Goal: Task Accomplishment & Management: Manage account settings

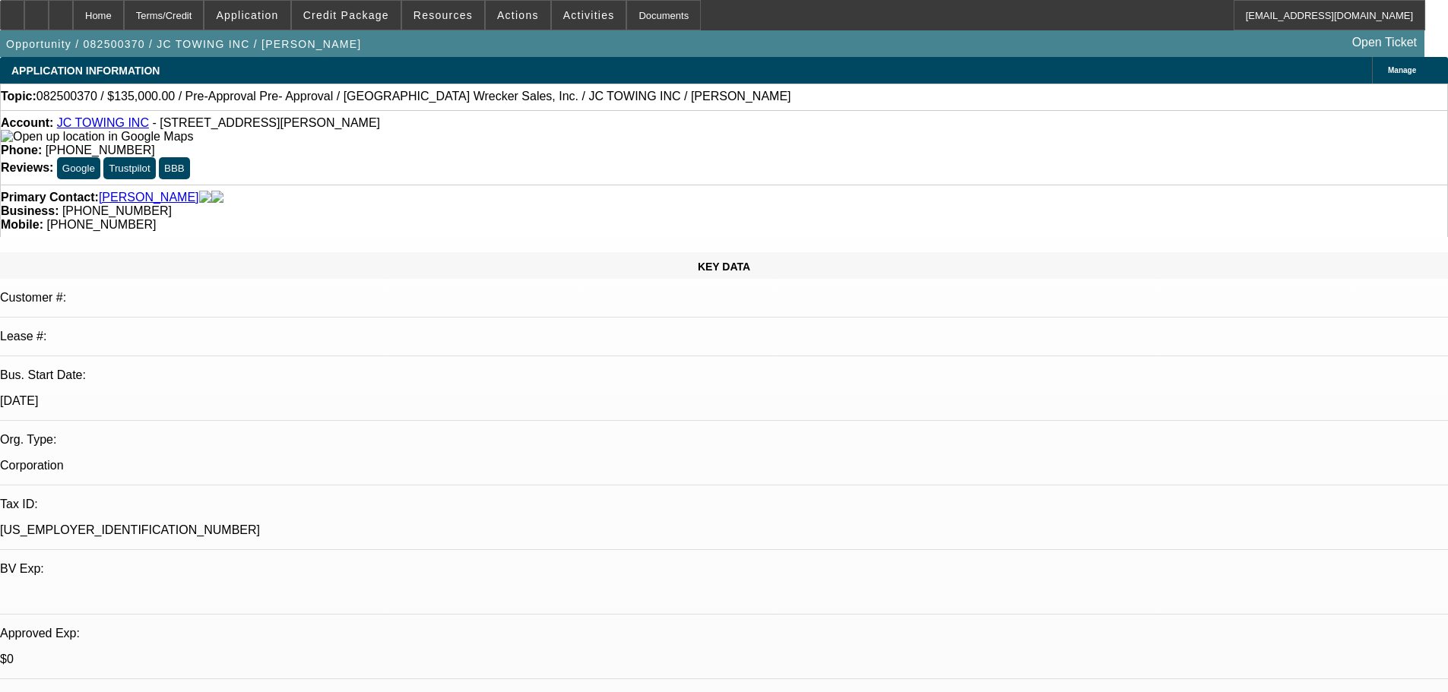
select select "0"
select select "2"
select select "0"
select select "6"
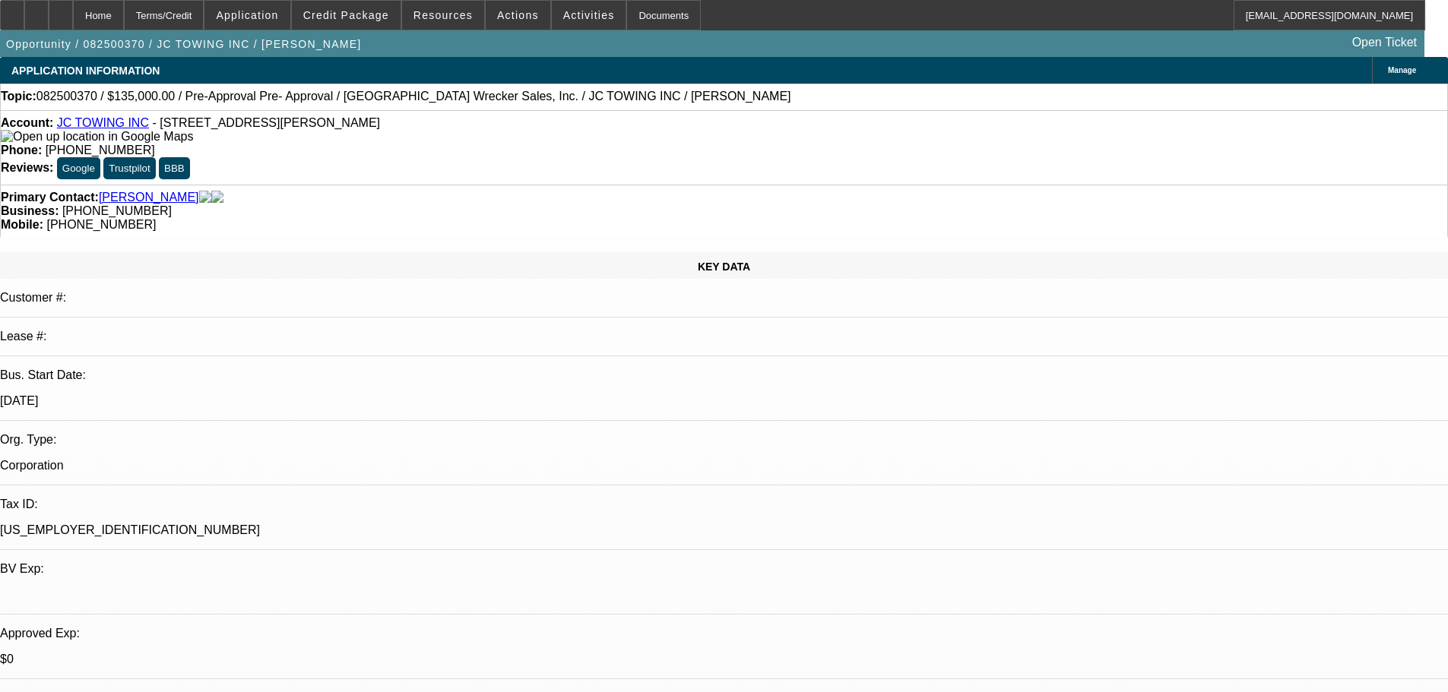
select select "0"
select select "2"
select select "0"
select select "6"
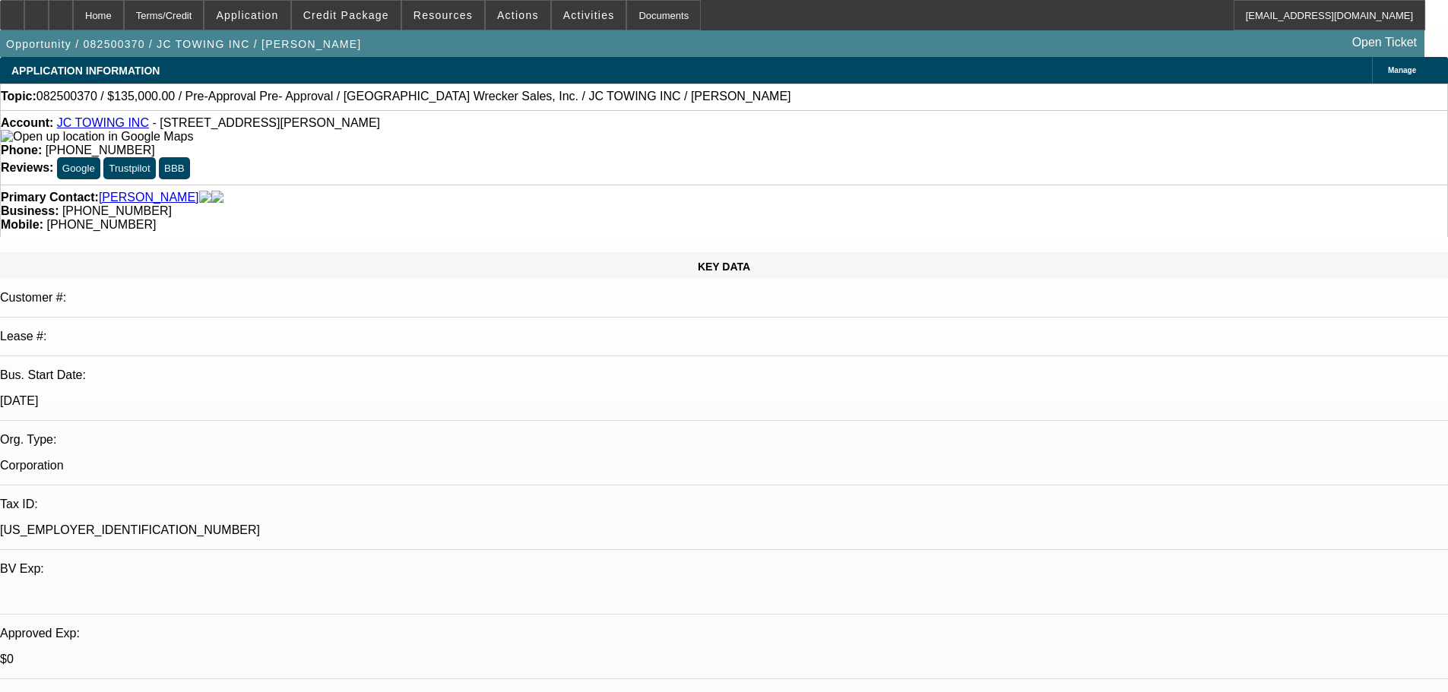
scroll to position [608, 0]
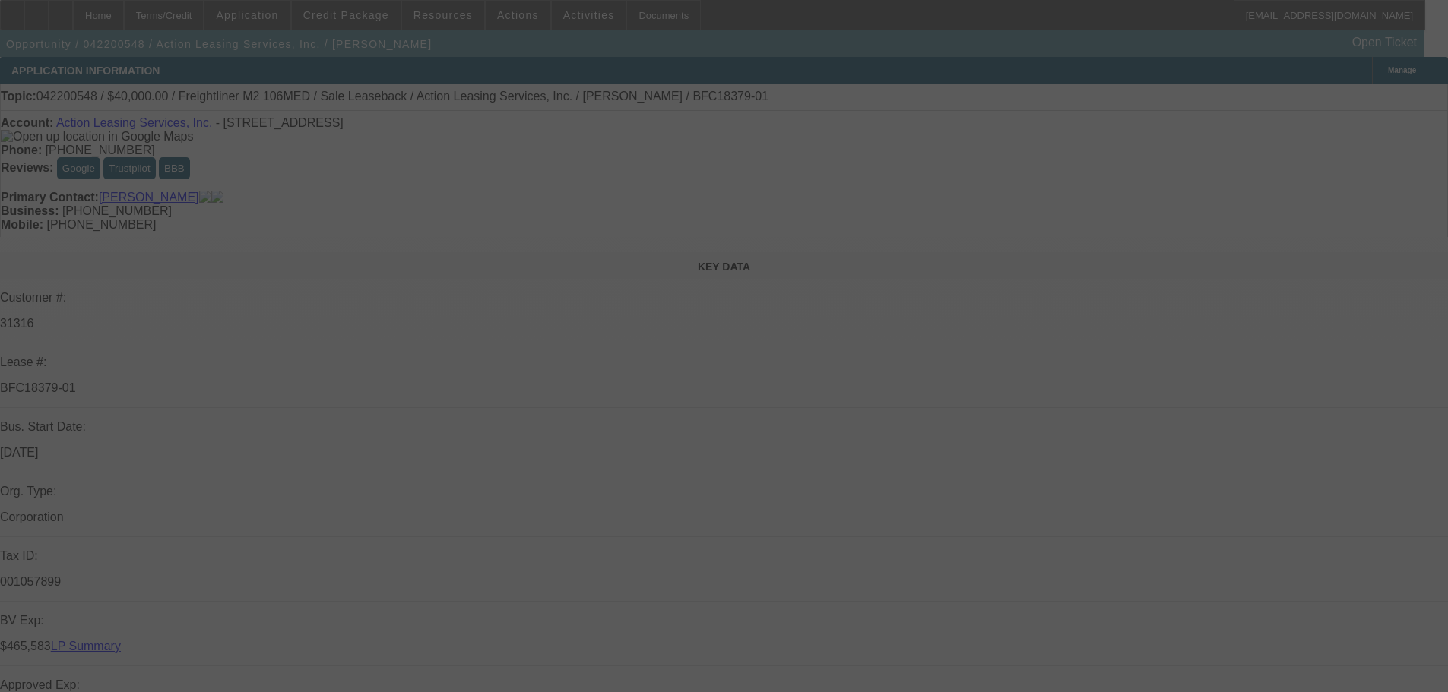
select select "0"
select select "2"
select select "0"
select select "6"
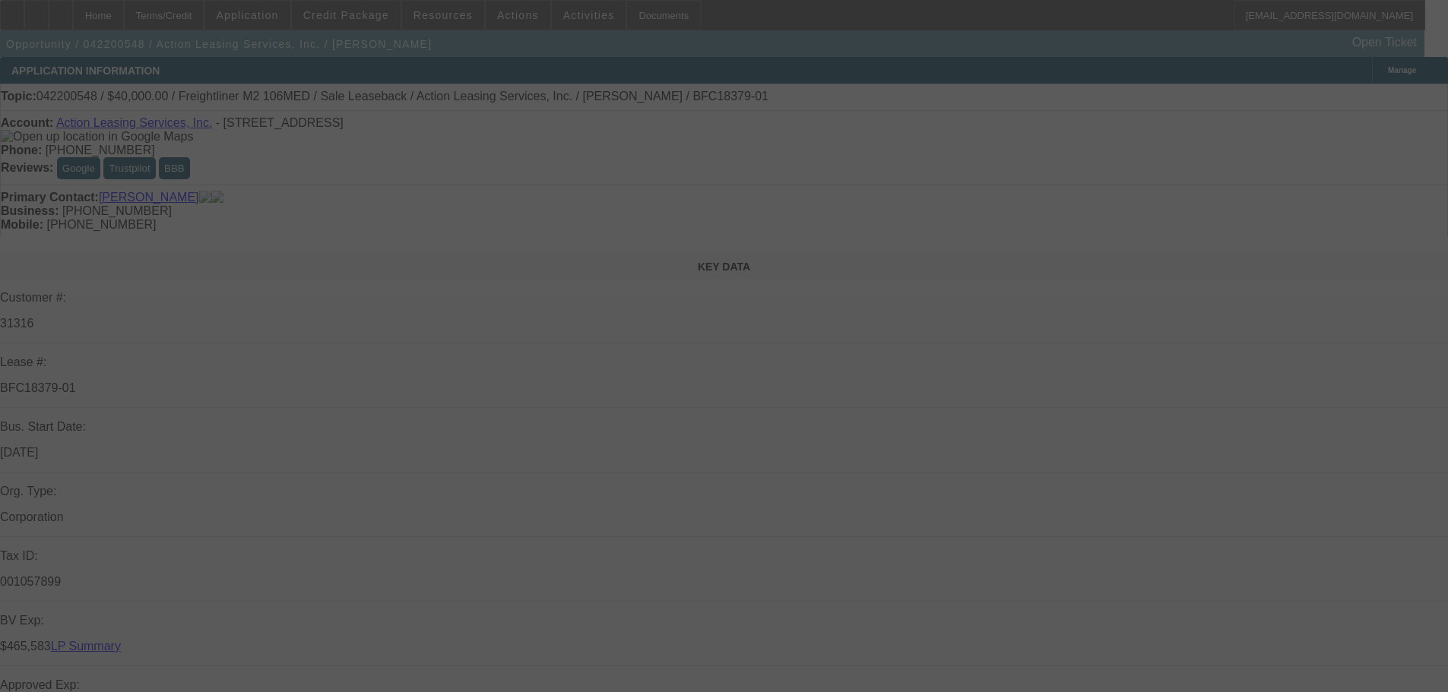
select select "0"
select select "2"
select select "0"
select select "6"
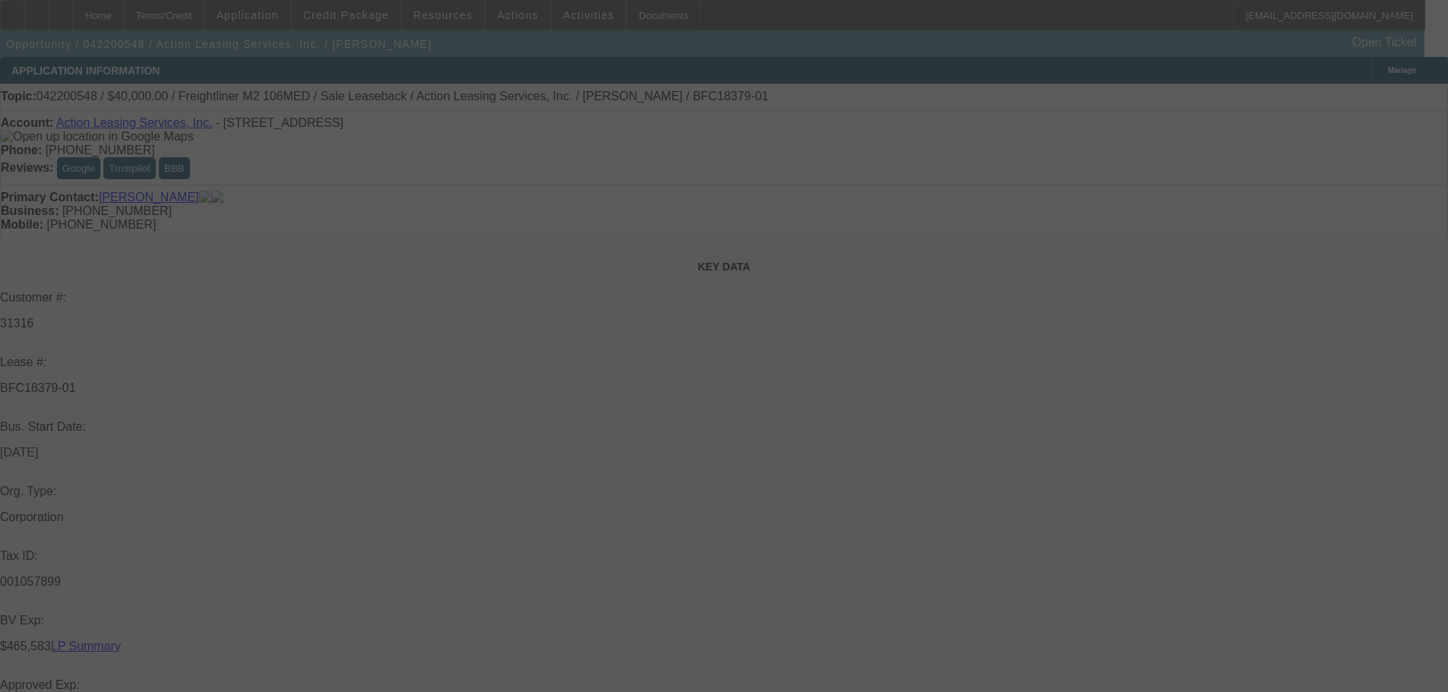
select select "0"
select select "2"
select select "0"
select select "6"
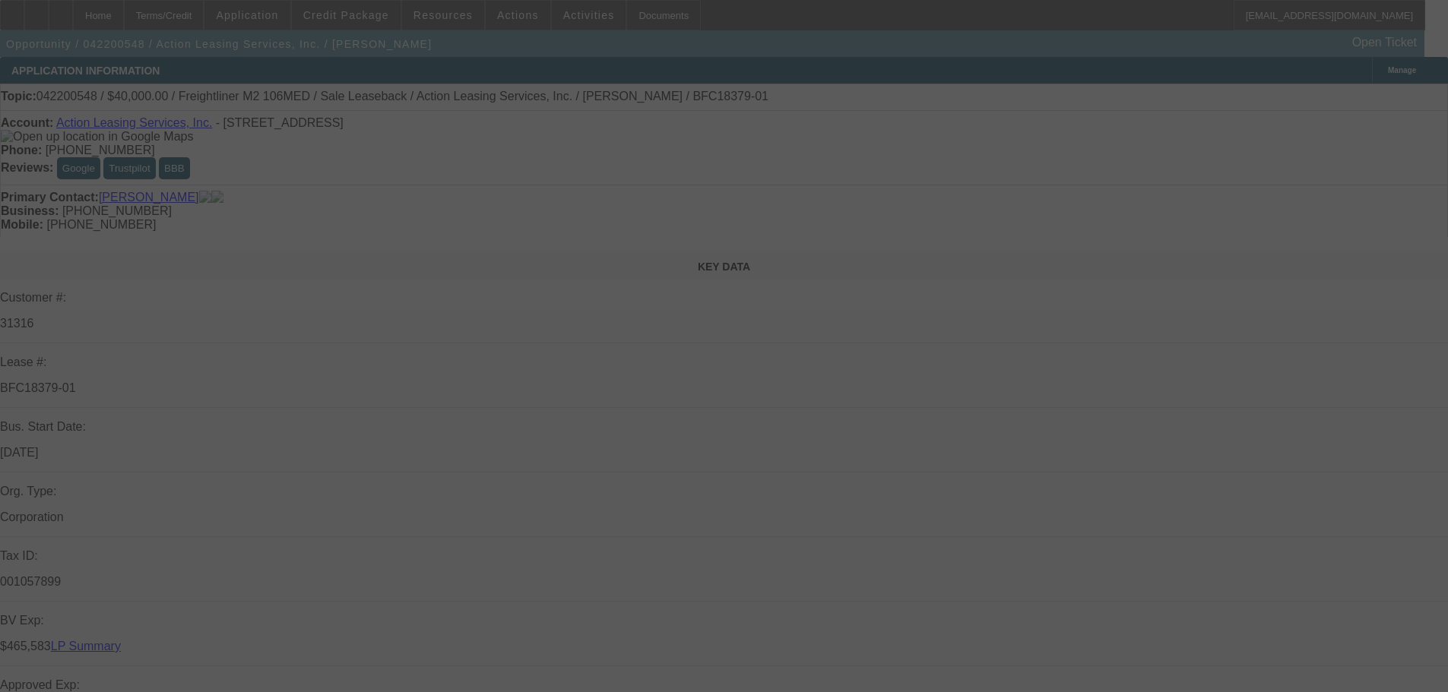
select select "0"
select select "2"
select select "0"
select select "6"
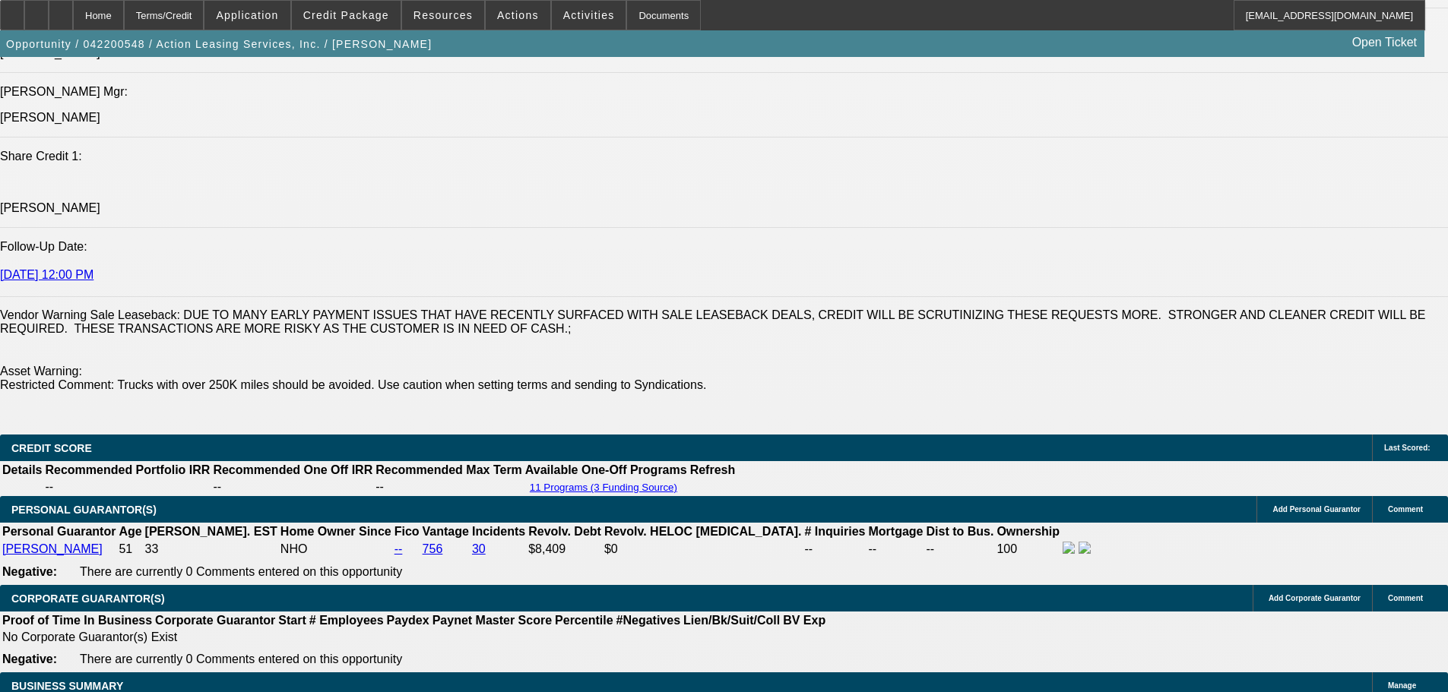
scroll to position [1976, 0]
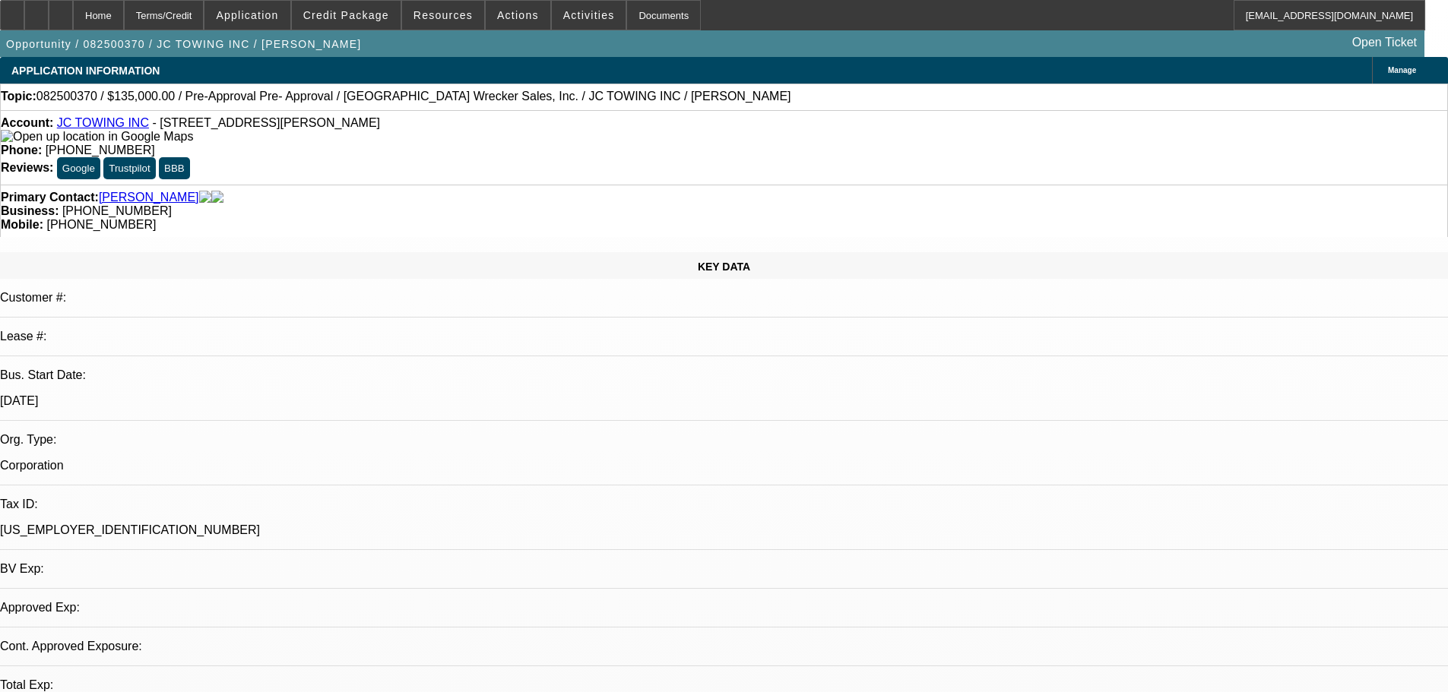
select select "0"
select select "2"
select select "0"
select select "6"
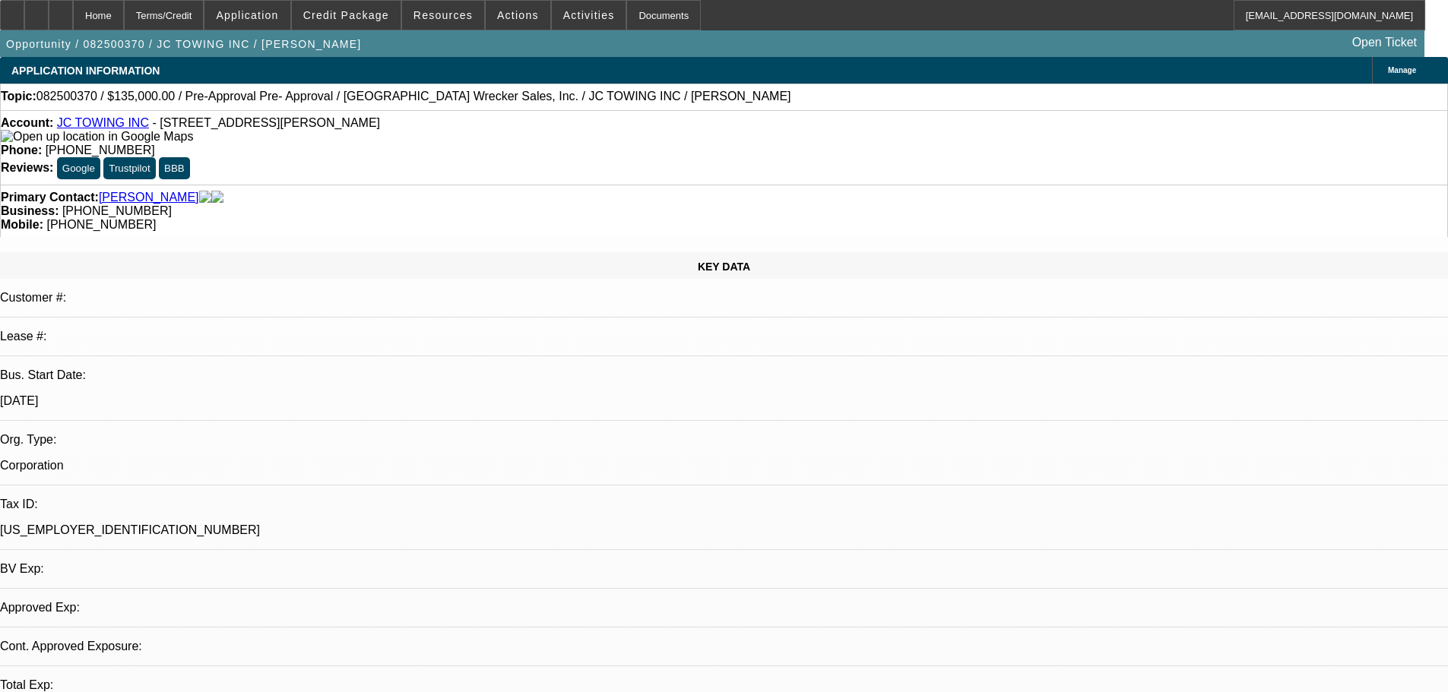
select select "0"
select select "2"
select select "0"
select select "6"
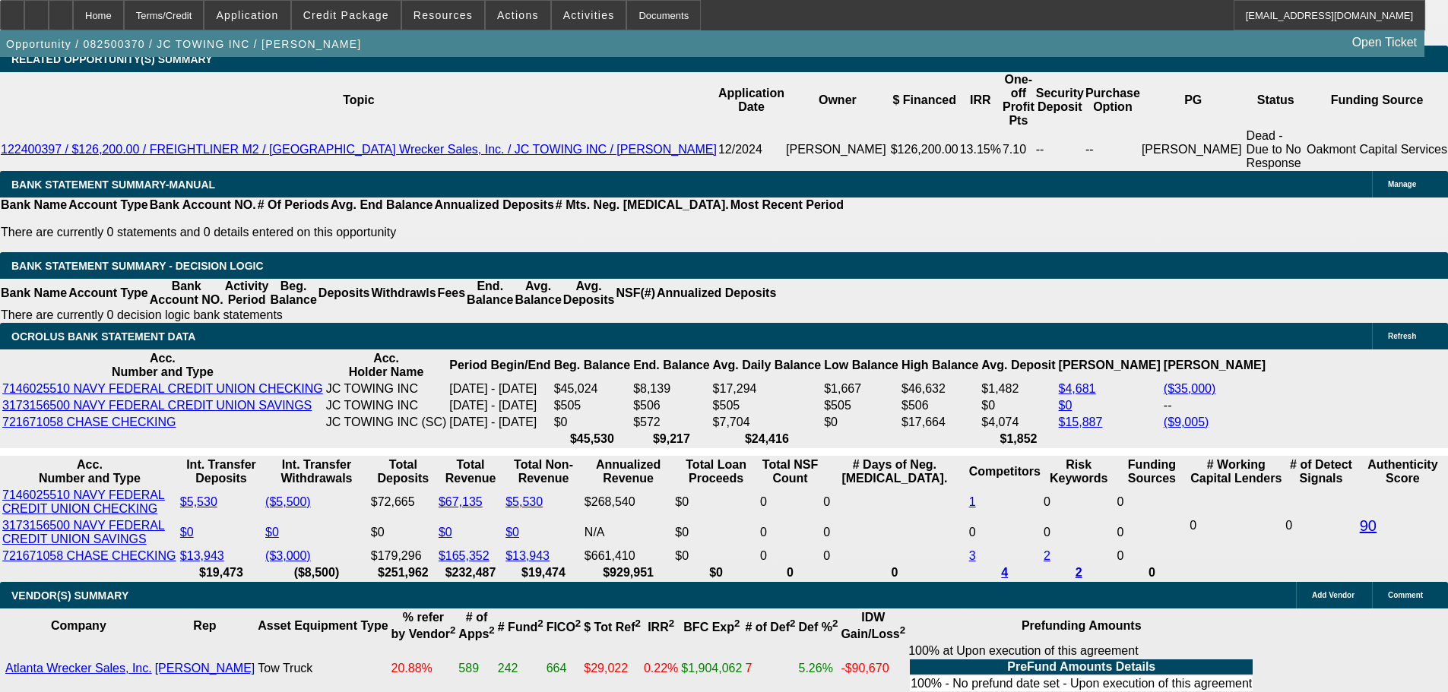
scroll to position [2736, 0]
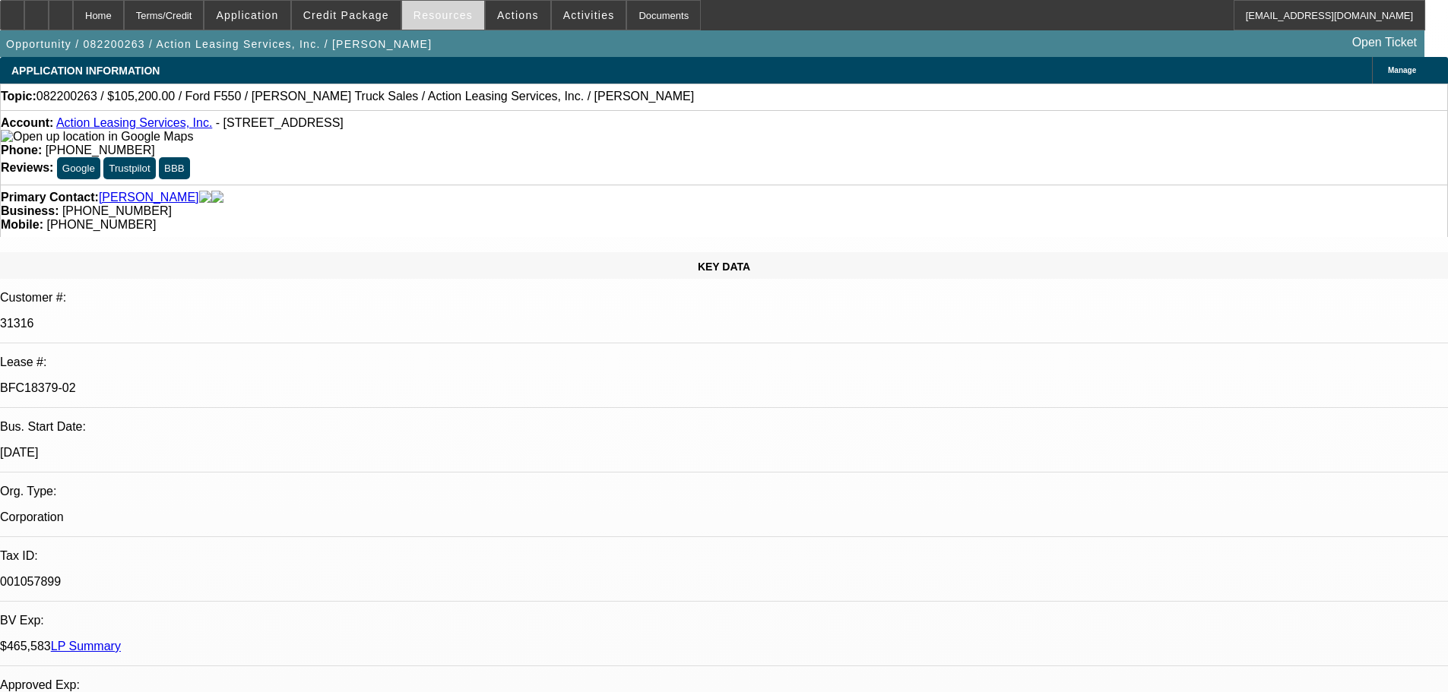
select select "0"
select select "2"
select select "0"
select select "6"
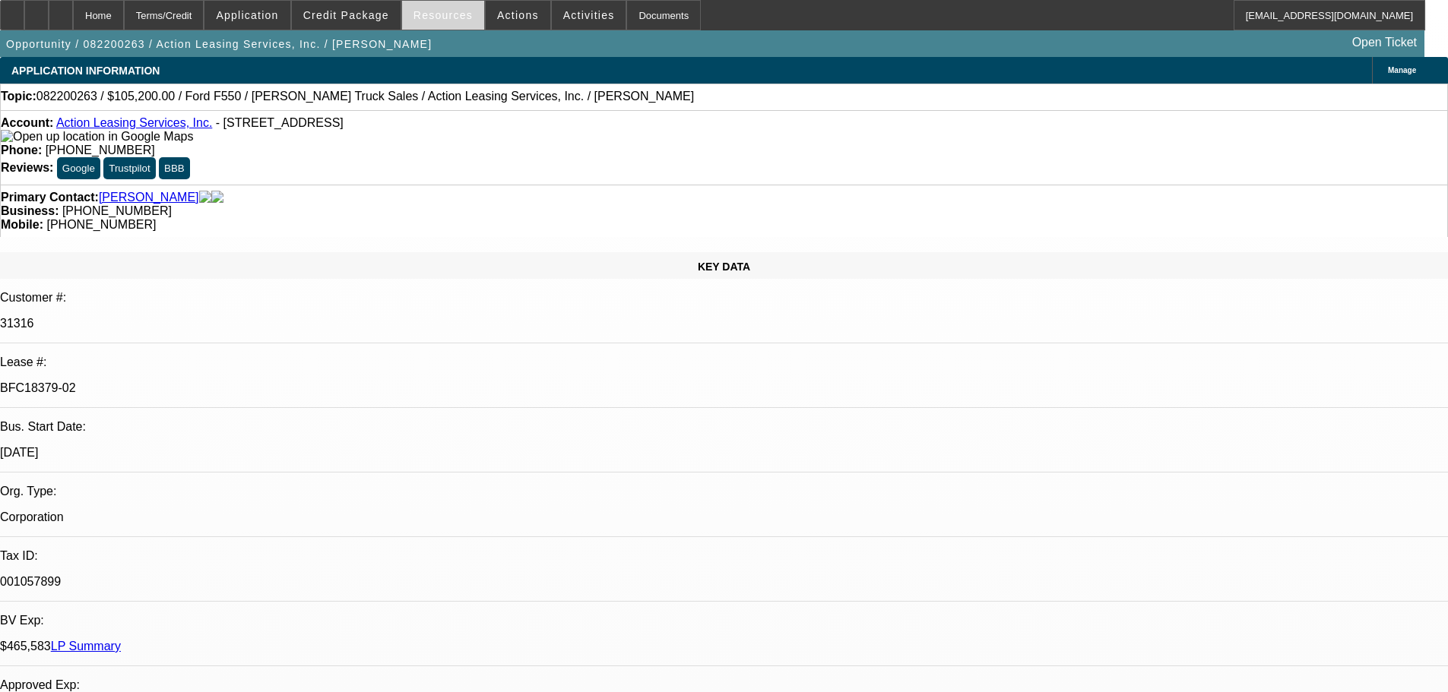
select select "0"
select select "2"
select select "0"
select select "6"
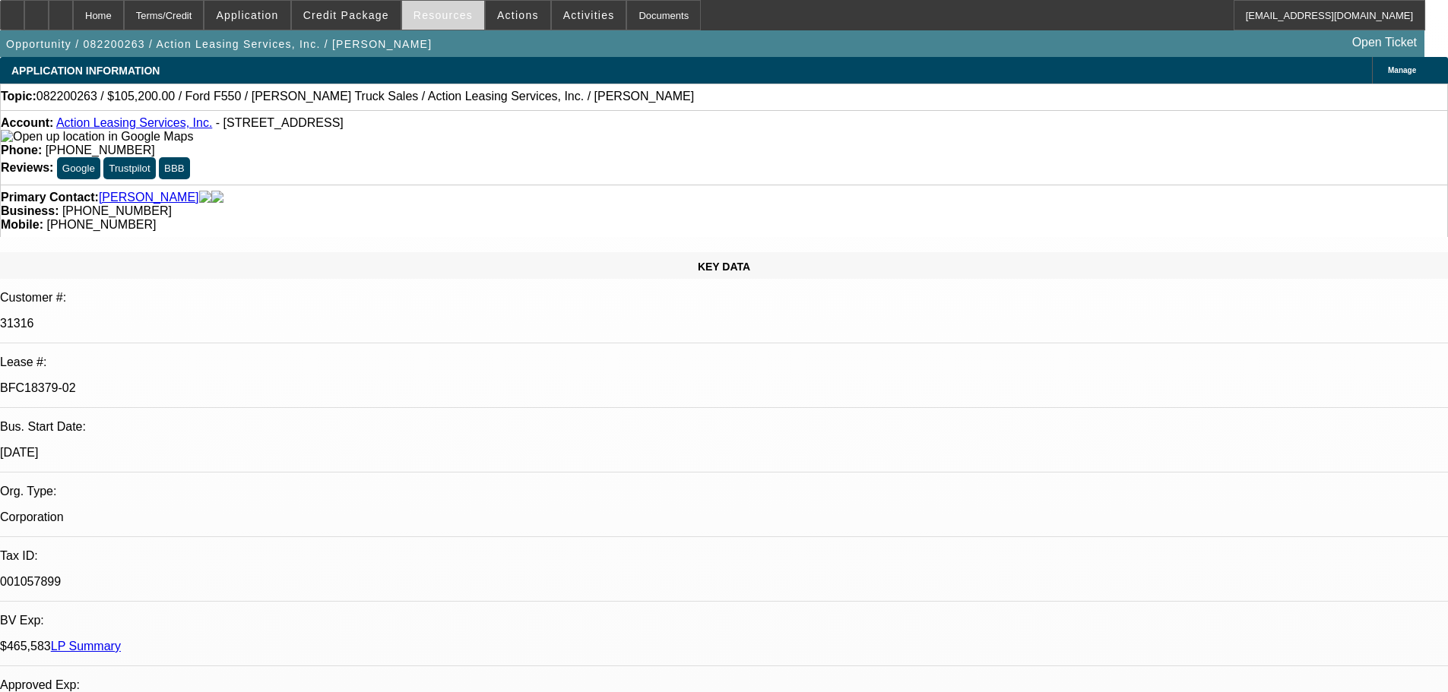
select select "0"
select select "2"
select select "0"
select select "6"
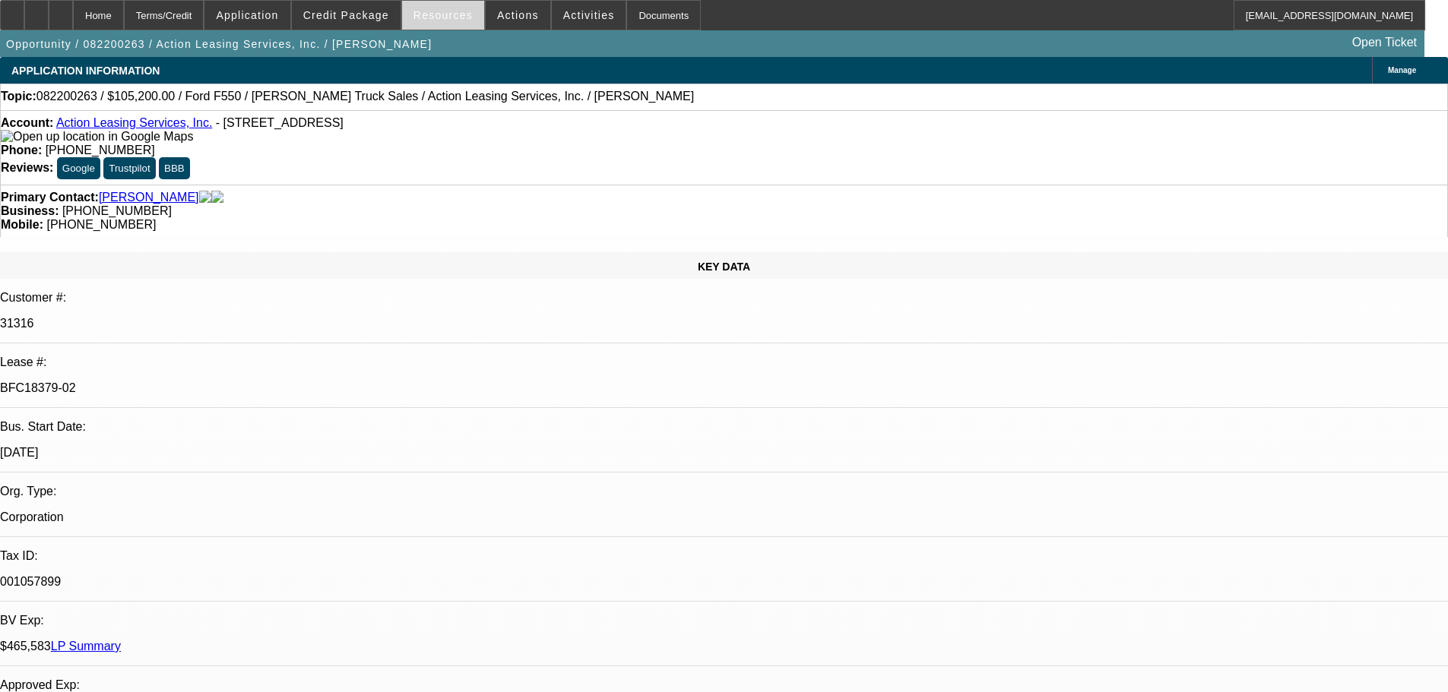
select select "0"
select select "2"
select select "0"
select select "6"
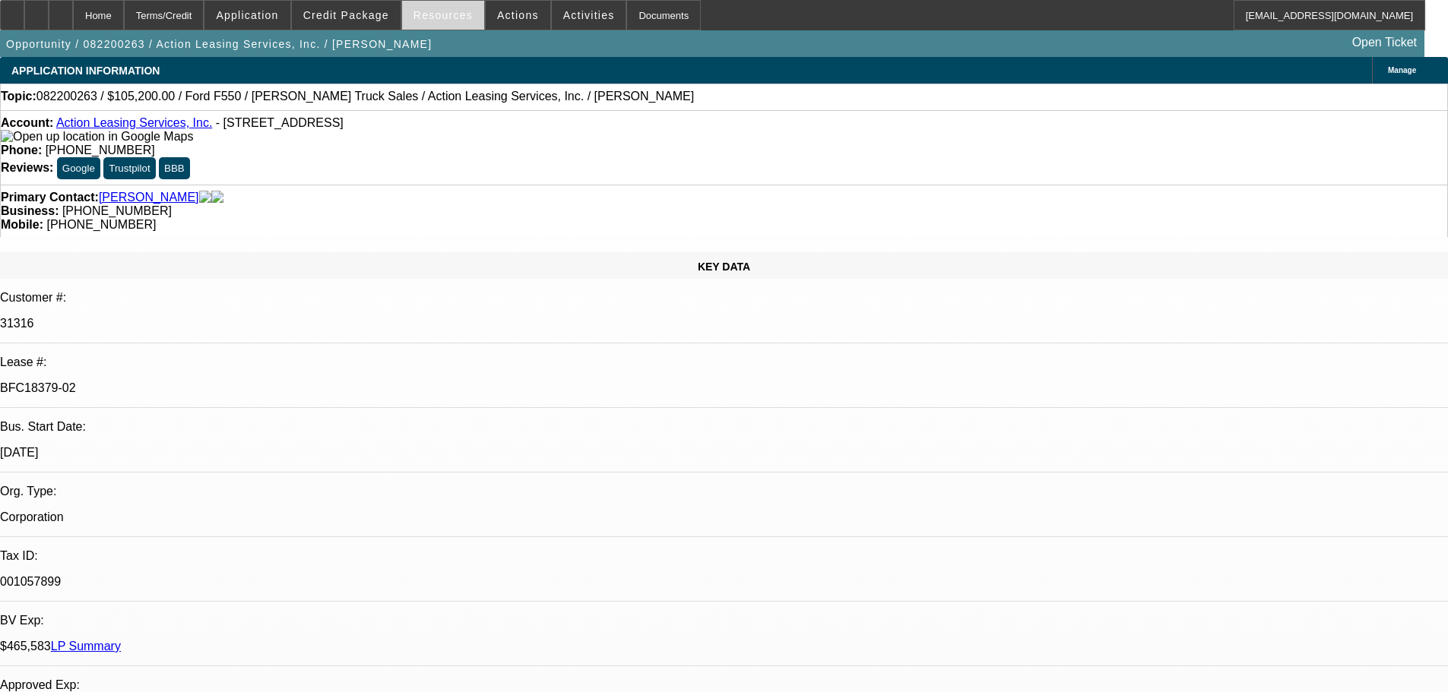
click at [443, 20] on span "Resources" at bounding box center [442, 15] width 59 height 12
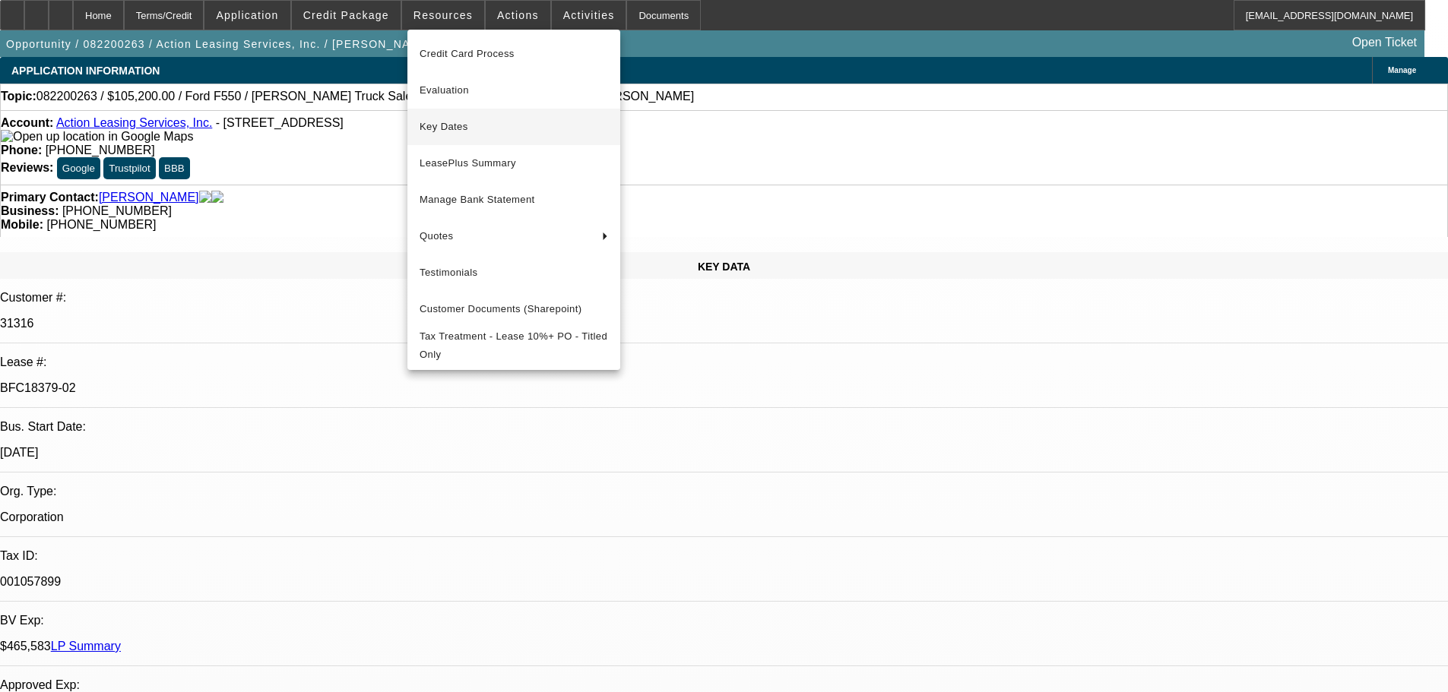
drag, startPoint x: 518, startPoint y: 77, endPoint x: 498, endPoint y: 126, distance: 53.2
click at [498, 126] on div "Credit Card Process Evaluation Key Dates LeasePlus Summary Manage Bank Statemen…" at bounding box center [513, 200] width 213 height 328
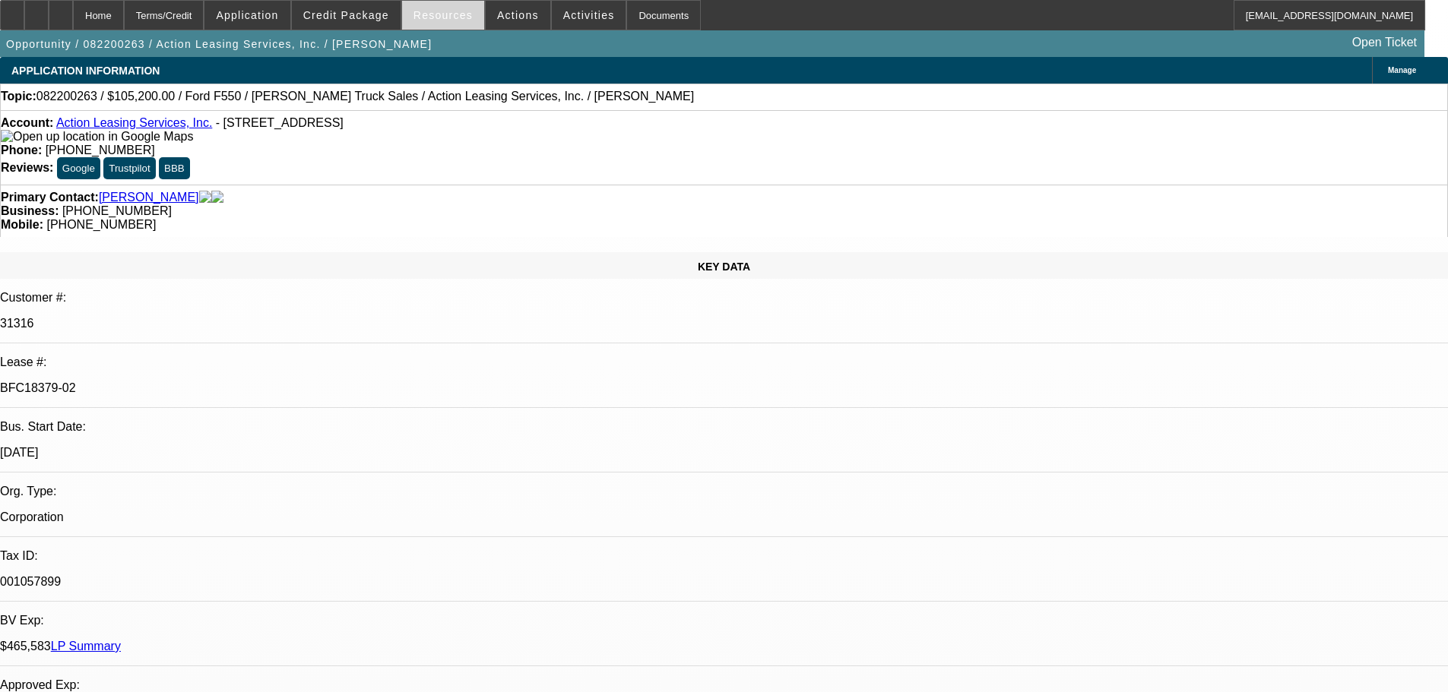
click at [443, 11] on span "Resources" at bounding box center [442, 15] width 59 height 12
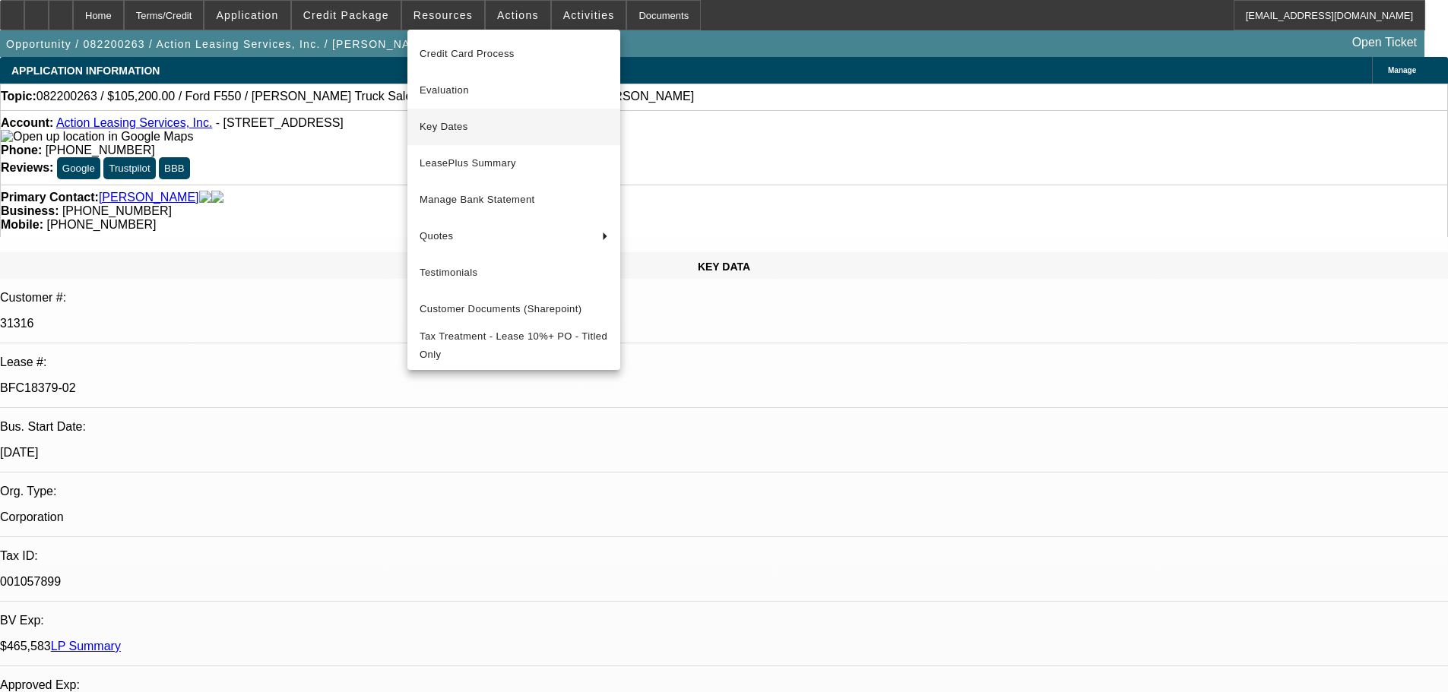
click at [471, 133] on span "Key Dates" at bounding box center [514, 127] width 188 height 18
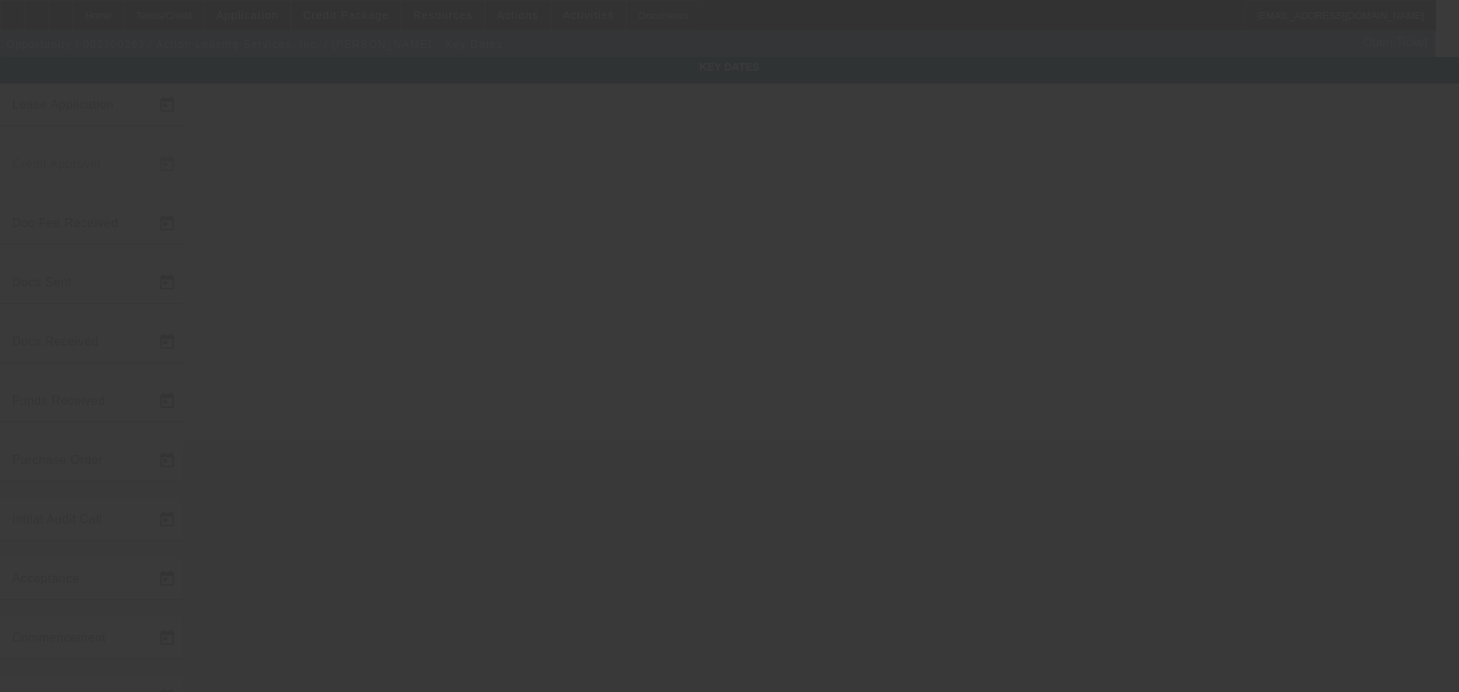
type input "8/10/2022"
type input "8/16/2022"
type input "9/6/2022"
type input "8/29/2022"
type input "9/7/2022"
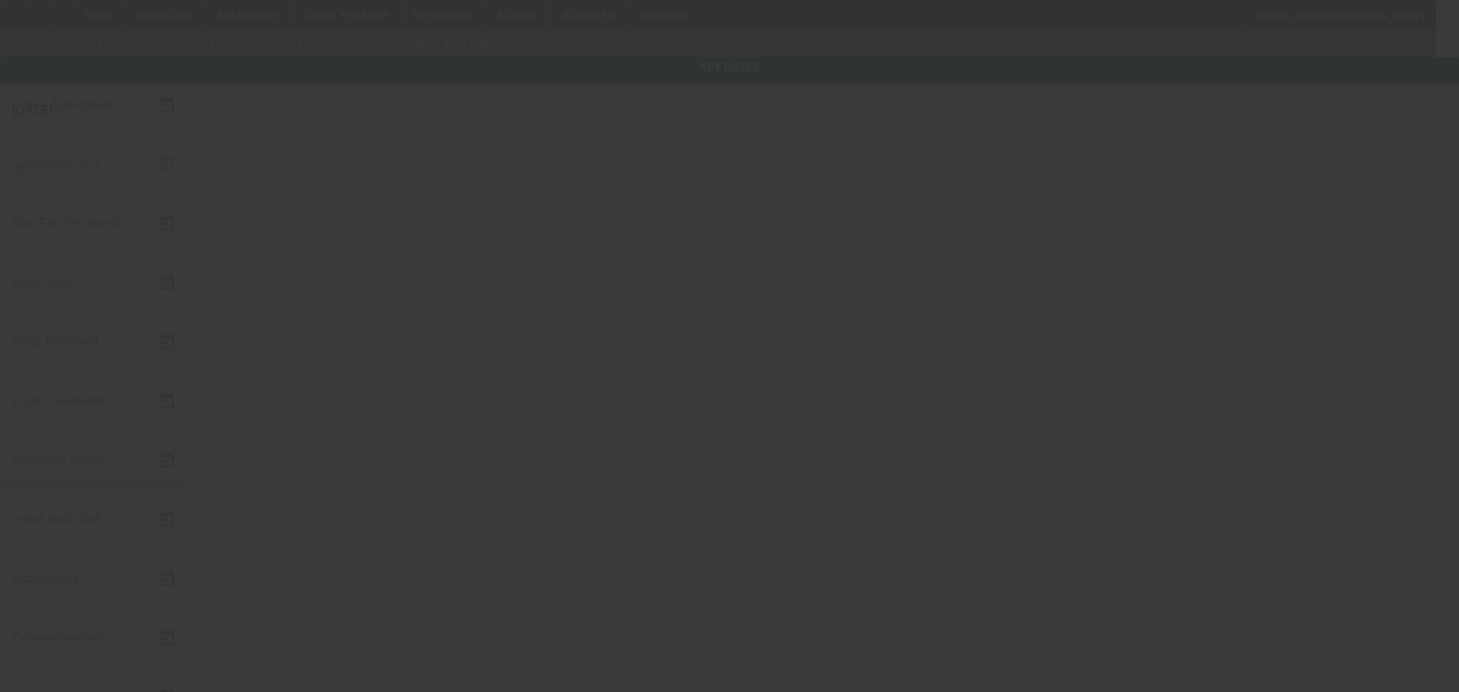
type input "9/16/2022"
type input "10/1/2022"
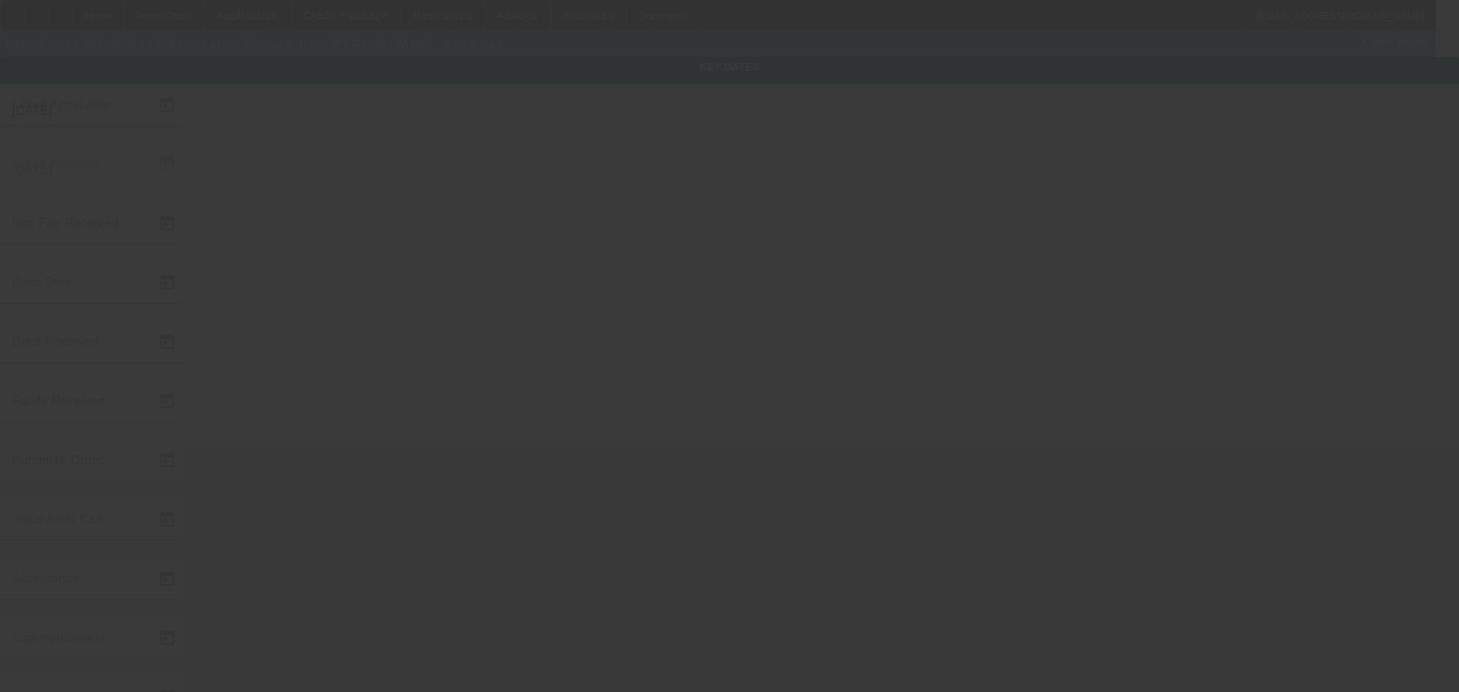
type input "11/1/2022"
type input "9/16/2022"
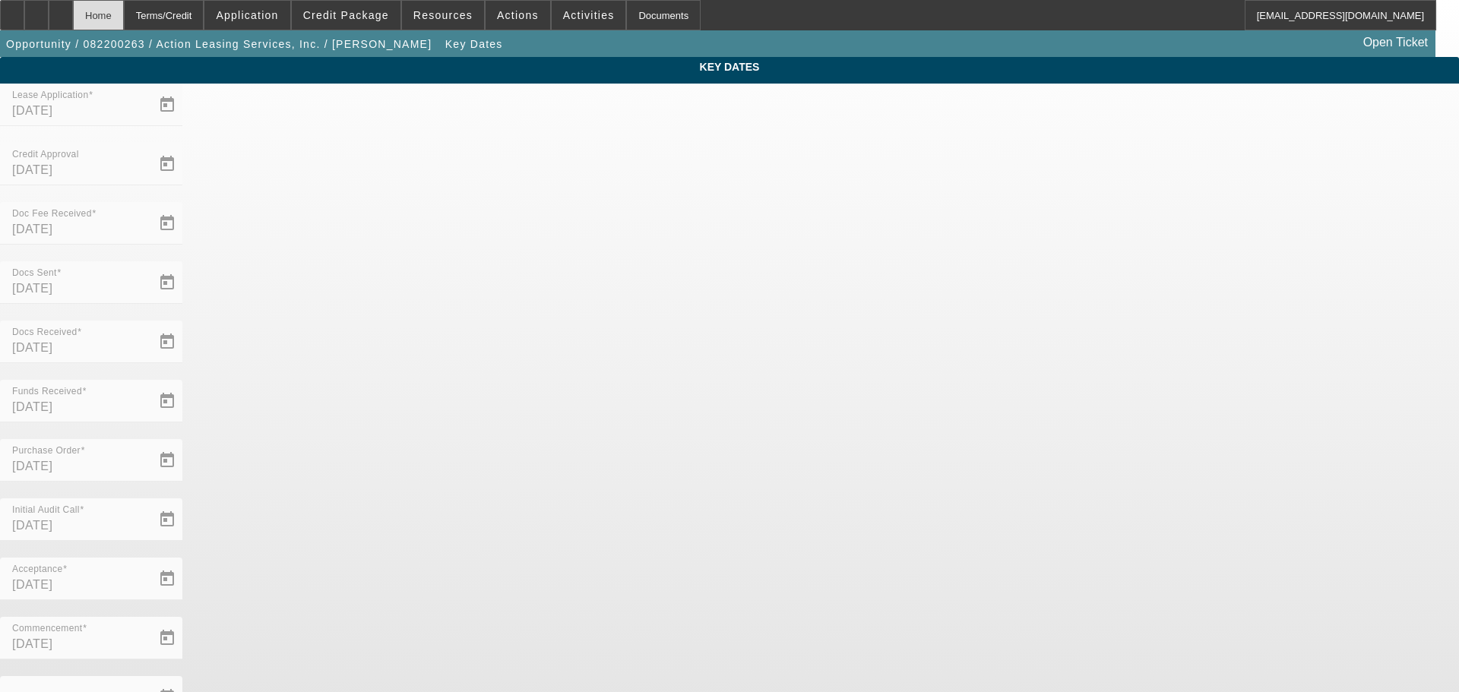
click at [124, 17] on div "Home" at bounding box center [98, 15] width 51 height 30
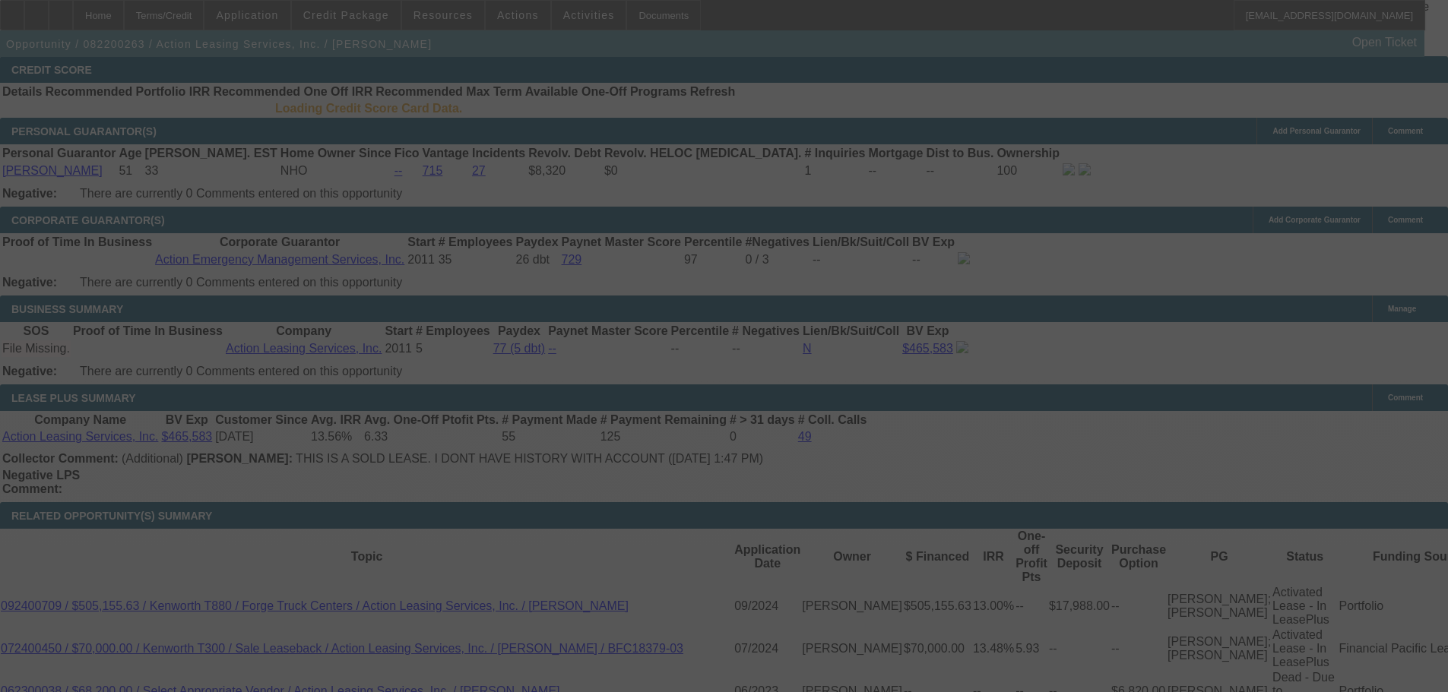
scroll to position [2409, 0]
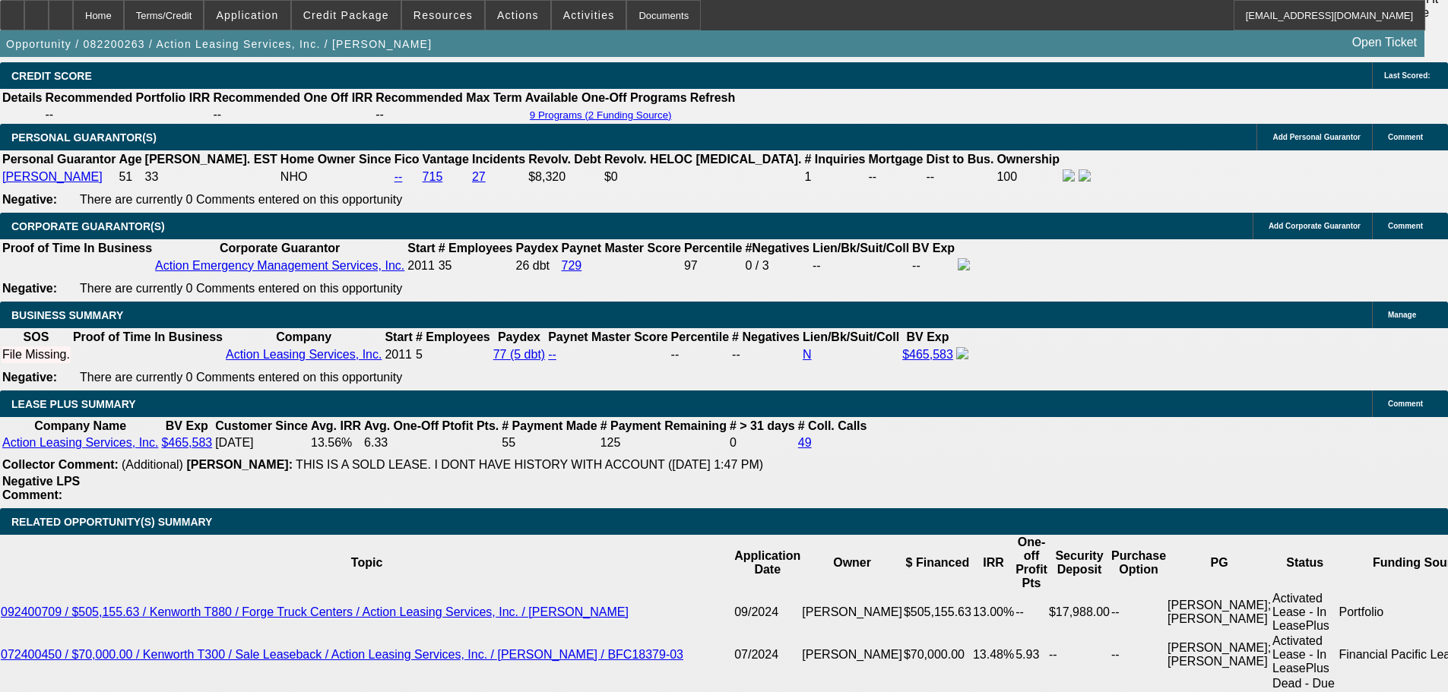
select select "0"
select select "2"
select select "0"
select select "6"
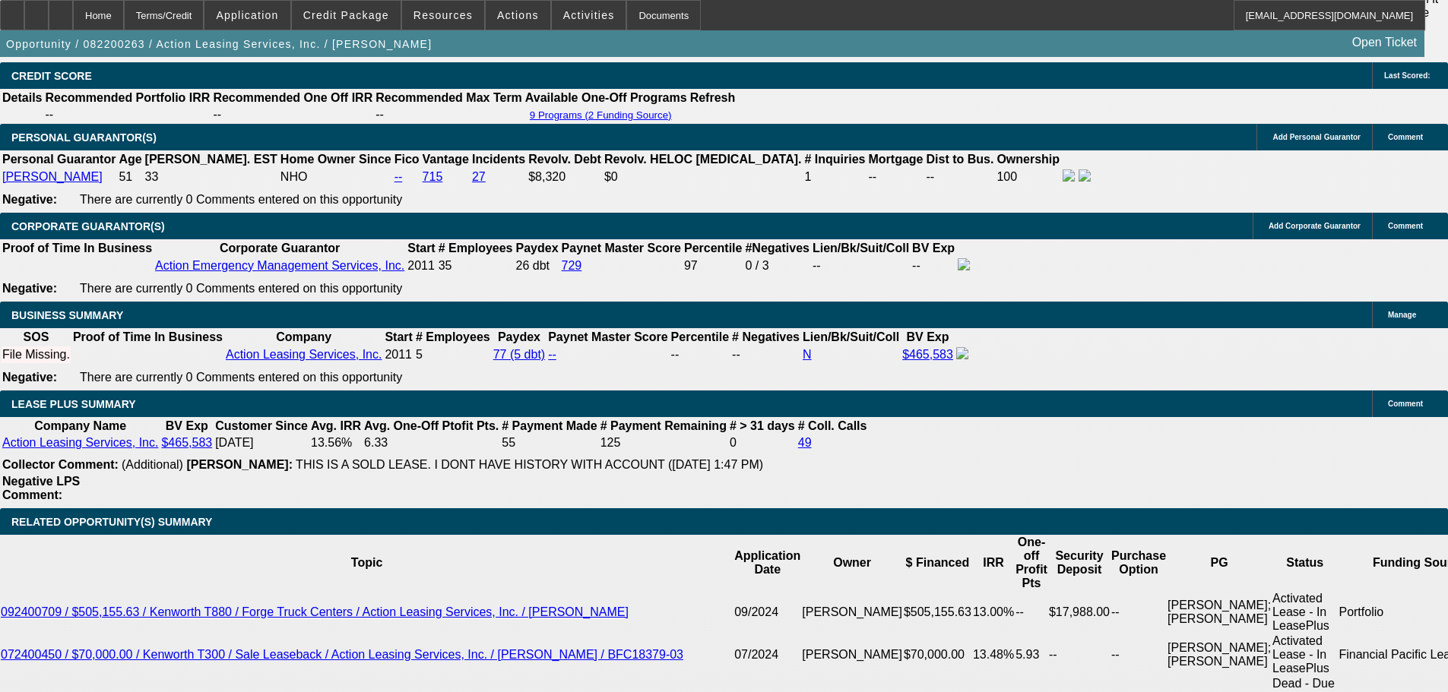
select select "0"
select select "2"
select select "0"
select select "6"
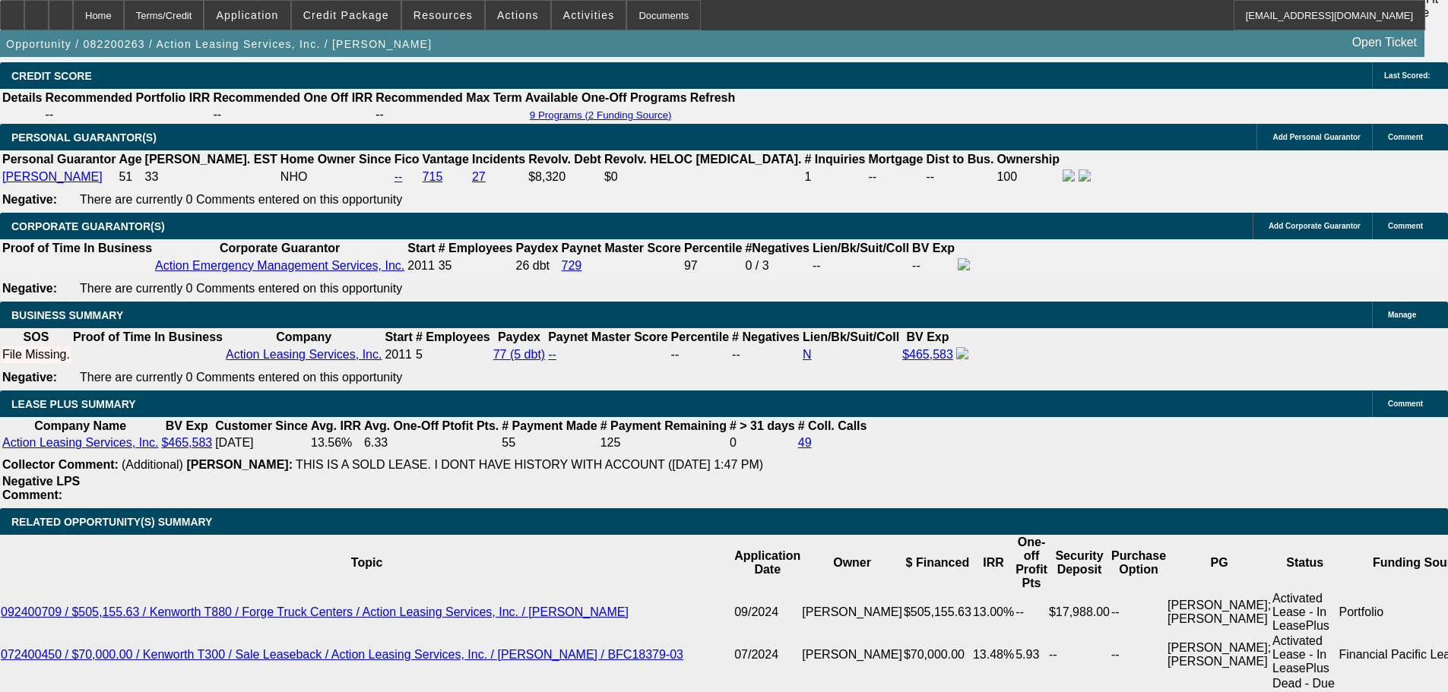
select select "0"
select select "2"
select select "0"
select select "6"
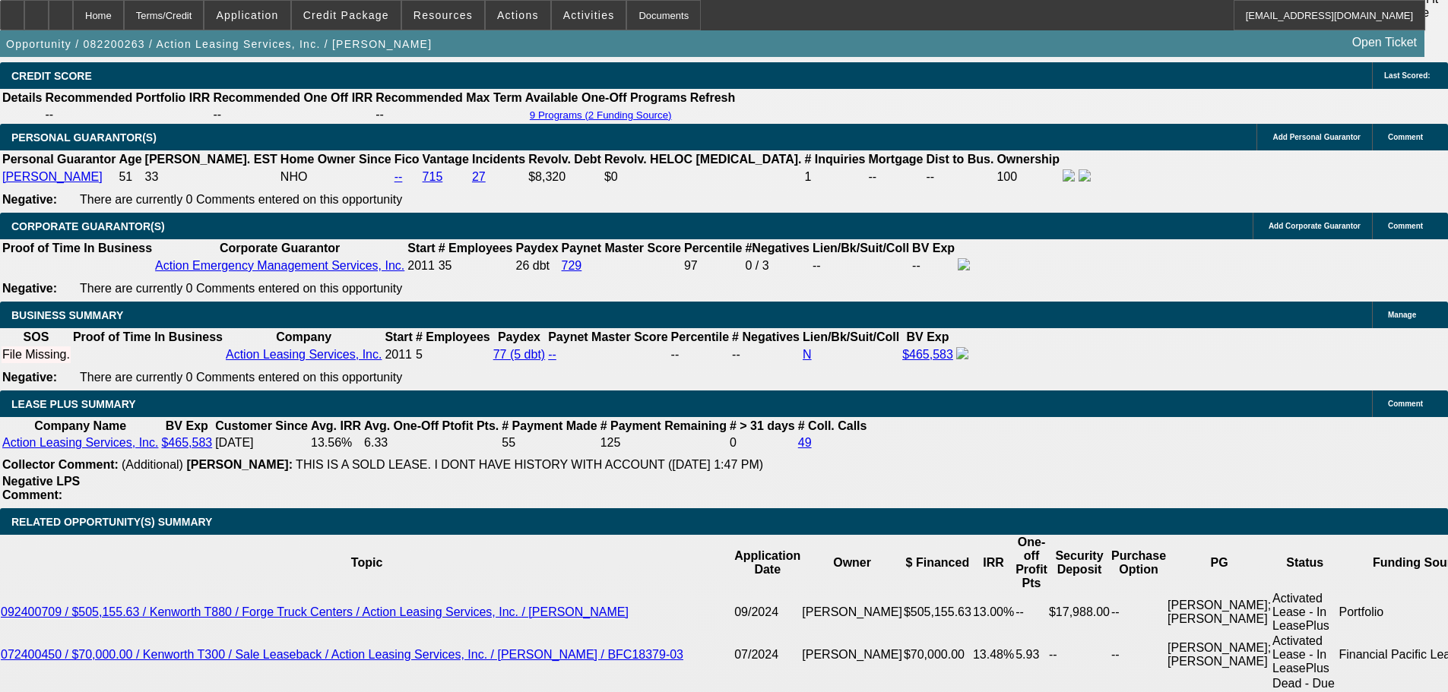
select select "0"
select select "2"
select select "0"
select select "6"
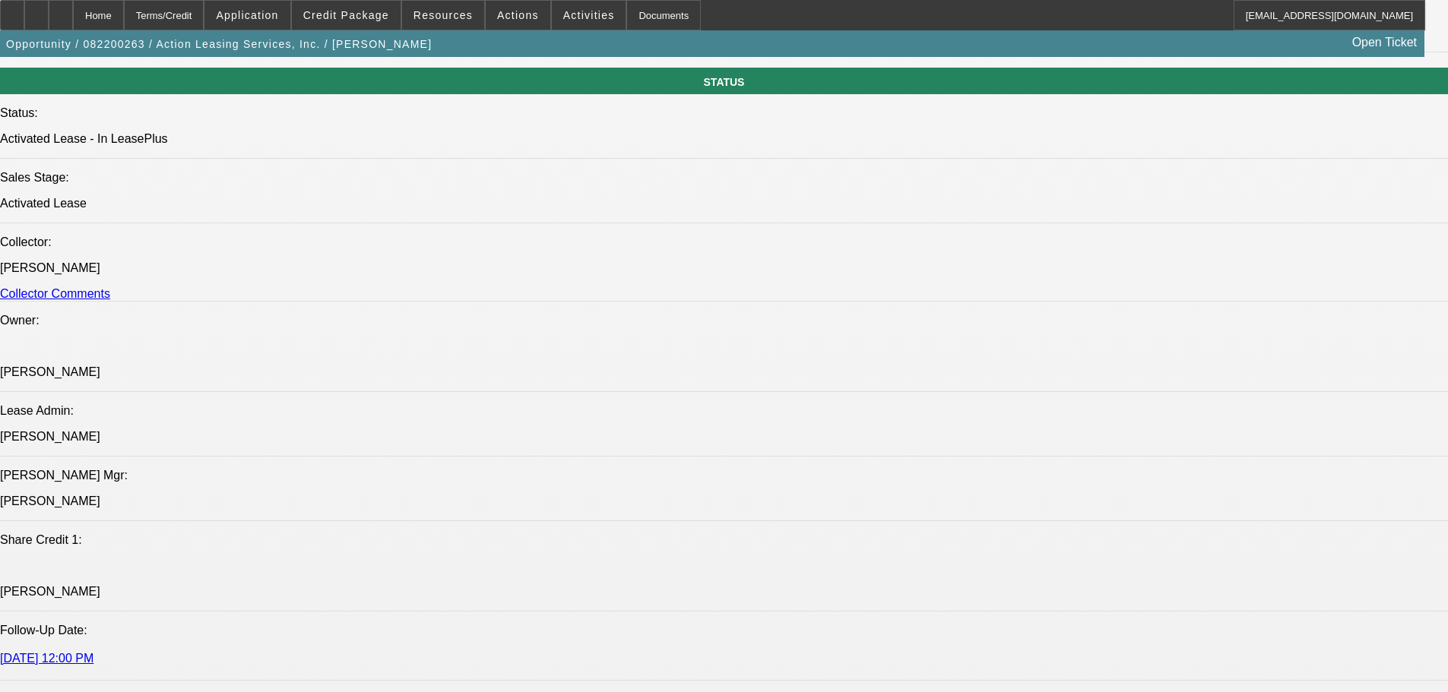
scroll to position [1672, 0]
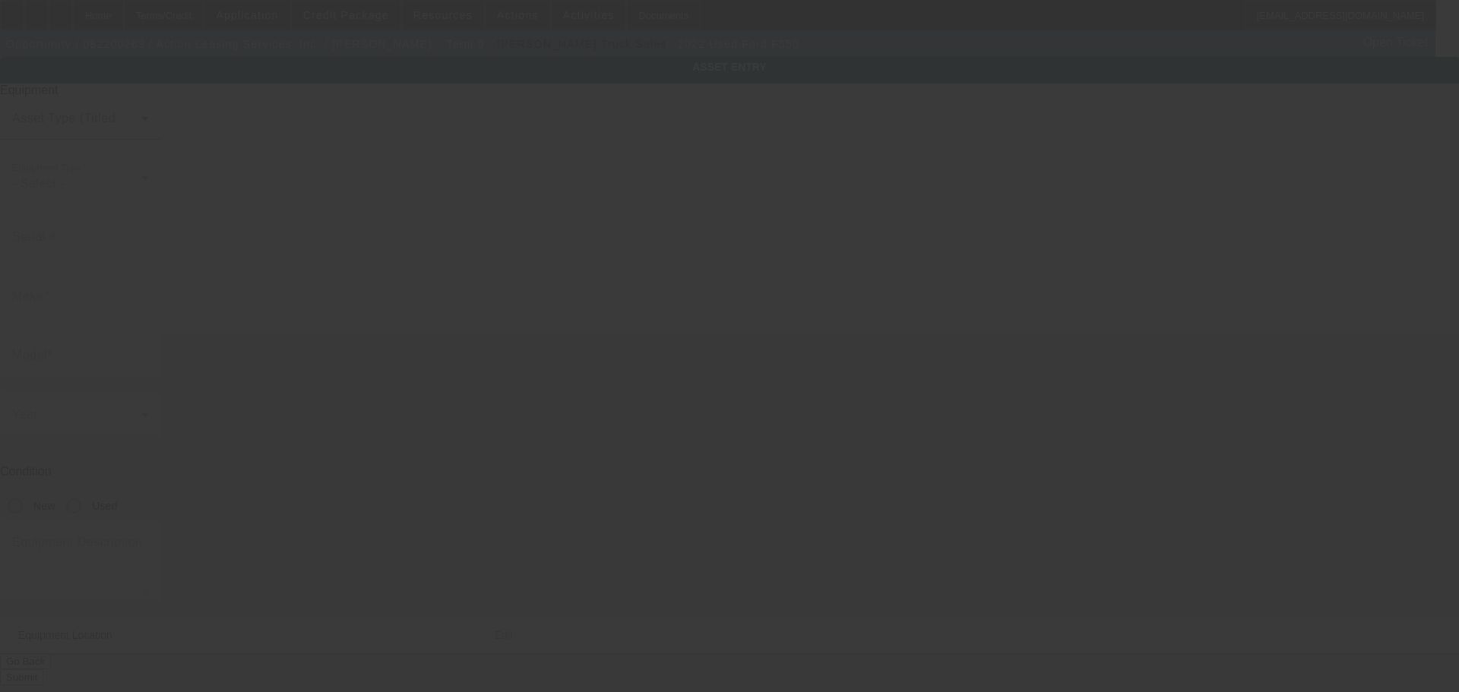
type input "1FD0X5HN7NEC72558"
type input "Ford"
type input "F550"
radio input "true"
type textarea "With"
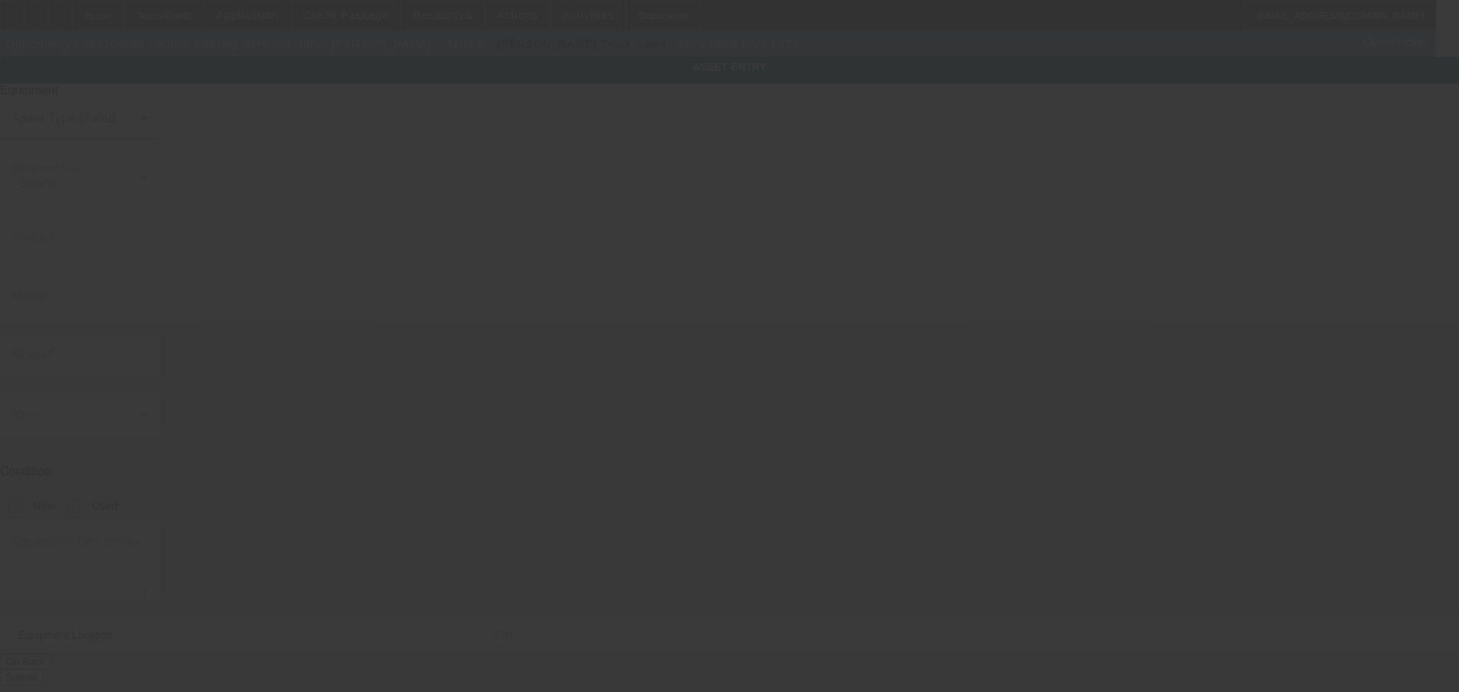
type input "1087 Broadway"
type input "Revere"
type input "02151"
type input "Suffolk"
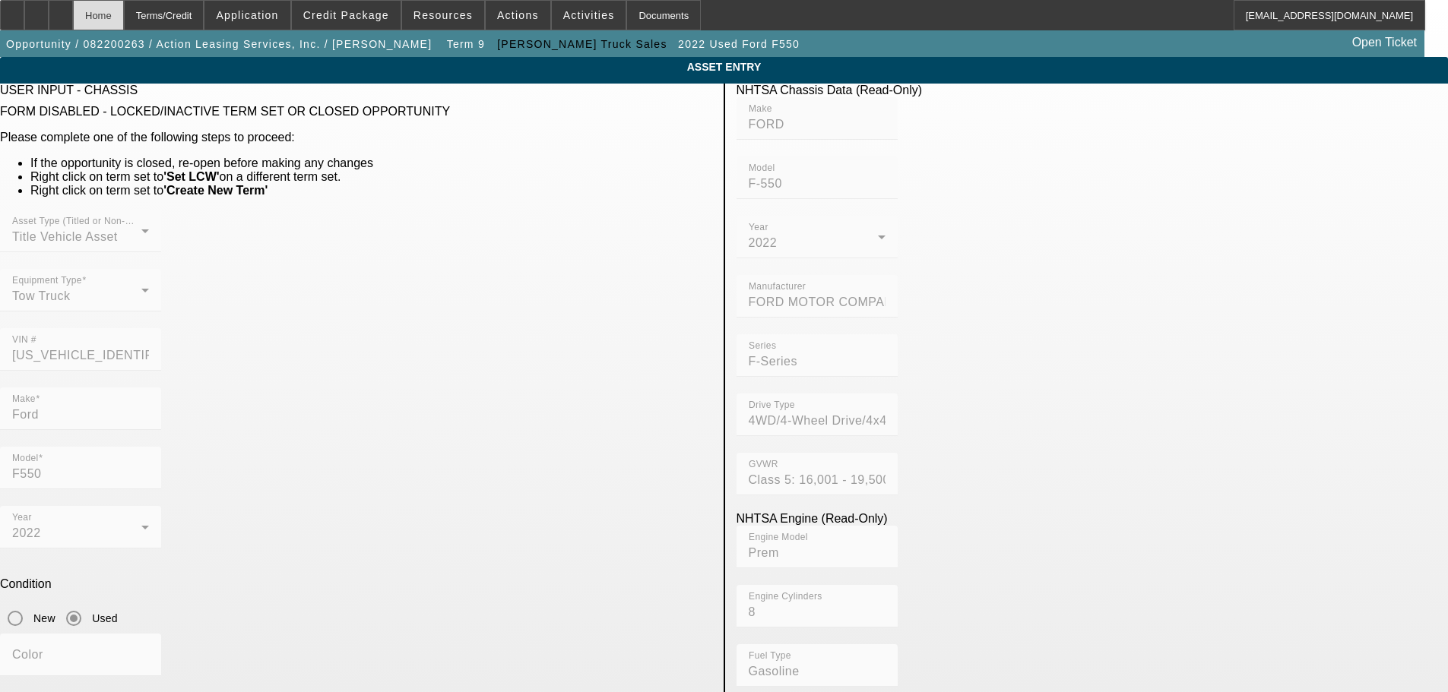
click at [124, 1] on div "Home" at bounding box center [98, 15] width 51 height 30
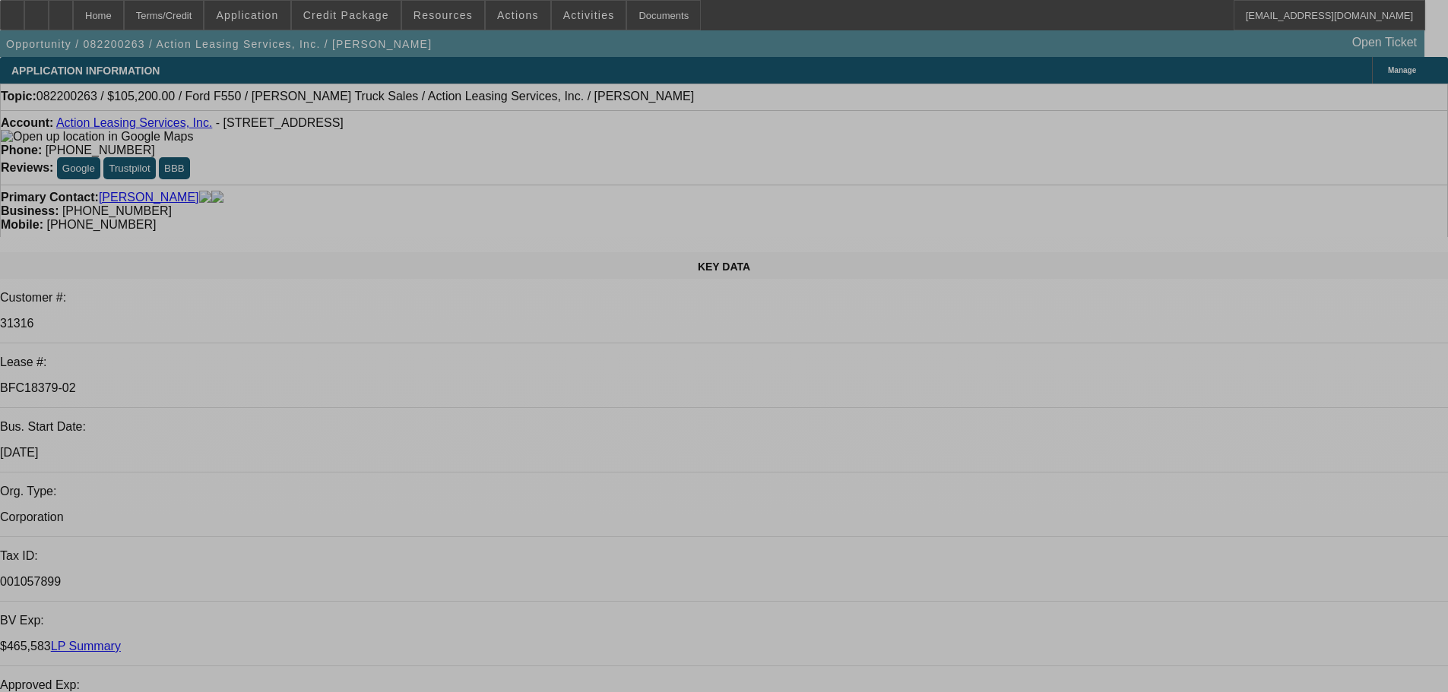
select select "0"
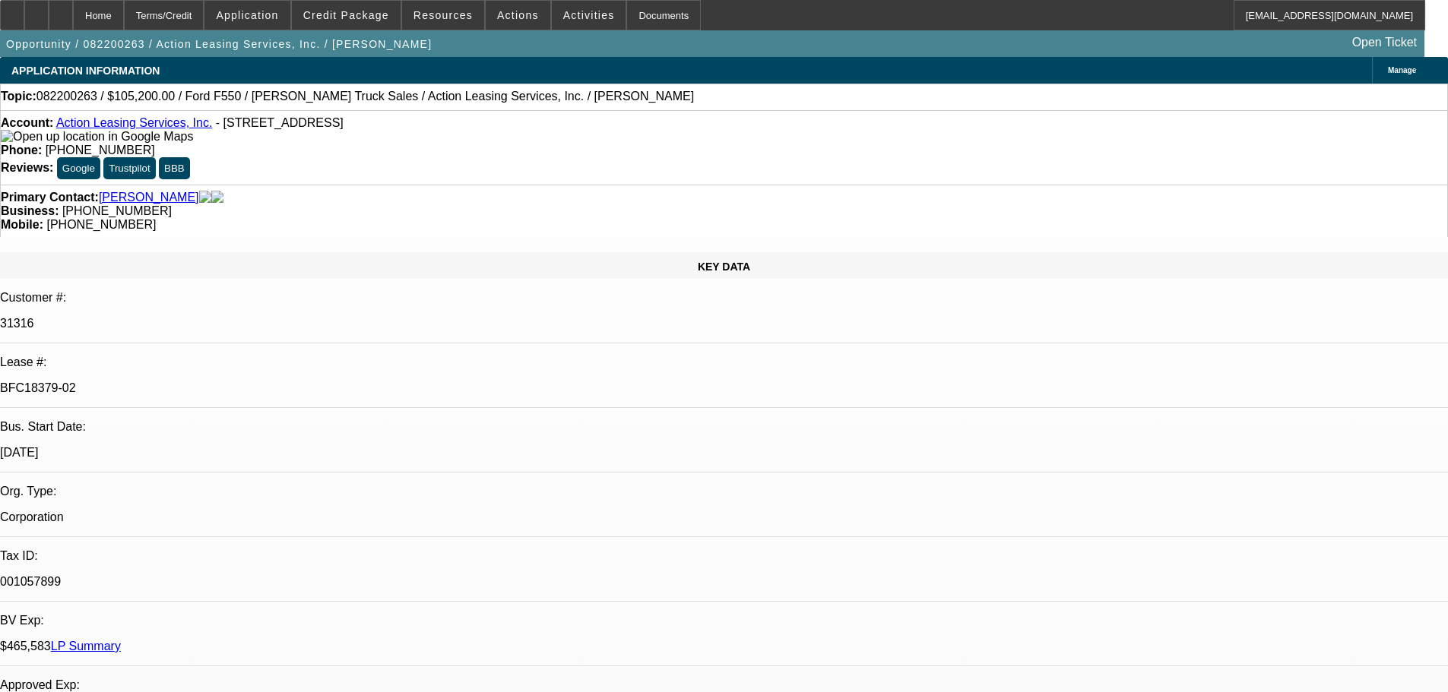
select select "2"
select select "0"
select select "6"
select select "0"
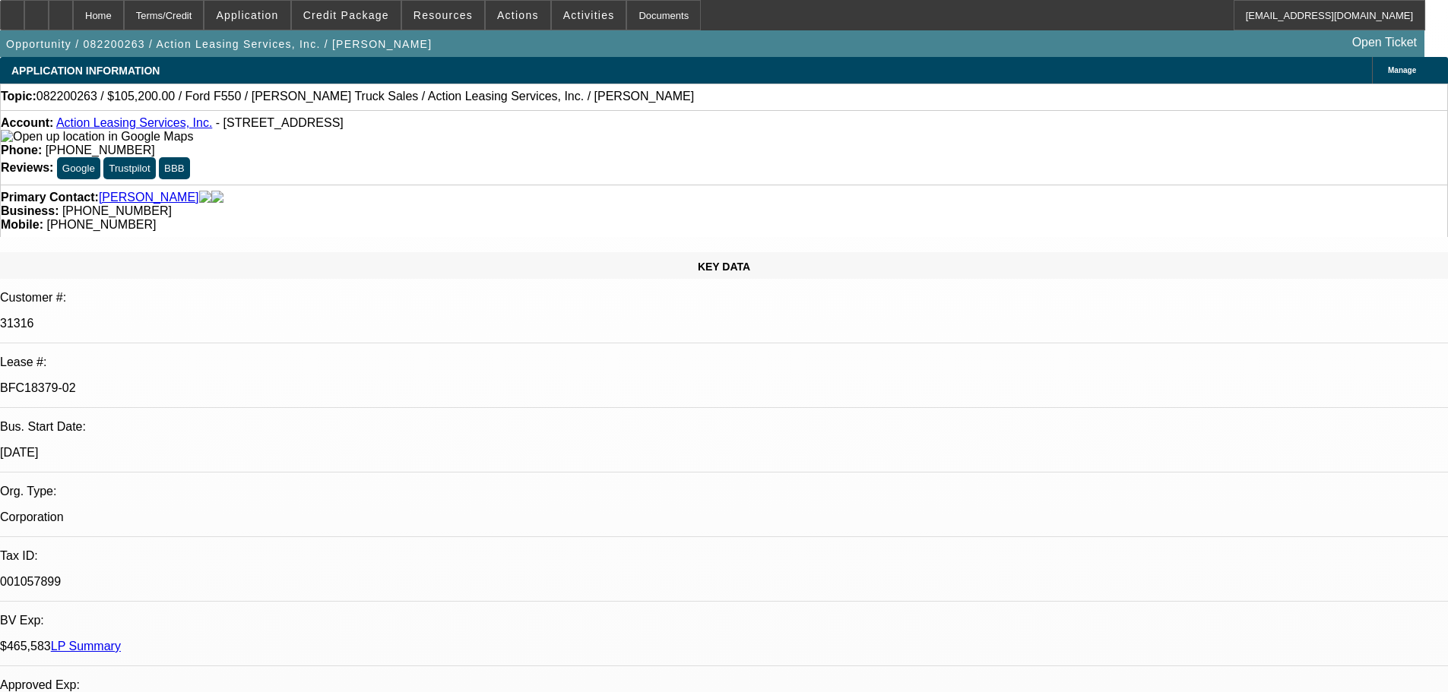
select select "2"
select select "0"
select select "6"
select select "0"
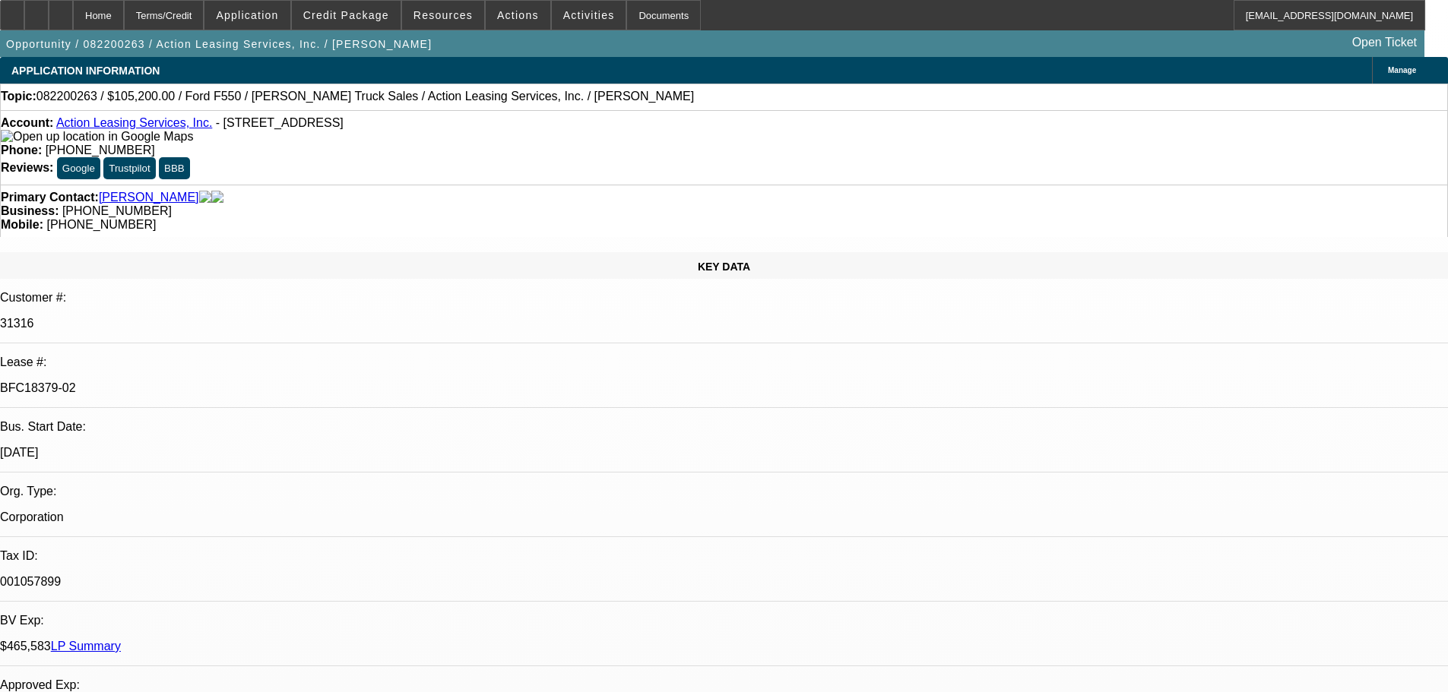
select select "2"
select select "0"
select select "6"
select select "0"
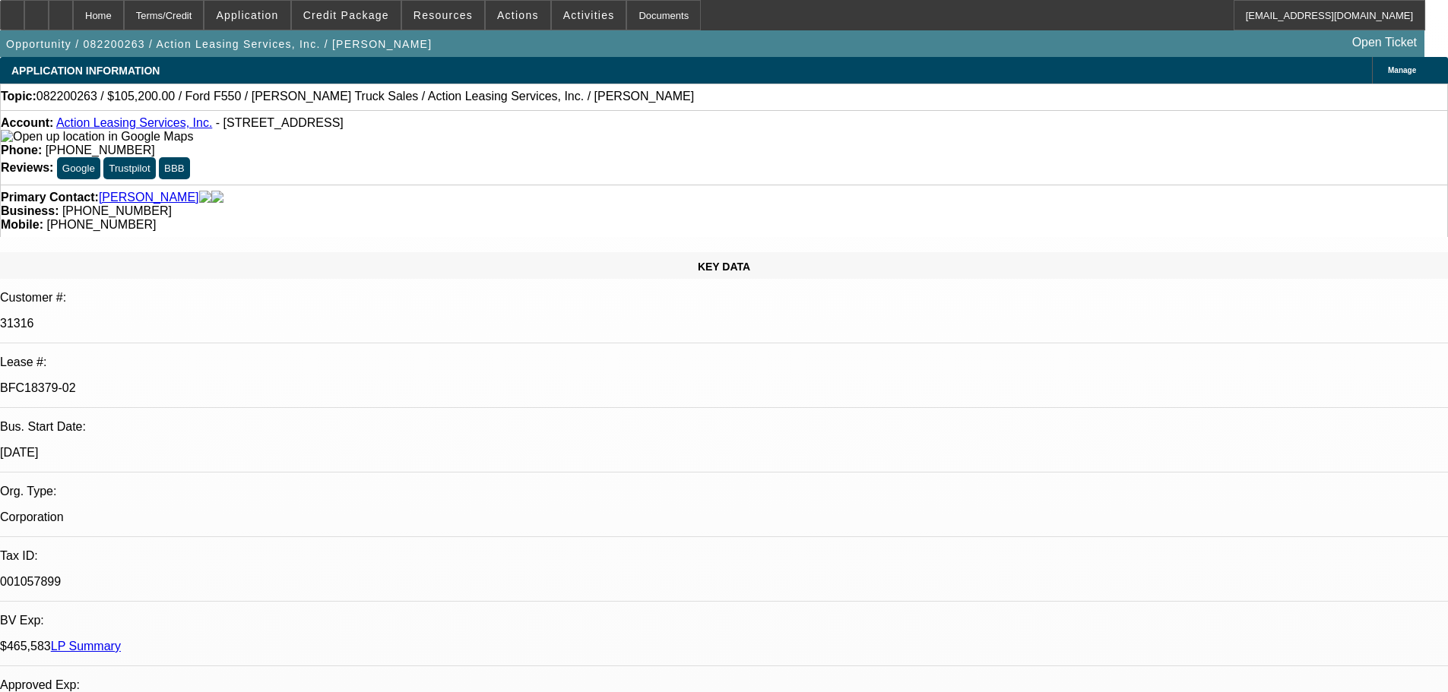
select select "2"
select select "0"
select select "6"
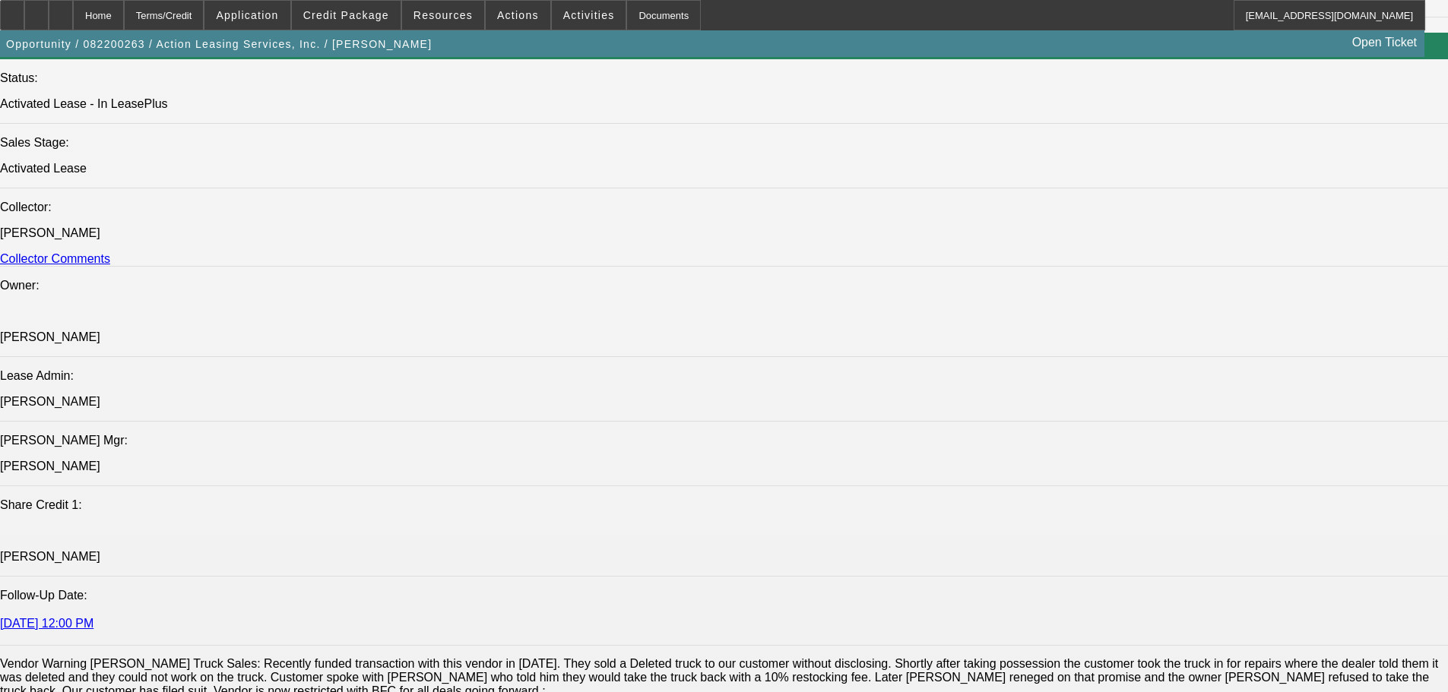
scroll to position [1672, 0]
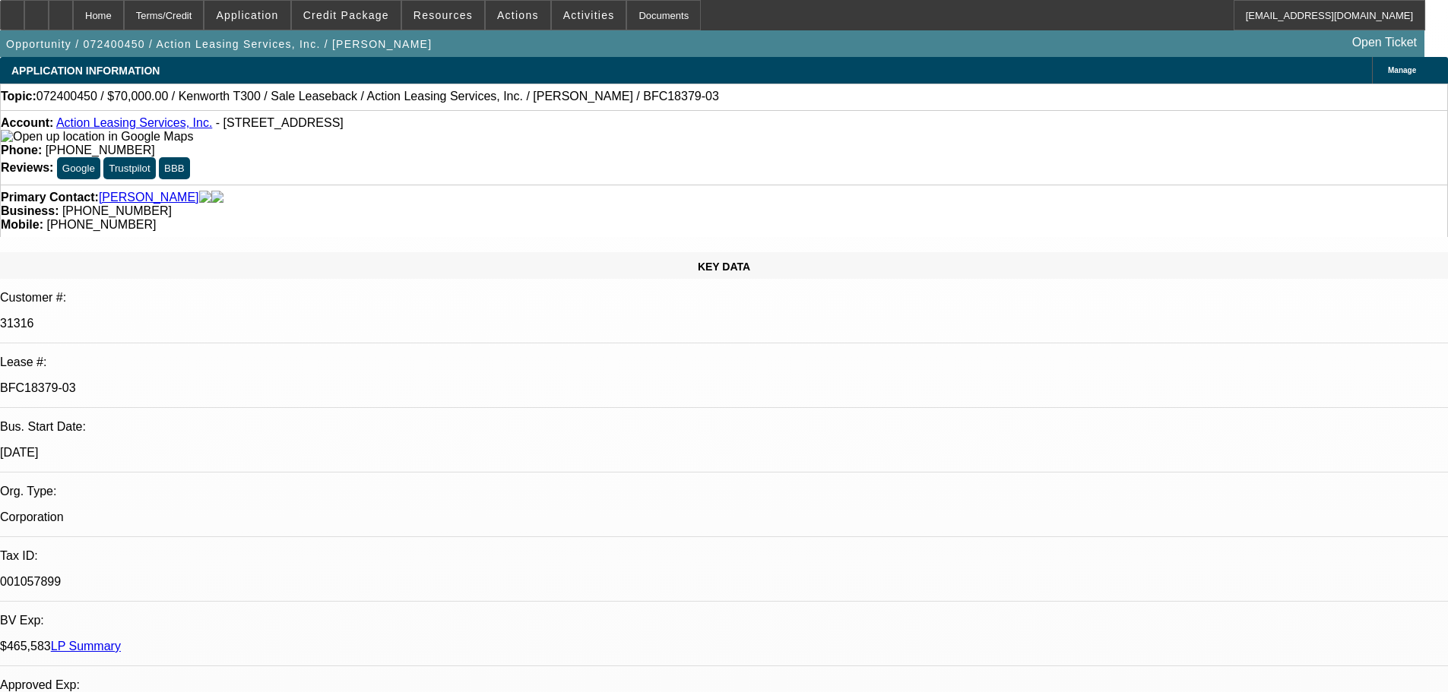
select select "0"
select select "3"
select select "0"
select select "6"
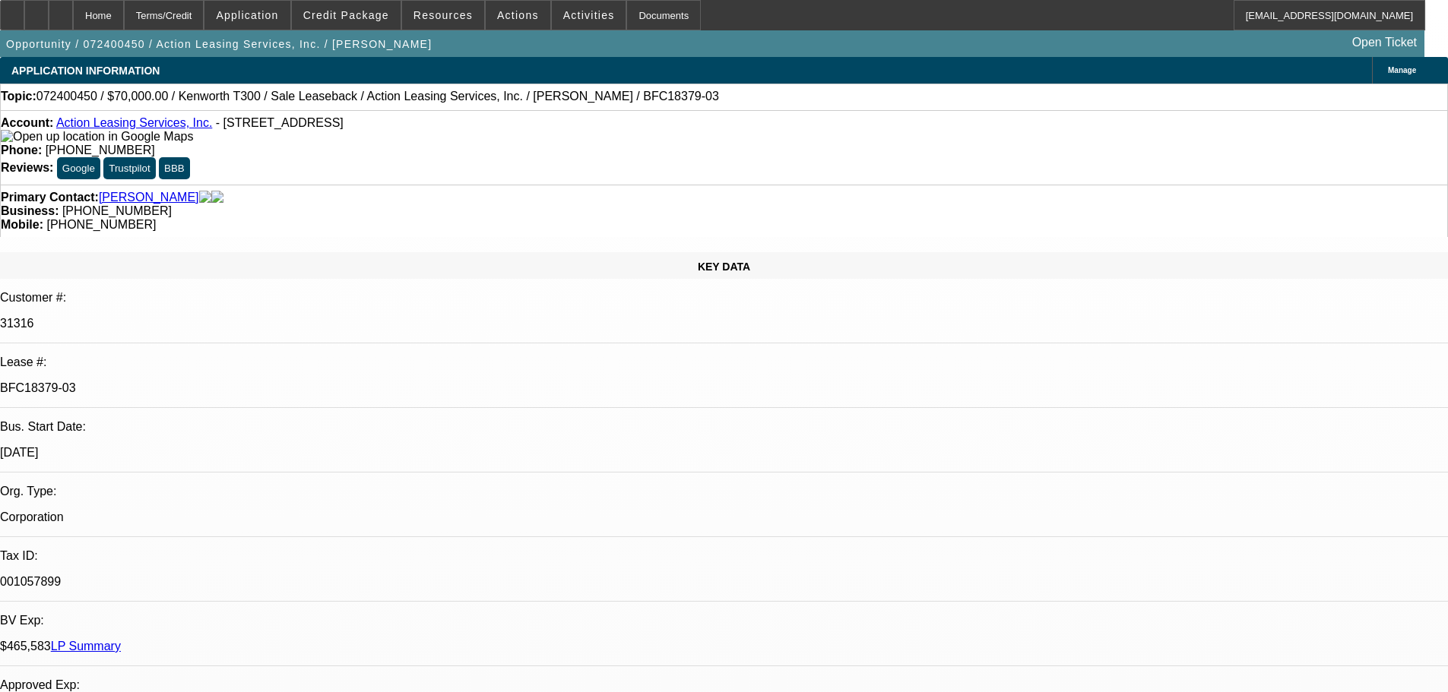
select select "0"
select select "3"
select select "0"
select select "6"
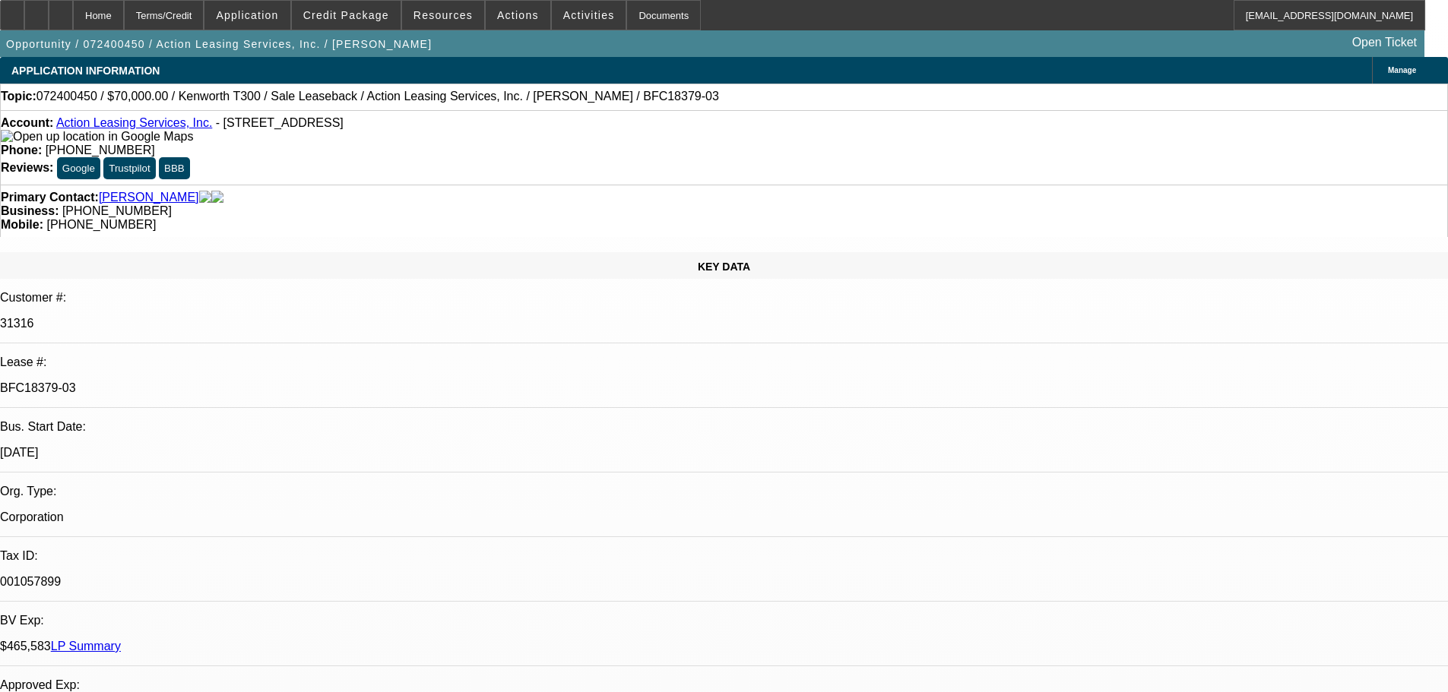
select select "0"
select select "3"
select select "0"
select select "6"
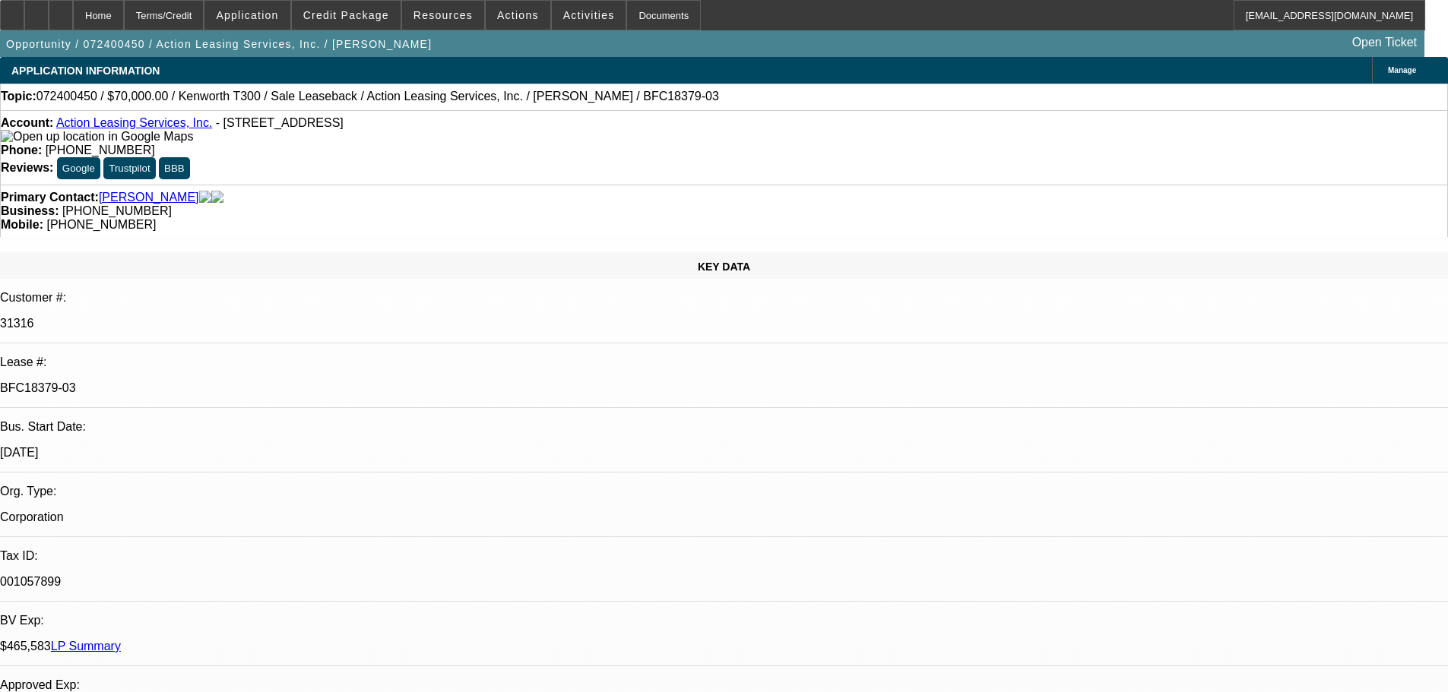
select select "0"
select select "2"
select select "0"
select select "6"
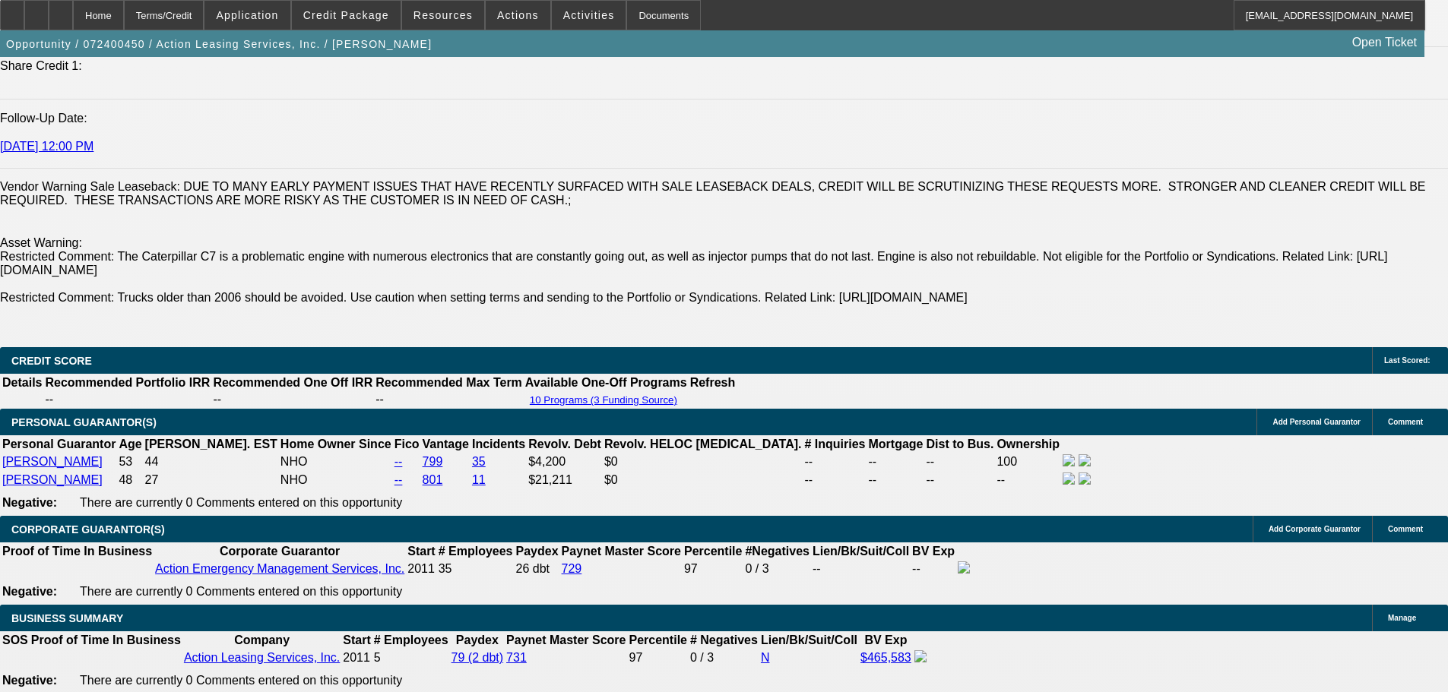
scroll to position [2128, 0]
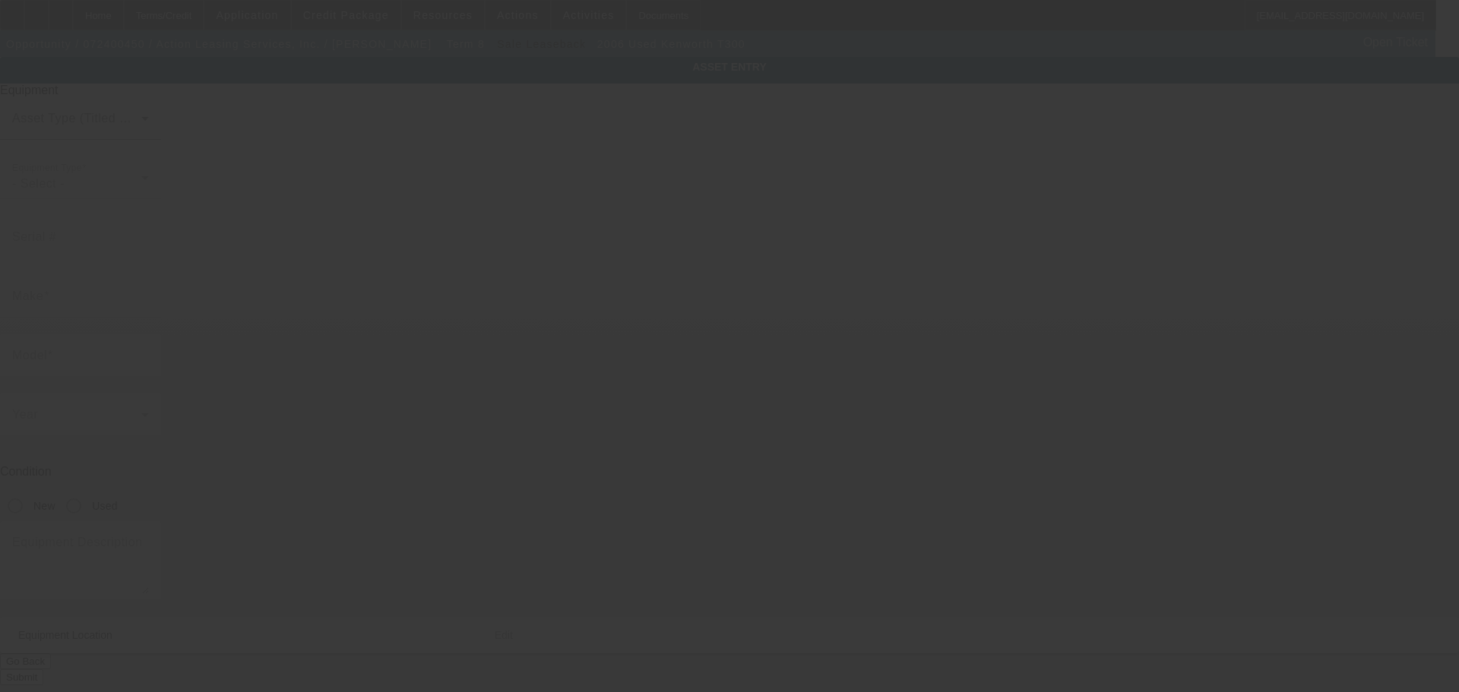
type input "2NKMHD7X26M163019"
type input "Kenworth"
type input "T300"
radio input "true"
type textarea "With:"
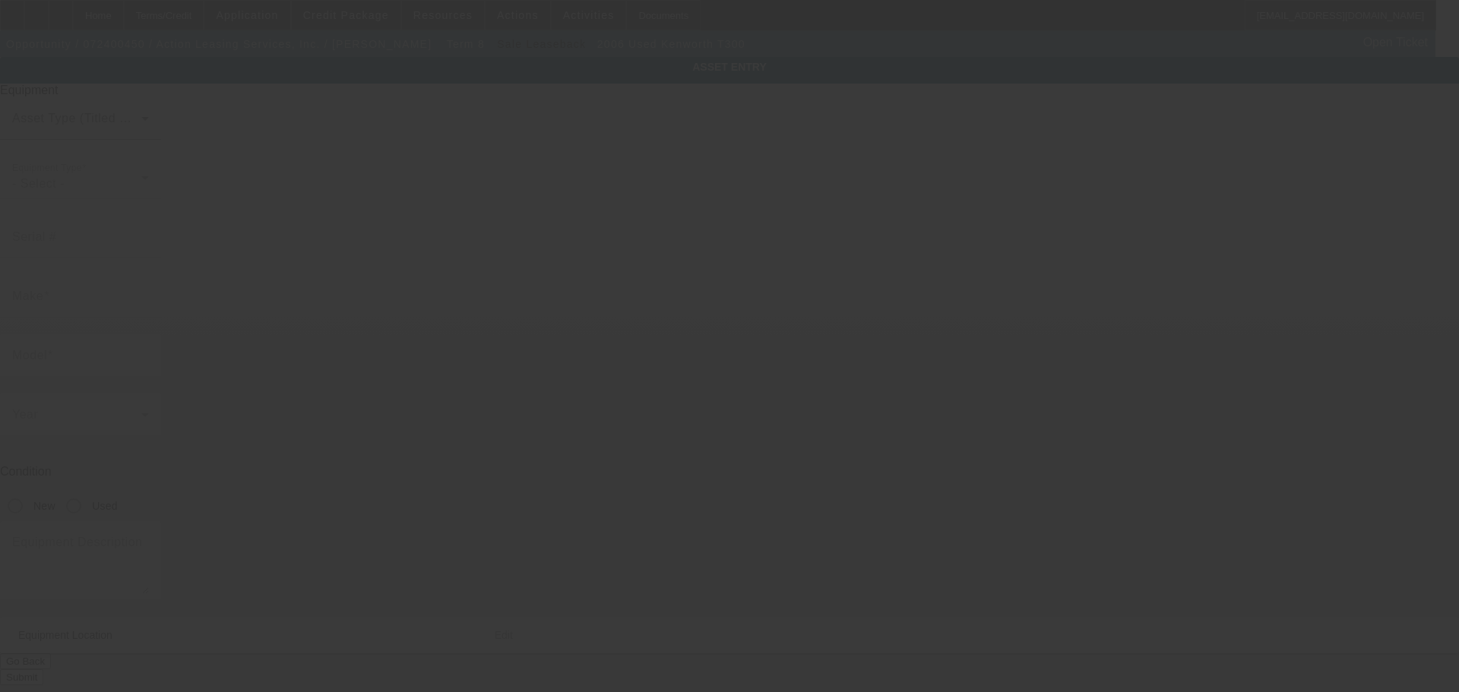
type input "1087 Broadway"
type input "Revere"
type input "02151"
type input "Suffolk"
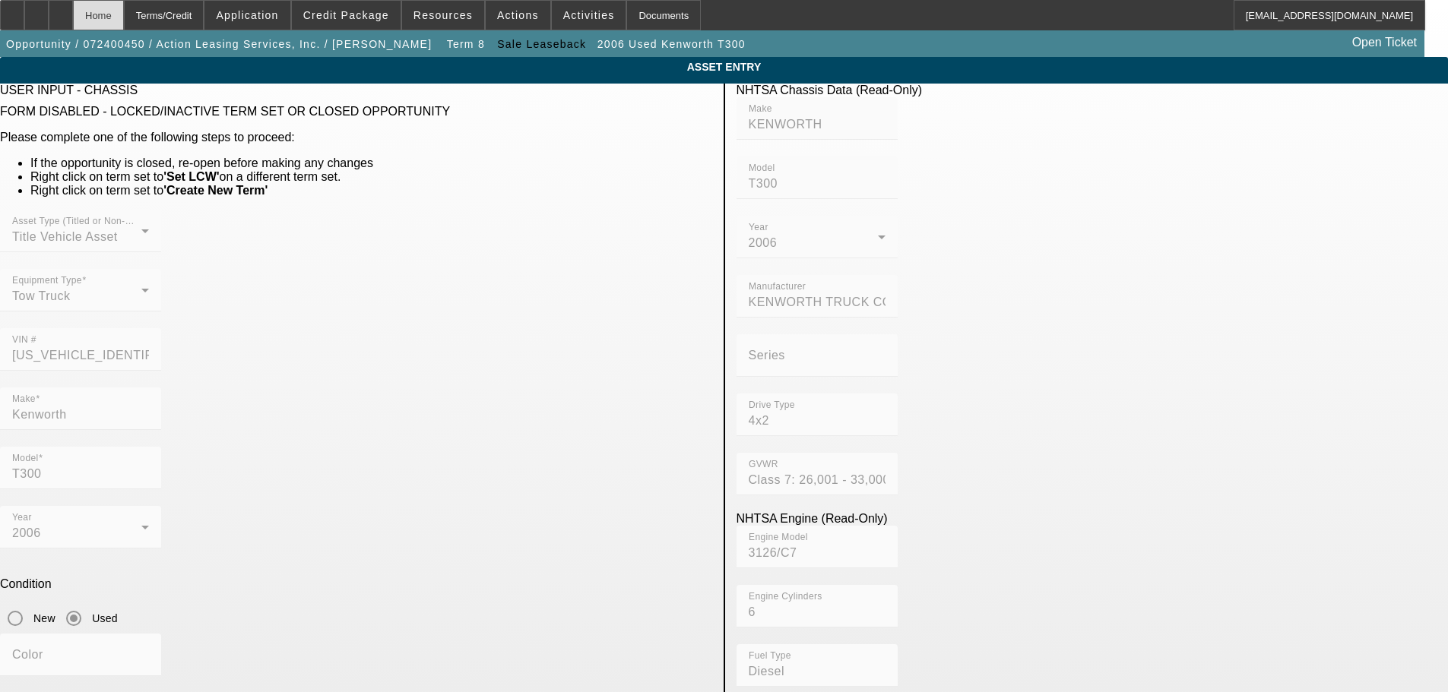
click at [124, 14] on div "Home" at bounding box center [98, 15] width 51 height 30
click at [124, 17] on div "Home" at bounding box center [98, 15] width 51 height 30
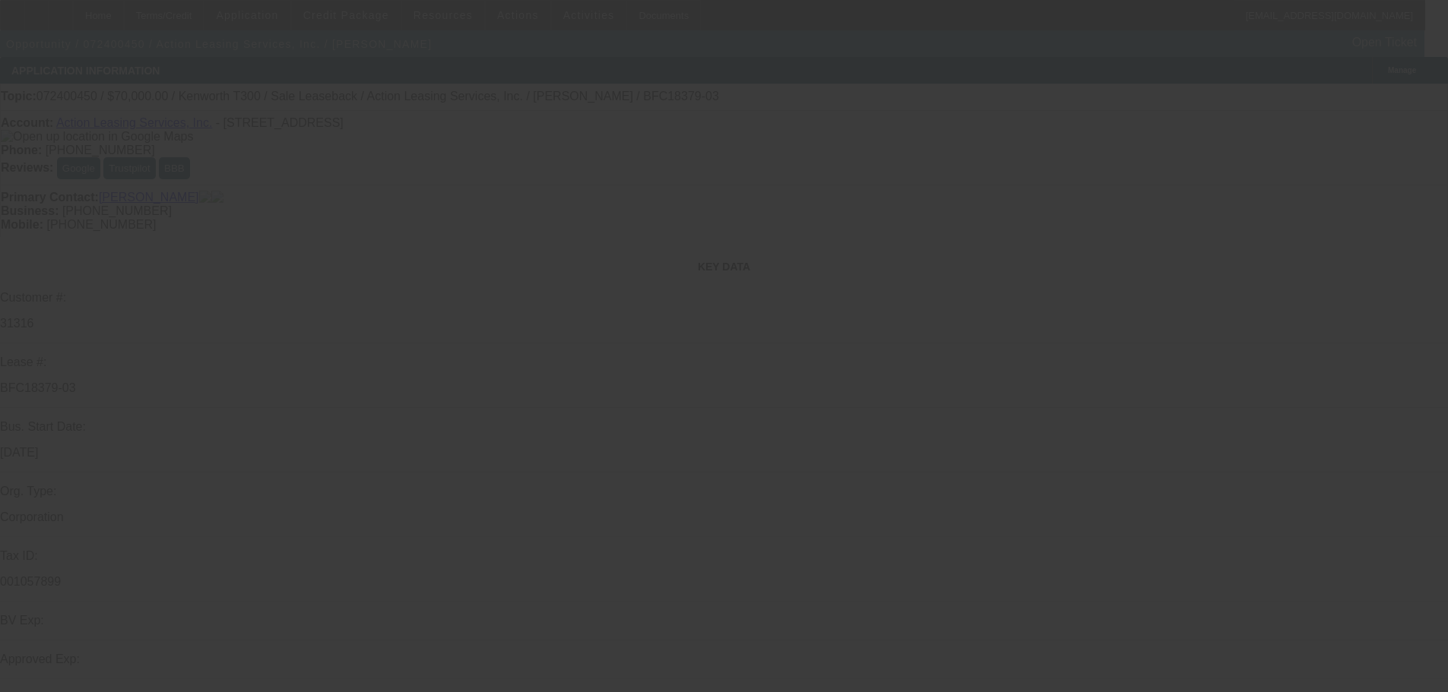
select select "0"
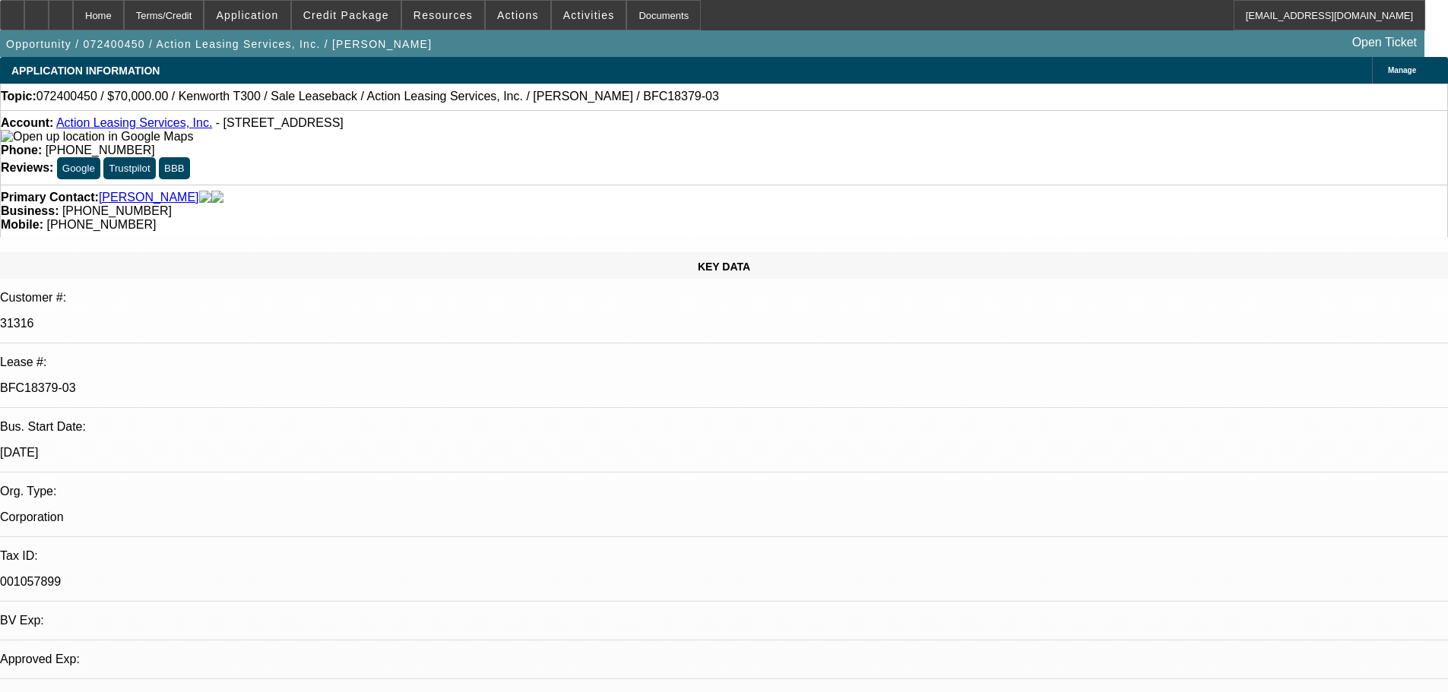
select select "0"
select select "3"
select select "0"
select select "6"
select select "0"
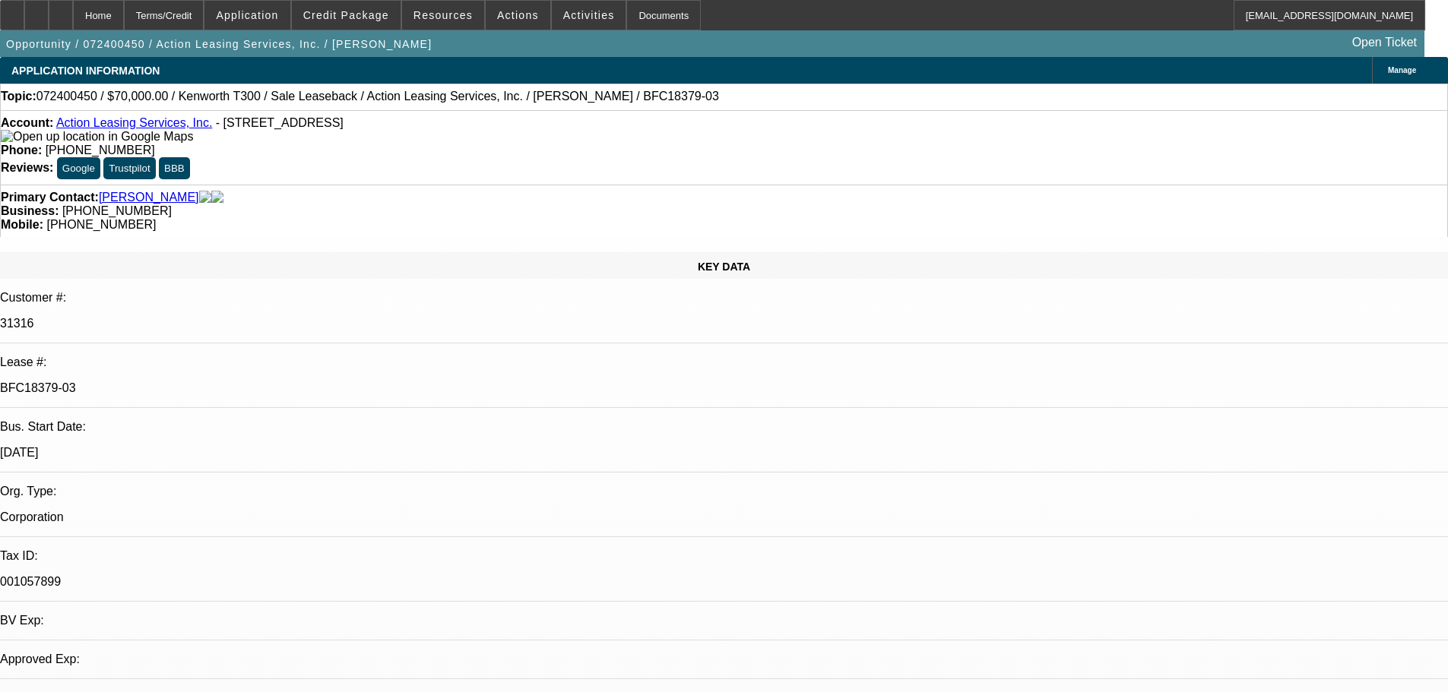
select select "0"
select select "3"
select select "0"
select select "6"
select select "0"
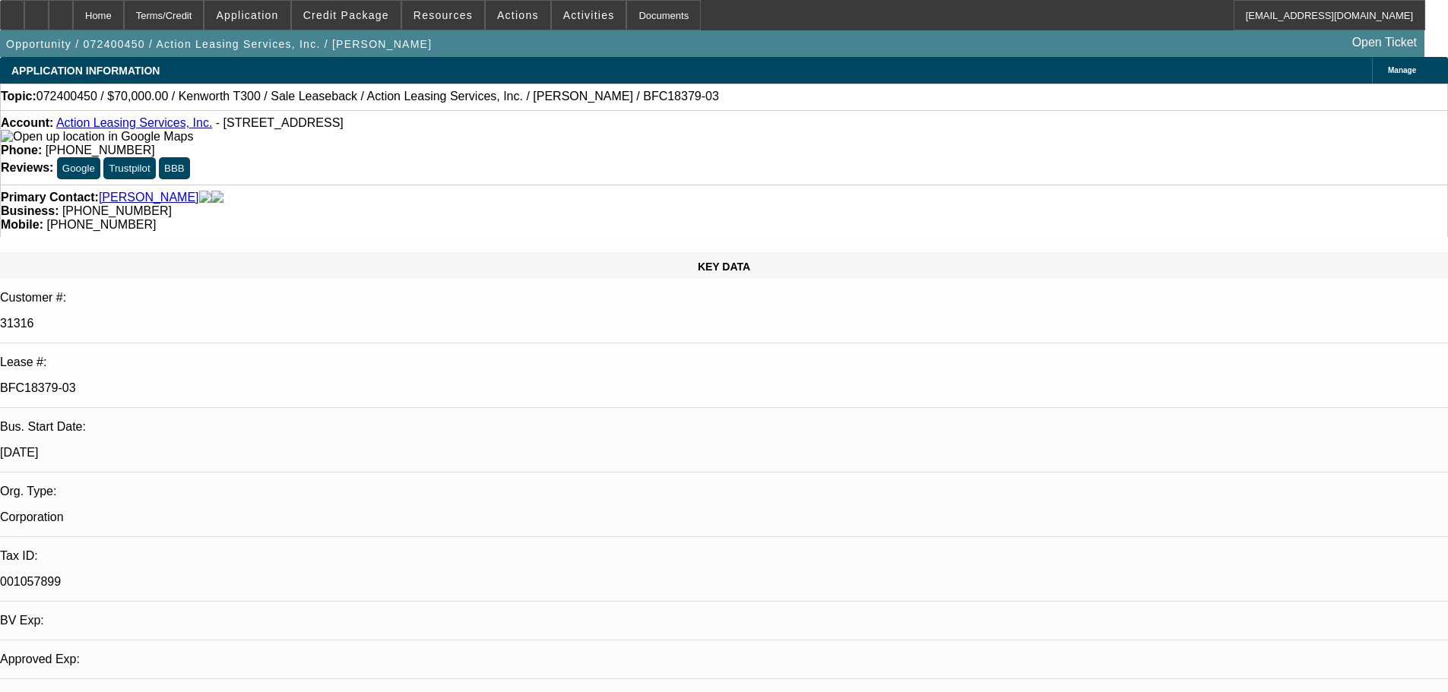
select select "0"
select select "3"
select select "0"
select select "6"
select select "0"
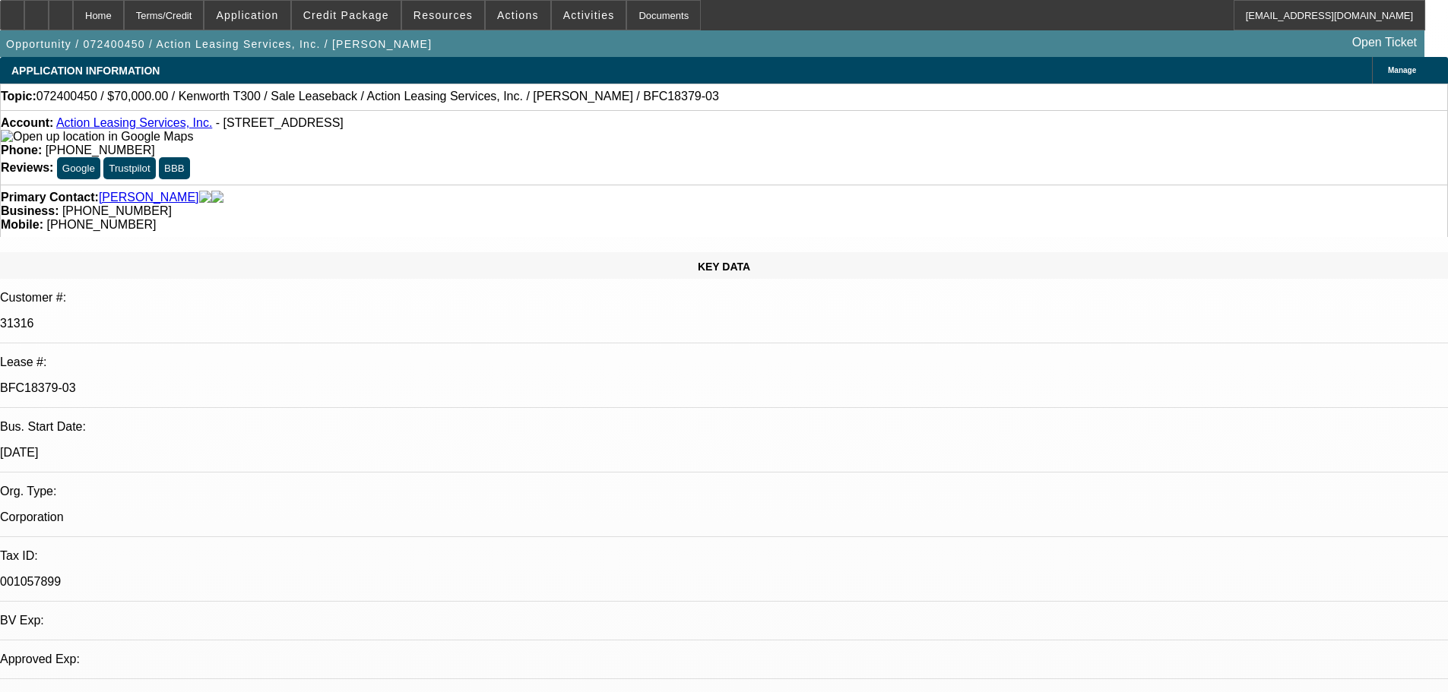
select select "0"
select select "2"
select select "0"
select select "6"
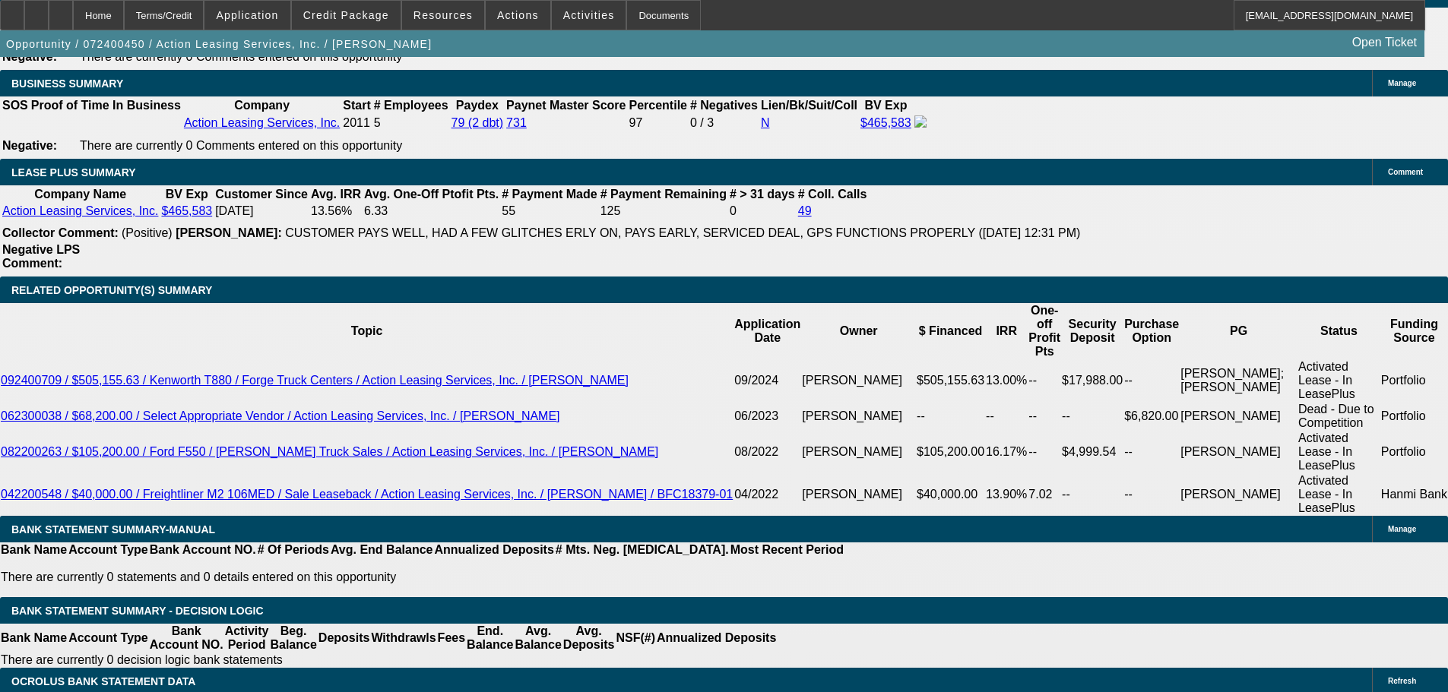
scroll to position [2736, 0]
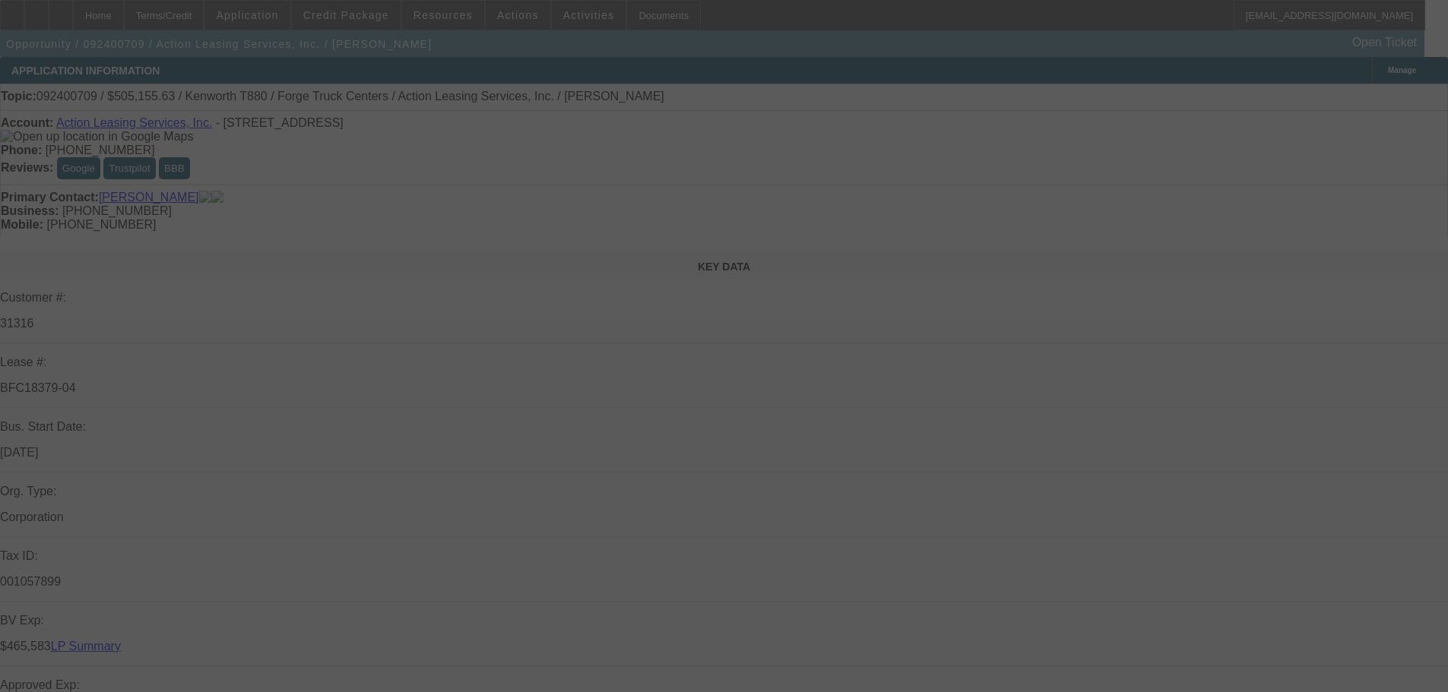
select select "0.1"
select select "2"
select select "0"
select select "6"
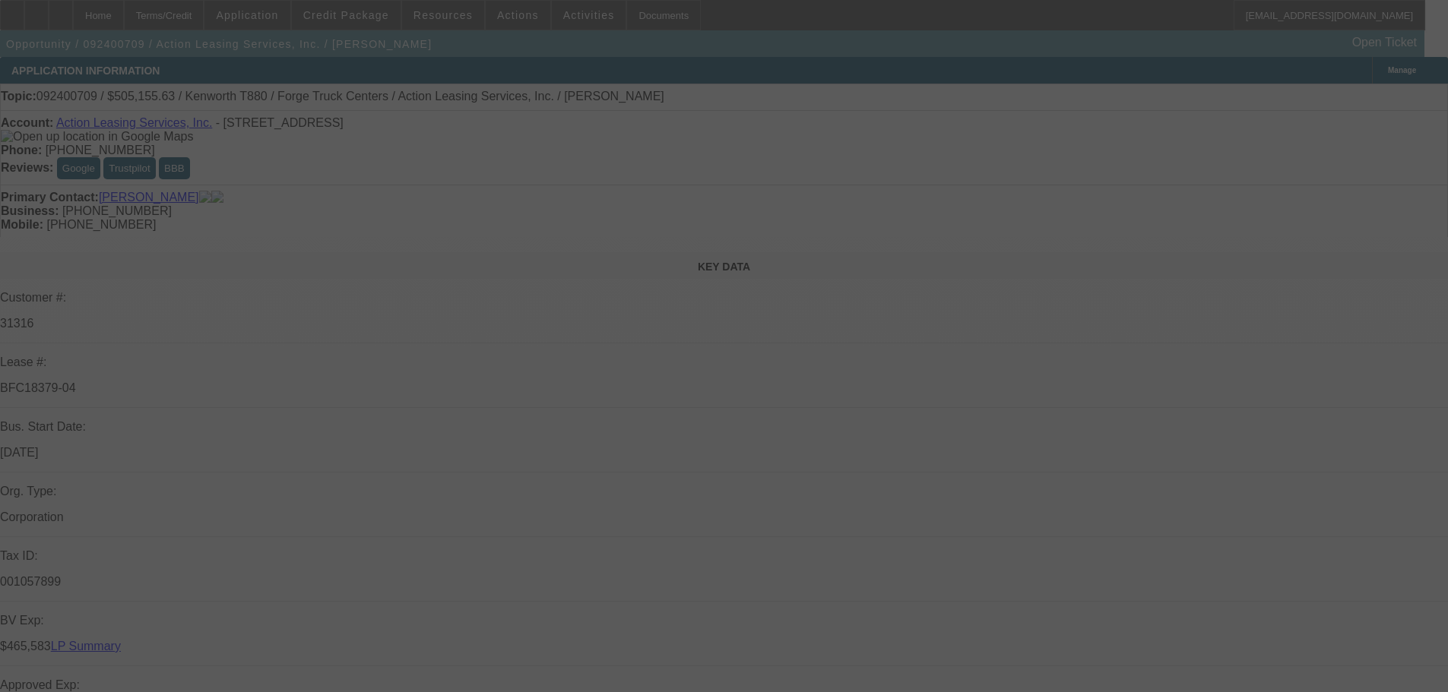
select select "0.1"
select select "2"
select select "0"
select select "6"
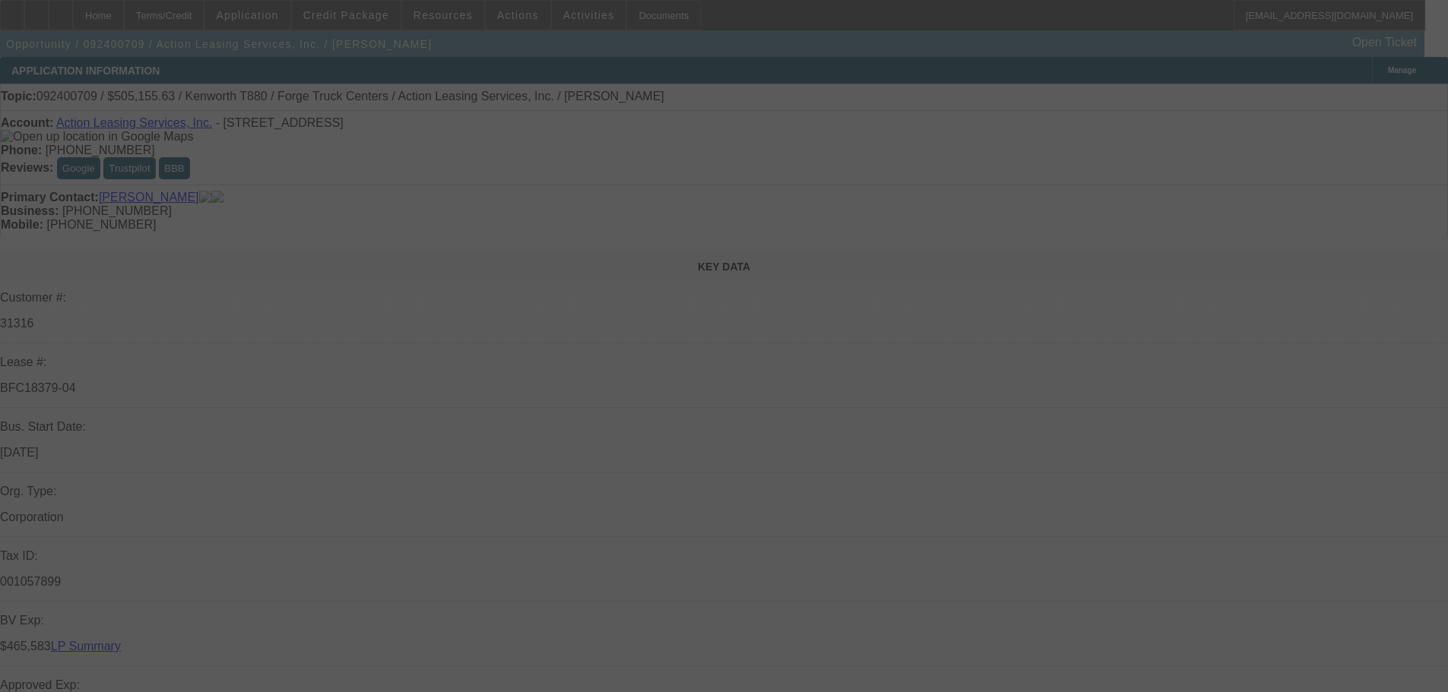
select select "0"
select select "3"
select select "0"
select select "6"
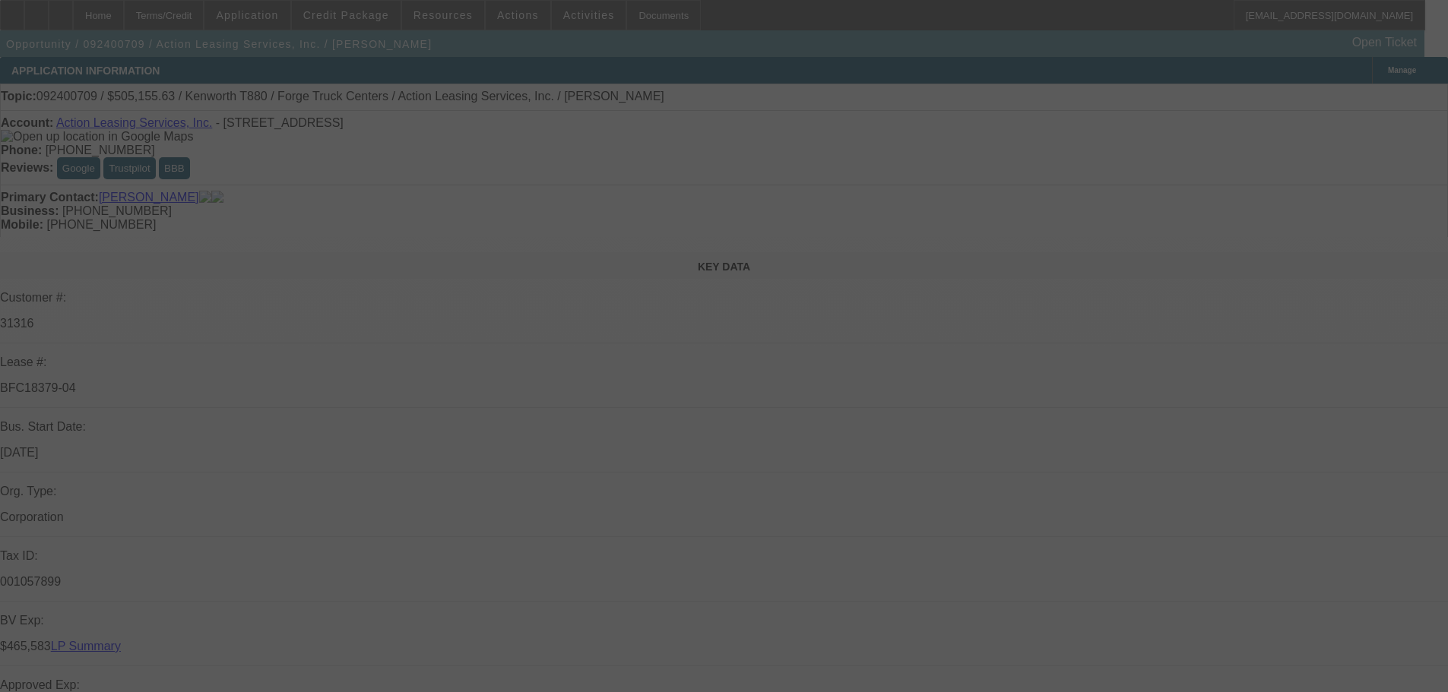
select select "0"
select select "3"
select select "0"
select select "6"
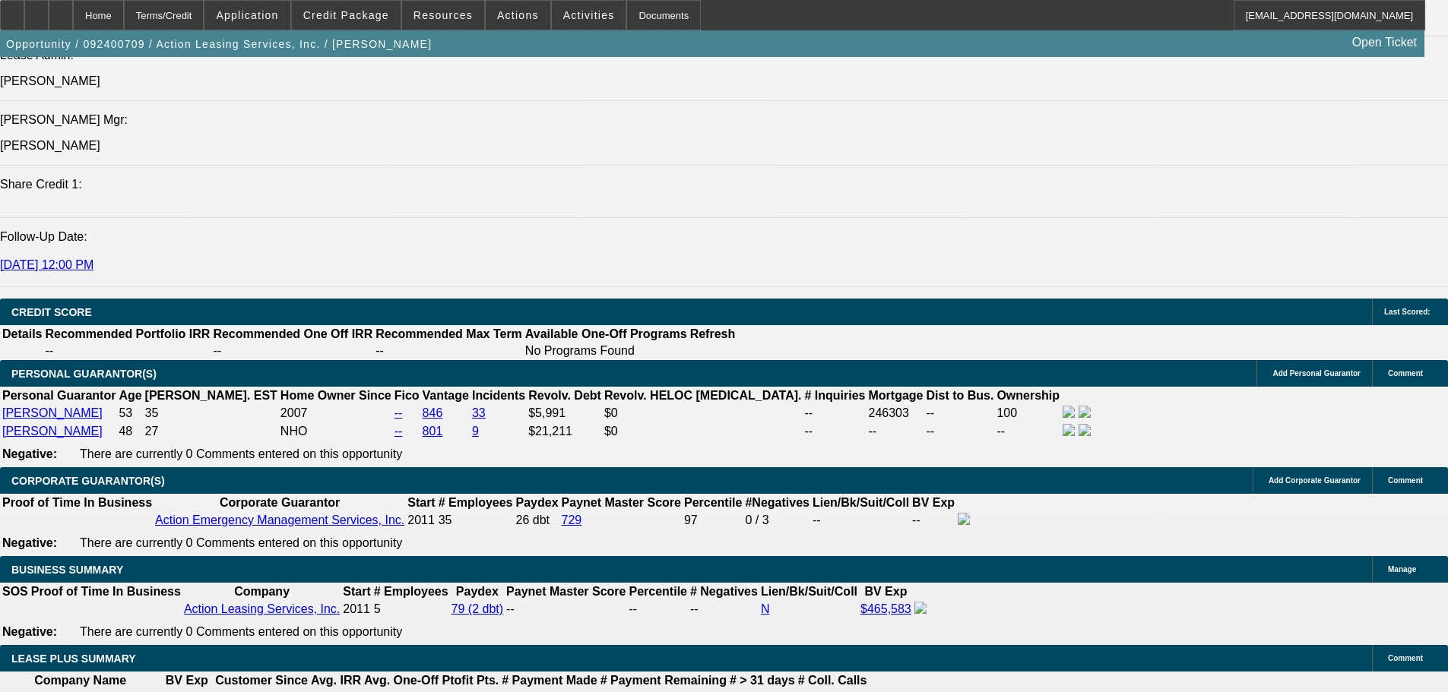
scroll to position [1976, 0]
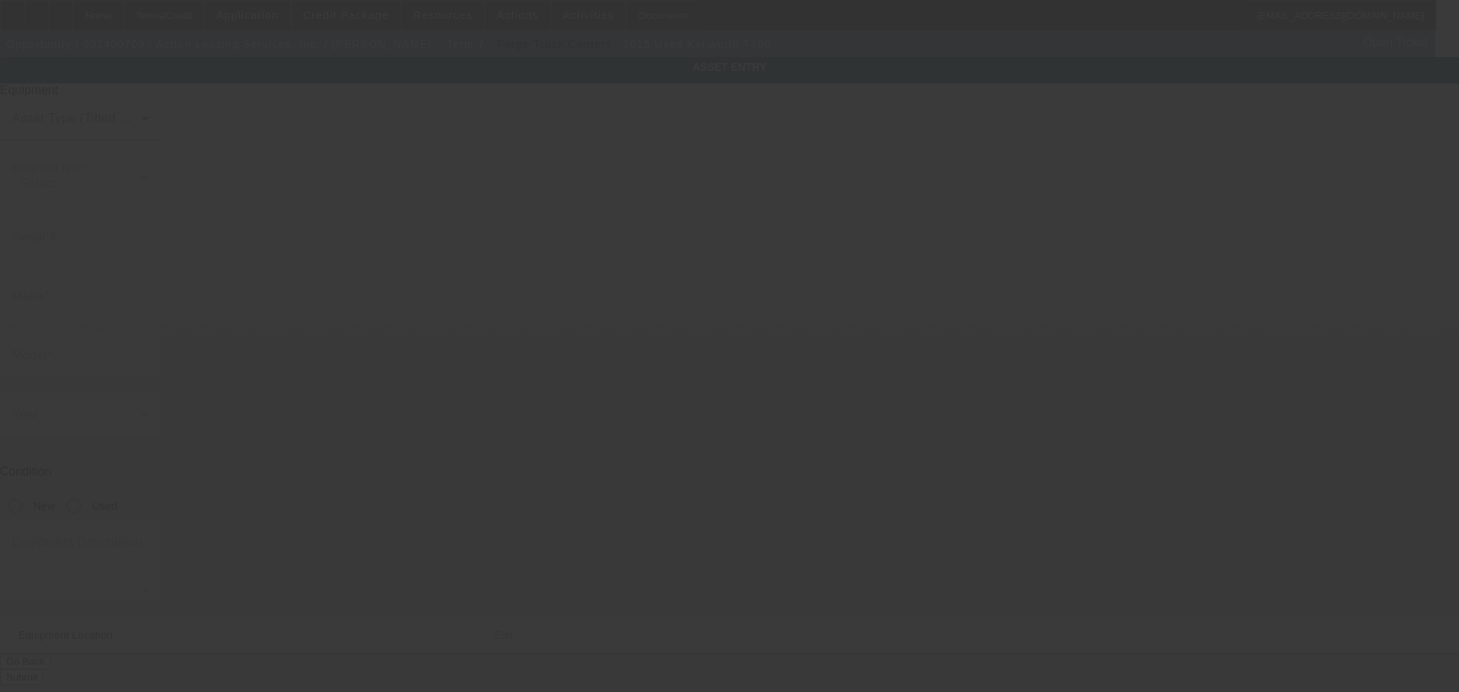
type input "1NKZX4TX6FJ440714"
type input "Kenworth"
type input "T880"
radio input "true"
type textarea "With:"
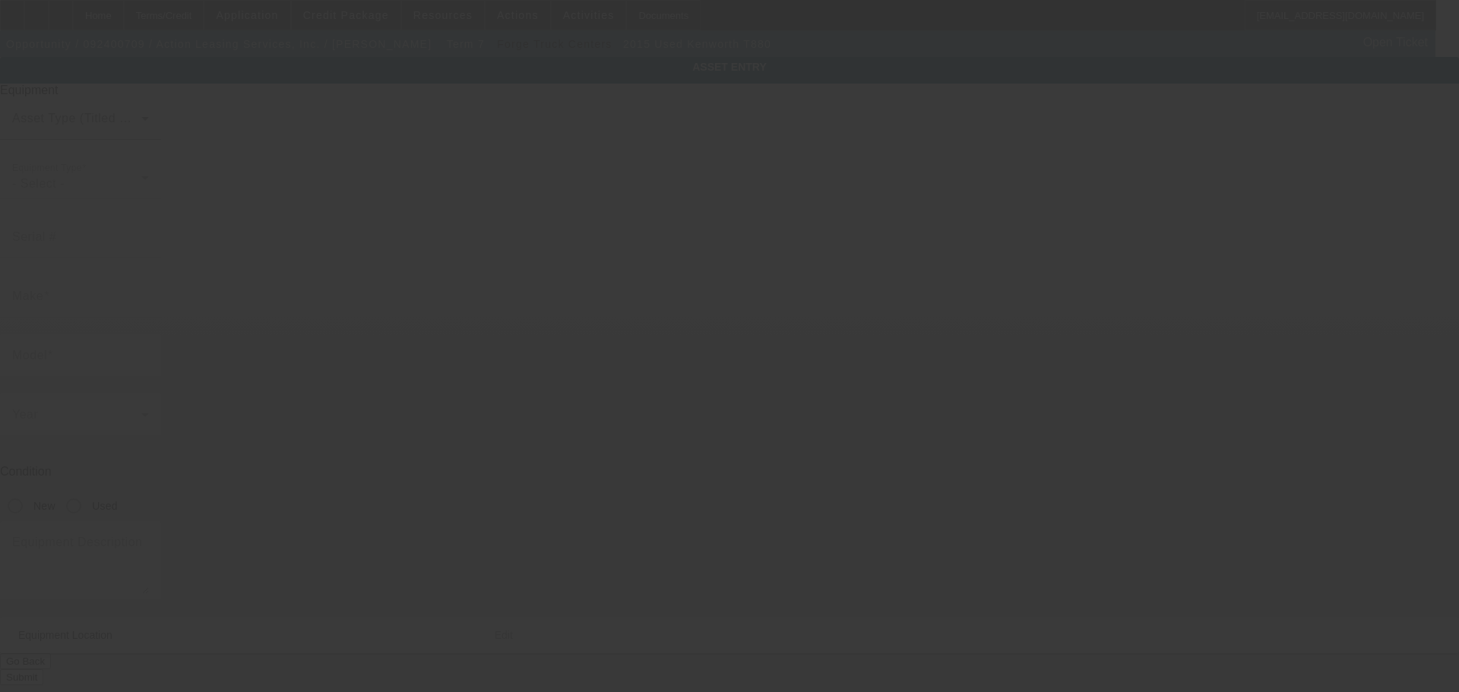
type input "1087 Broadway"
type input "Revere"
type input "02151"
type input "Suffolk"
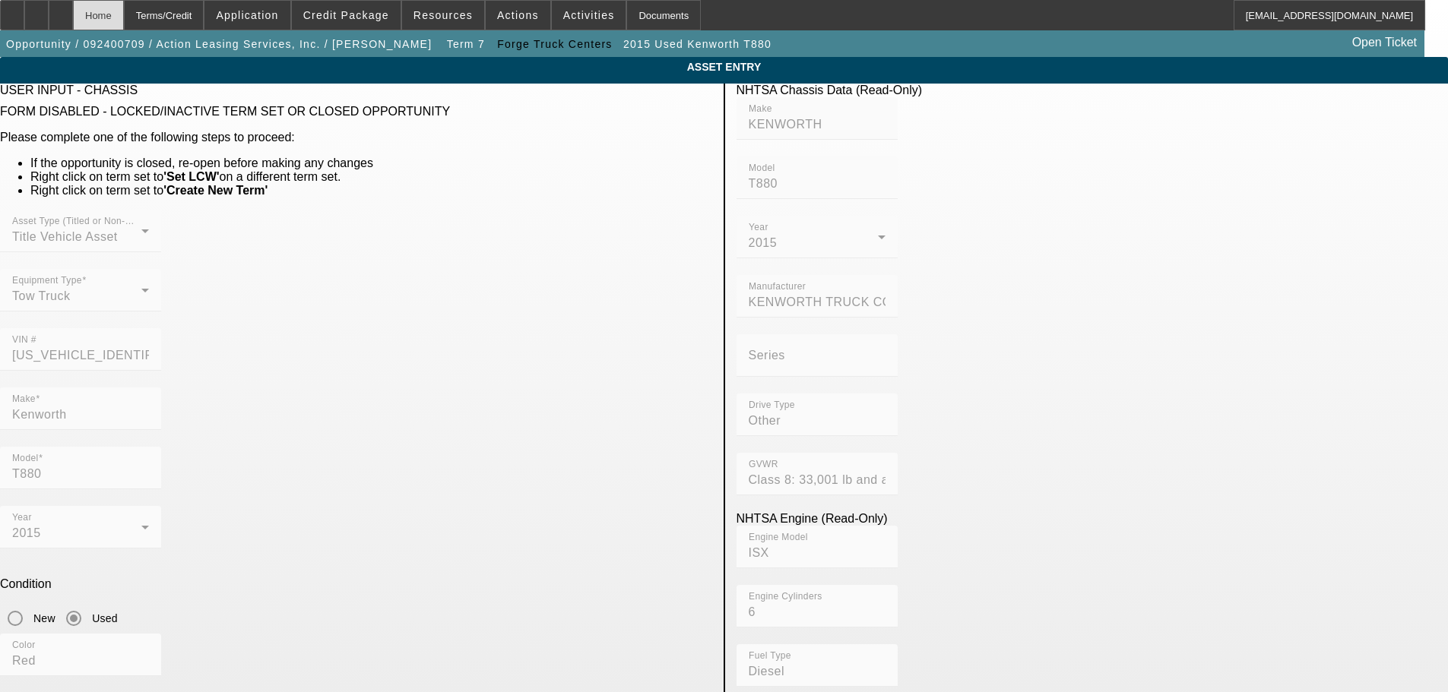
click at [124, 21] on div "Home" at bounding box center [98, 15] width 51 height 30
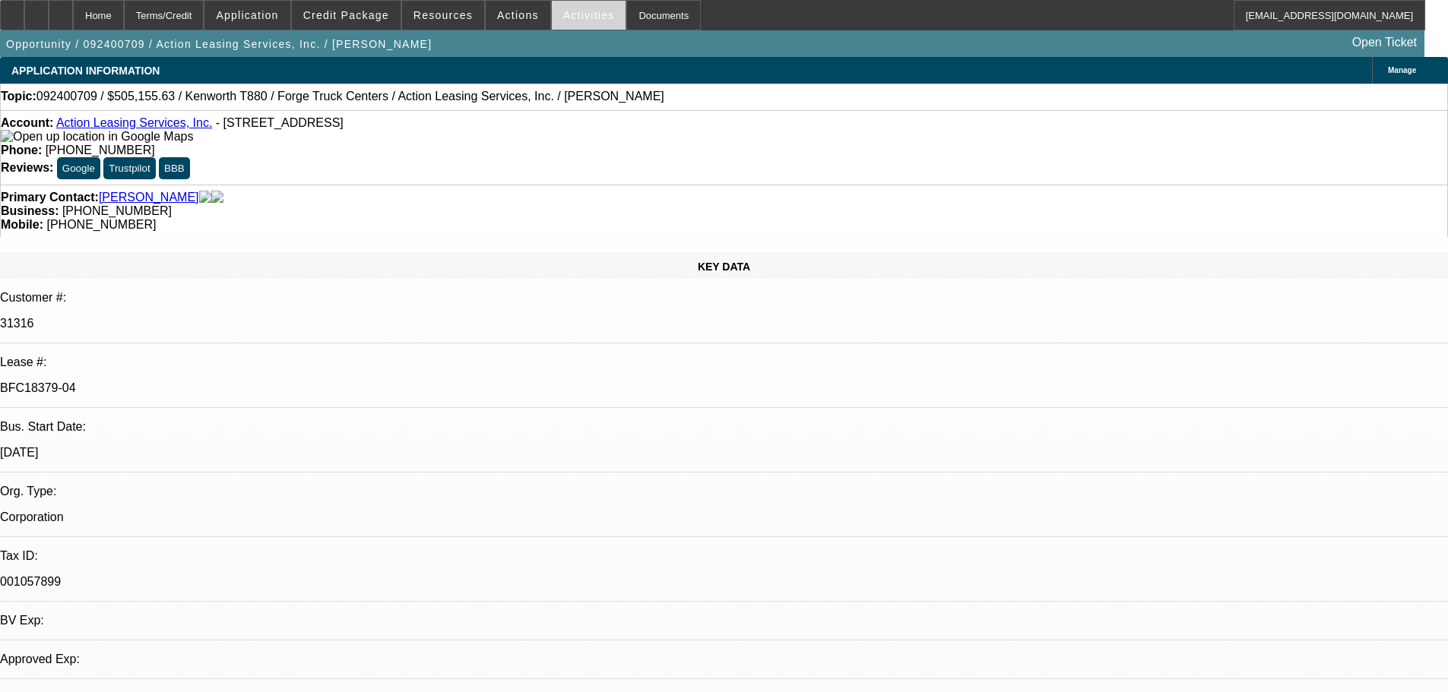
select select "0.1"
select select "2"
select select "0"
select select "6"
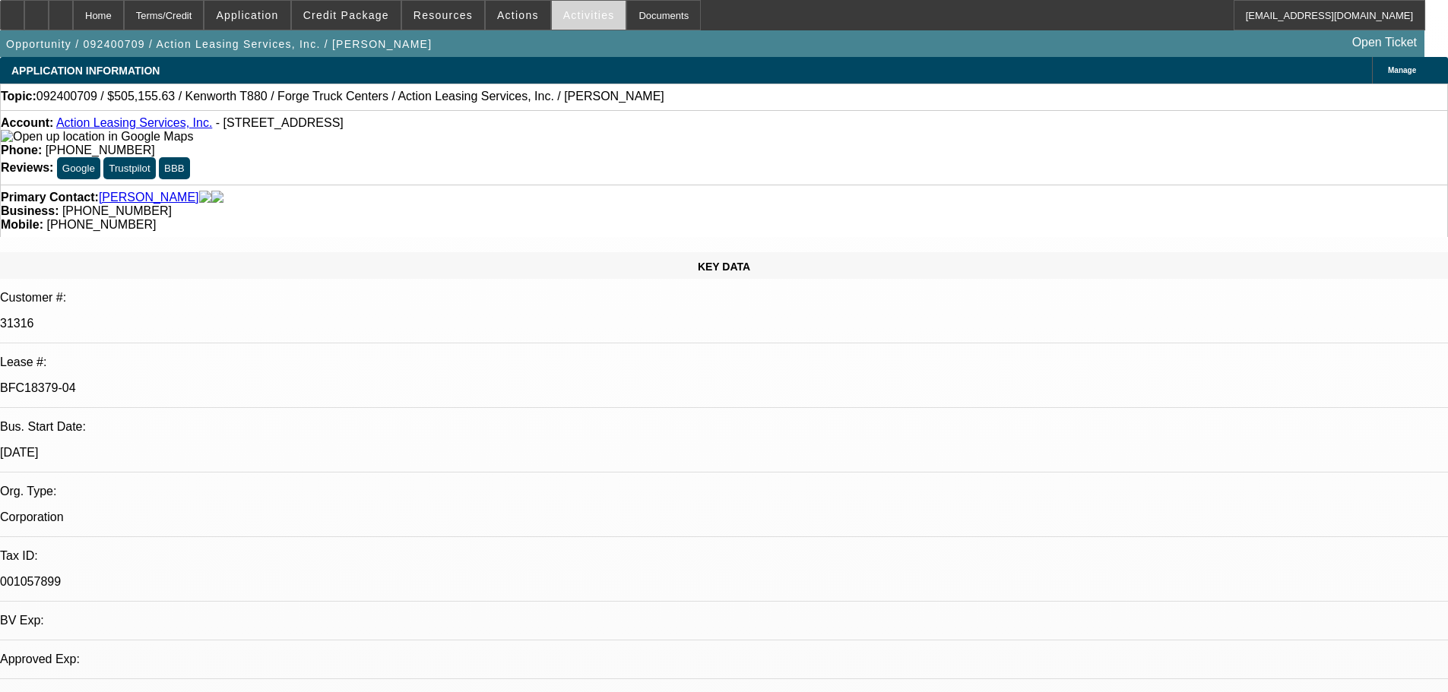
select select "0.1"
select select "2"
select select "0"
select select "6"
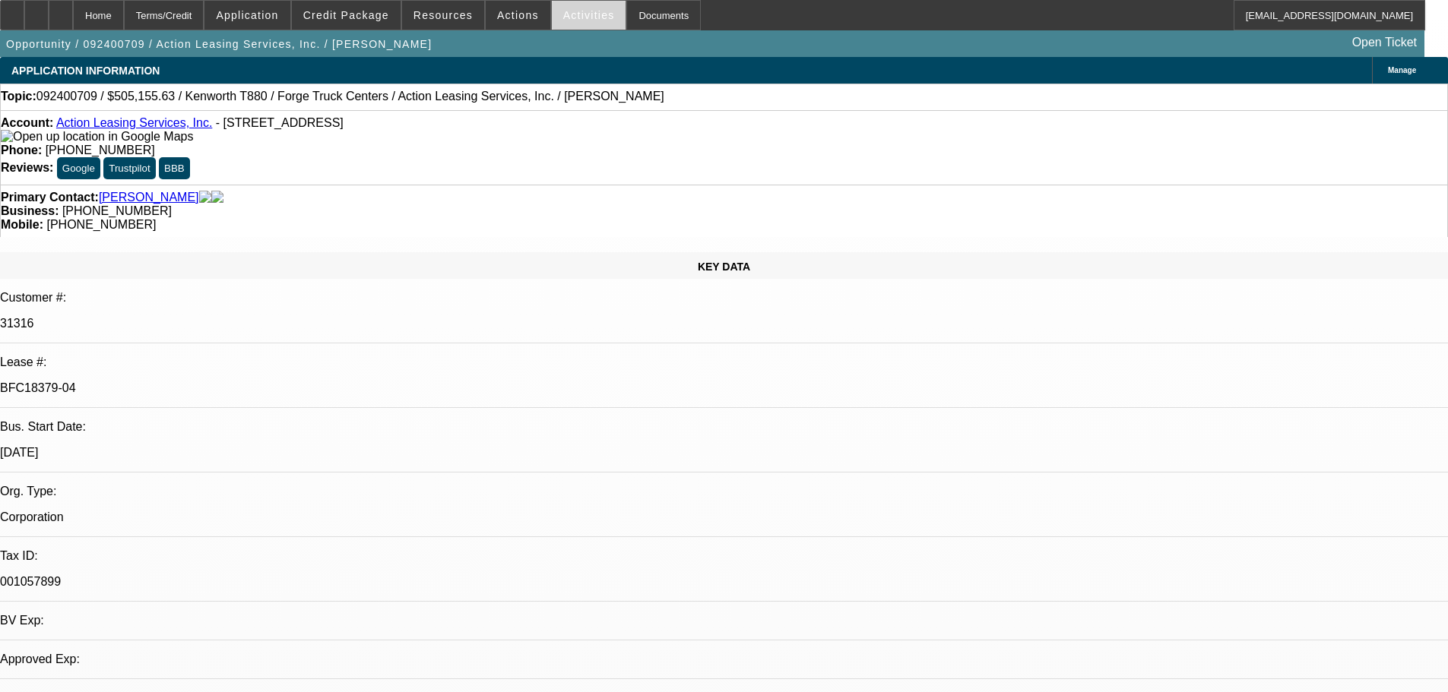
select select "0"
select select "3"
select select "0"
select select "6"
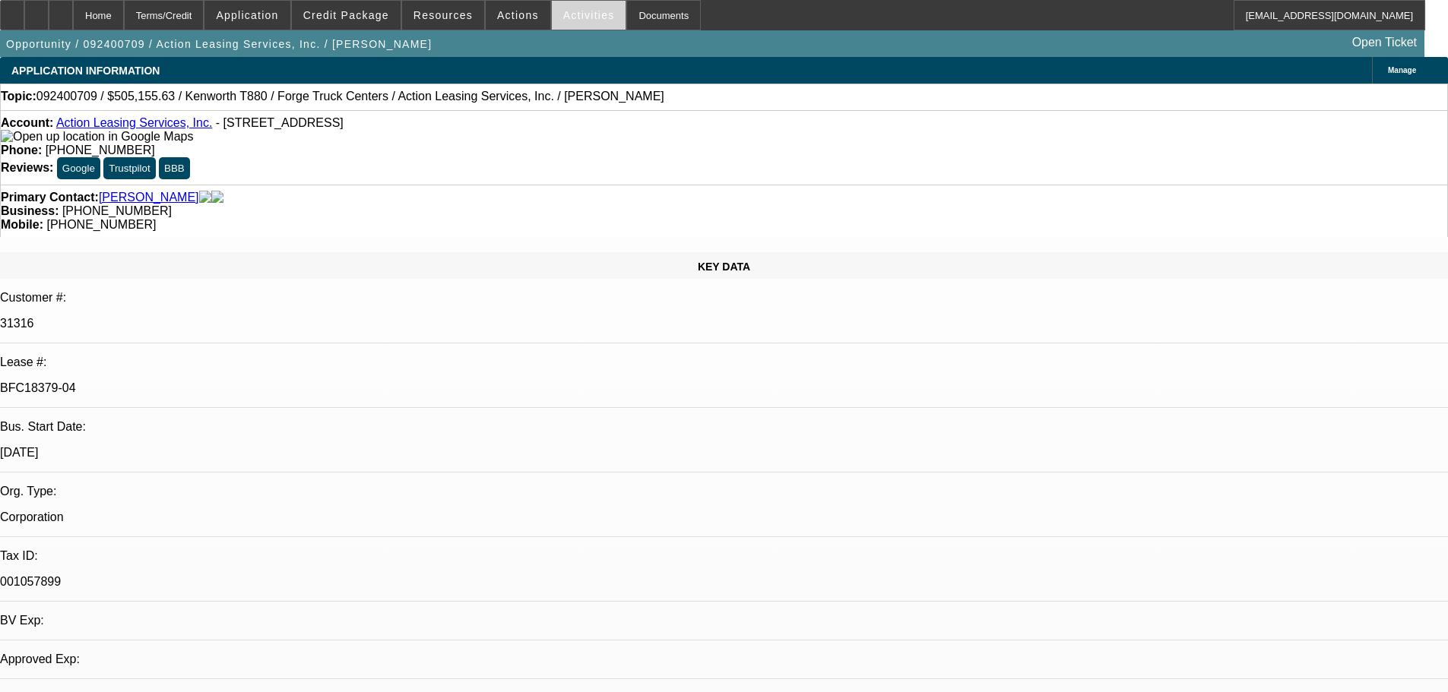
select select "0"
select select "3"
select select "0"
select select "6"
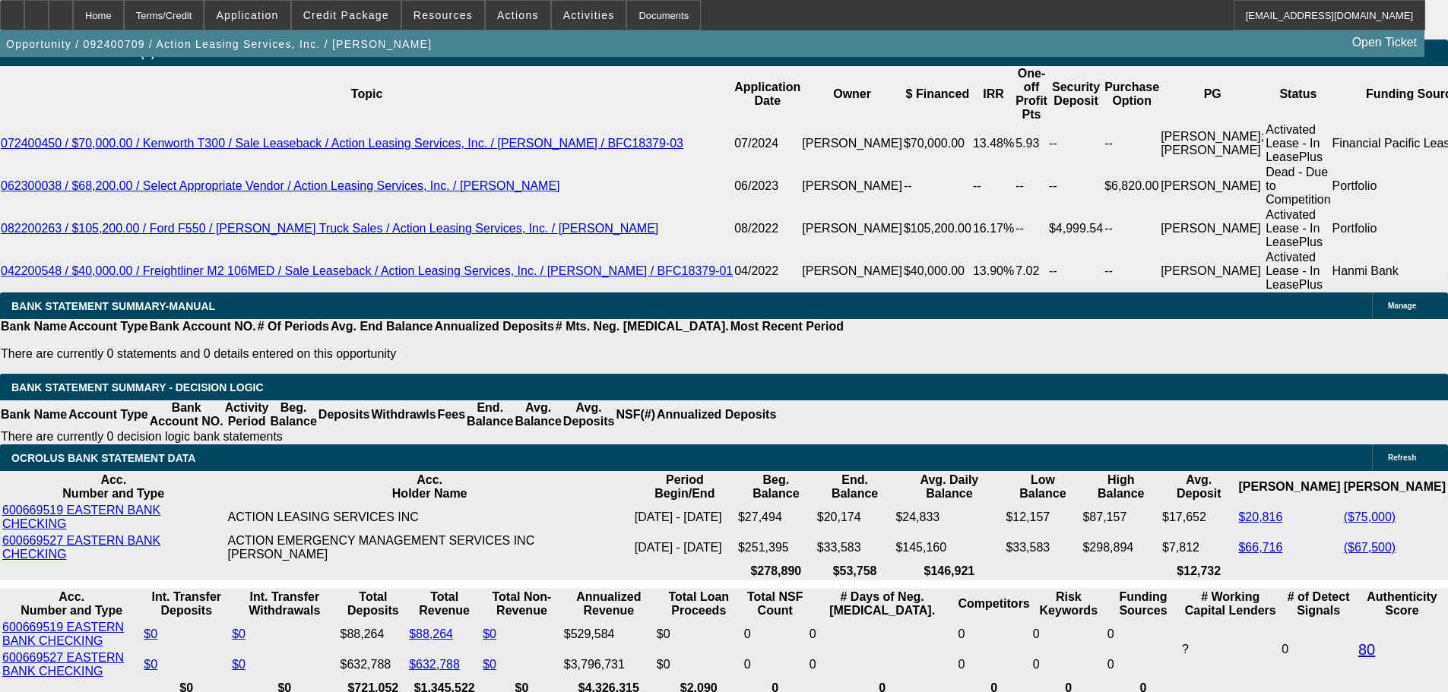
scroll to position [2584, 0]
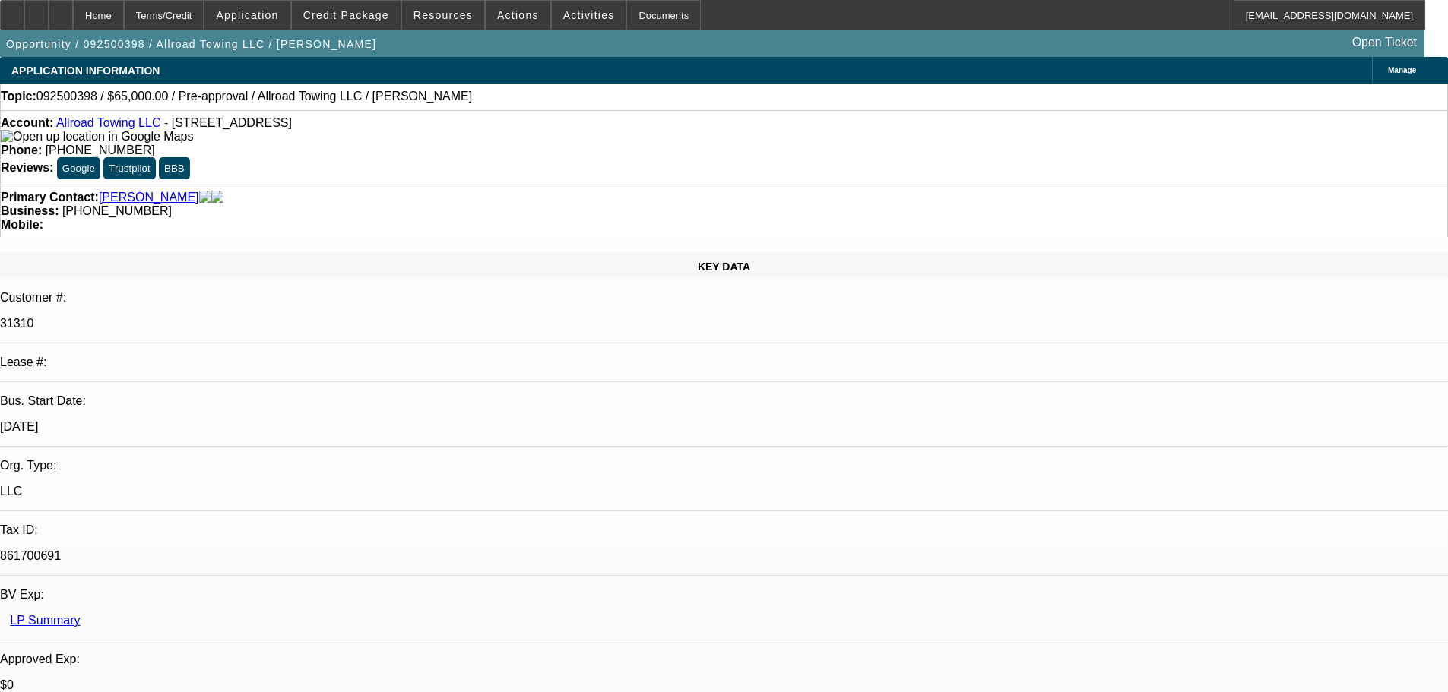
select select "0"
select select "2"
select select "0.1"
select select "4"
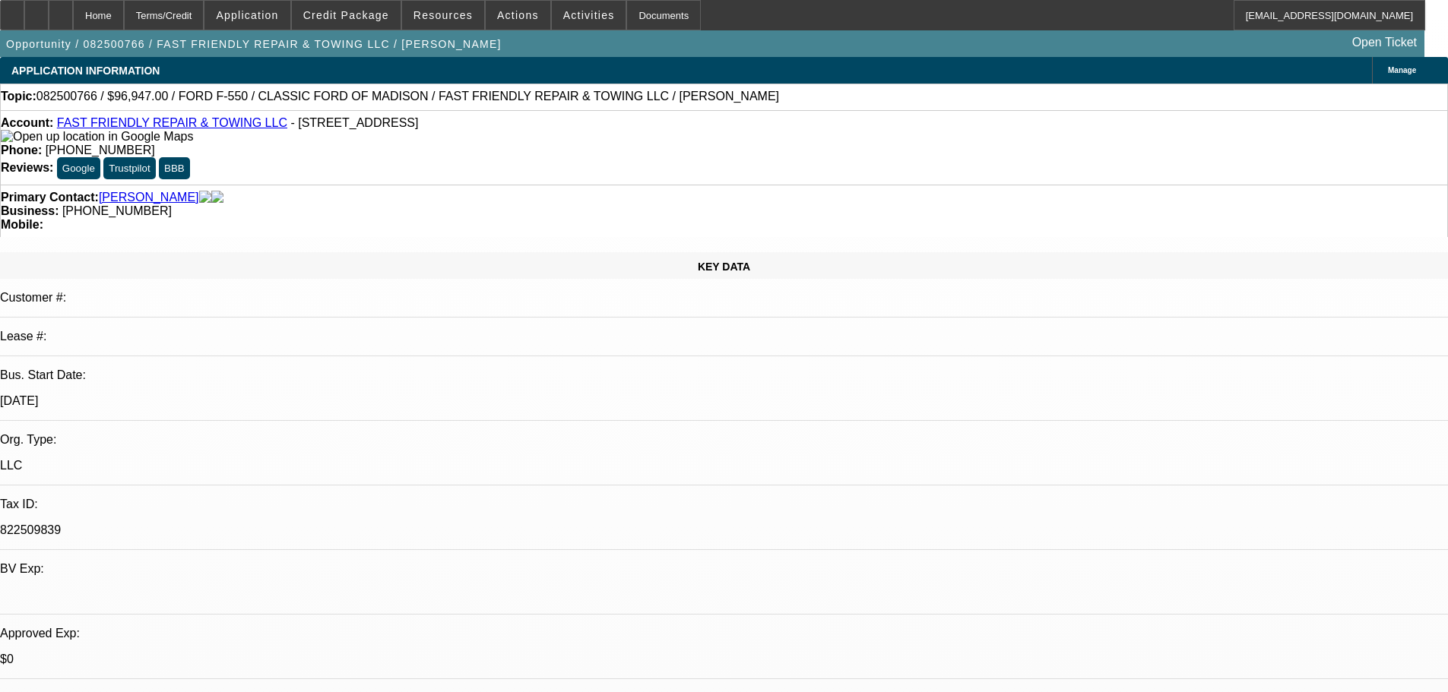
select select "0"
select select "3"
select select "0"
select select "6"
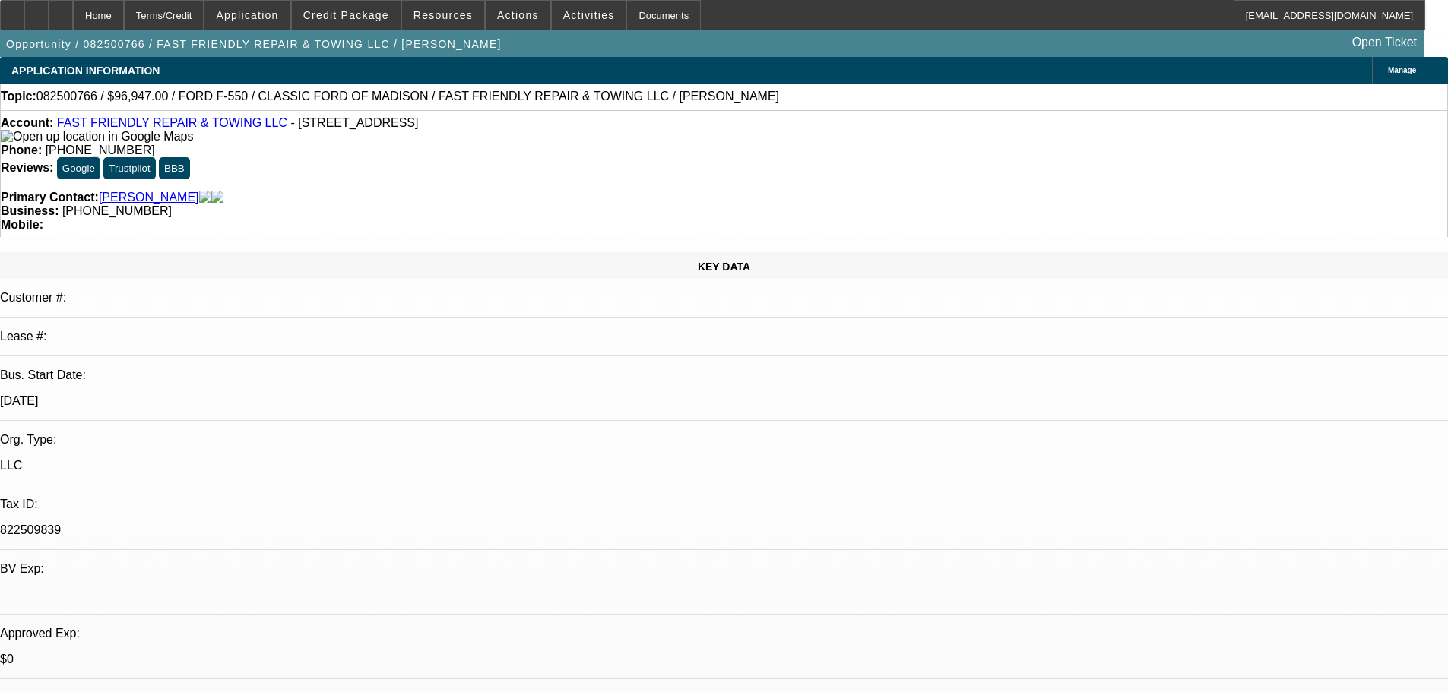
select select "0"
select select "3"
select select "0"
select select "6"
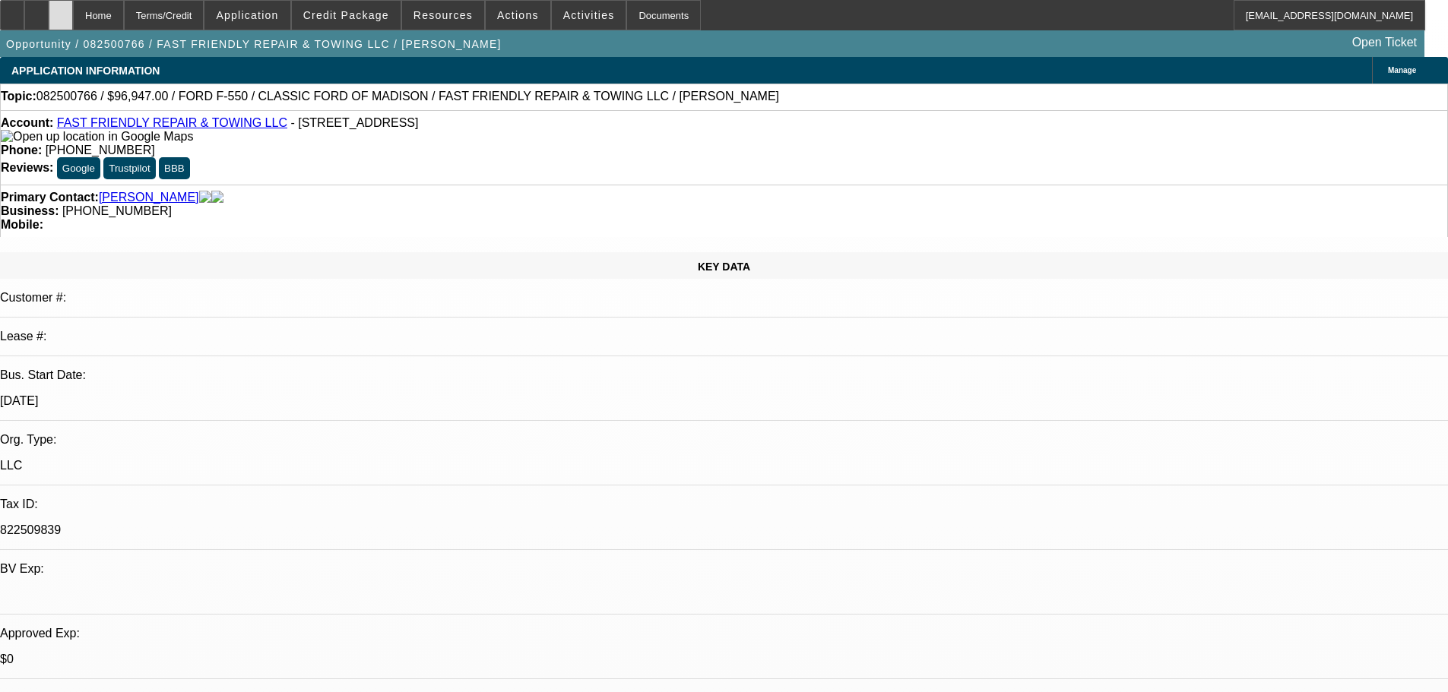
click at [73, 14] on div at bounding box center [61, 15] width 24 height 30
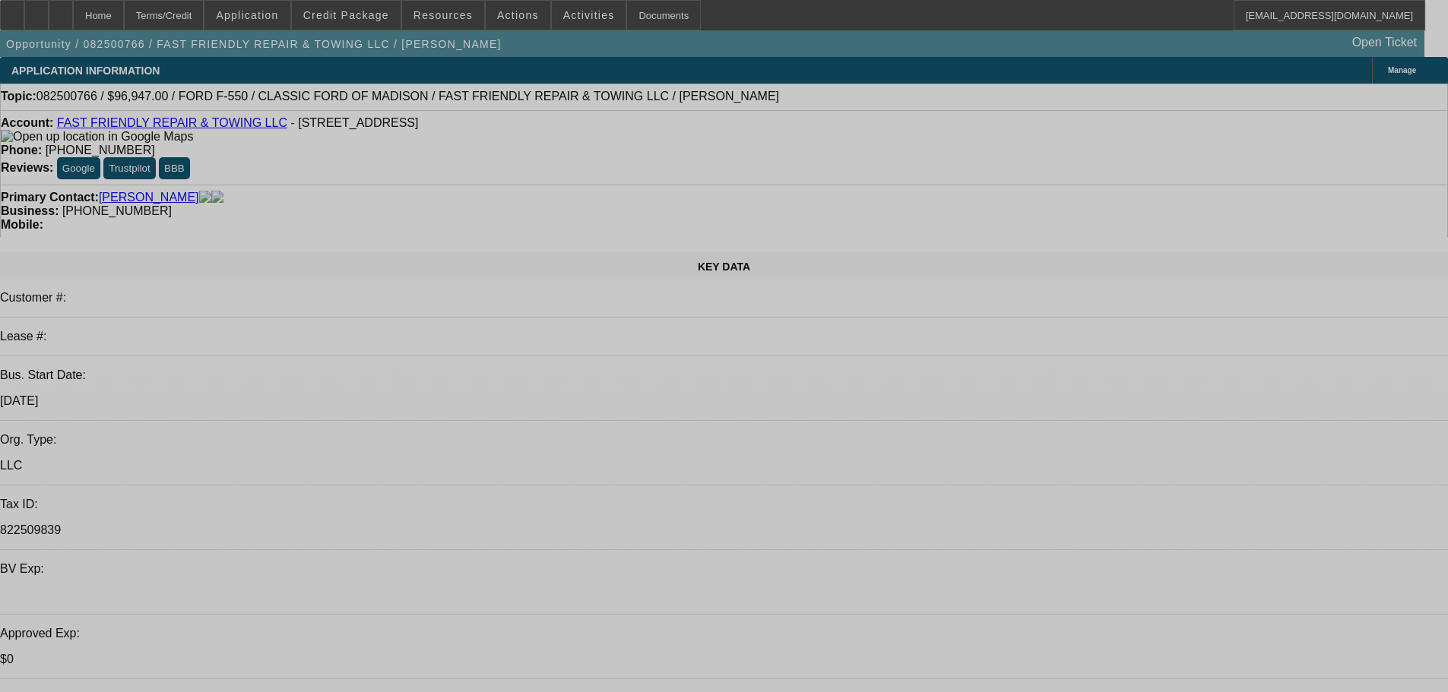
select select "0"
select select "3"
select select "0"
select select "6"
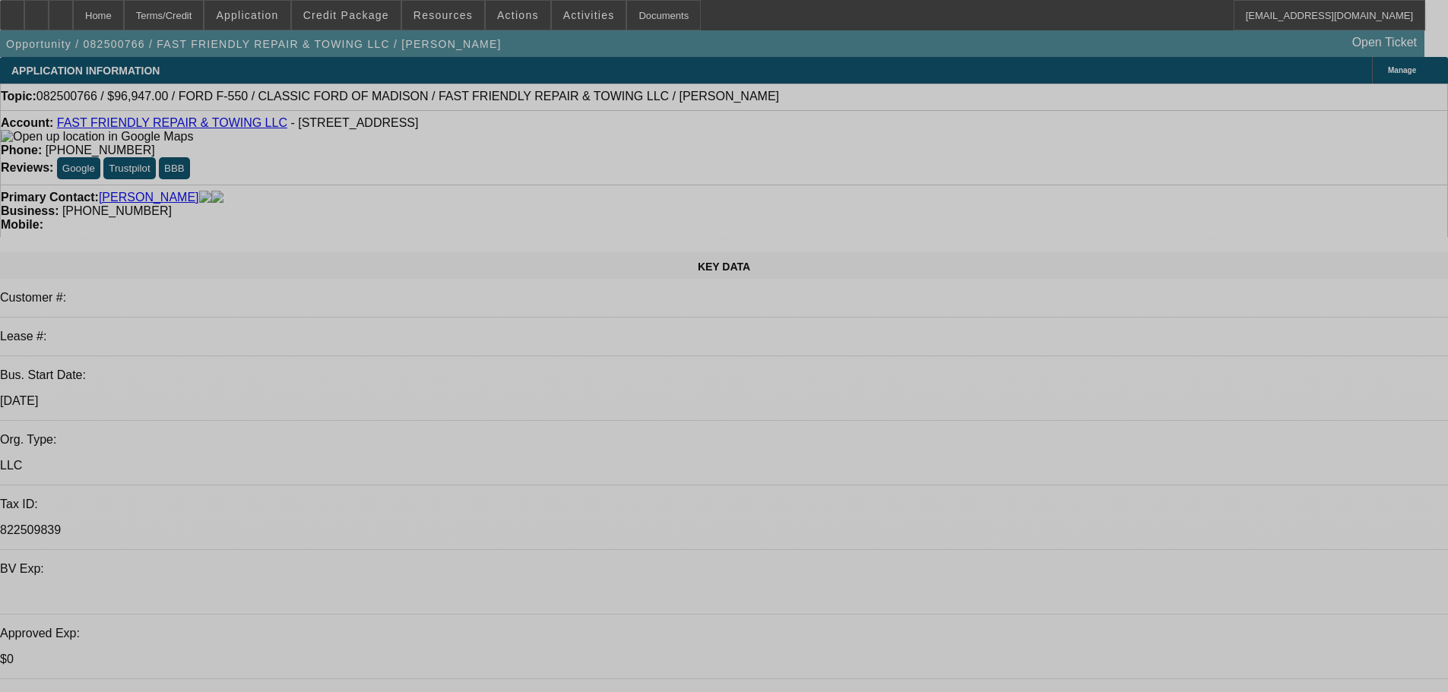
select select "0"
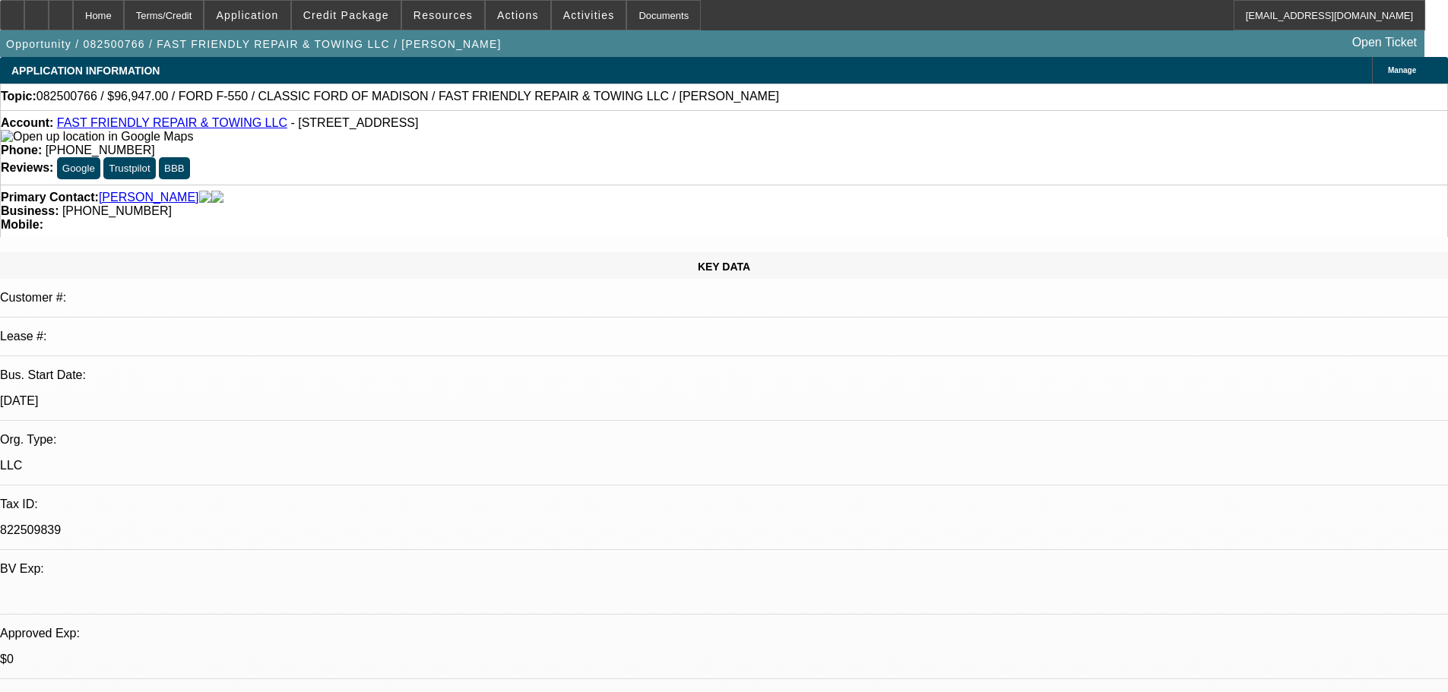
select select "0"
select select "3"
select select "0"
select select "6"
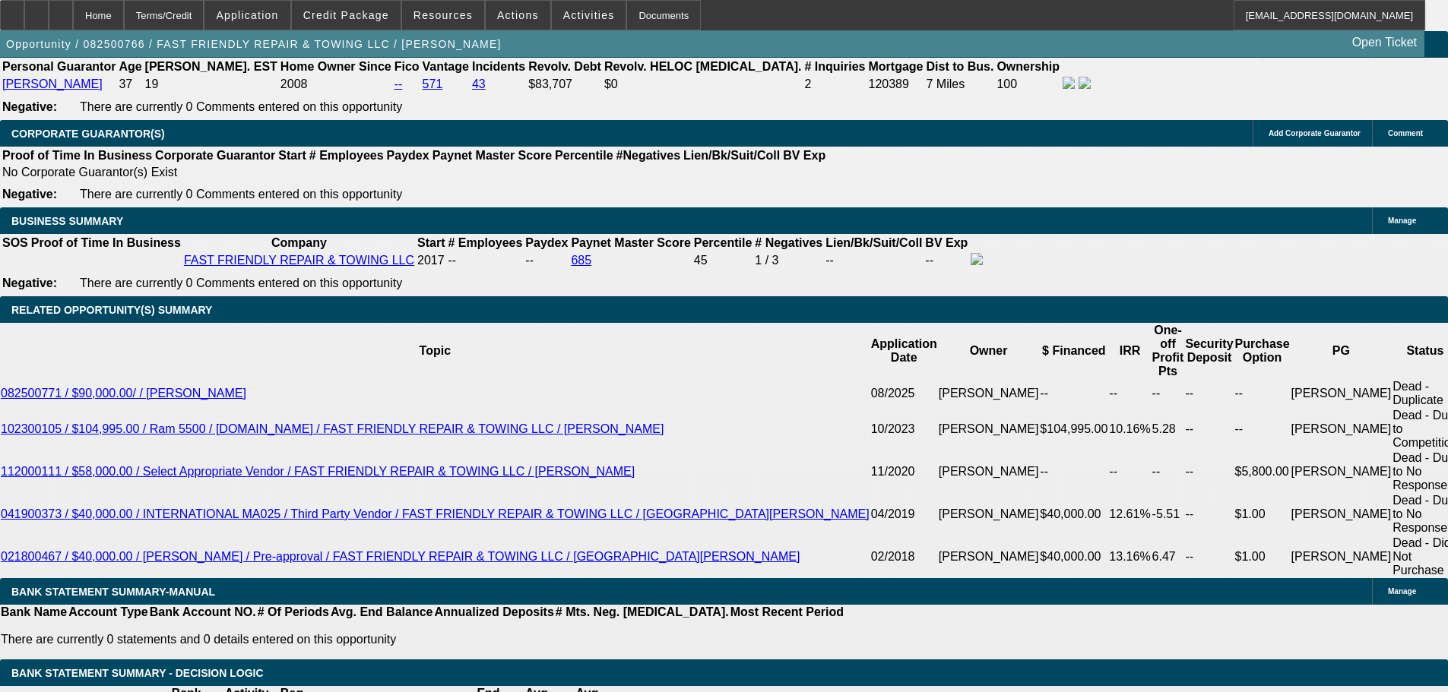
scroll to position [2432, 0]
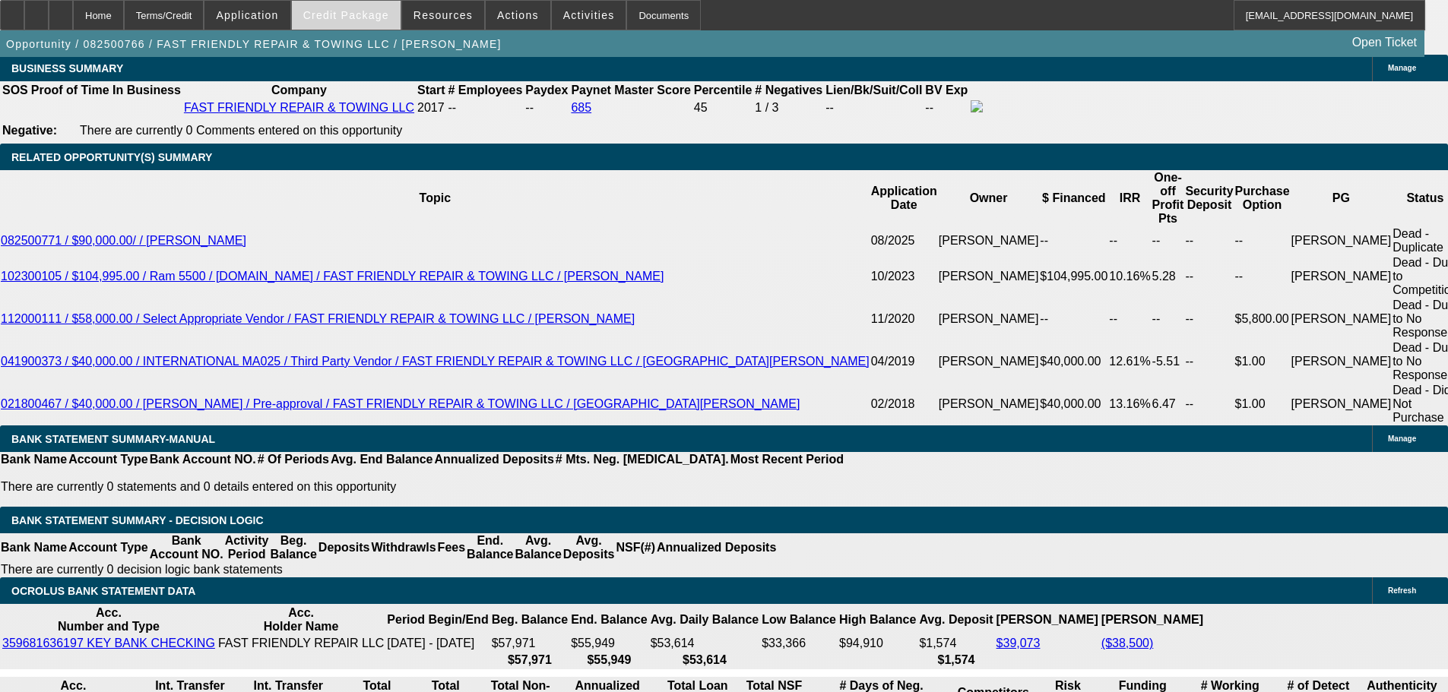
click at [367, 17] on span "Credit Package" at bounding box center [346, 15] width 86 height 12
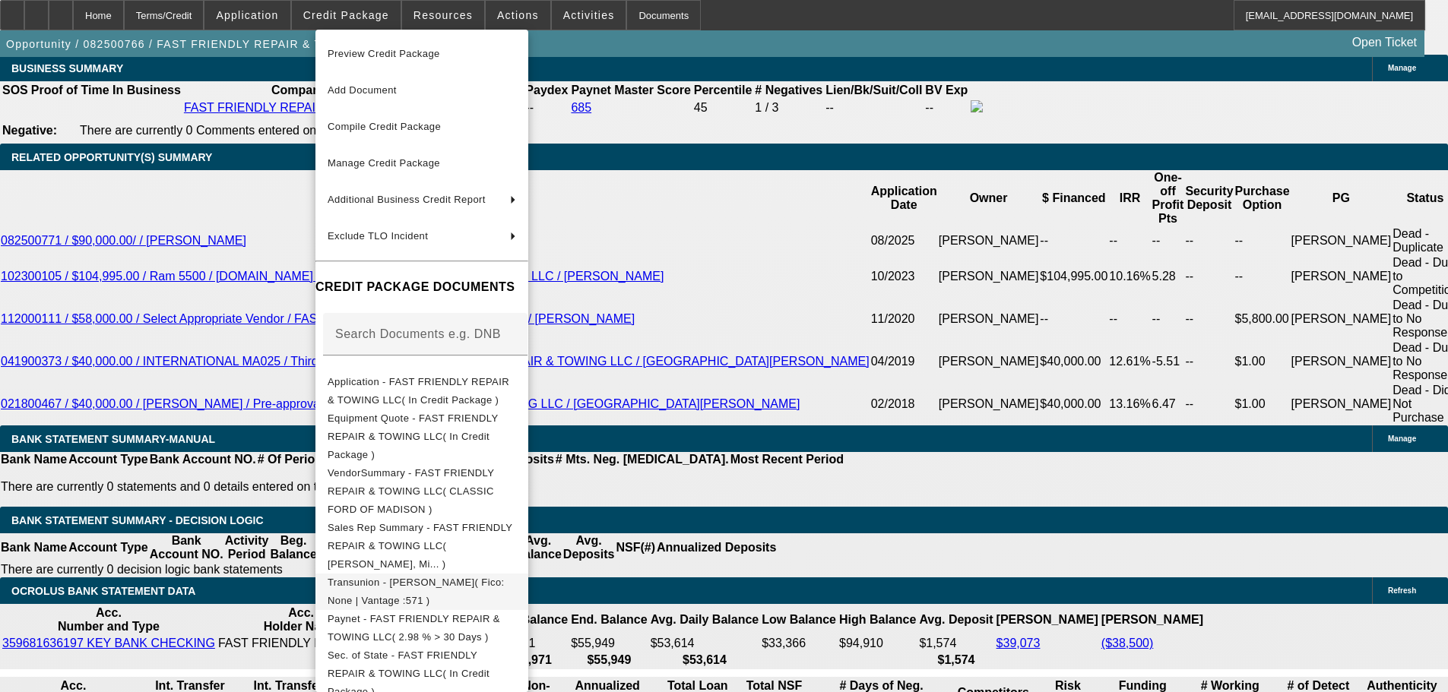
click at [480, 574] on span "Transunion - Holstein, Josh( Fico: None | Vantage :571 )" at bounding box center [422, 592] width 188 height 36
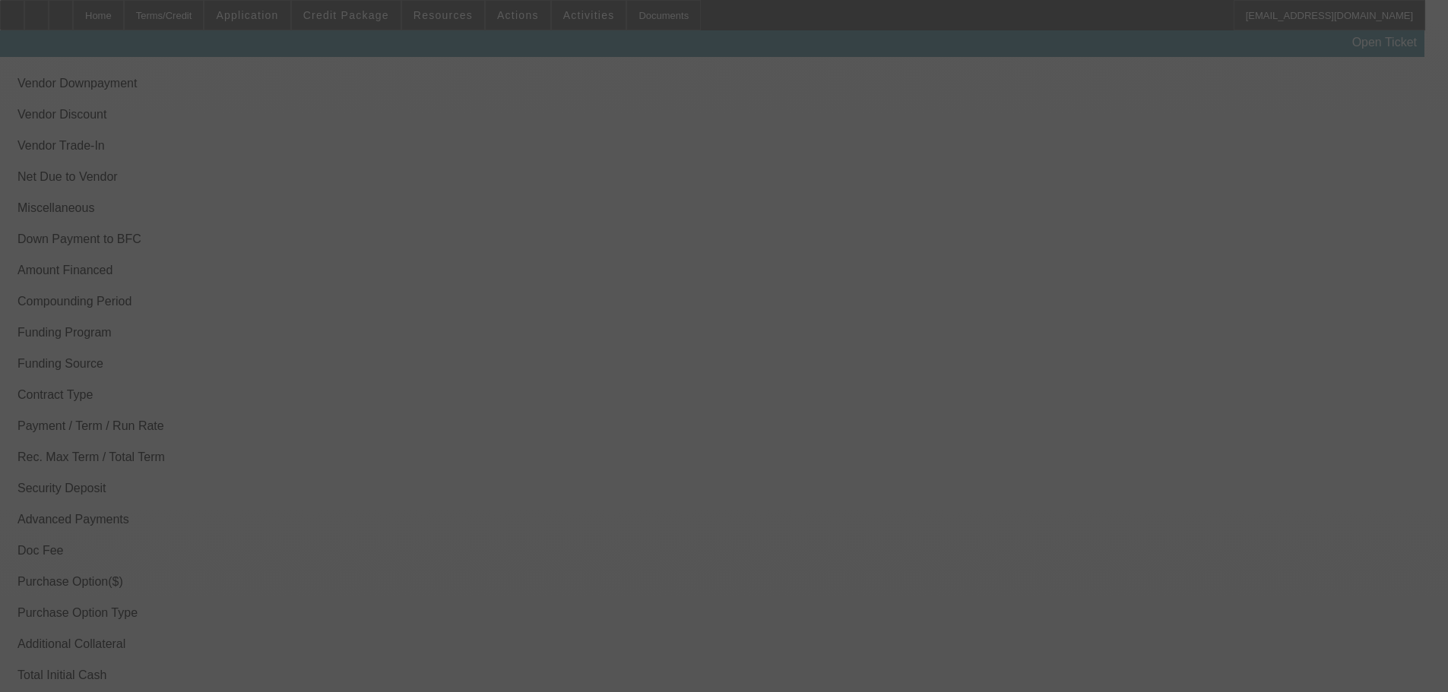
scroll to position [2080, 0]
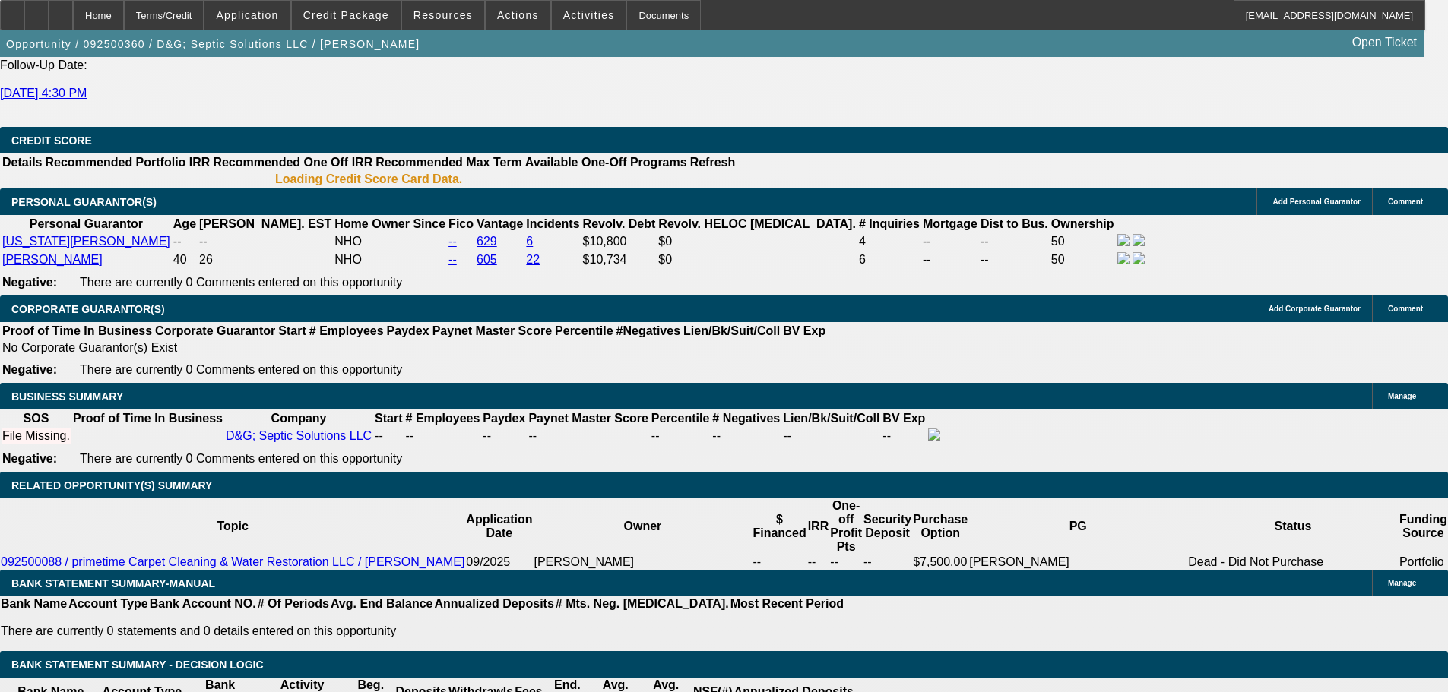
select select "0.2"
select select "2"
select select "0"
select select "6"
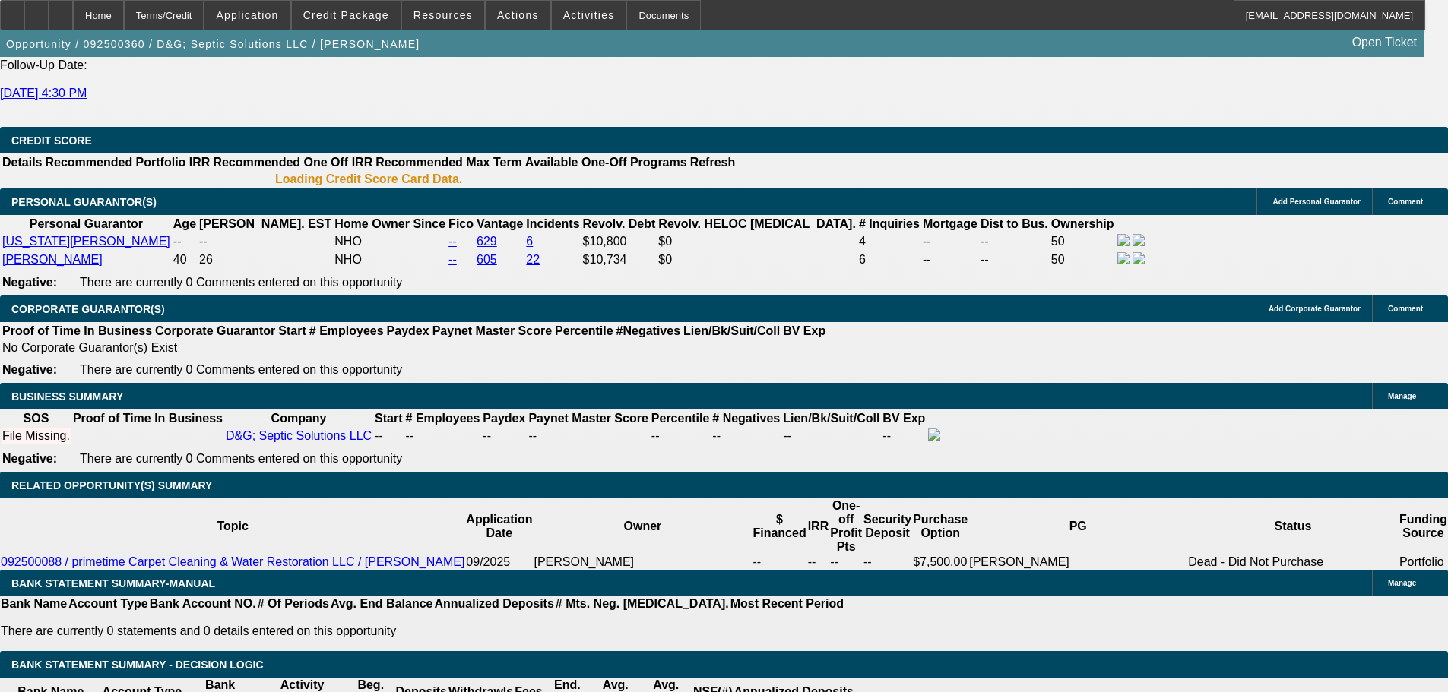
select select "0.15"
select select "2"
select select "0"
select select "6"
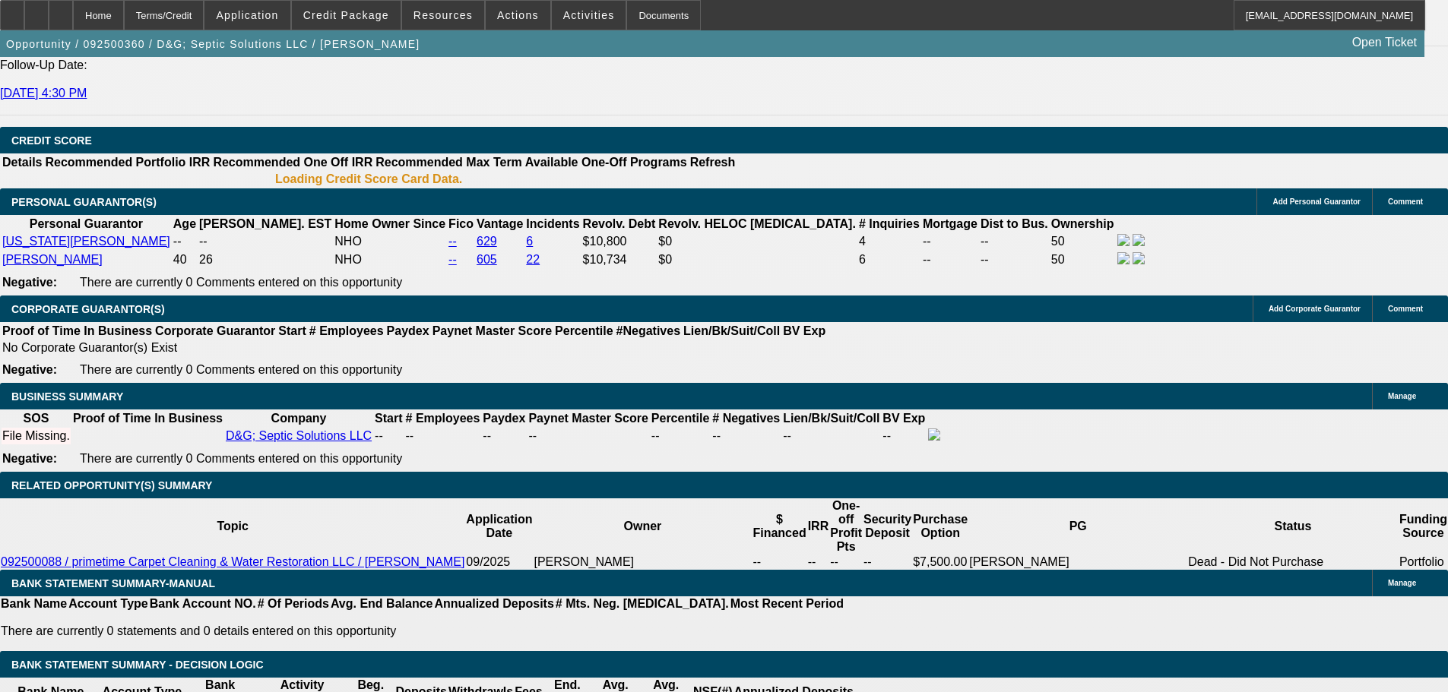
select select "0.15"
select select "2"
select select "0"
select select "6"
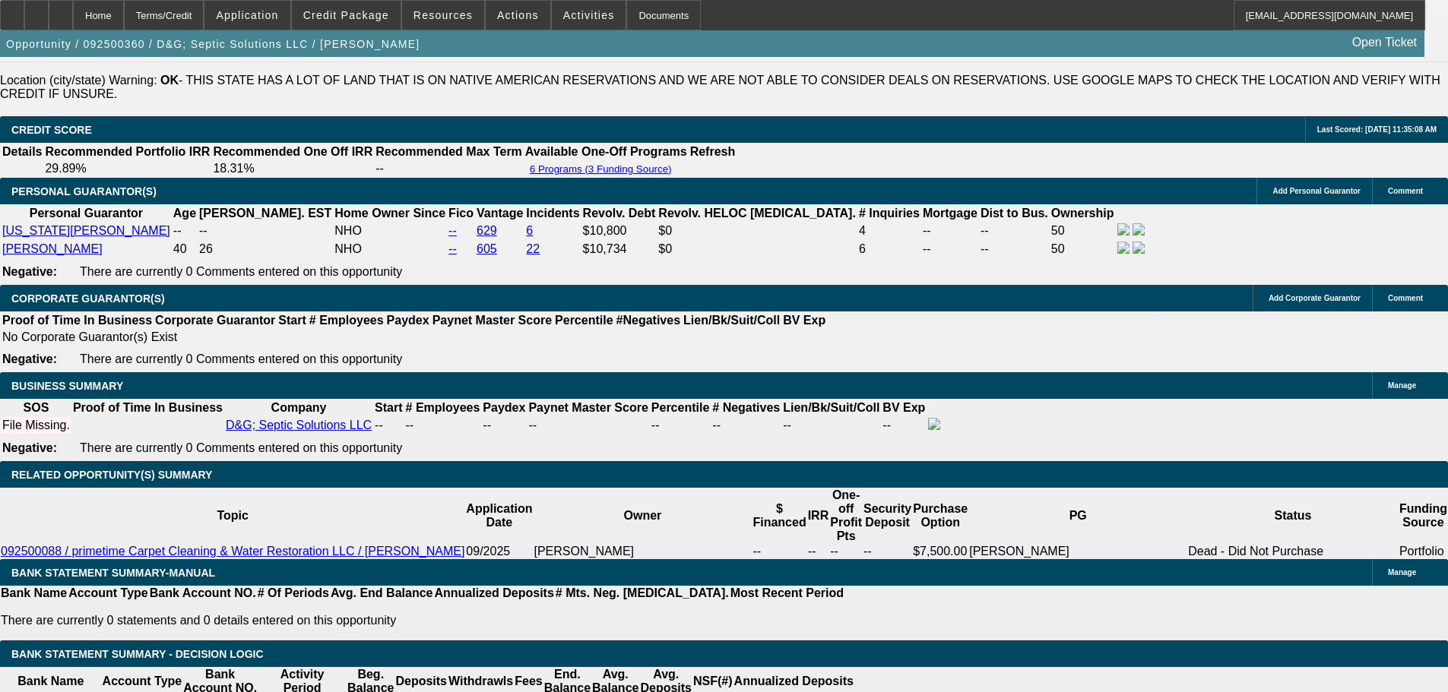
scroll to position [2279, 0]
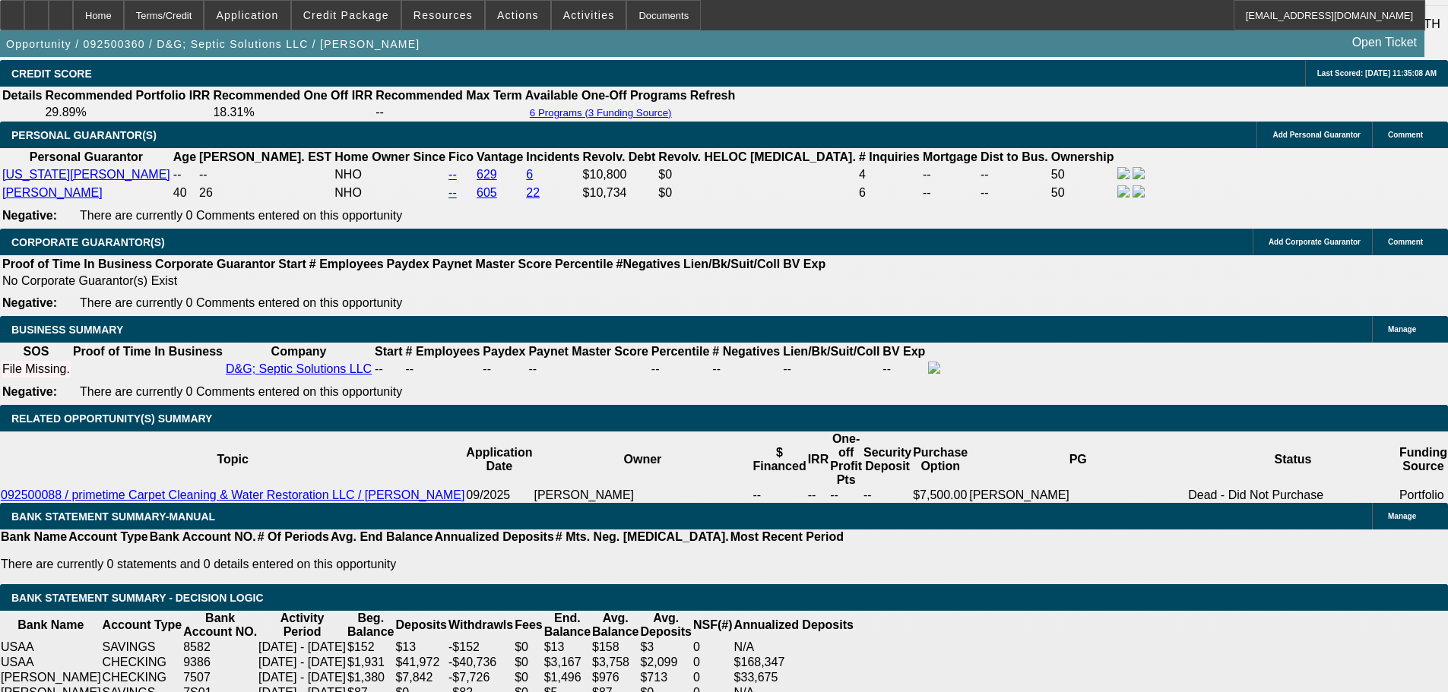
drag, startPoint x: 290, startPoint y: 523, endPoint x: 378, endPoint y: 531, distance: 88.6
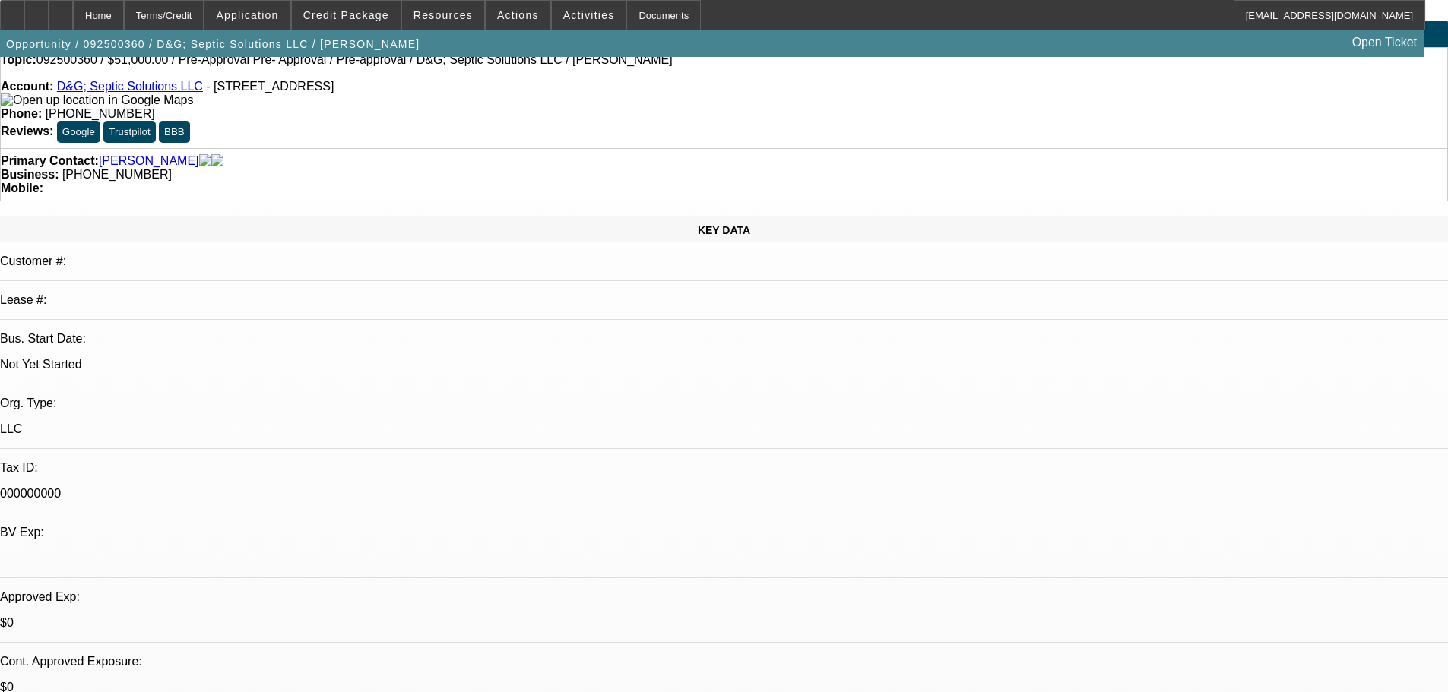
scroll to position [0, 0]
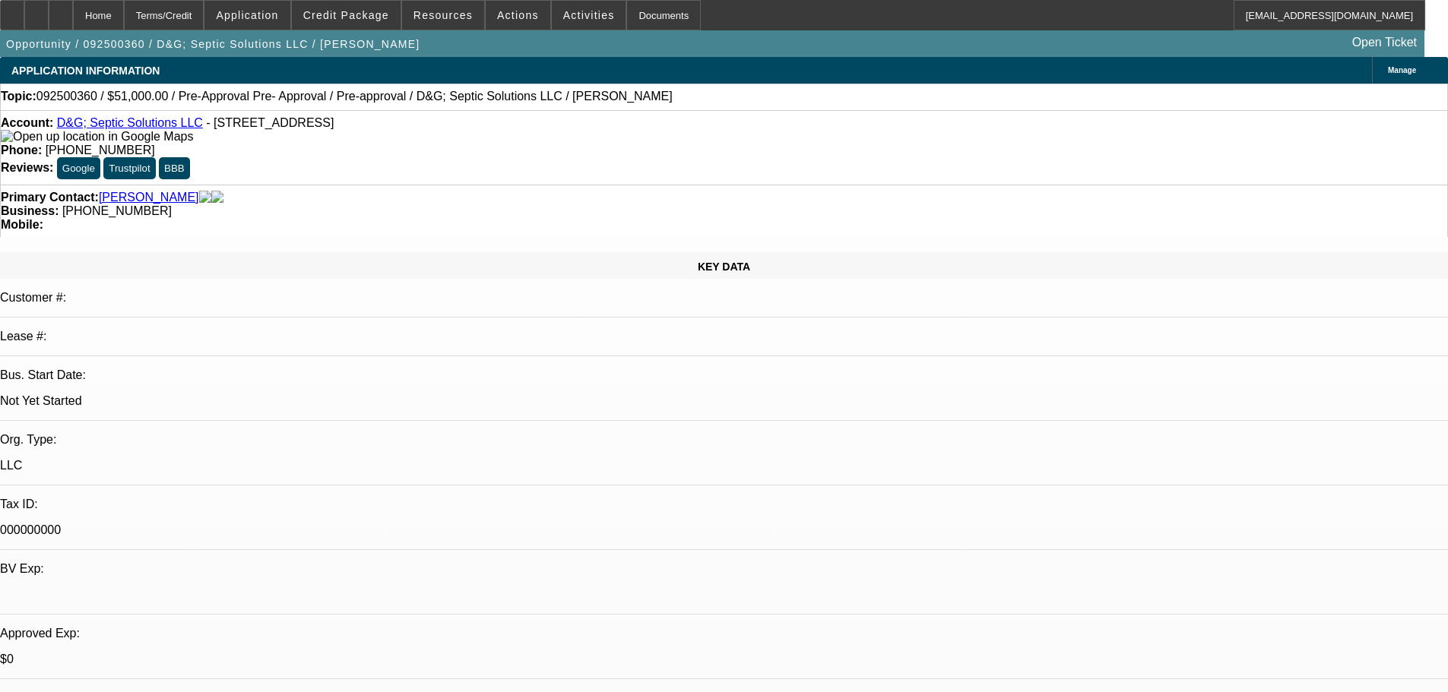
click at [92, 128] on link "D&G; Septic Solutions LLC" at bounding box center [130, 122] width 146 height 13
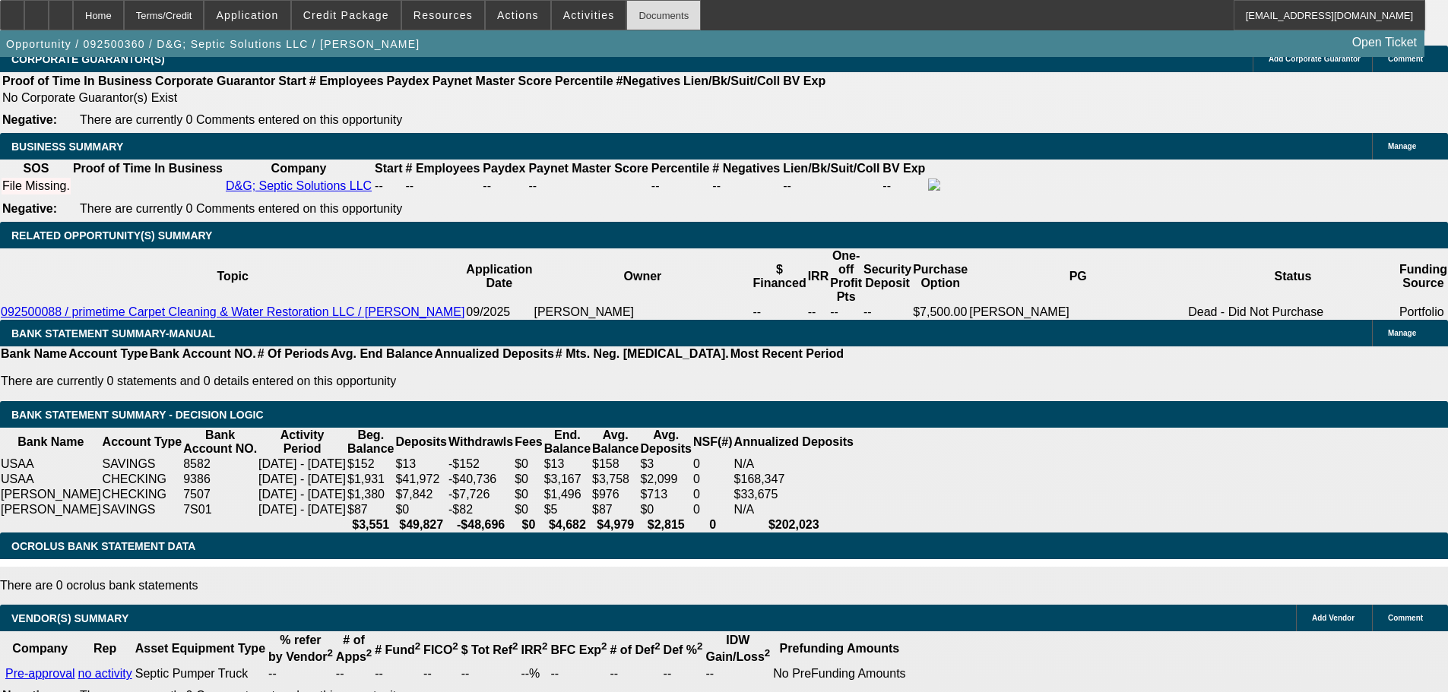
scroll to position [2403, 0]
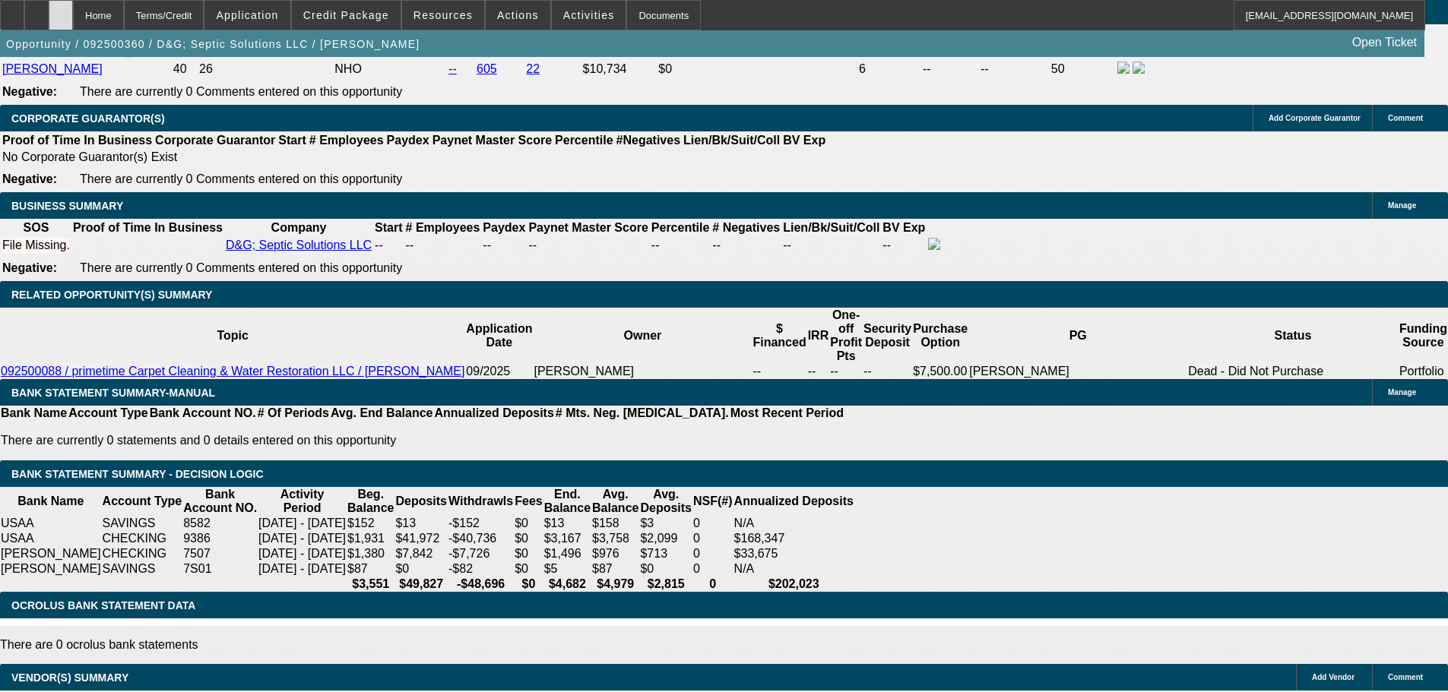
click at [73, 20] on div at bounding box center [61, 15] width 24 height 30
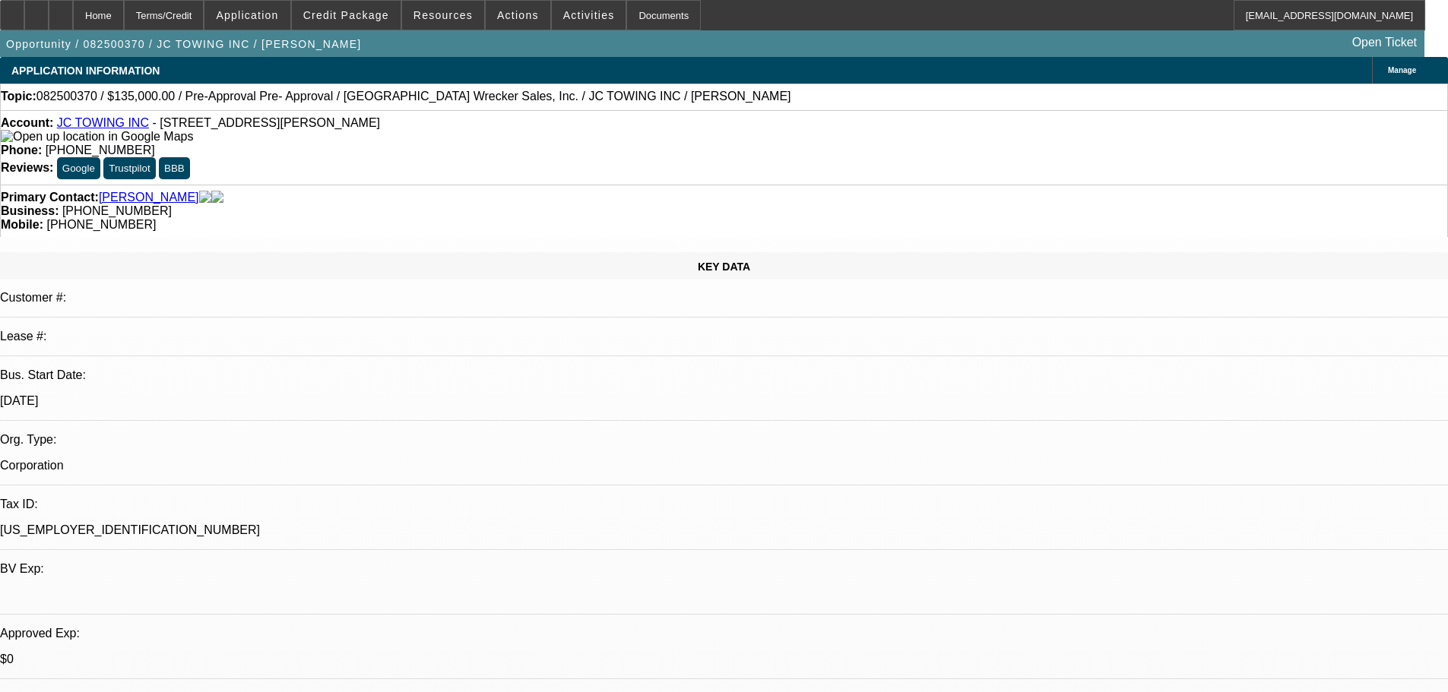
select select "0"
select select "2"
select select "0"
select select "6"
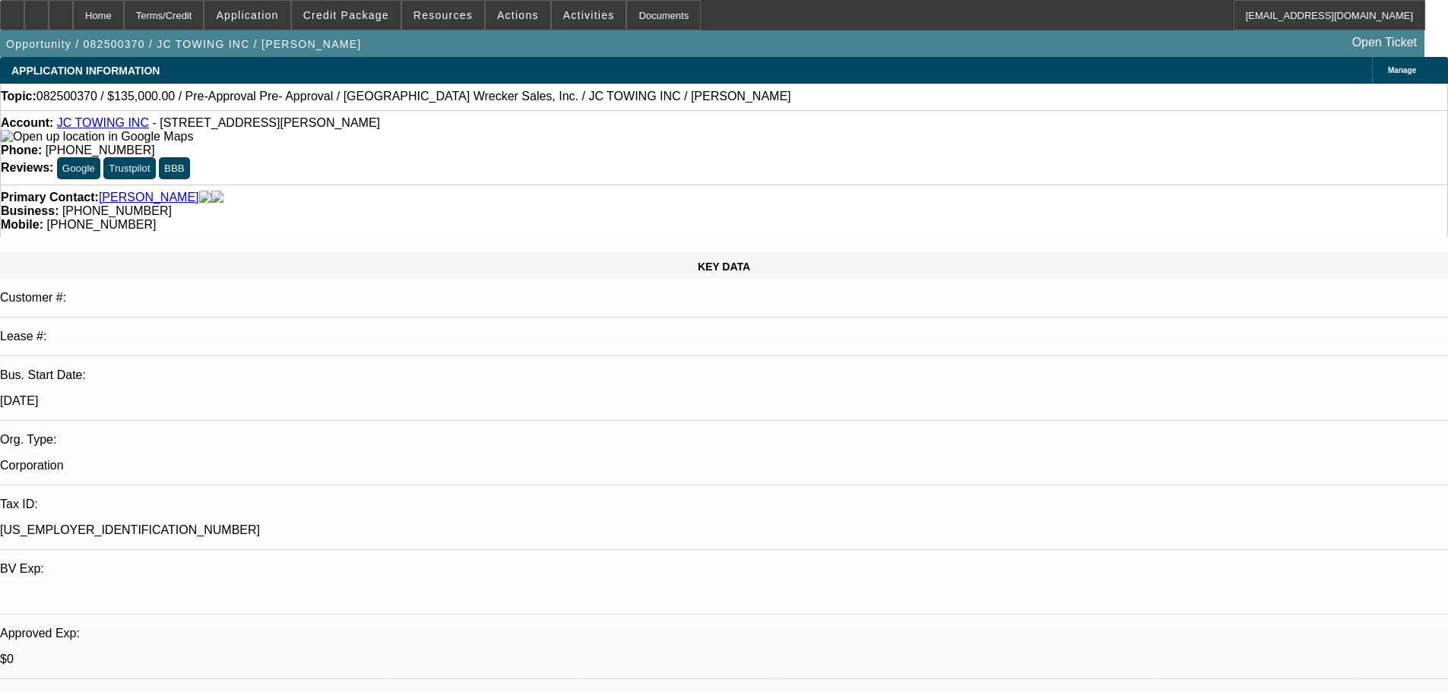
select select "0"
select select "2"
select select "0"
select select "6"
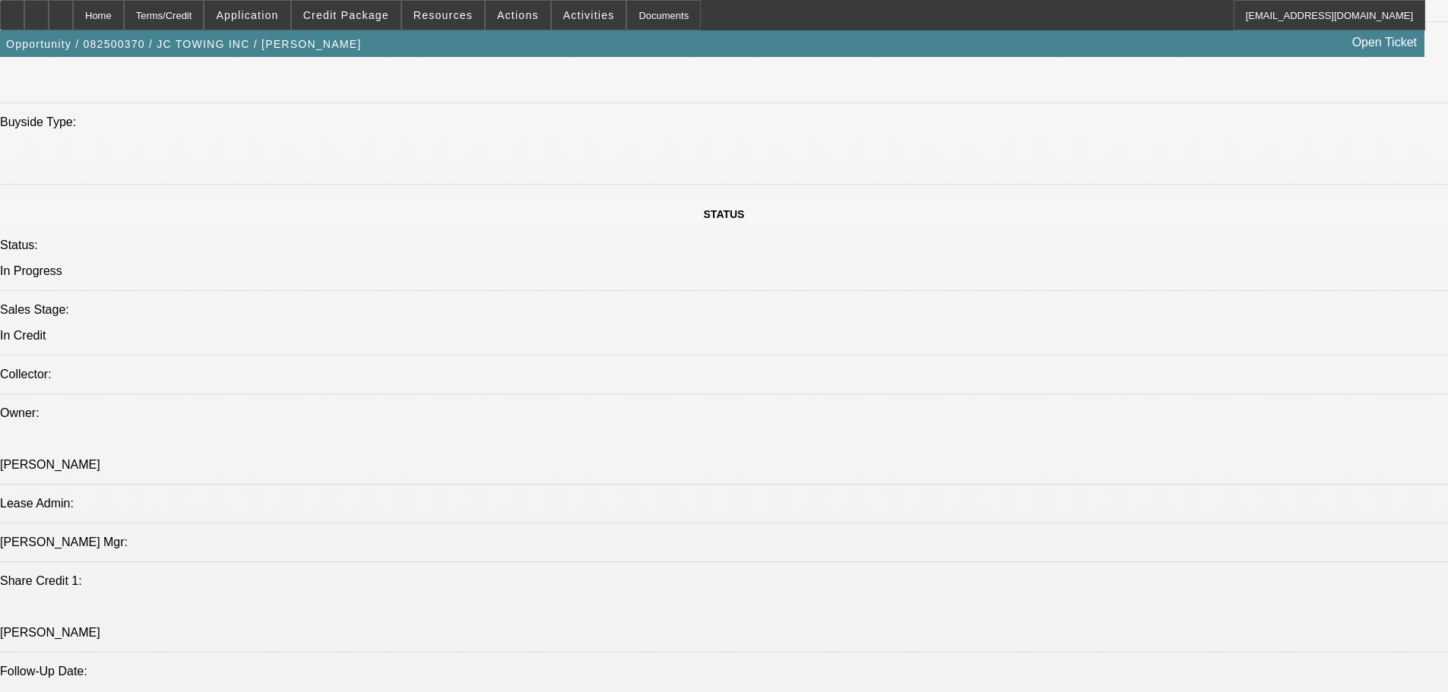
scroll to position [1520, 0]
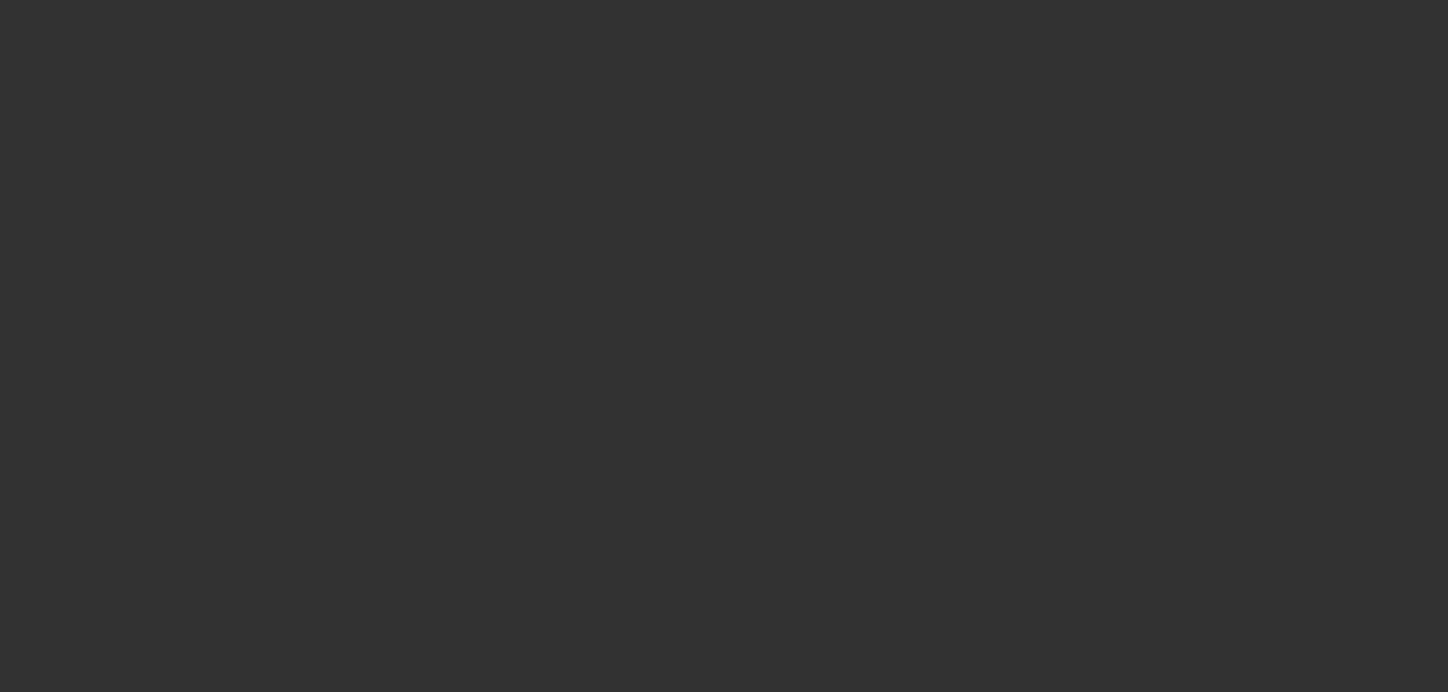
scroll to position [1439, 0]
select select "0"
select select "6"
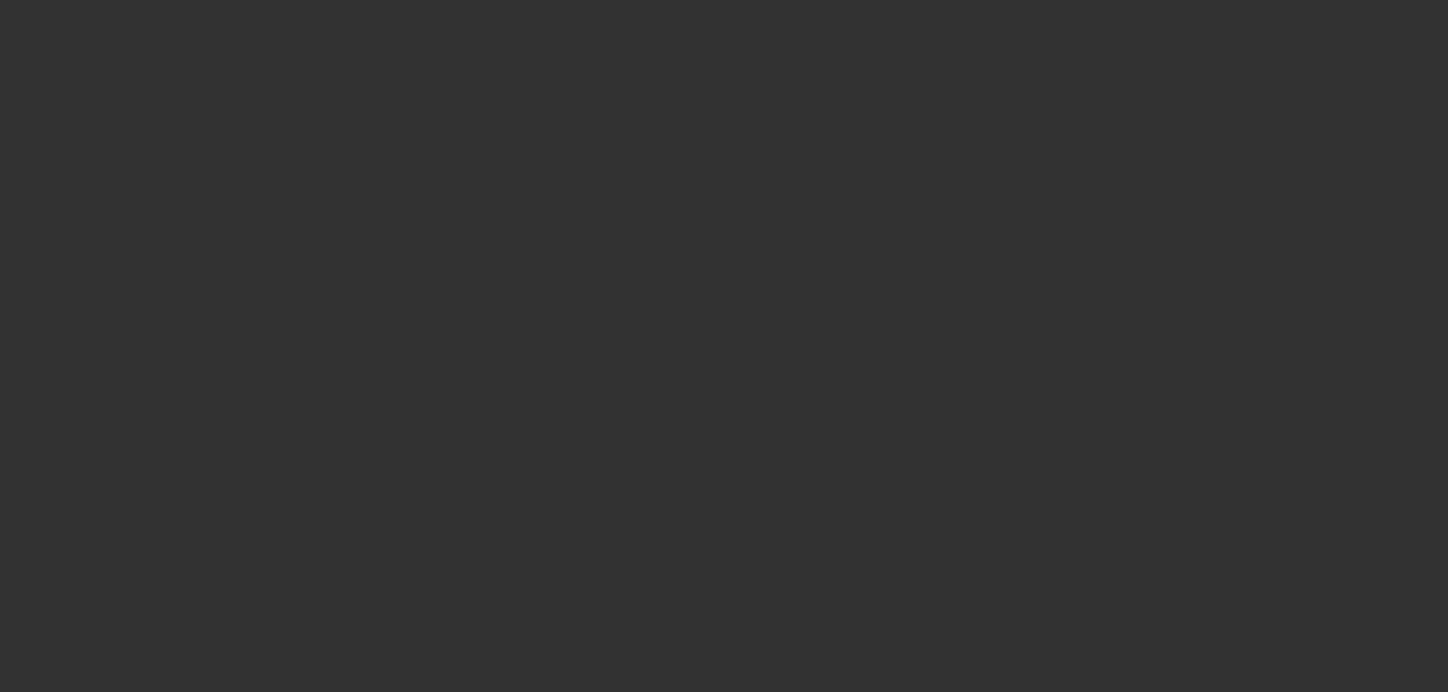
select select "0"
select select "6"
select select "0"
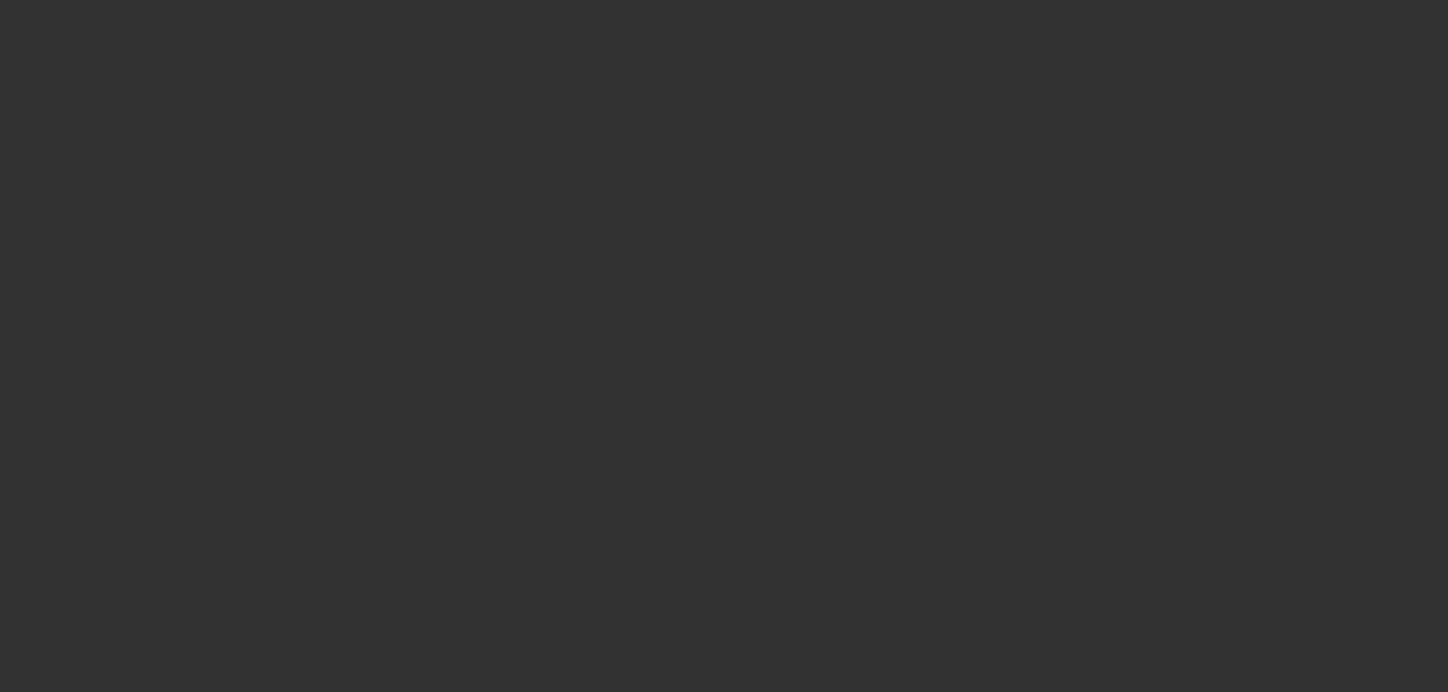
select select "0"
select select "6"
select select "0.1"
select select "2"
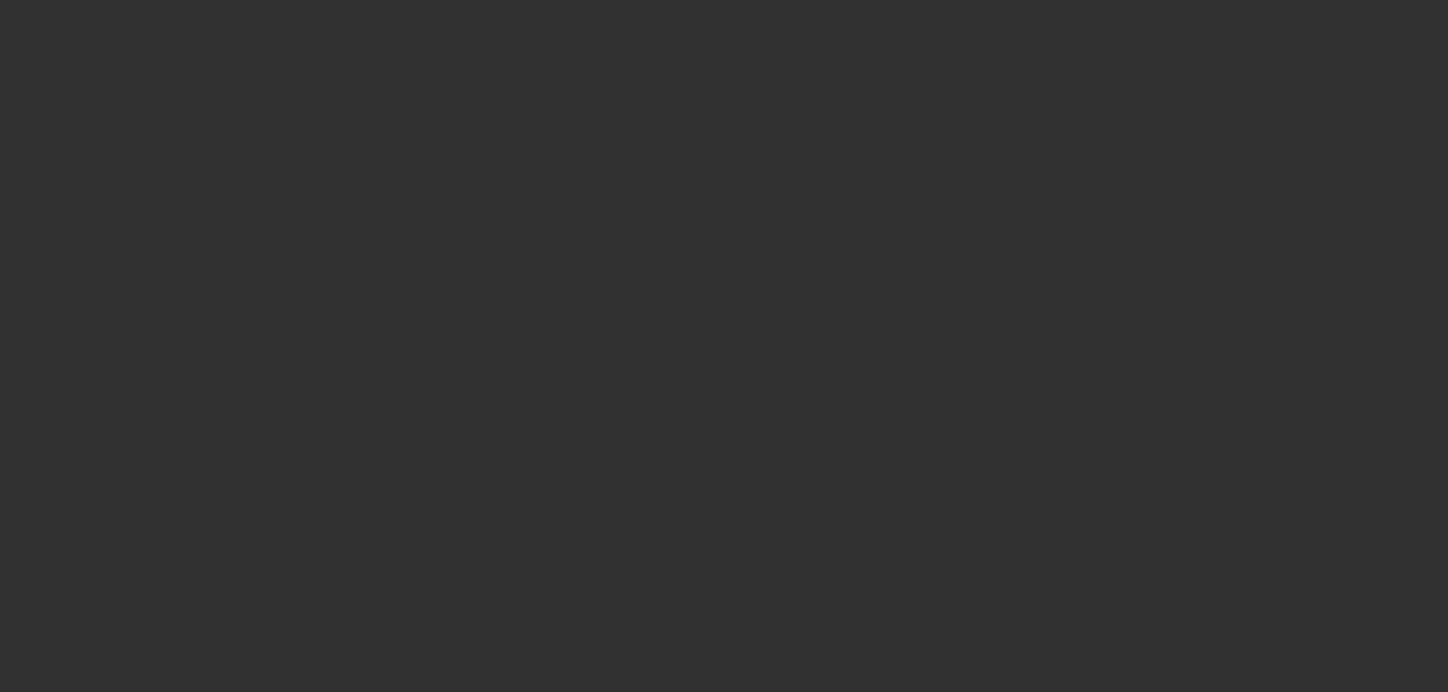
select select "2"
select select "0"
select select "6"
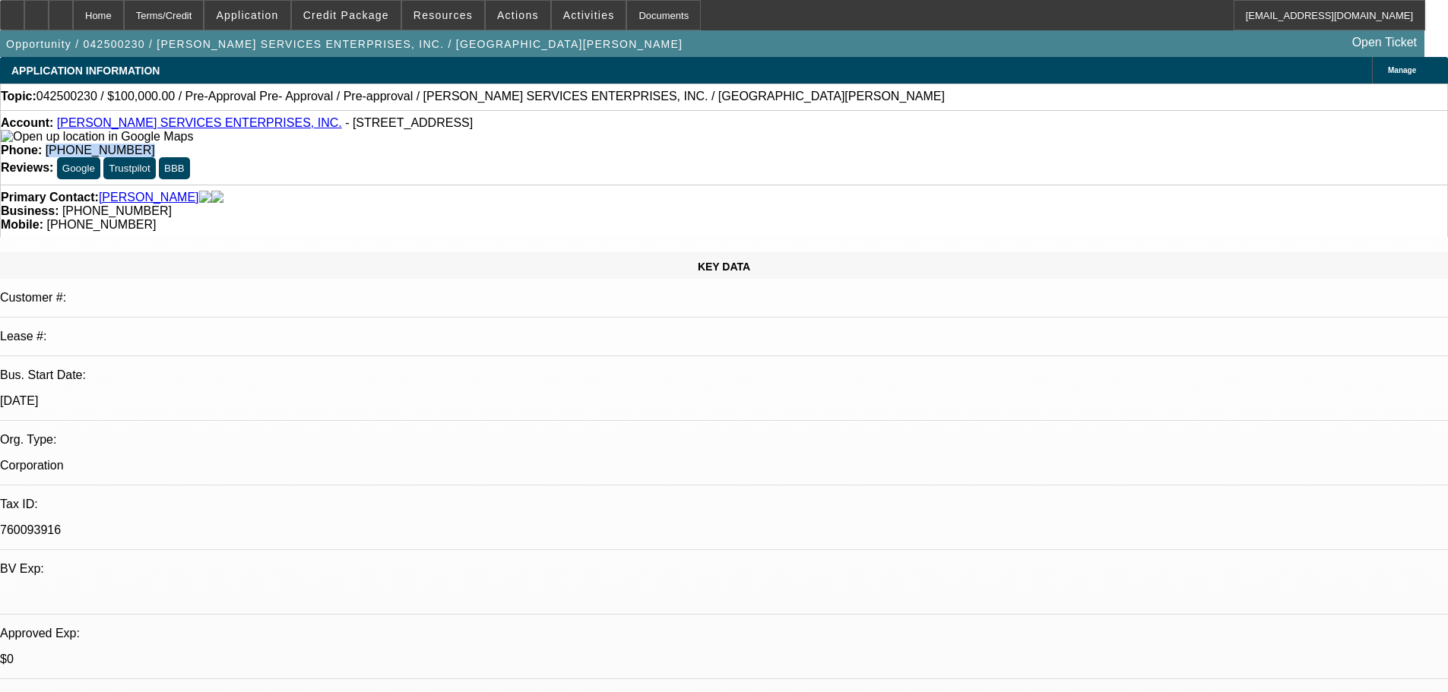
drag, startPoint x: 530, startPoint y: 128, endPoint x: 605, endPoint y: 127, distance: 74.5
click at [605, 144] on div "Phone: (409) 925-4324" at bounding box center [724, 151] width 1446 height 14
click at [606, 144] on div "Phone: (409) 925-4324" at bounding box center [724, 151] width 1446 height 14
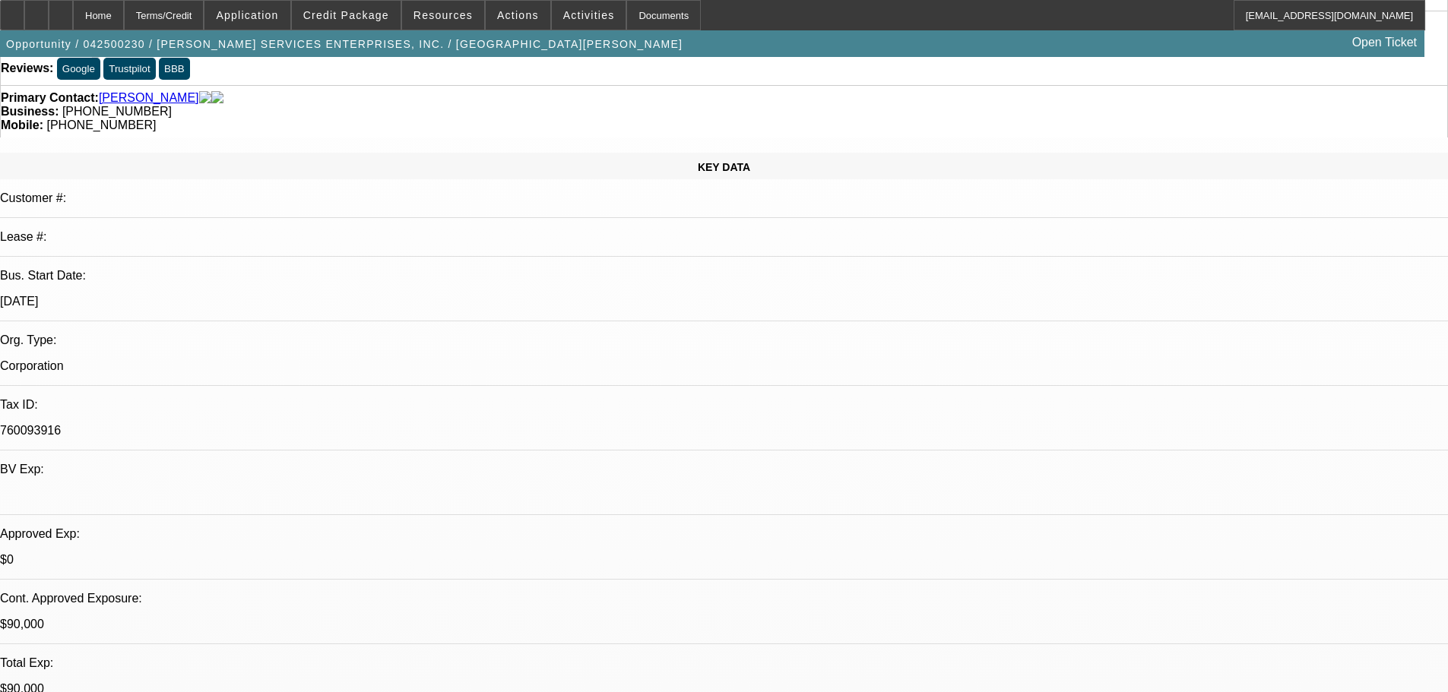
scroll to position [152, 0]
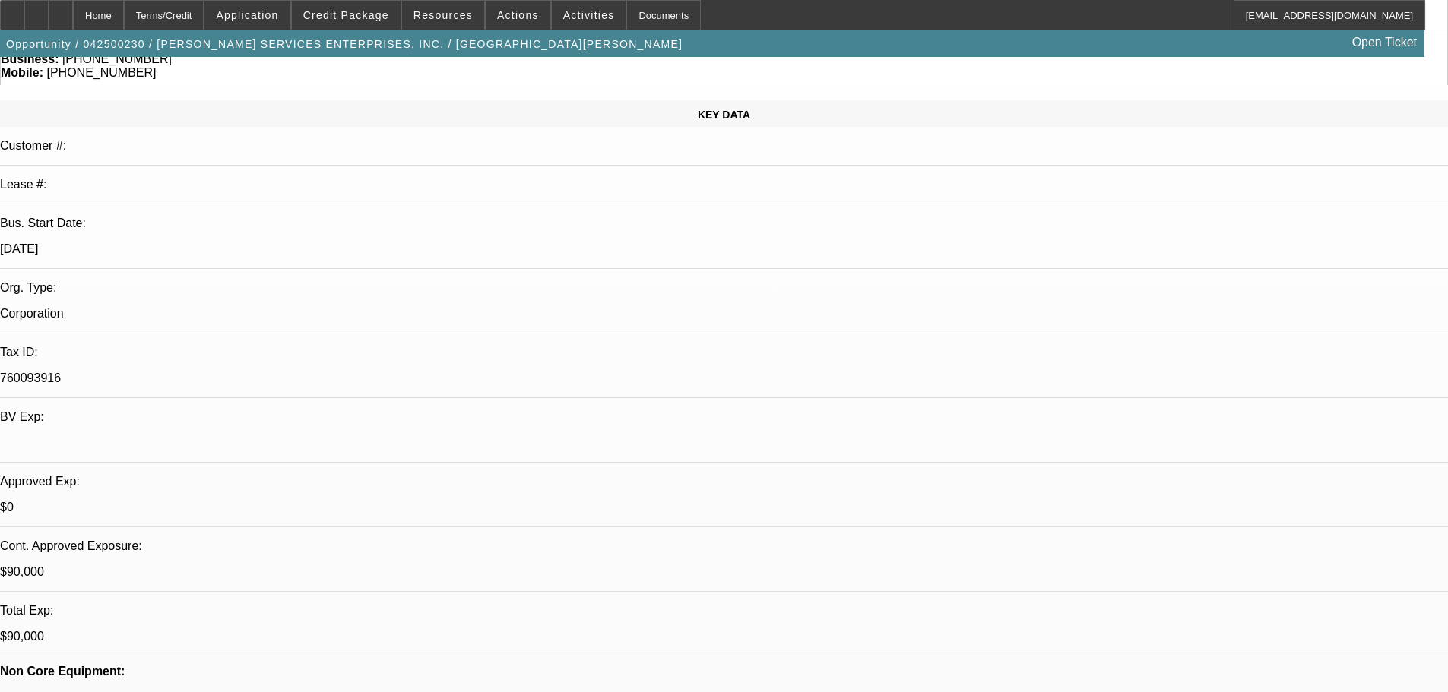
drag, startPoint x: 1399, startPoint y: 99, endPoint x: 1392, endPoint y: 112, distance: 15.6
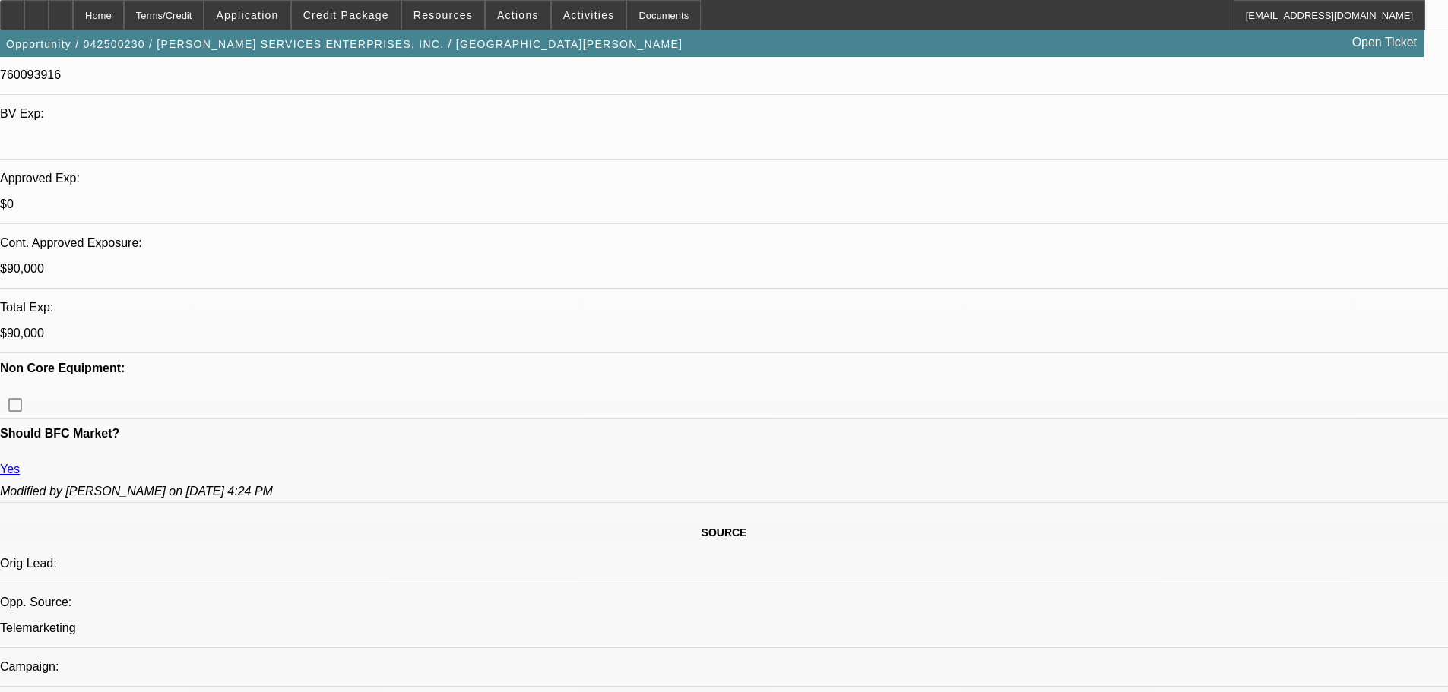
scroll to position [304, 0]
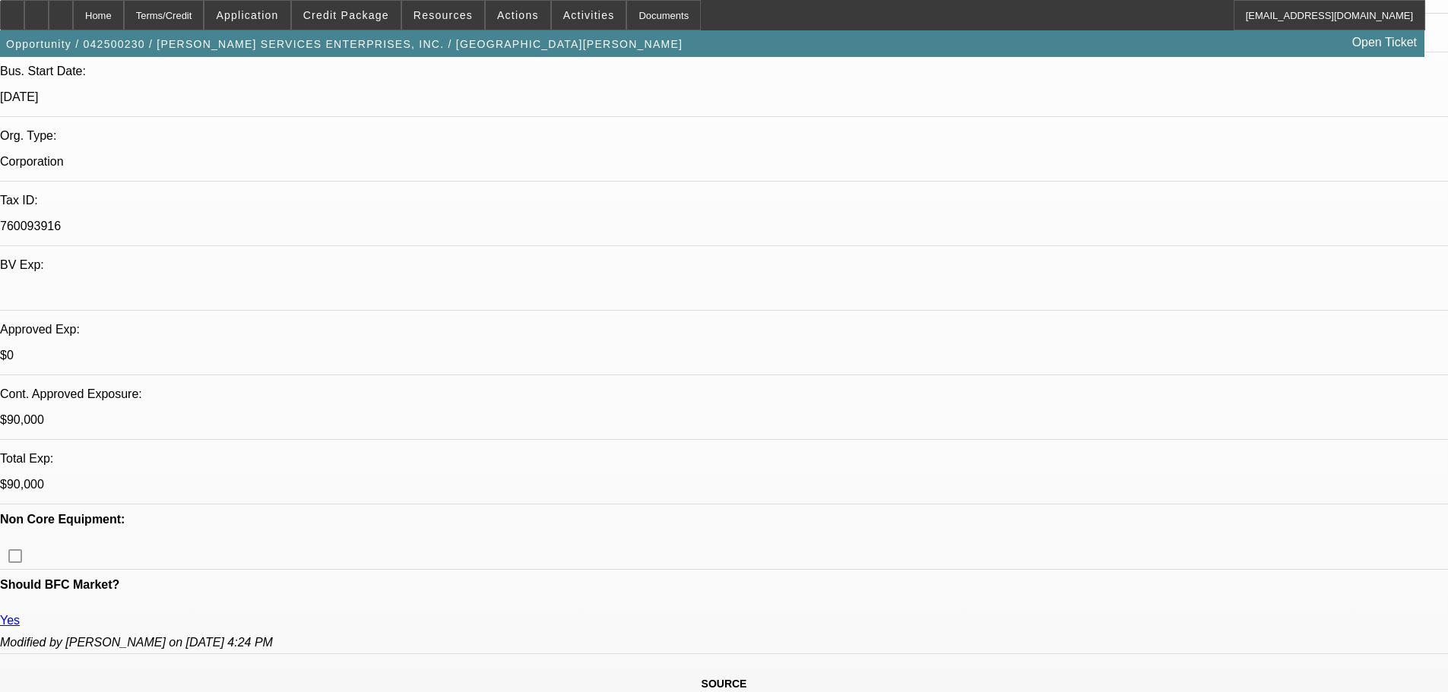
drag, startPoint x: 559, startPoint y: 477, endPoint x: 514, endPoint y: 467, distance: 45.9
drag, startPoint x: 1344, startPoint y: 414, endPoint x: 978, endPoint y: 389, distance: 366.4
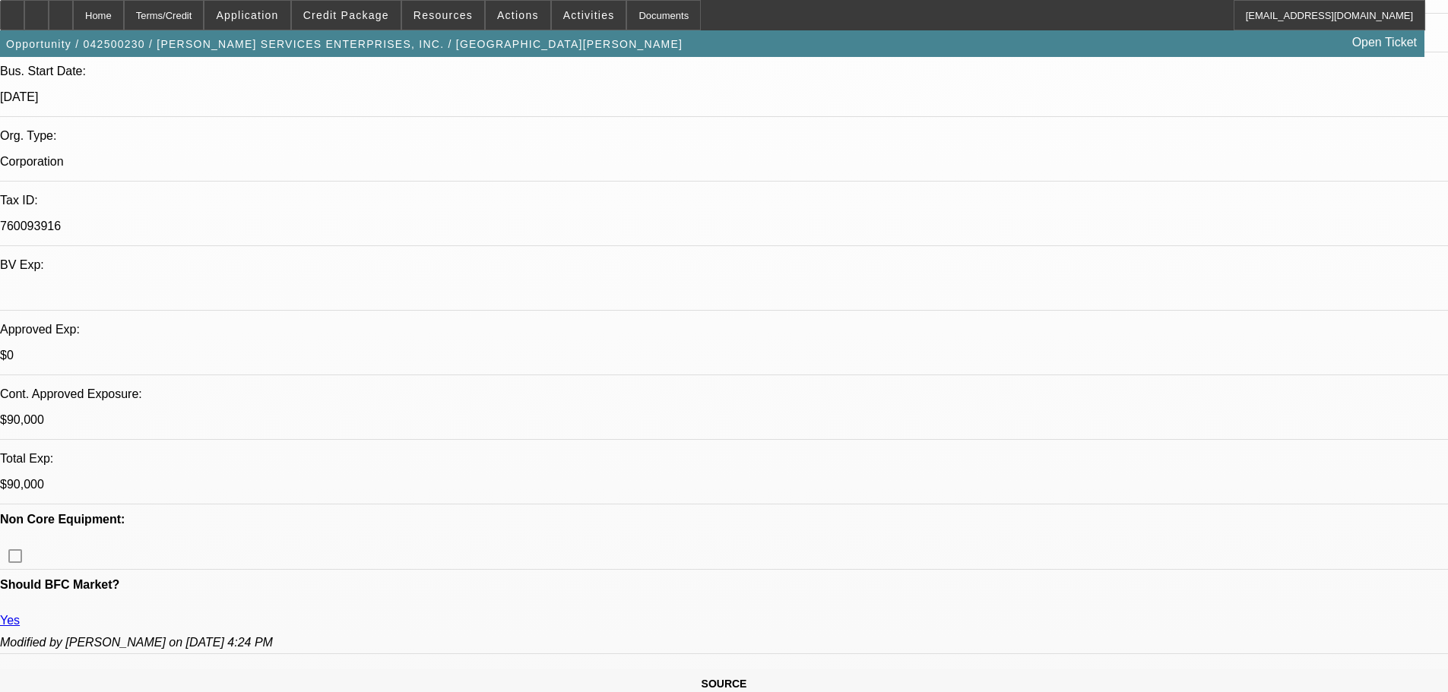
drag, startPoint x: 980, startPoint y: 384, endPoint x: 1348, endPoint y: 423, distance: 369.2
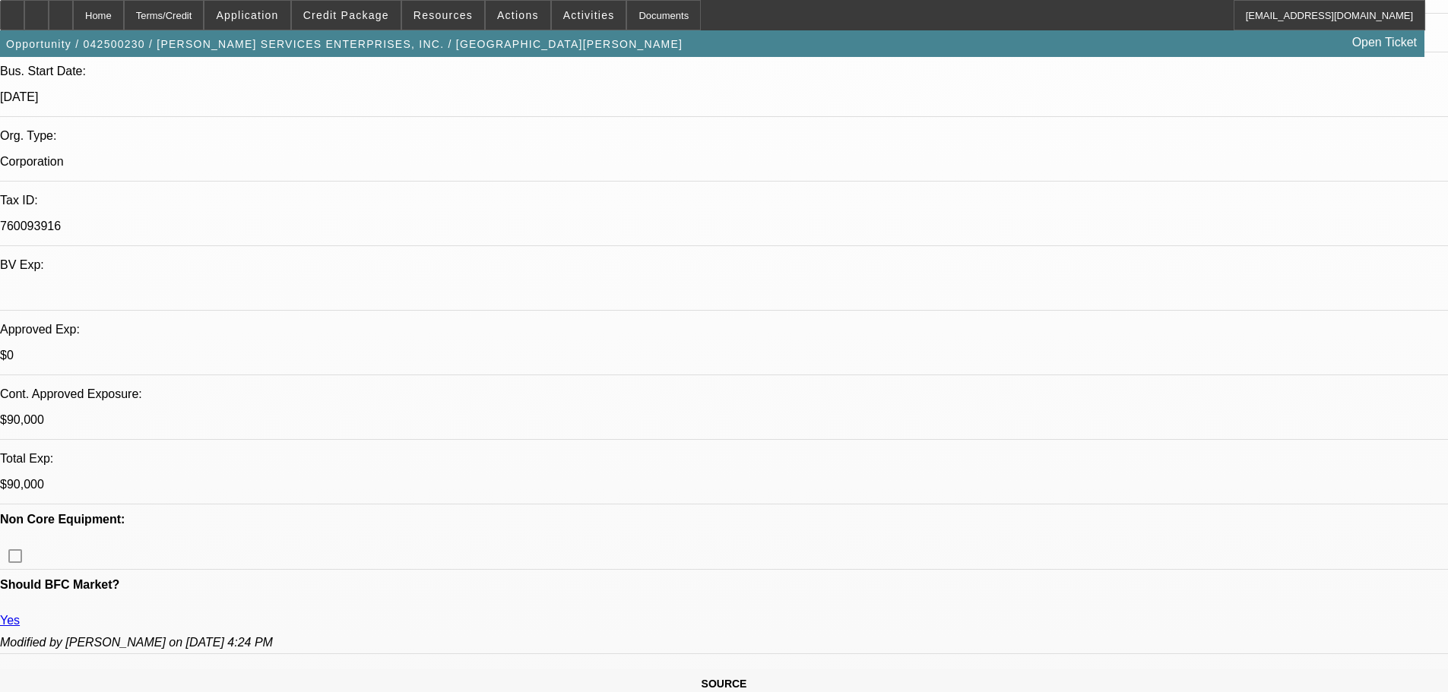
drag, startPoint x: 1340, startPoint y: 413, endPoint x: 981, endPoint y: 389, distance: 359.6
drag, startPoint x: 982, startPoint y: 390, endPoint x: 1353, endPoint y: 420, distance: 372.1
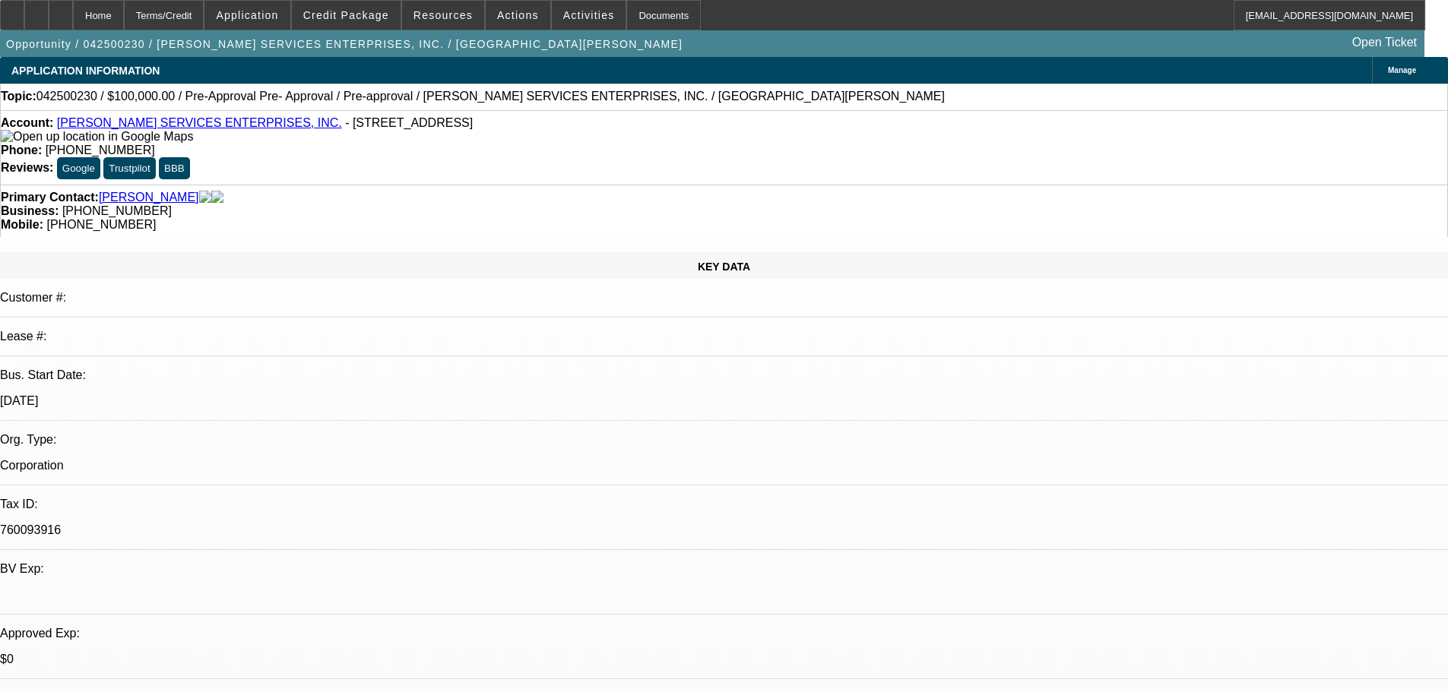
drag, startPoint x: 576, startPoint y: 353, endPoint x: 537, endPoint y: 356, distance: 39.6
click at [575, 14] on span "Activities" at bounding box center [589, 15] width 52 height 12
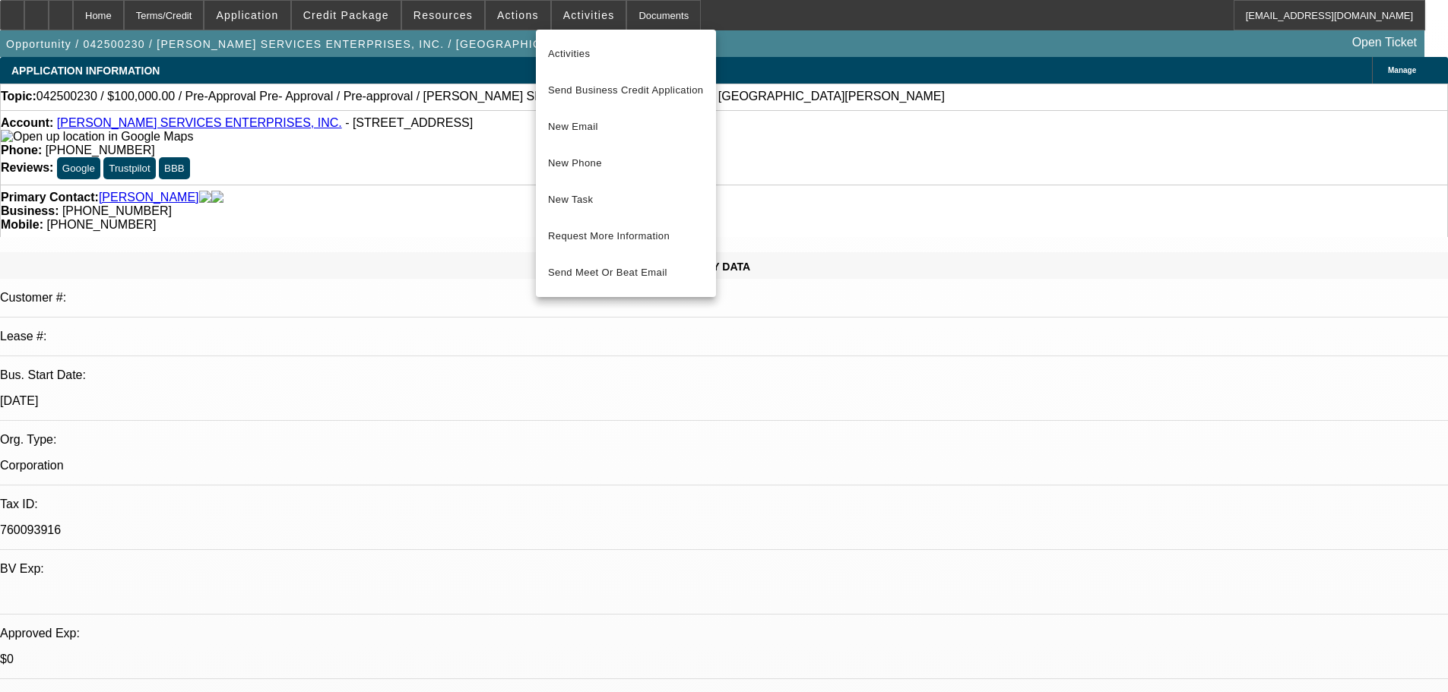
click at [517, 21] on div at bounding box center [724, 346] width 1448 height 692
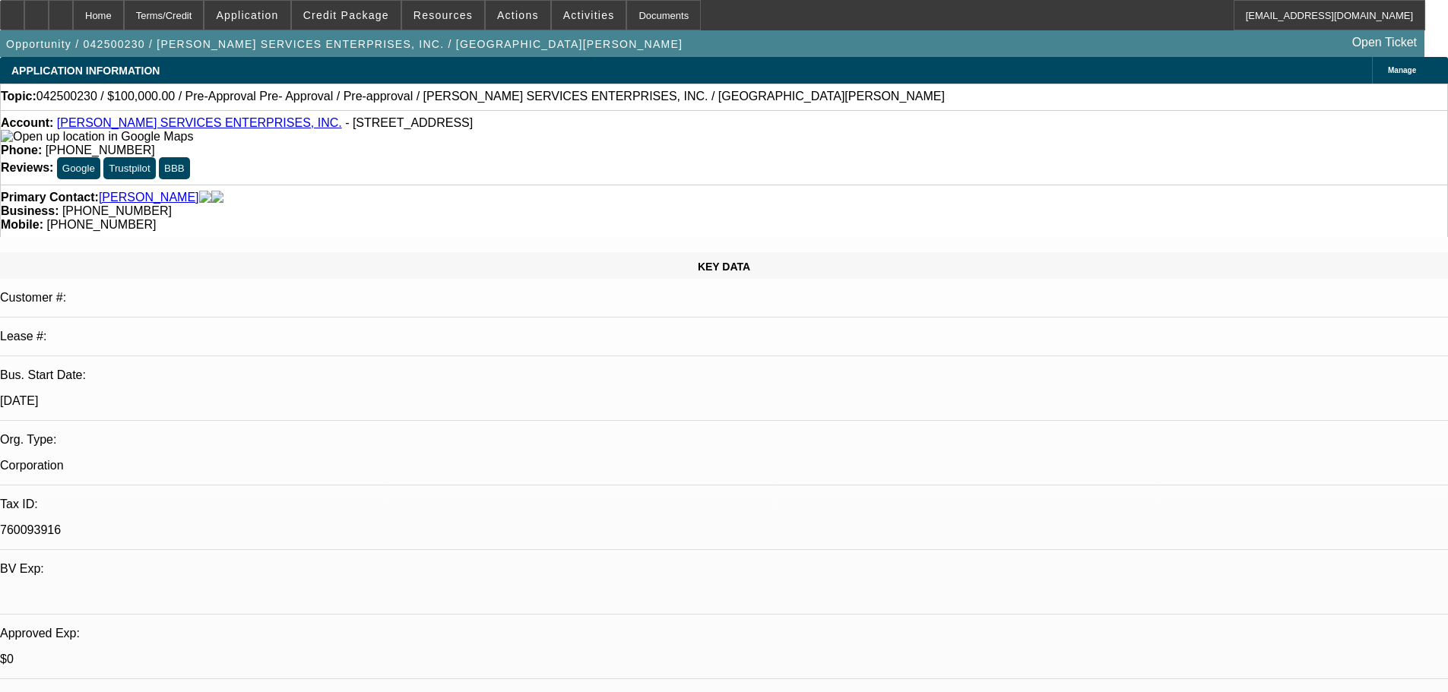
click at [517, 21] on div at bounding box center [724, 346] width 1448 height 692
click at [515, 21] on span "Actions" at bounding box center [518, 15] width 42 height 12
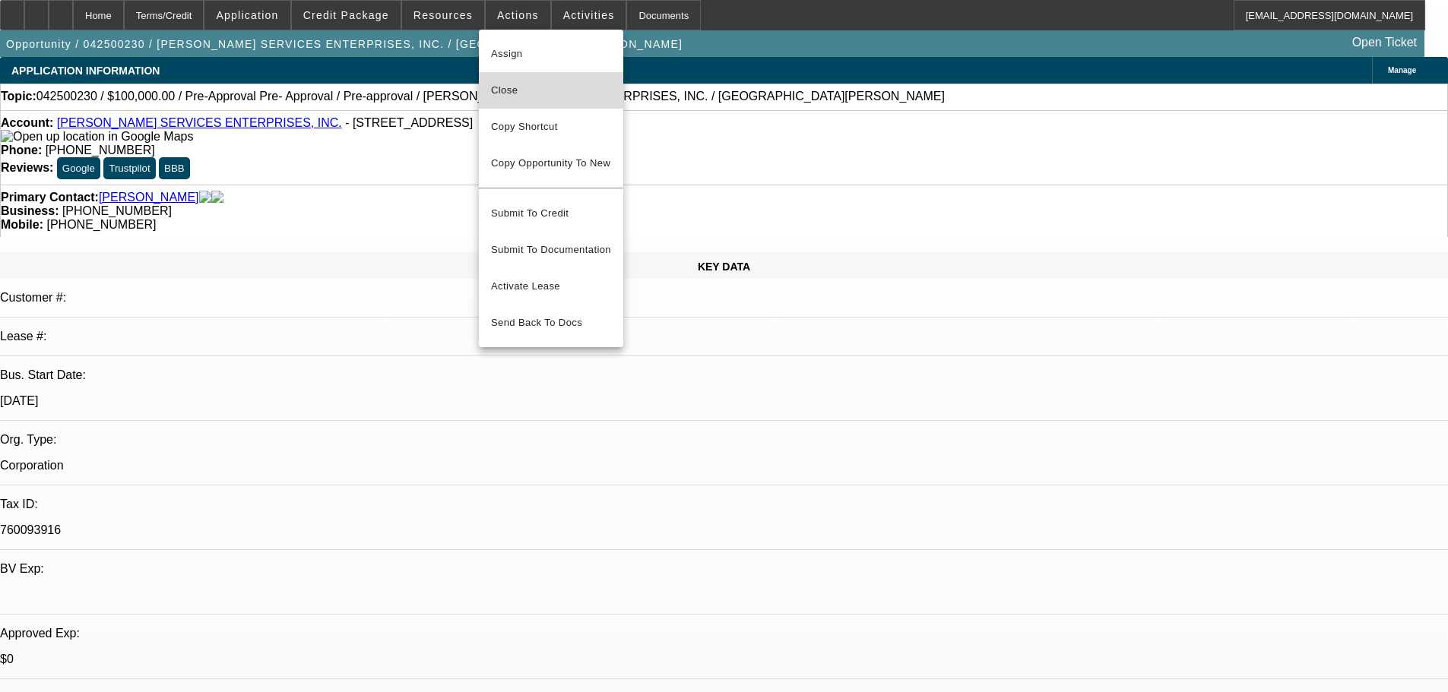
click at [524, 94] on span "Close" at bounding box center [551, 90] width 120 height 18
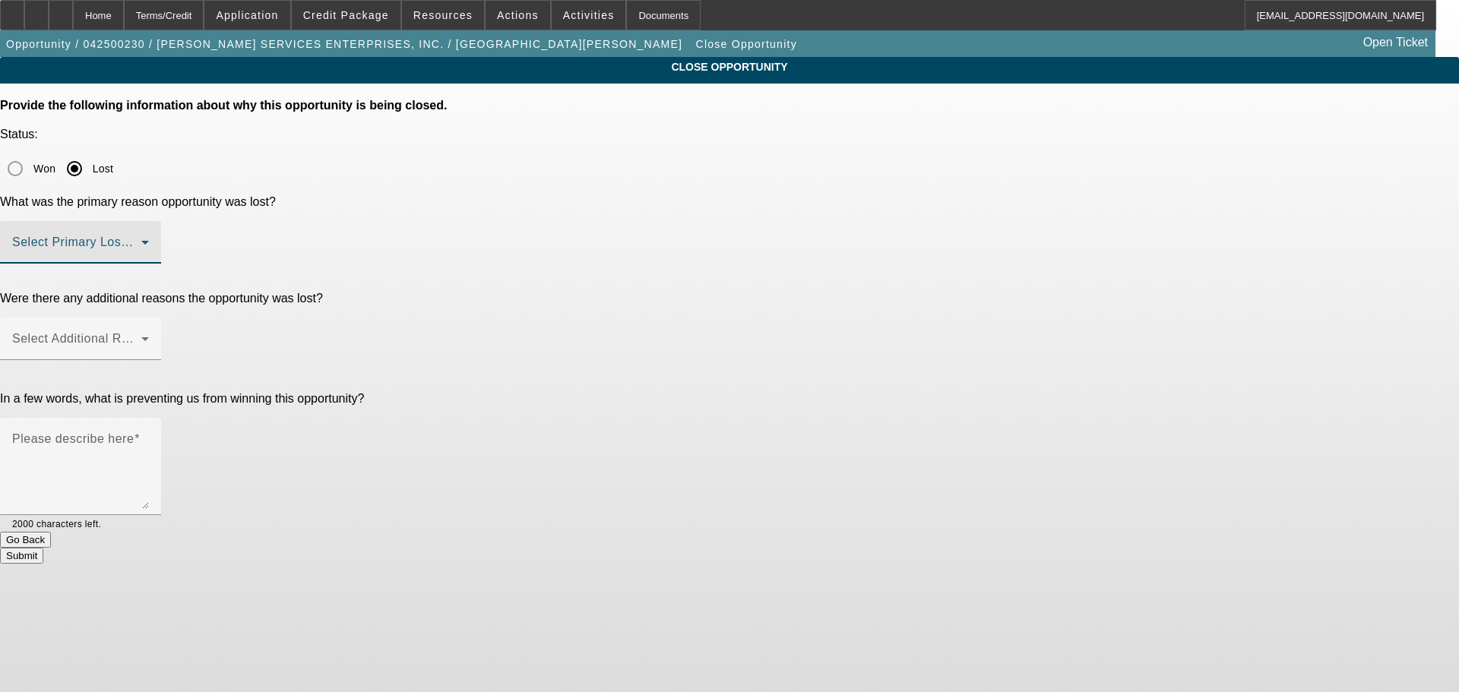
click at [141, 239] on span at bounding box center [76, 248] width 129 height 18
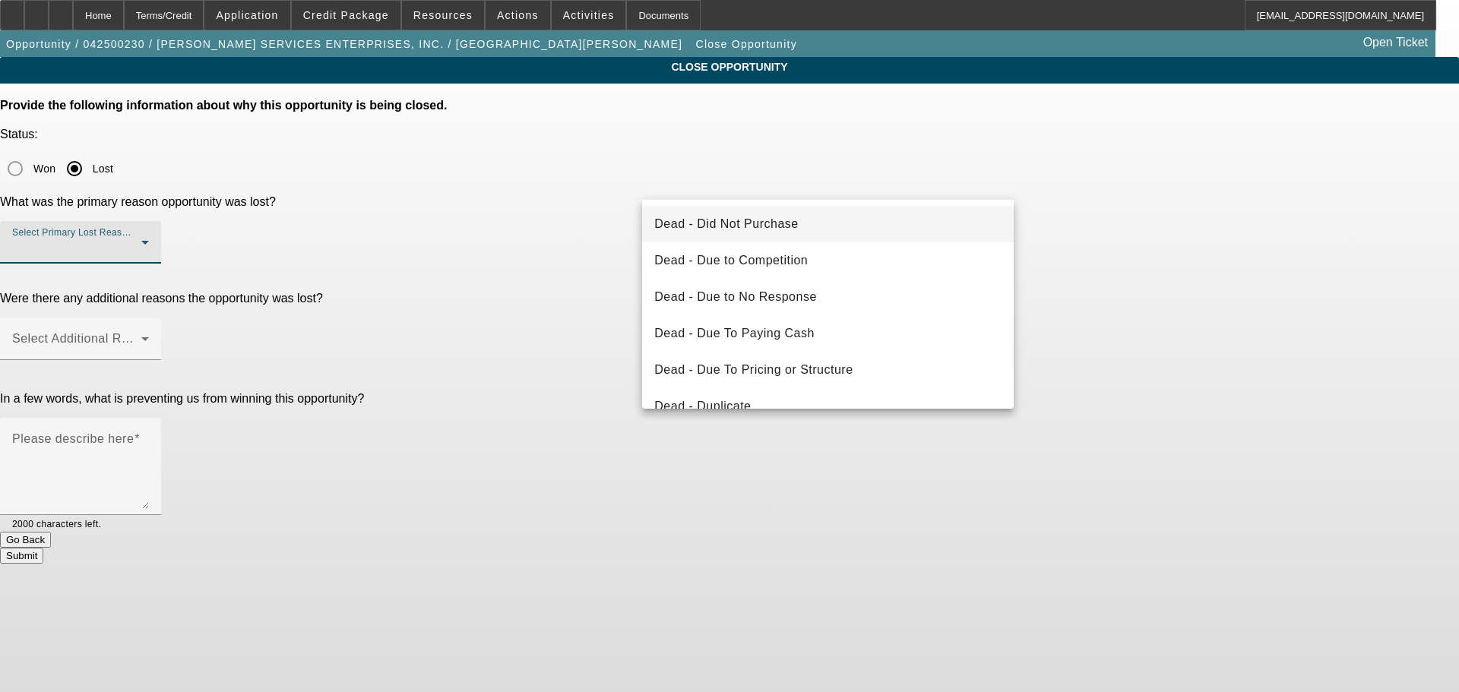
click at [817, 215] on mat-option "Dead - Did Not Purchase" at bounding box center [828, 224] width 372 height 36
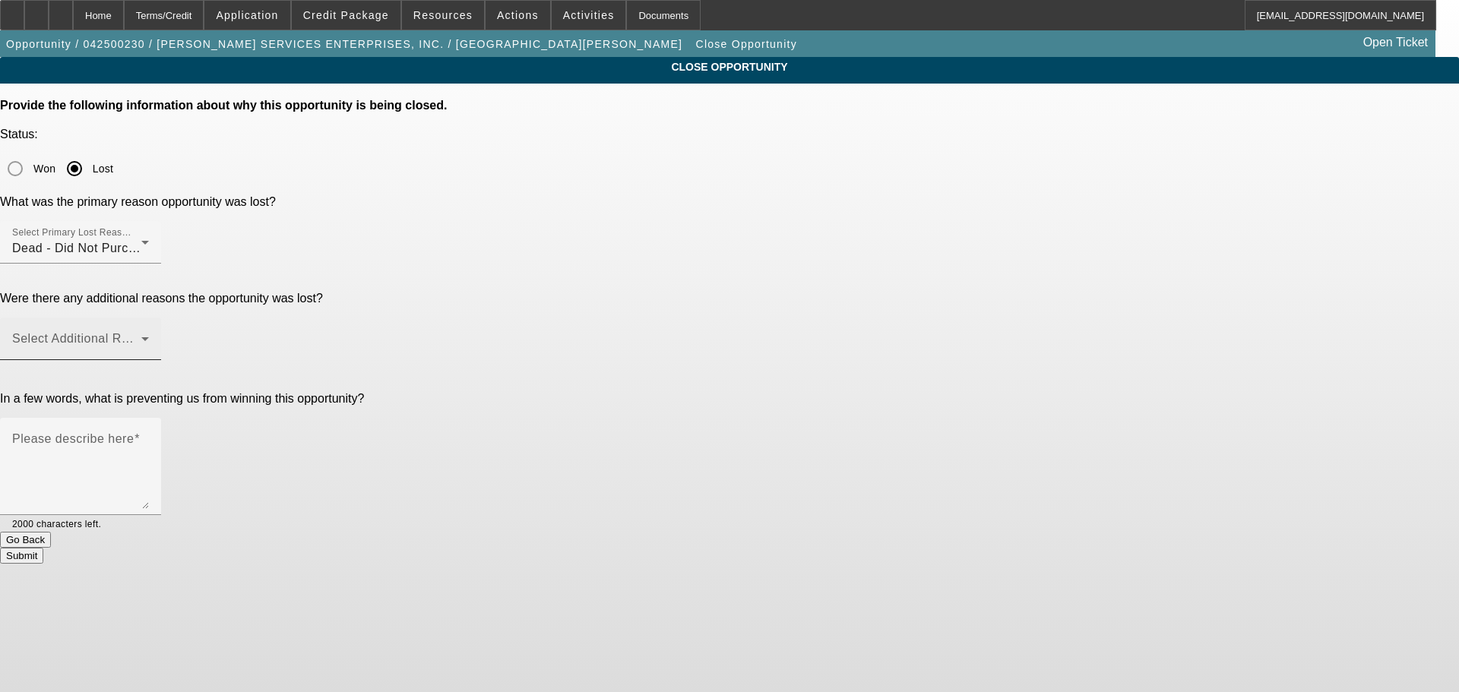
click at [149, 318] on div "Select Additional Reasons" at bounding box center [80, 339] width 137 height 43
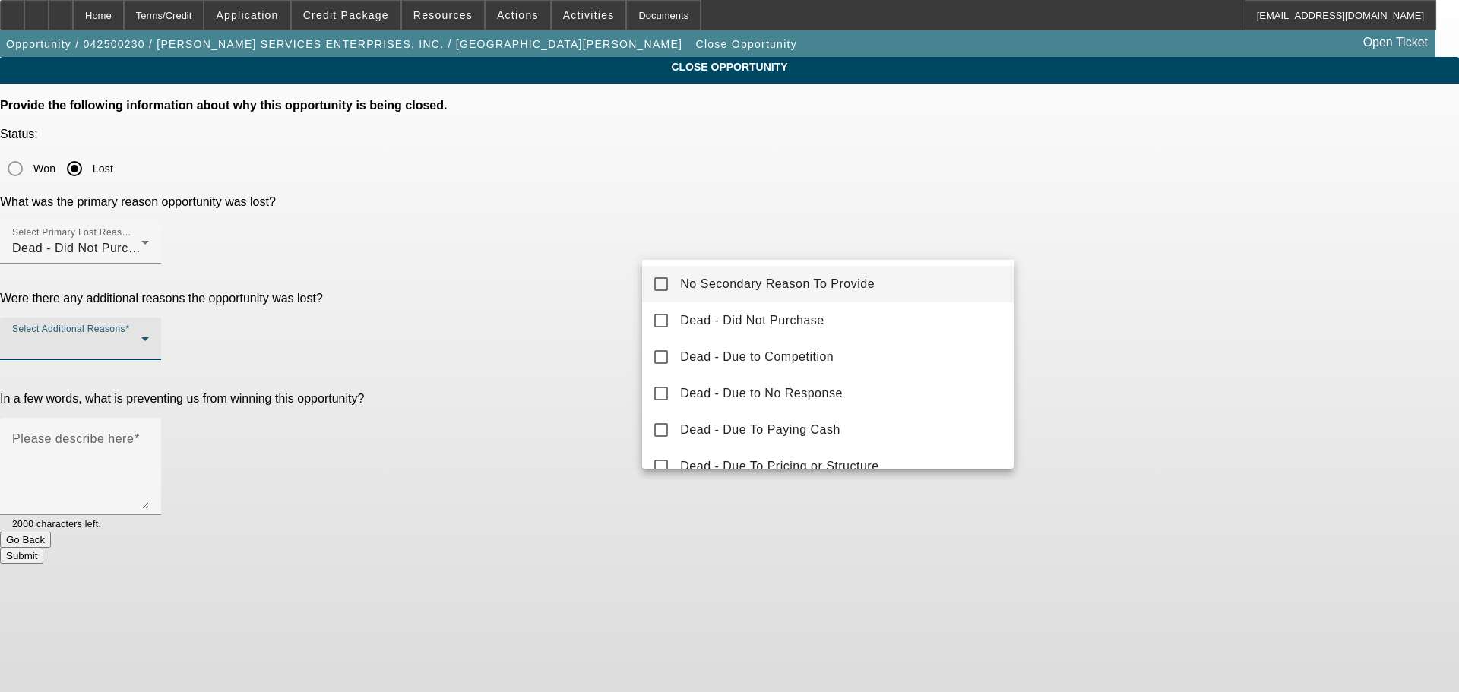
click at [809, 274] on mat-option "No Secondary Reason To Provide" at bounding box center [828, 284] width 372 height 36
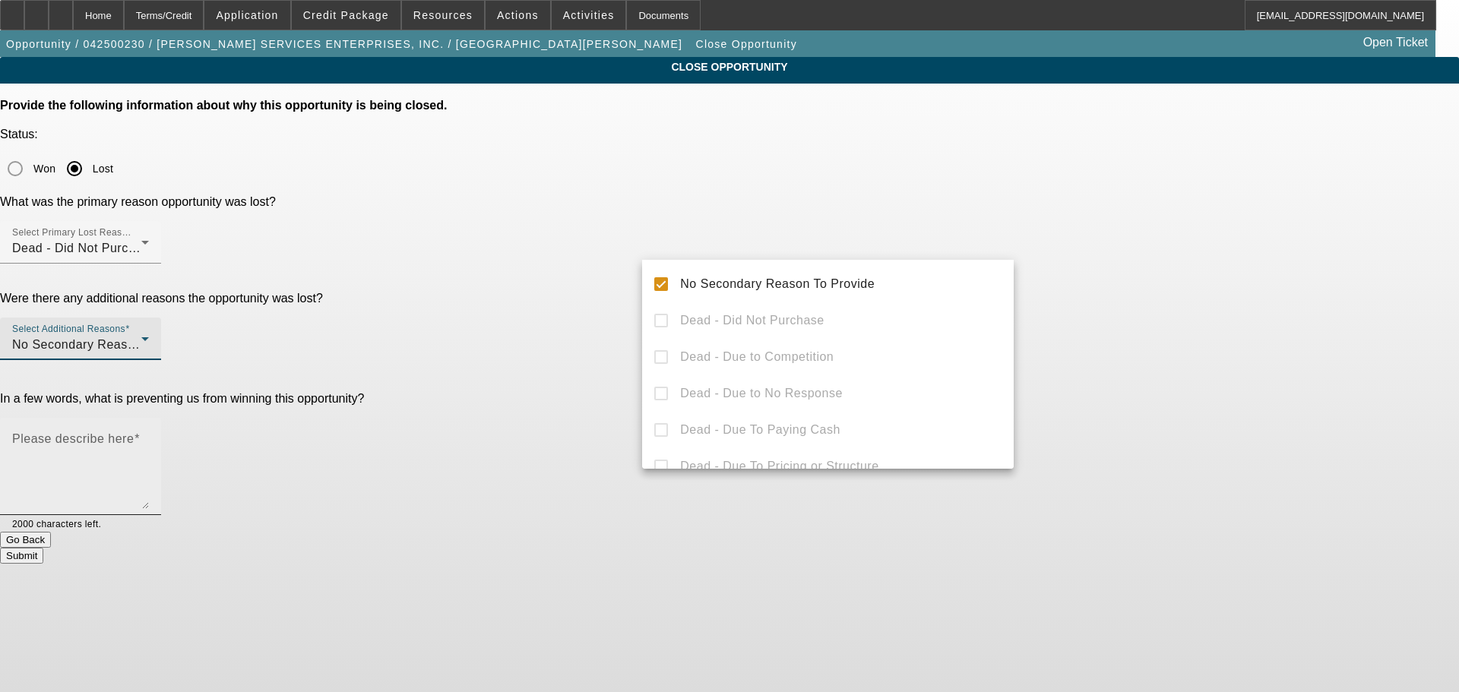
drag, startPoint x: 1167, startPoint y: 319, endPoint x: 869, endPoint y: 314, distance: 298.0
click at [1164, 315] on div at bounding box center [729, 346] width 1459 height 692
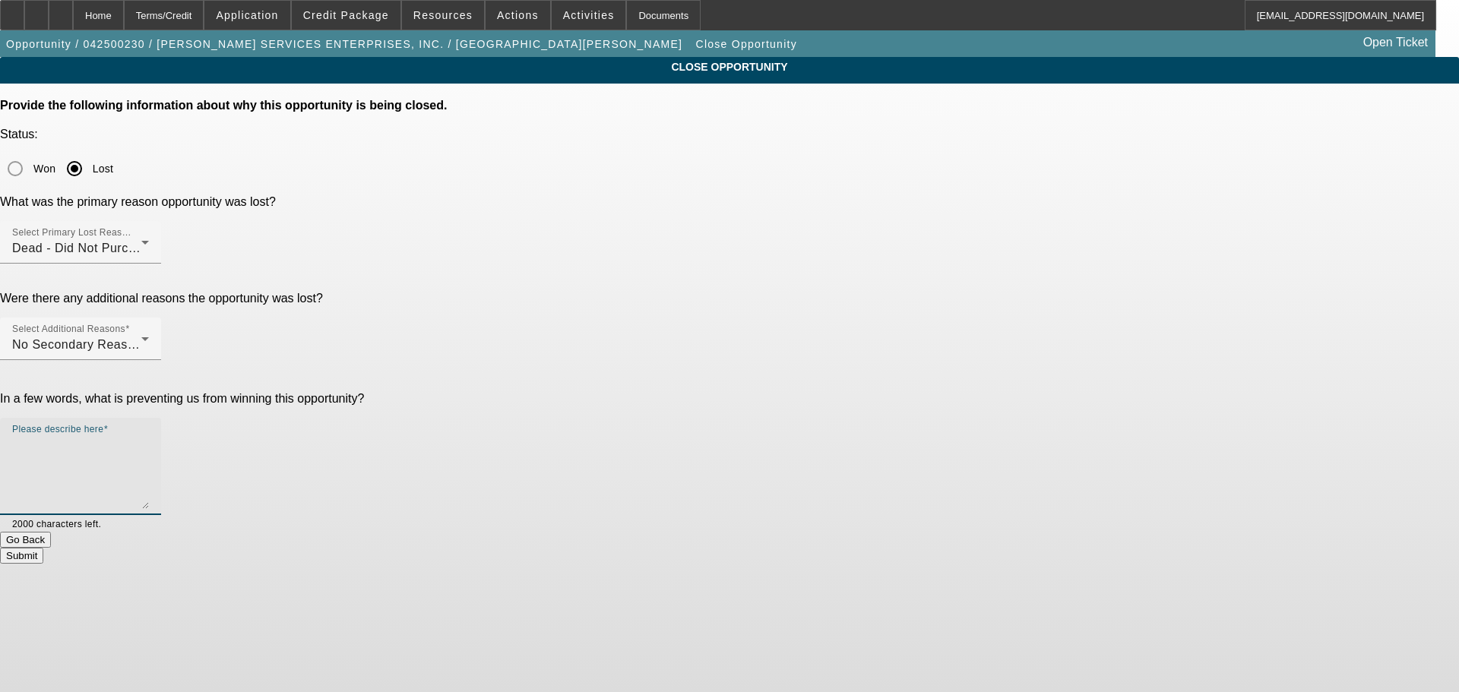
click at [149, 436] on textarea "Please describe here" at bounding box center [80, 472] width 137 height 73
type textarea "D"
type textarea "One of his drivers got into a wreck in his truck and insurance didn't pay him o…"
click at [43, 548] on button "Submit" at bounding box center [21, 556] width 43 height 16
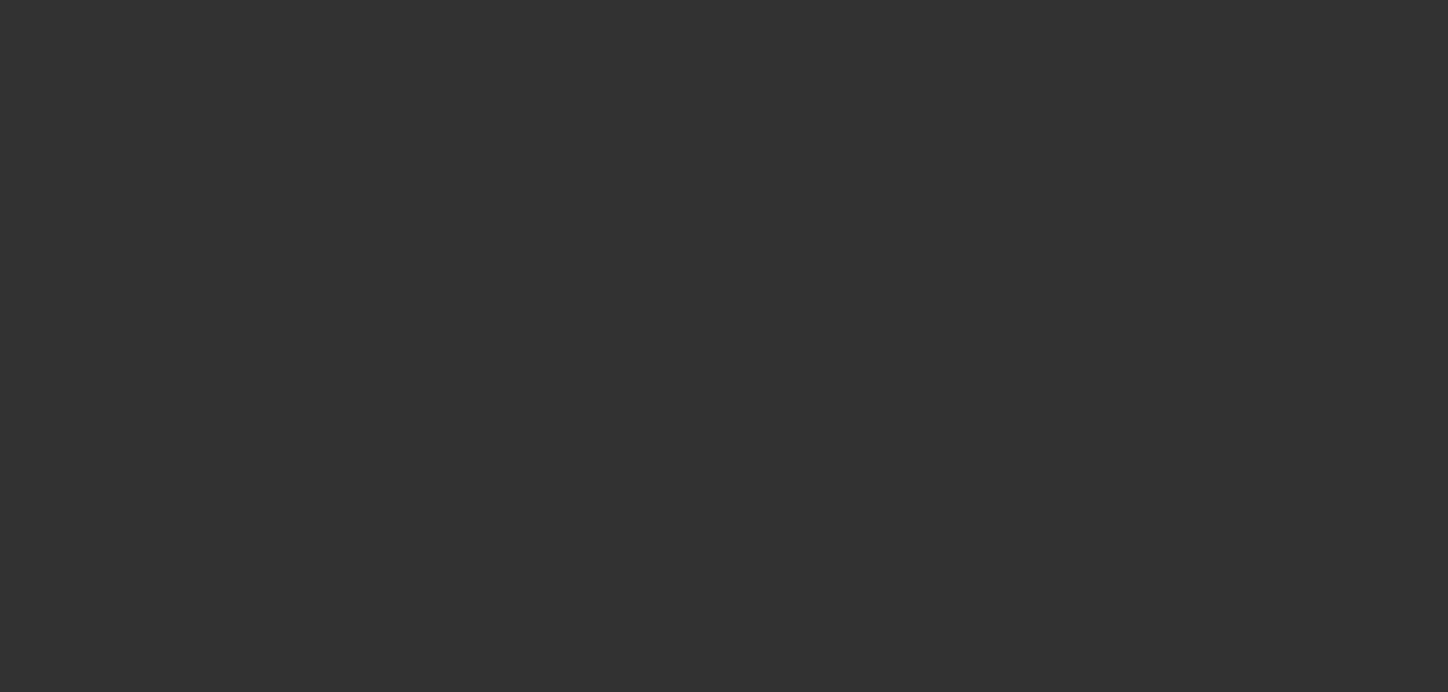
select select "0"
select select "6"
select select "0"
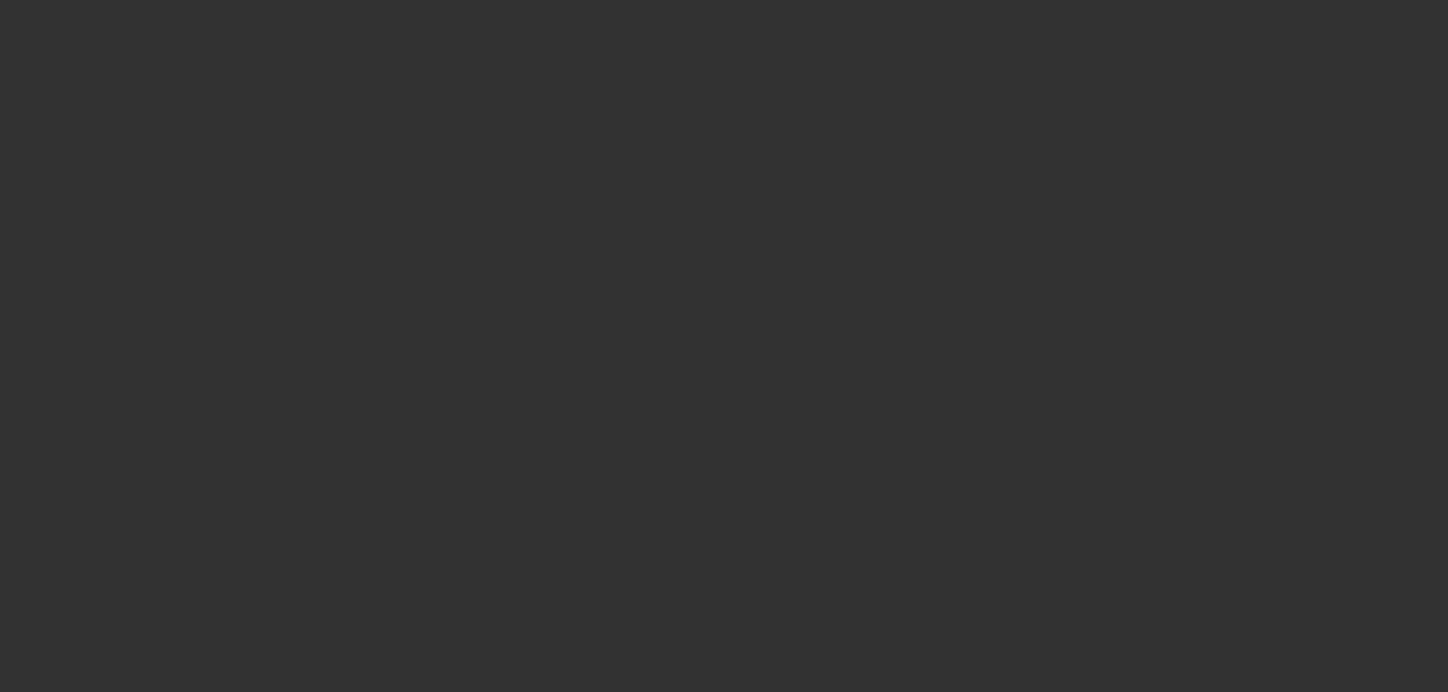
select select "0"
select select "6"
select select "0"
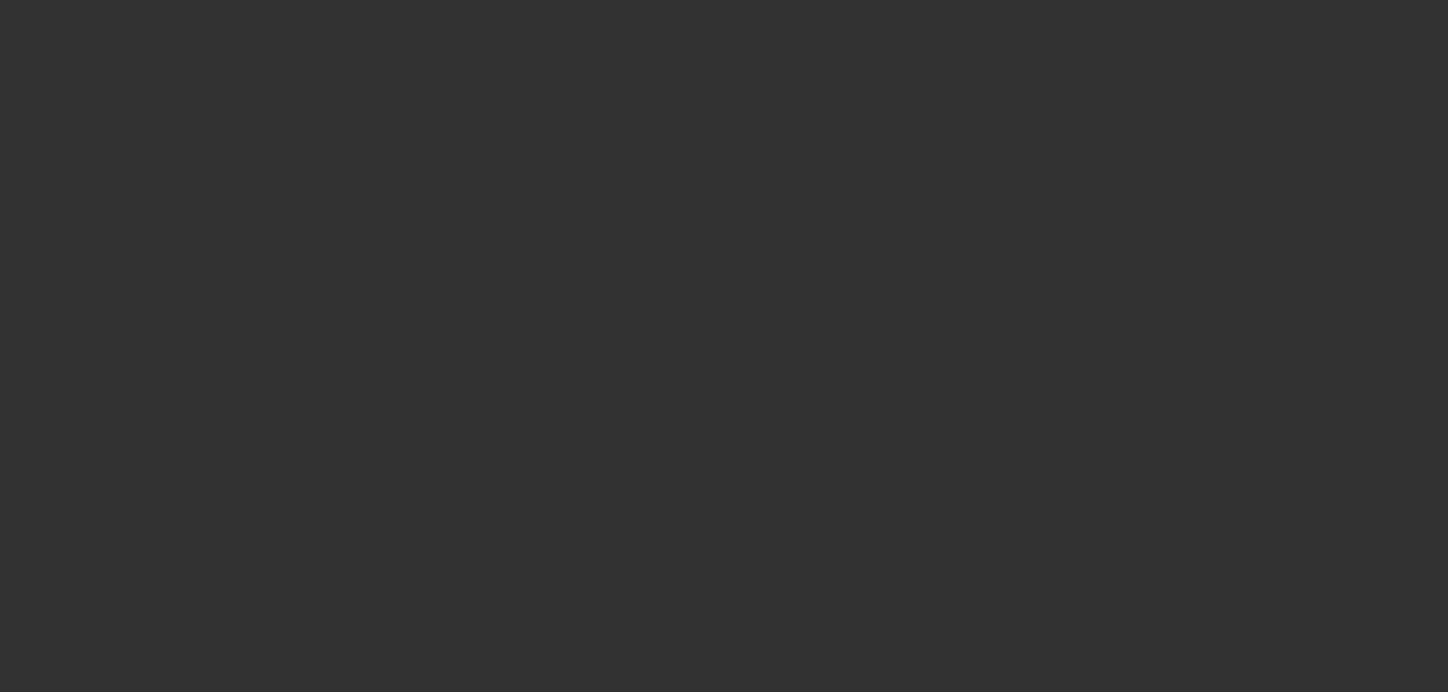
select select "0"
select select "6"
select select "0.1"
select select "2"
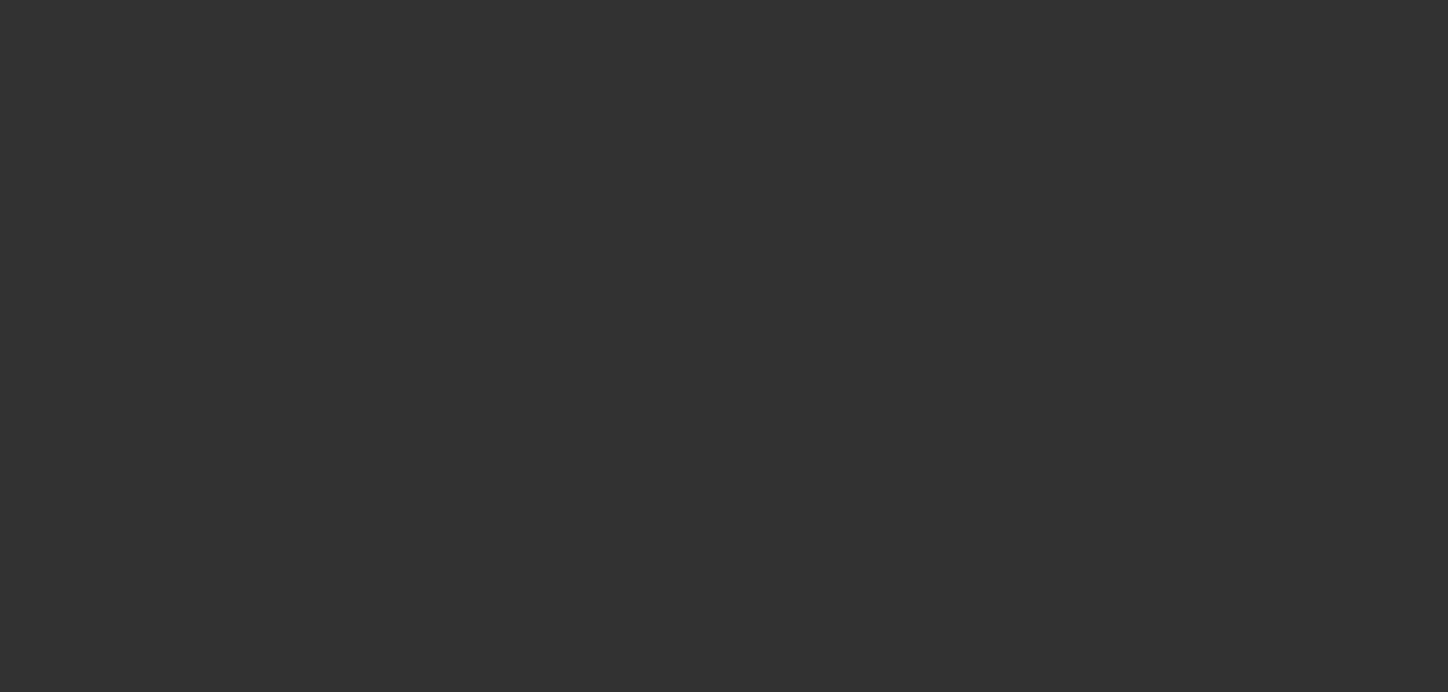
select select "0"
select select "6"
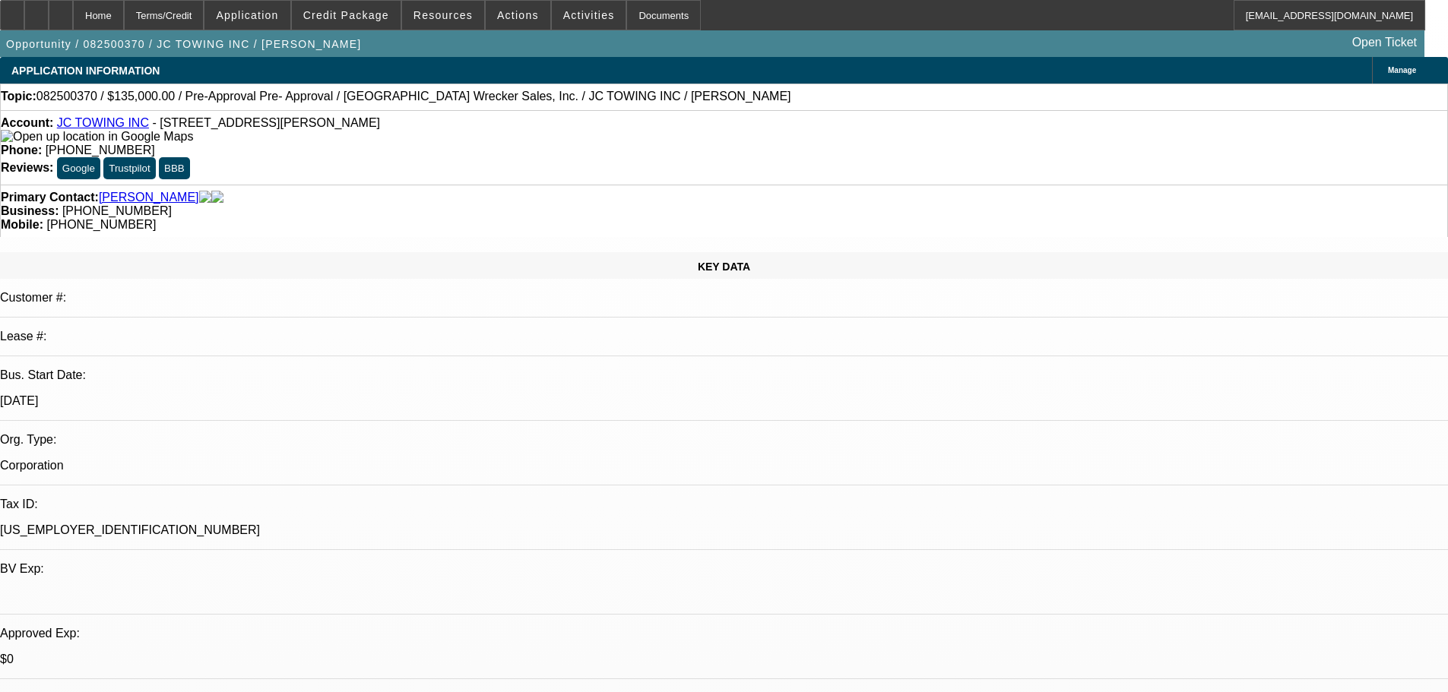
select select "0"
select select "2"
select select "0"
select select "6"
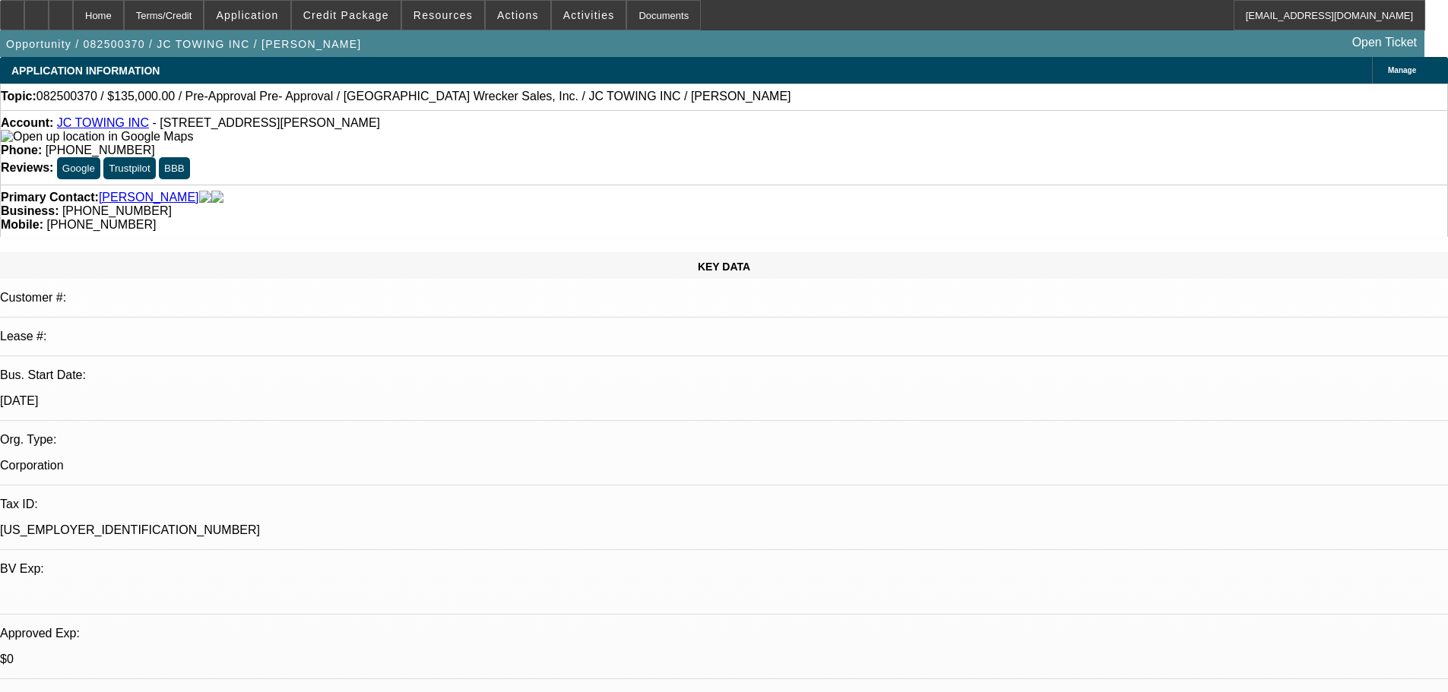
select select "0"
select select "2"
select select "0"
select select "6"
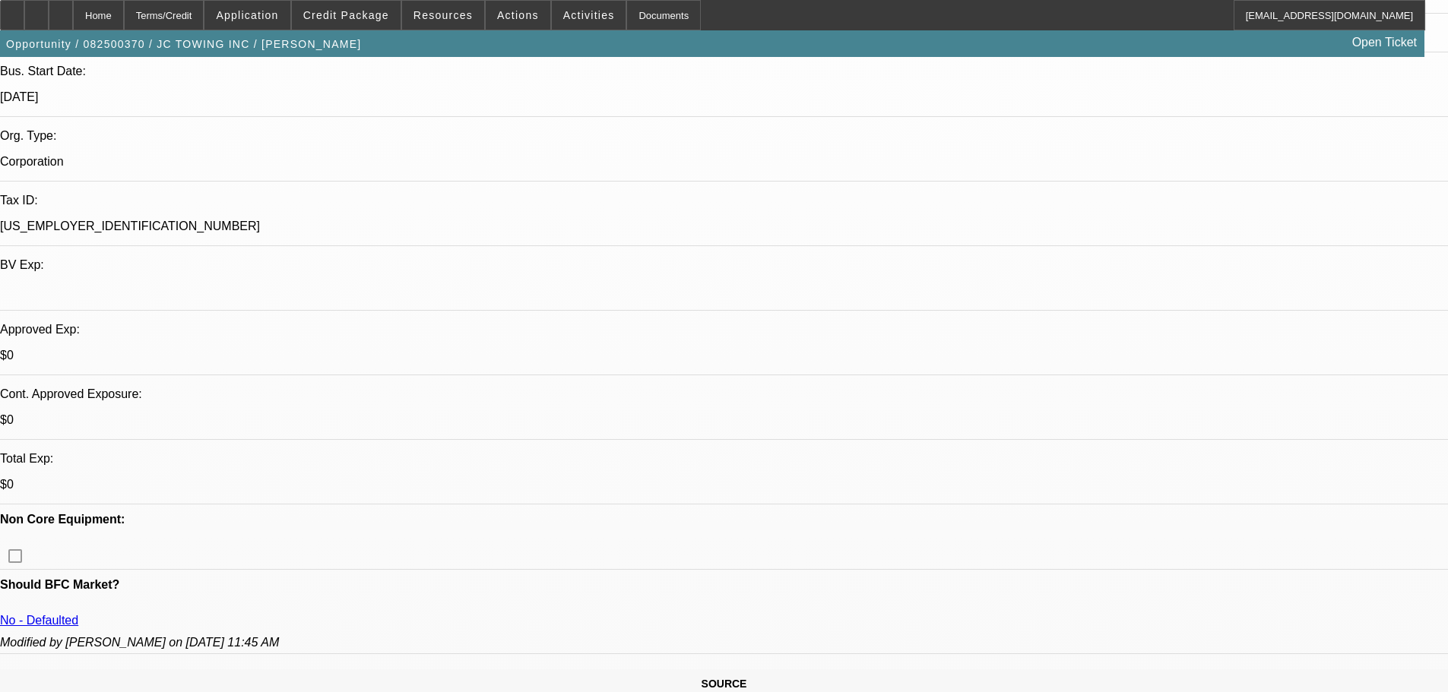
scroll to position [152, 0]
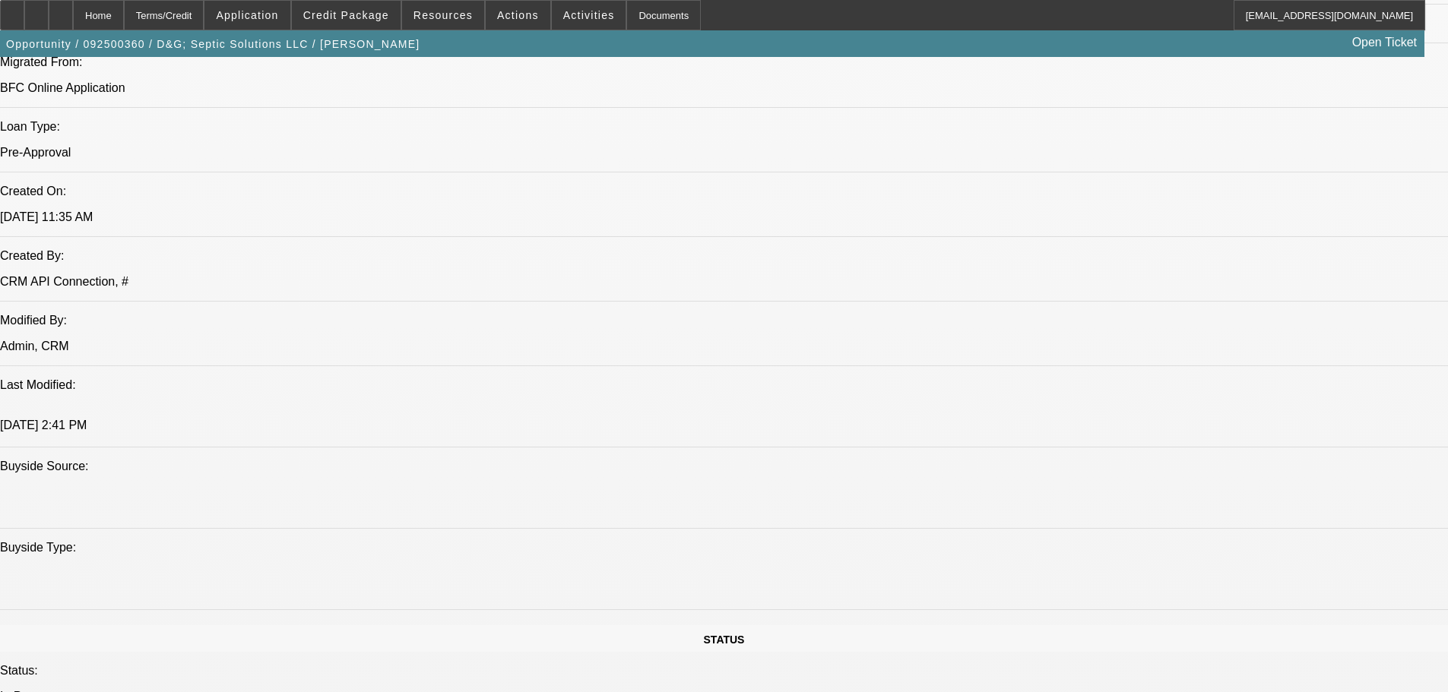
select select "0.2"
select select "2"
select select "0.1"
select select "4"
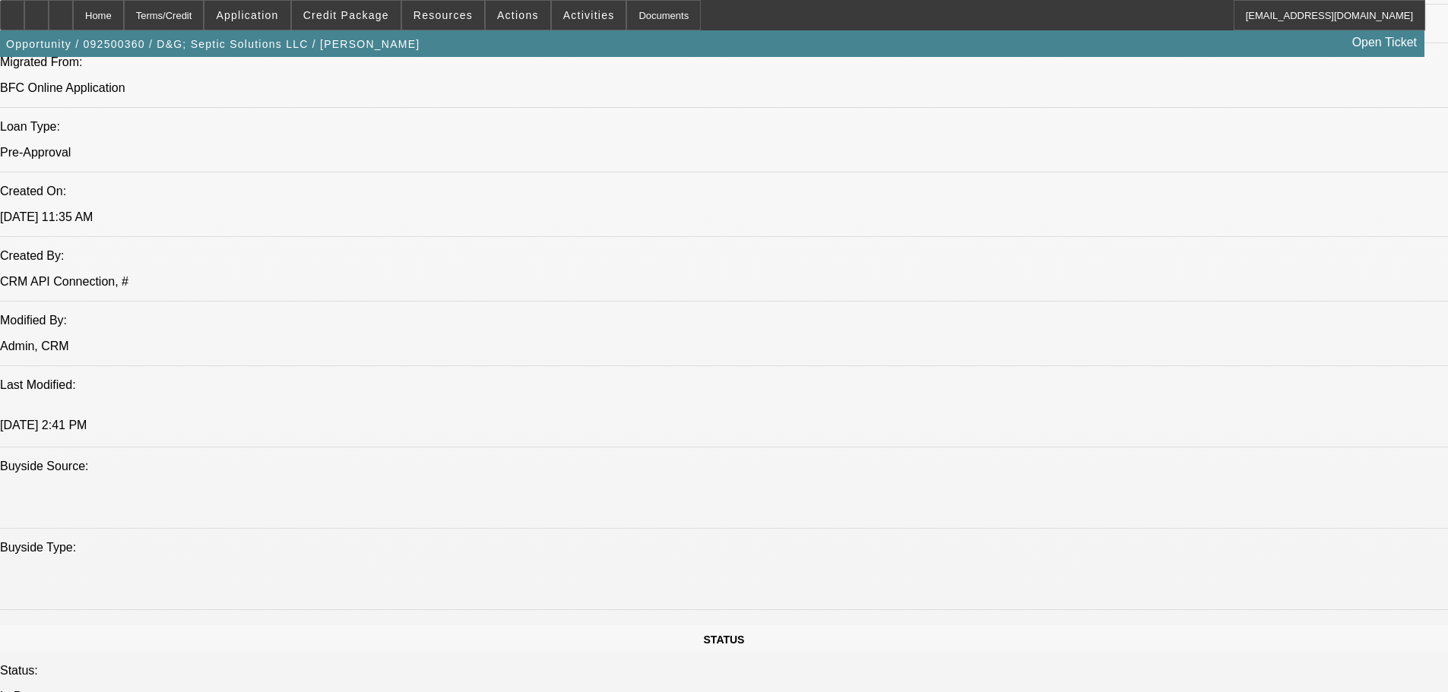
select select "0.2"
select select "2"
select select "0.1"
select select "4"
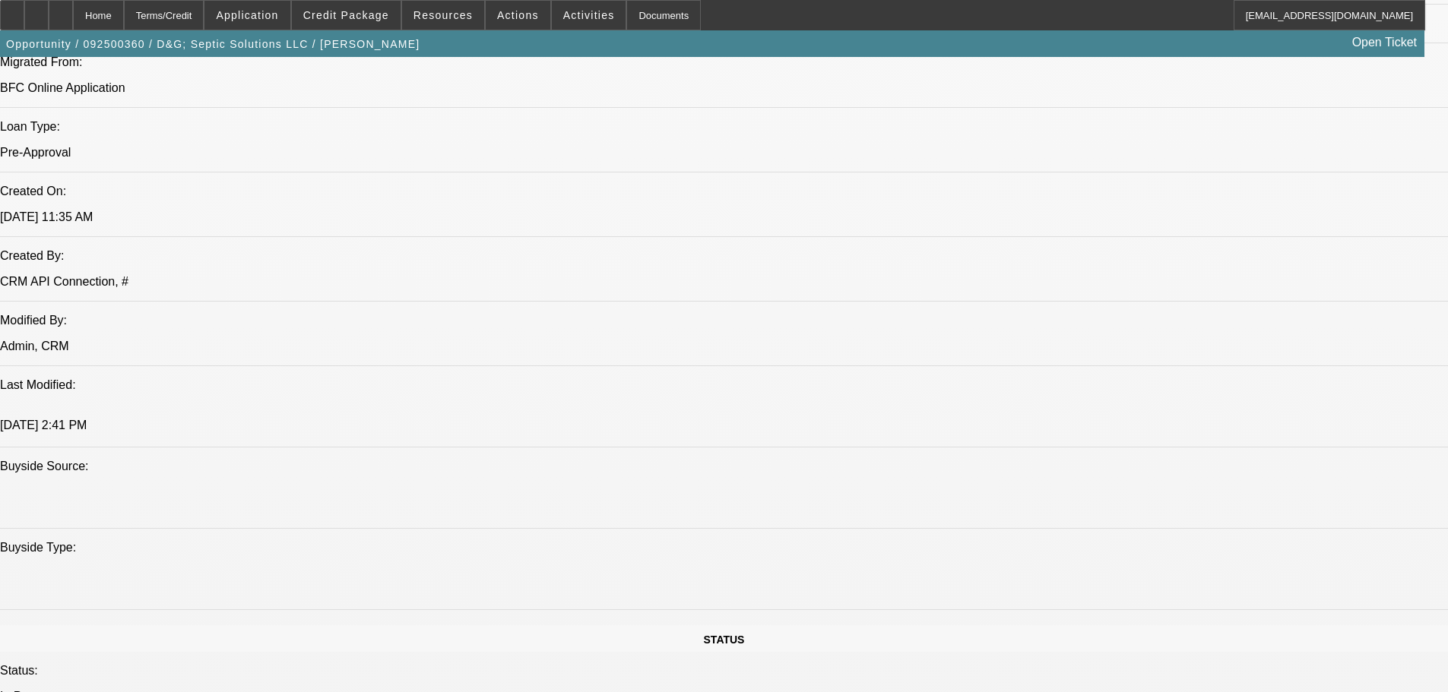
select select "0.2"
select select "2"
select select "0"
select select "6"
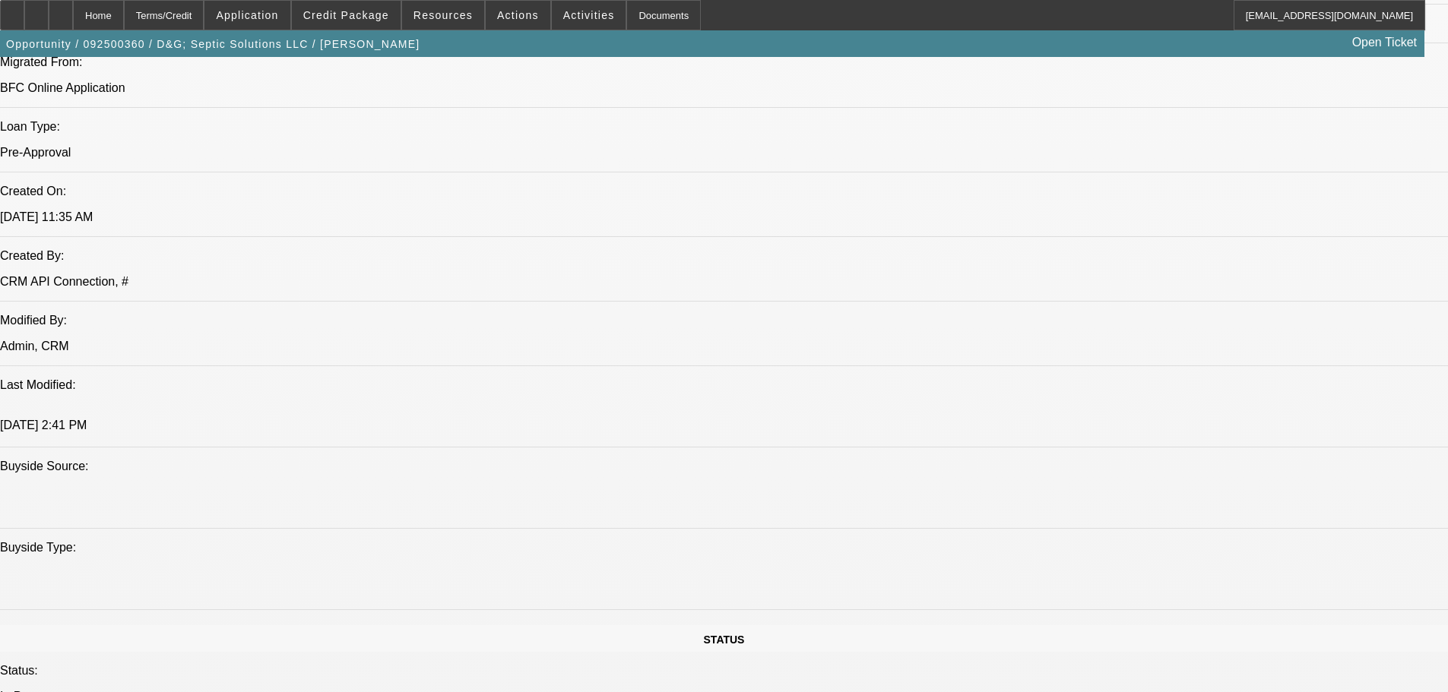
select select "0.15"
select select "2"
select select "0"
select select "6"
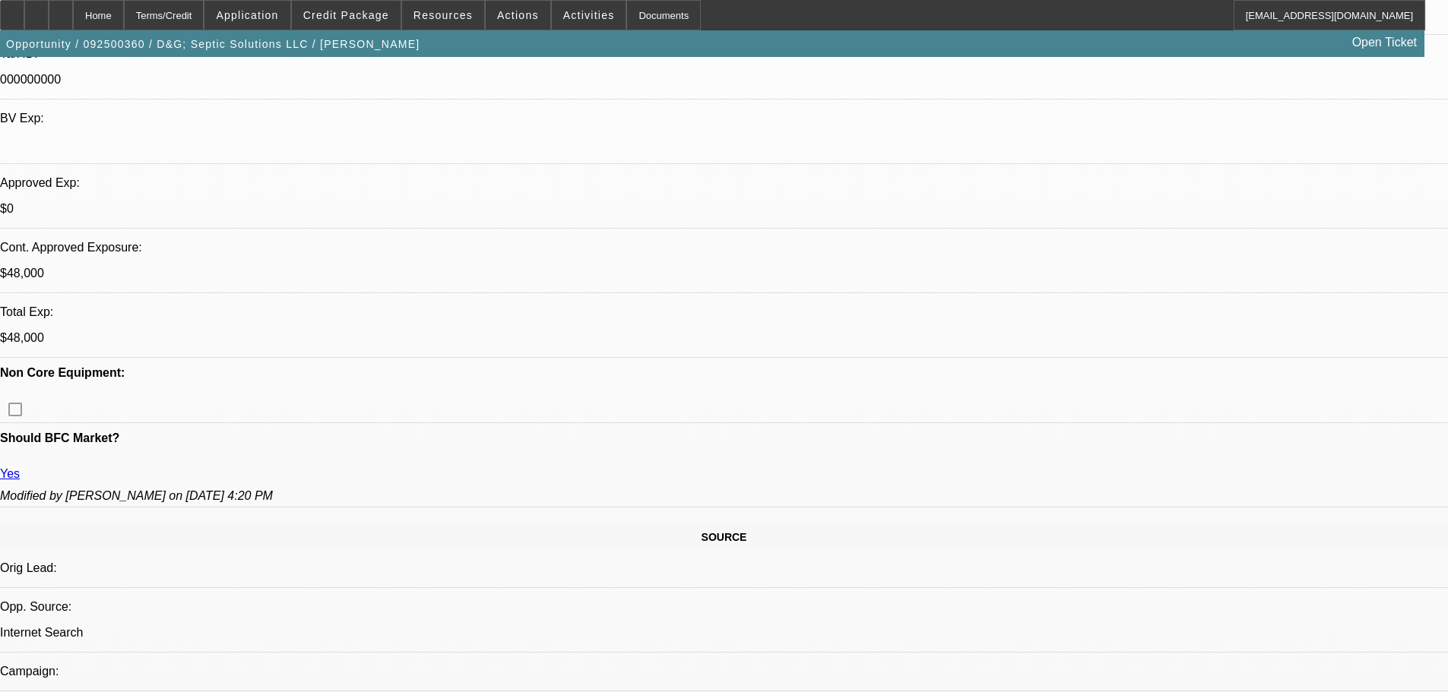
scroll to position [588, 0]
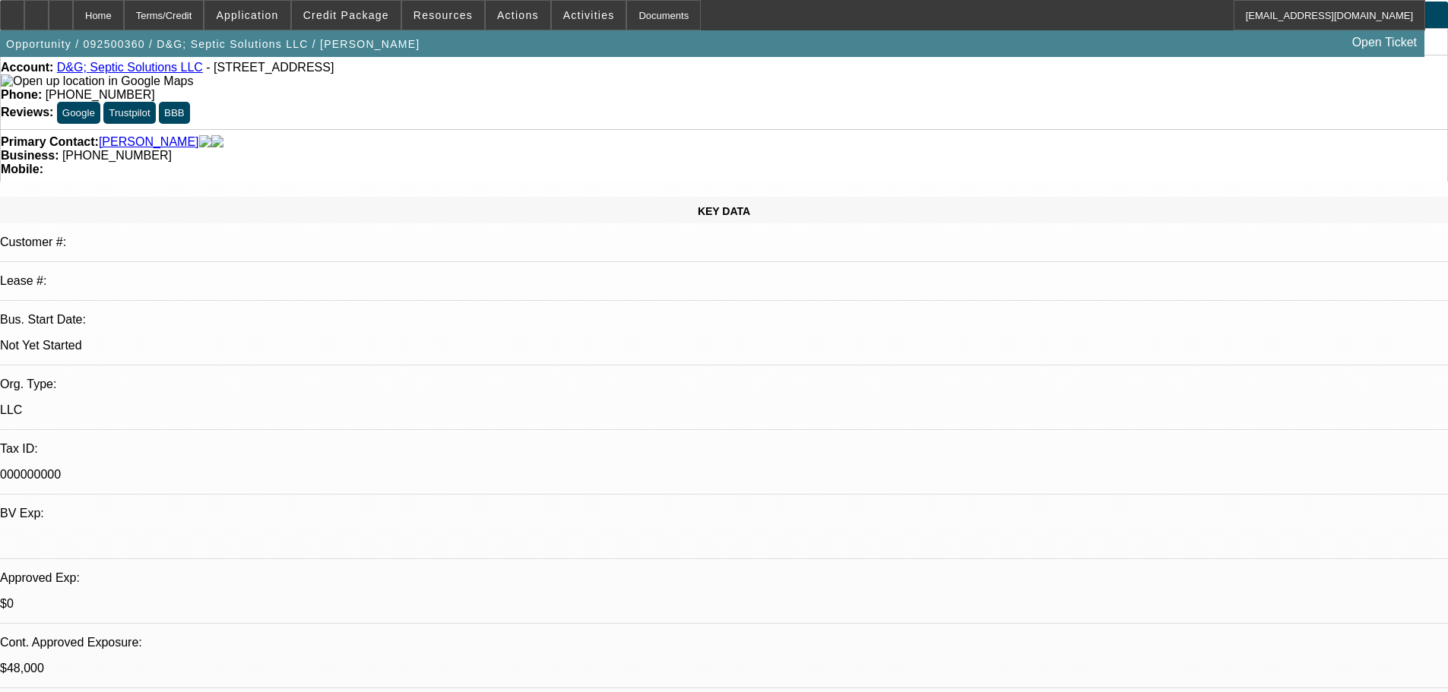
scroll to position [0, 0]
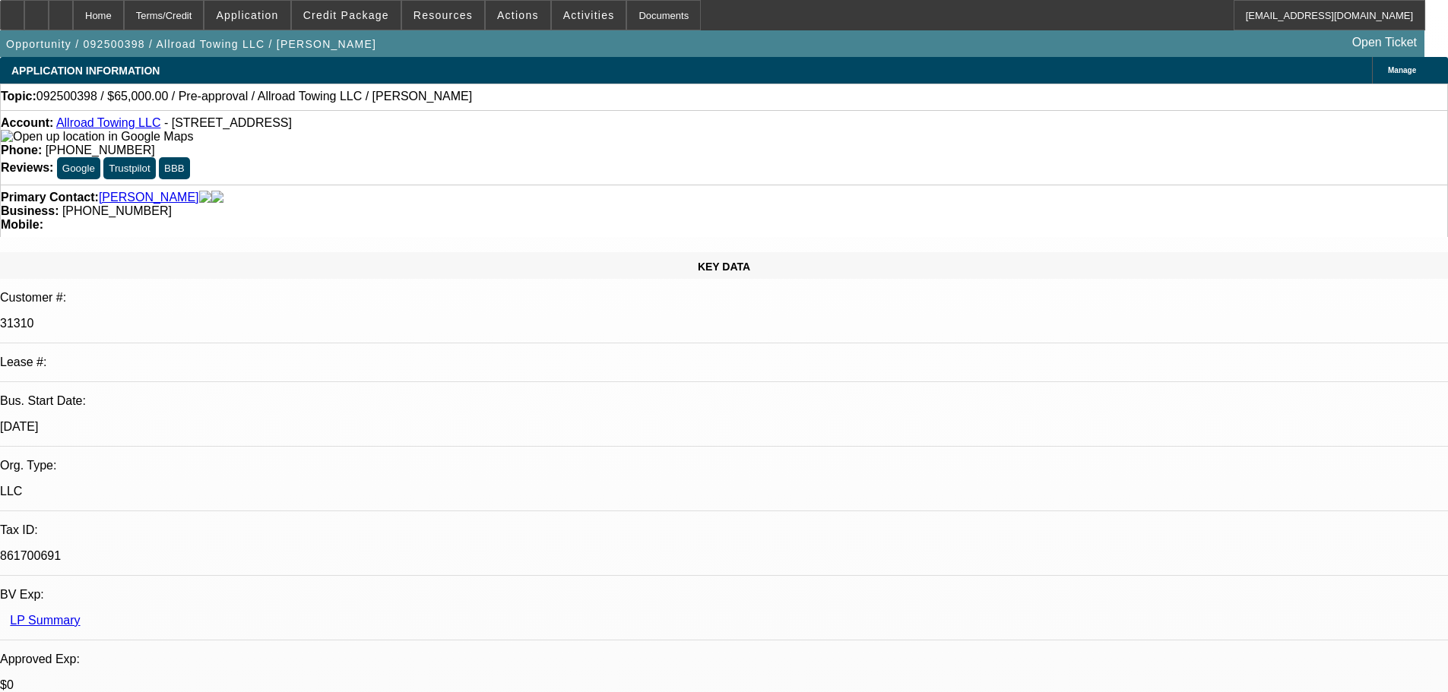
select select "0"
select select "2"
select select "0.1"
select select "4"
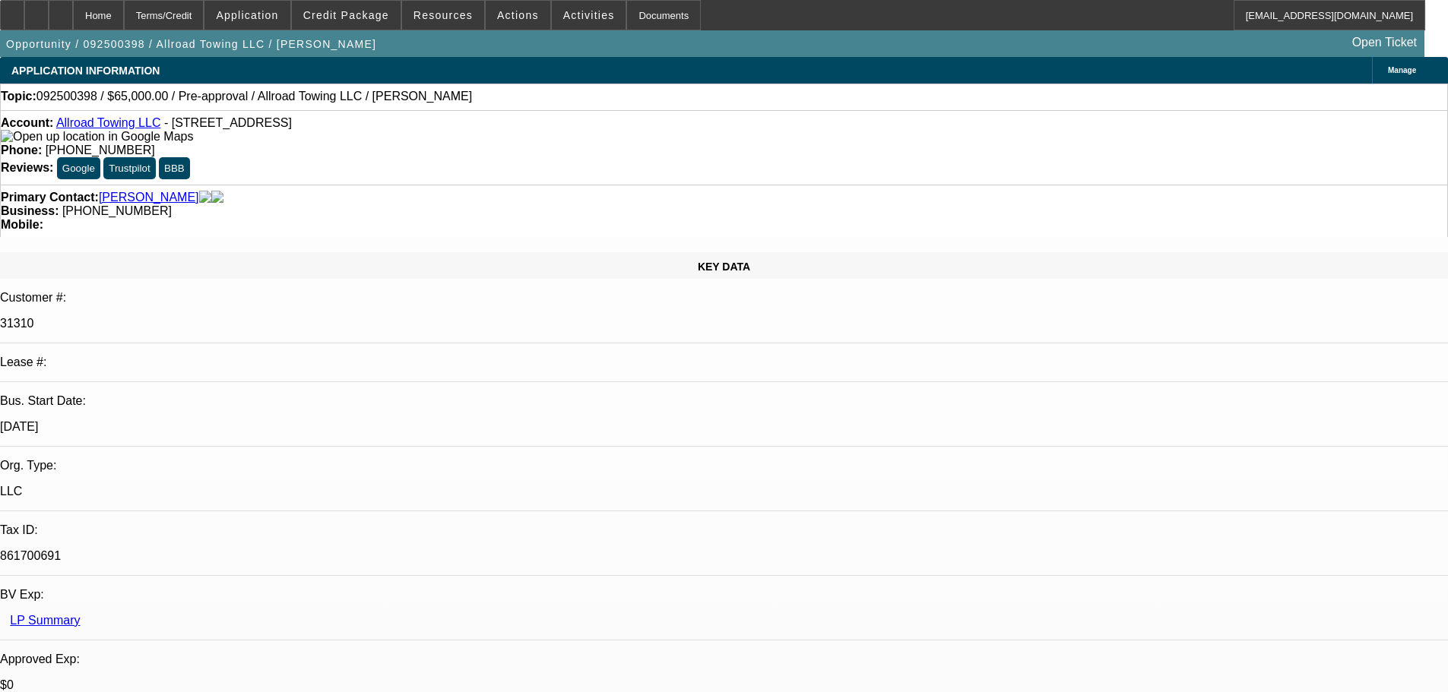
click at [552, 17] on span at bounding box center [589, 15] width 74 height 36
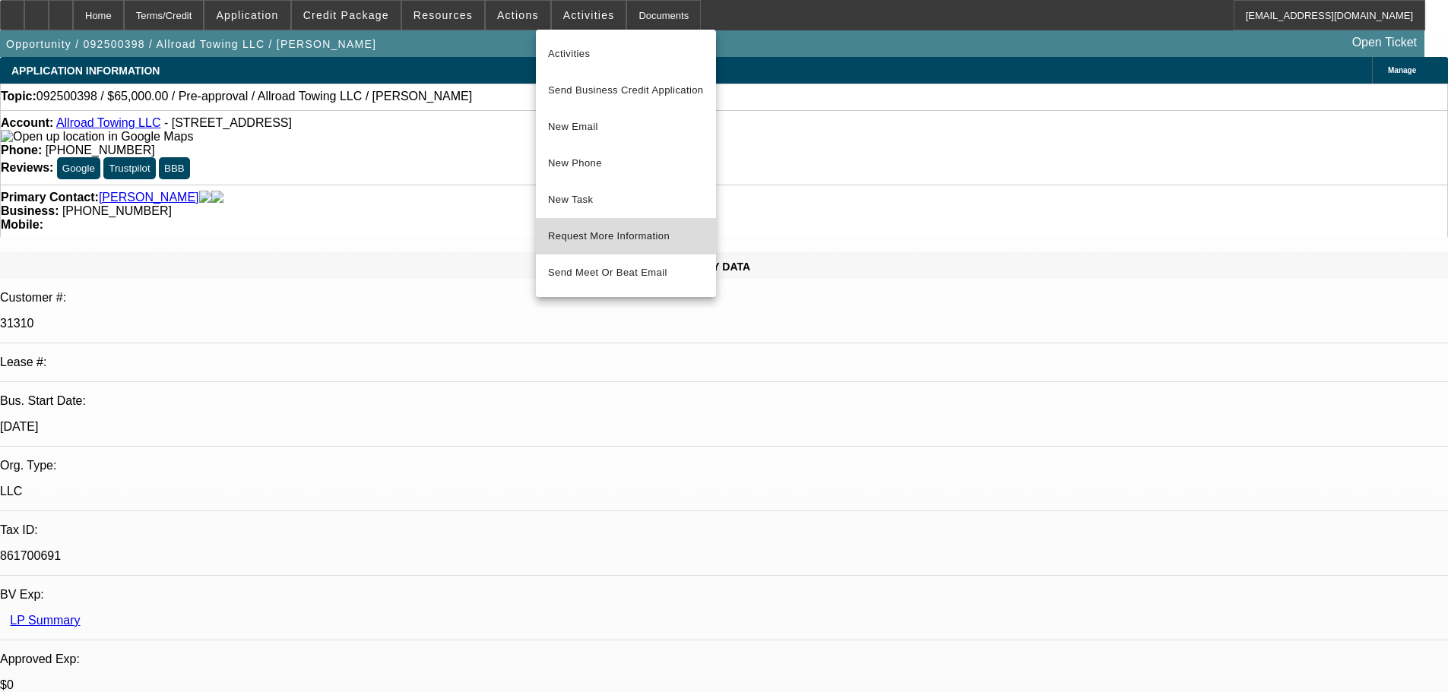
click at [578, 232] on span "Request More Information" at bounding box center [626, 236] width 156 height 18
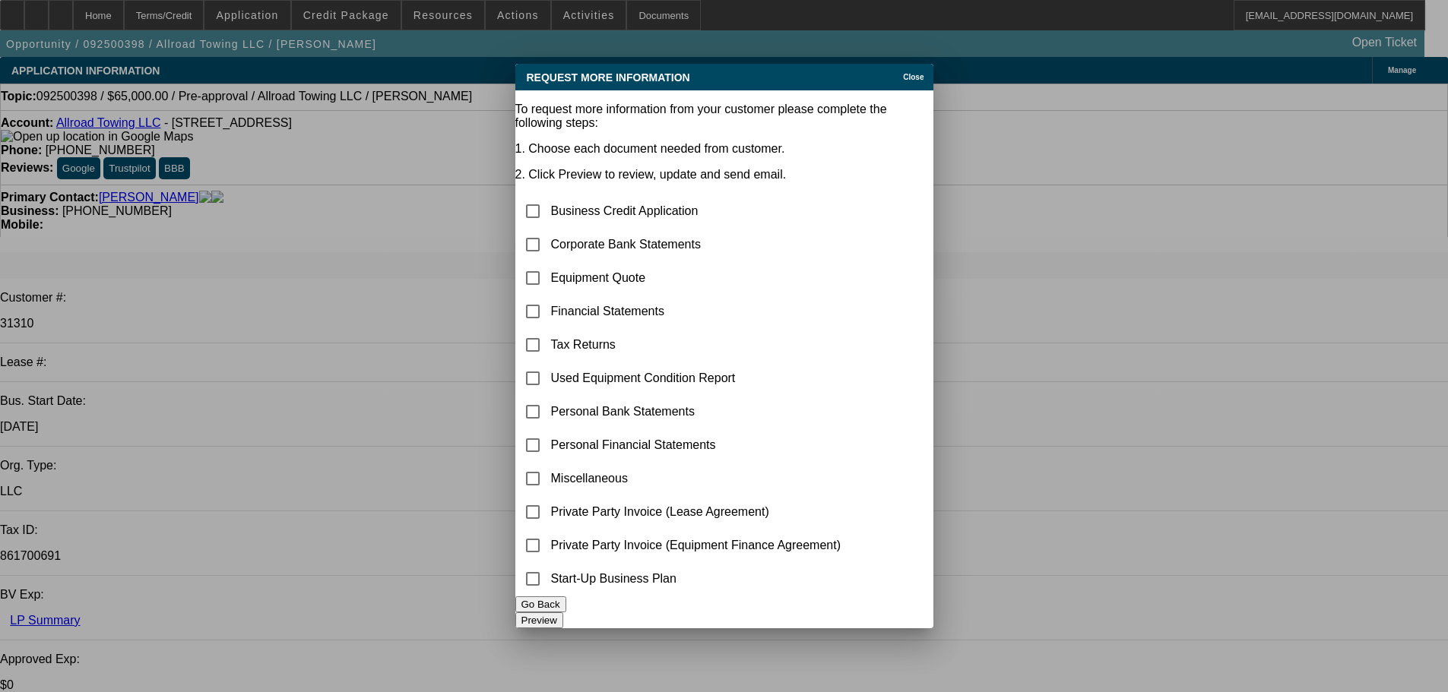
click at [881, 73] on div "Request More Information Close" at bounding box center [724, 77] width 418 height 27
click at [903, 73] on span "Close" at bounding box center [913, 77] width 21 height 8
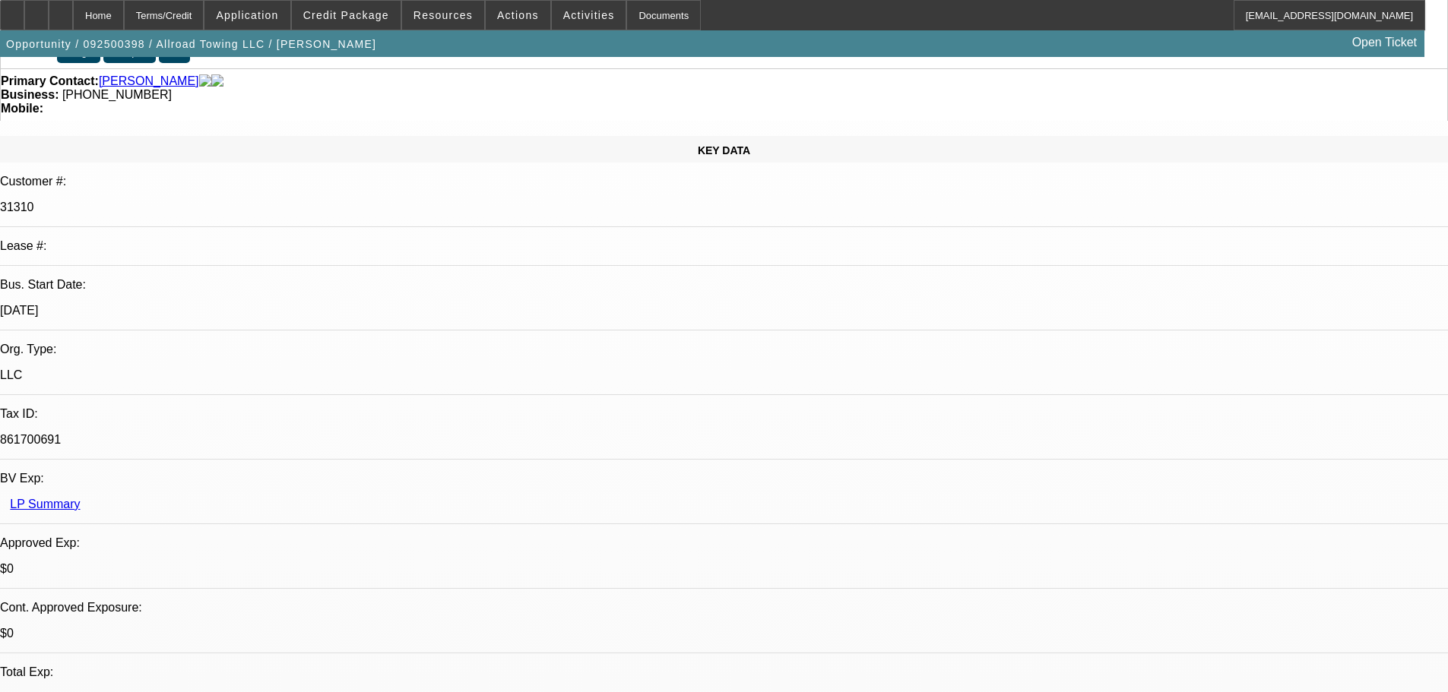
scroll to position [152, 0]
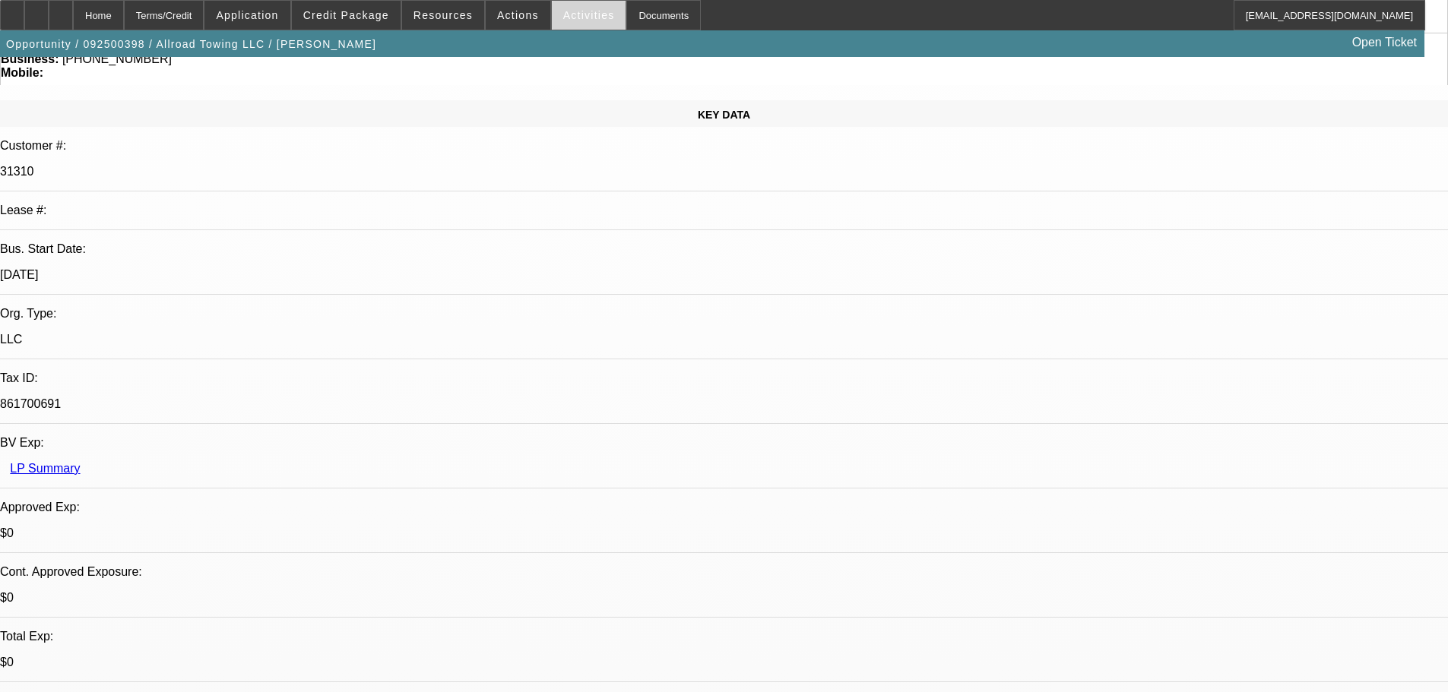
click at [568, 17] on span "Activities" at bounding box center [589, 15] width 52 height 12
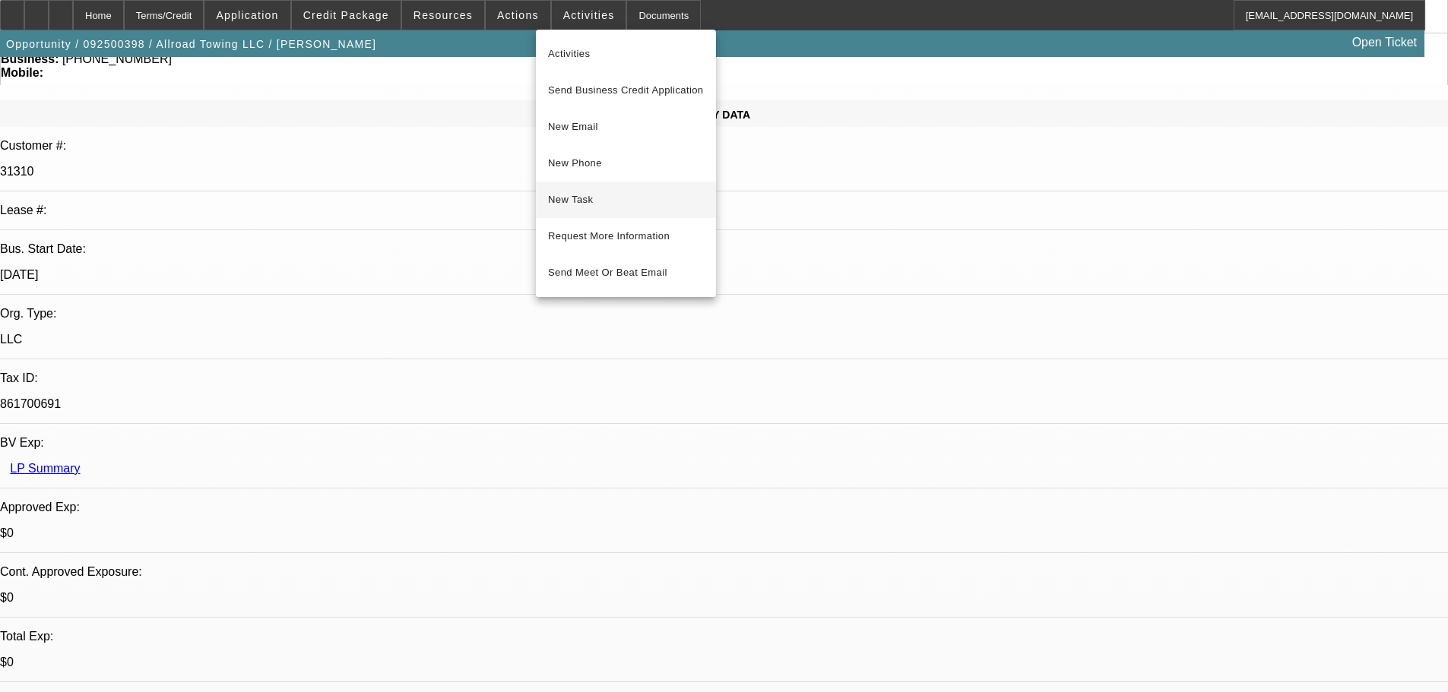
click at [595, 204] on span "New Task" at bounding box center [626, 200] width 156 height 18
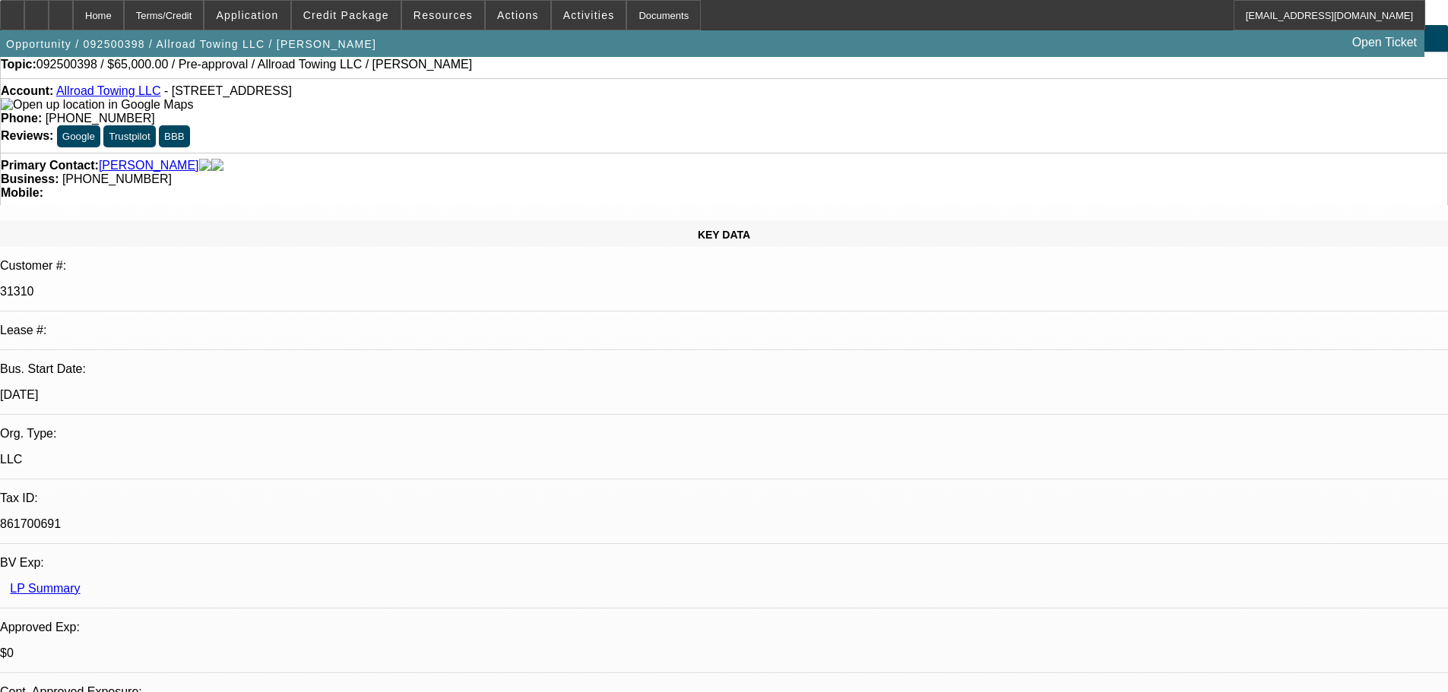
scroll to position [0, 0]
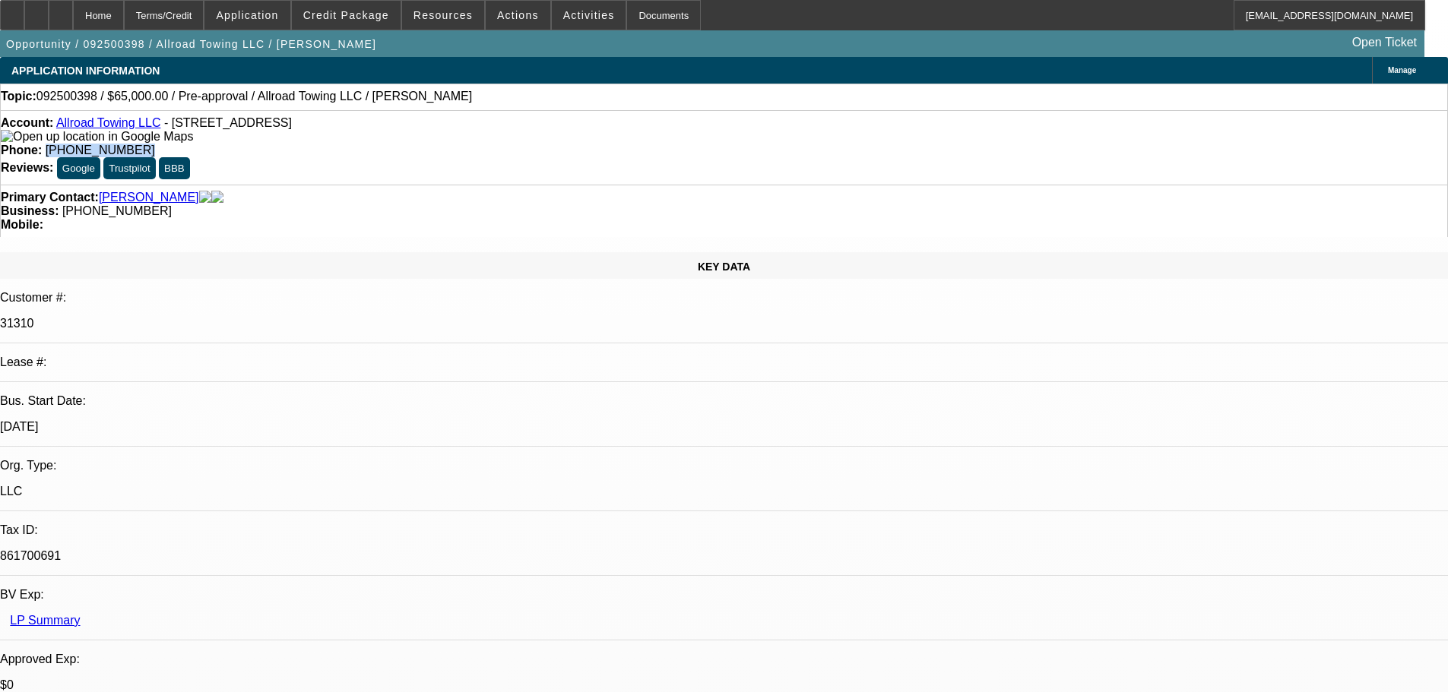
drag, startPoint x: 606, startPoint y: 130, endPoint x: 530, endPoint y: 130, distance: 76.8
click at [530, 144] on div "Phone: (770) 728-2084" at bounding box center [724, 151] width 1446 height 14
copy span "(770) 728-2084"
click at [134, 123] on link "Allroad Towing LLC" at bounding box center [108, 122] width 105 height 13
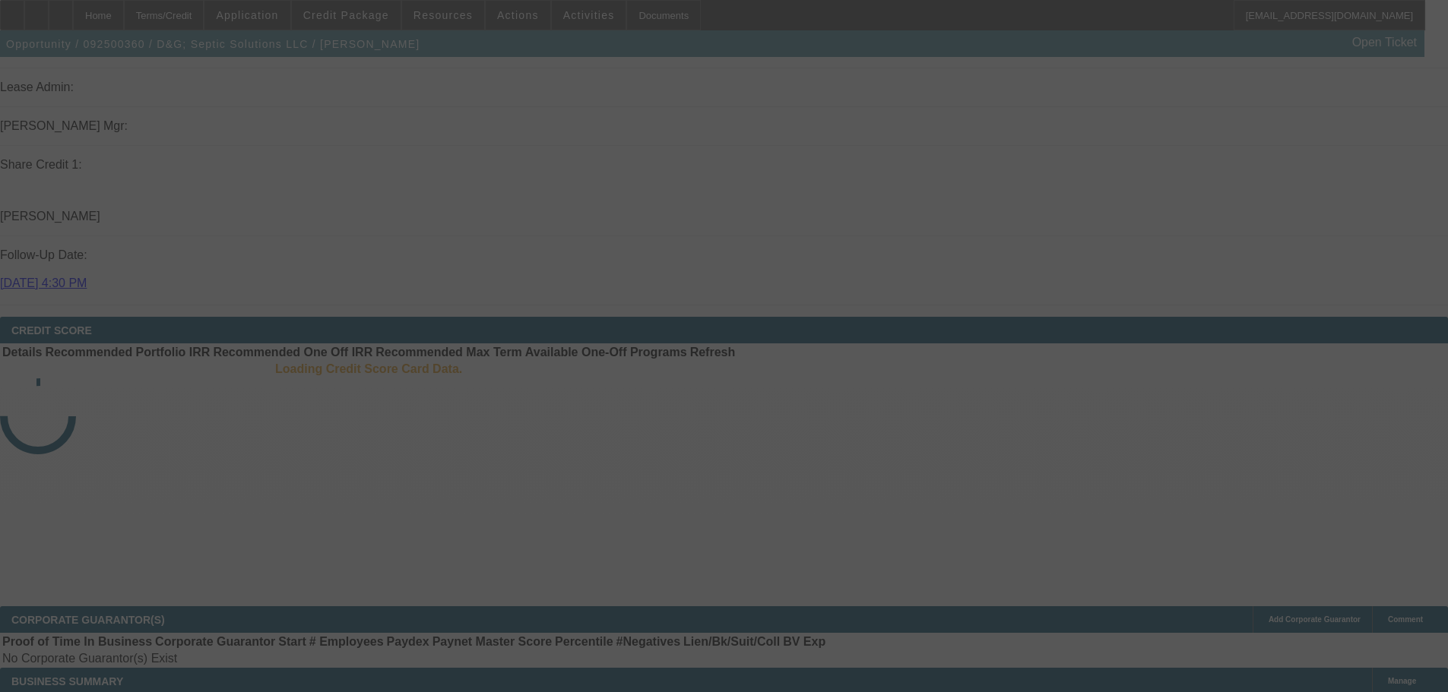
scroll to position [1950, 0]
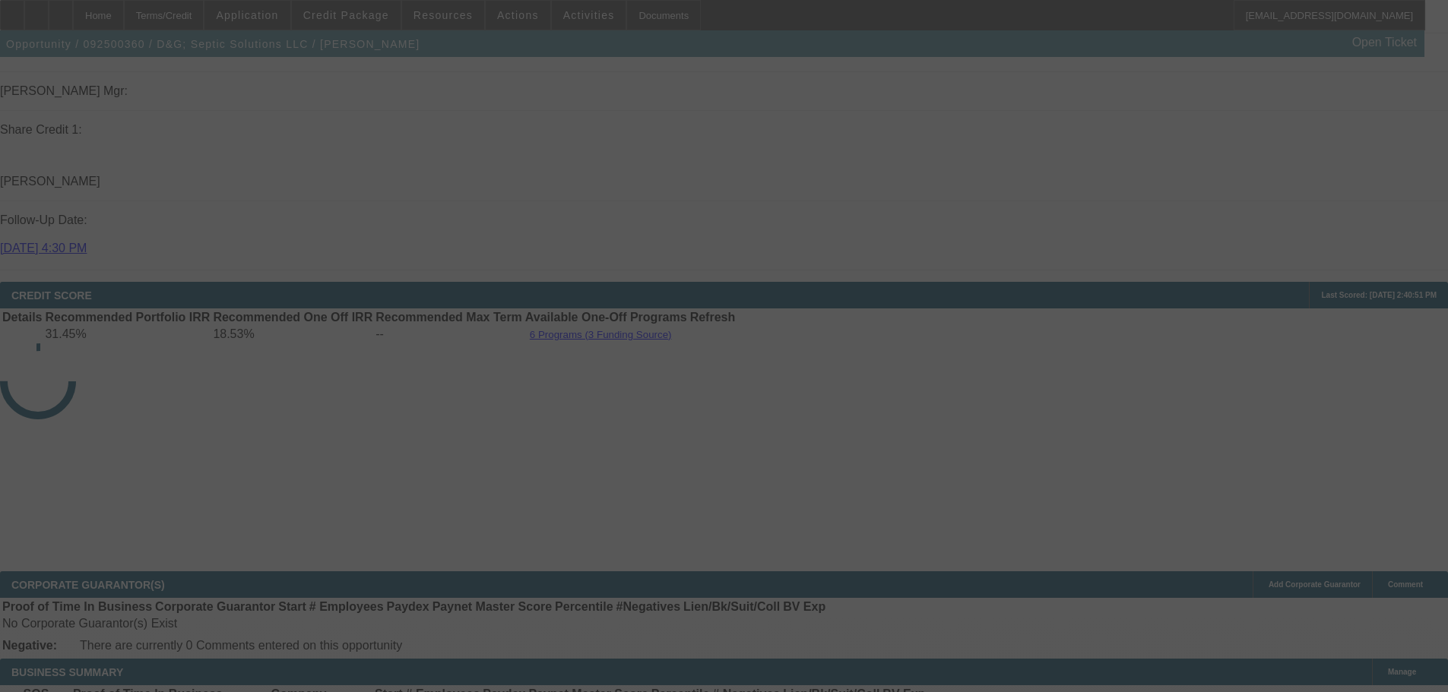
select select "0.2"
select select "2"
select select "0.1"
select select "4"
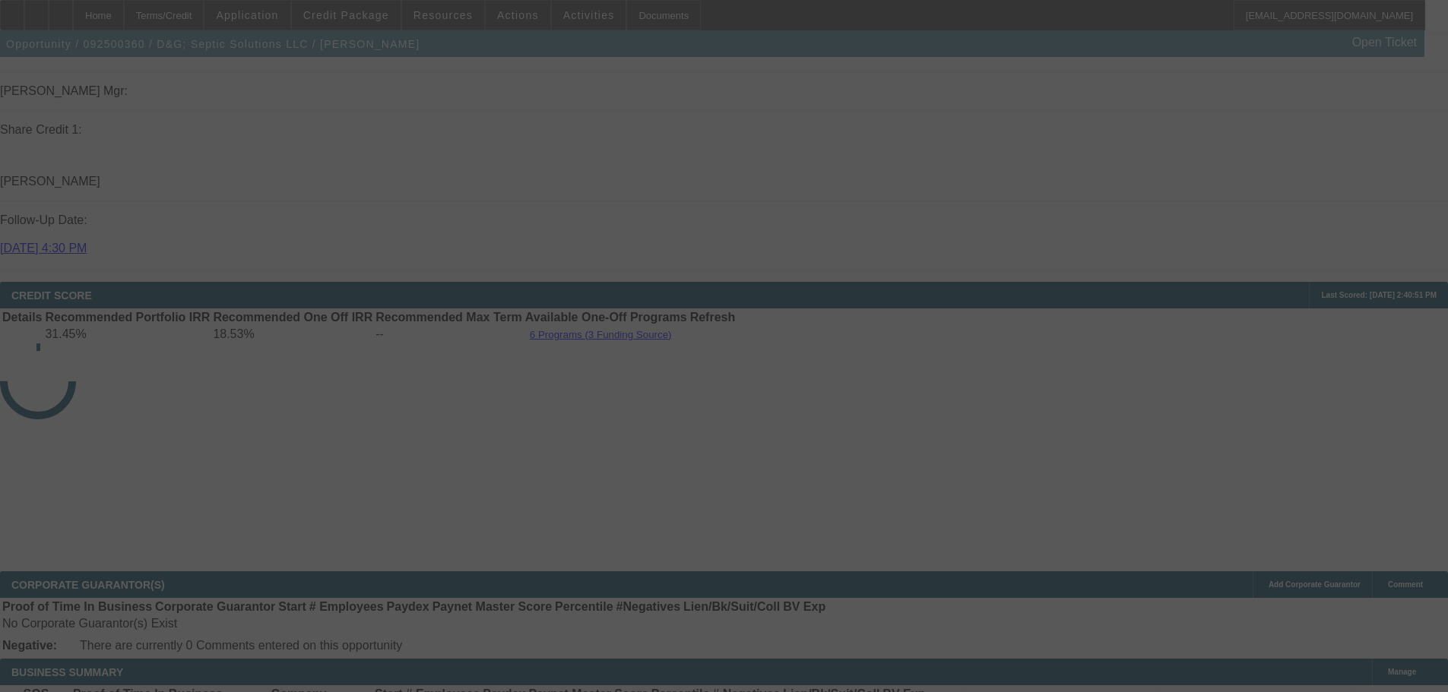
select select "0.2"
select select "2"
select select "0.1"
select select "4"
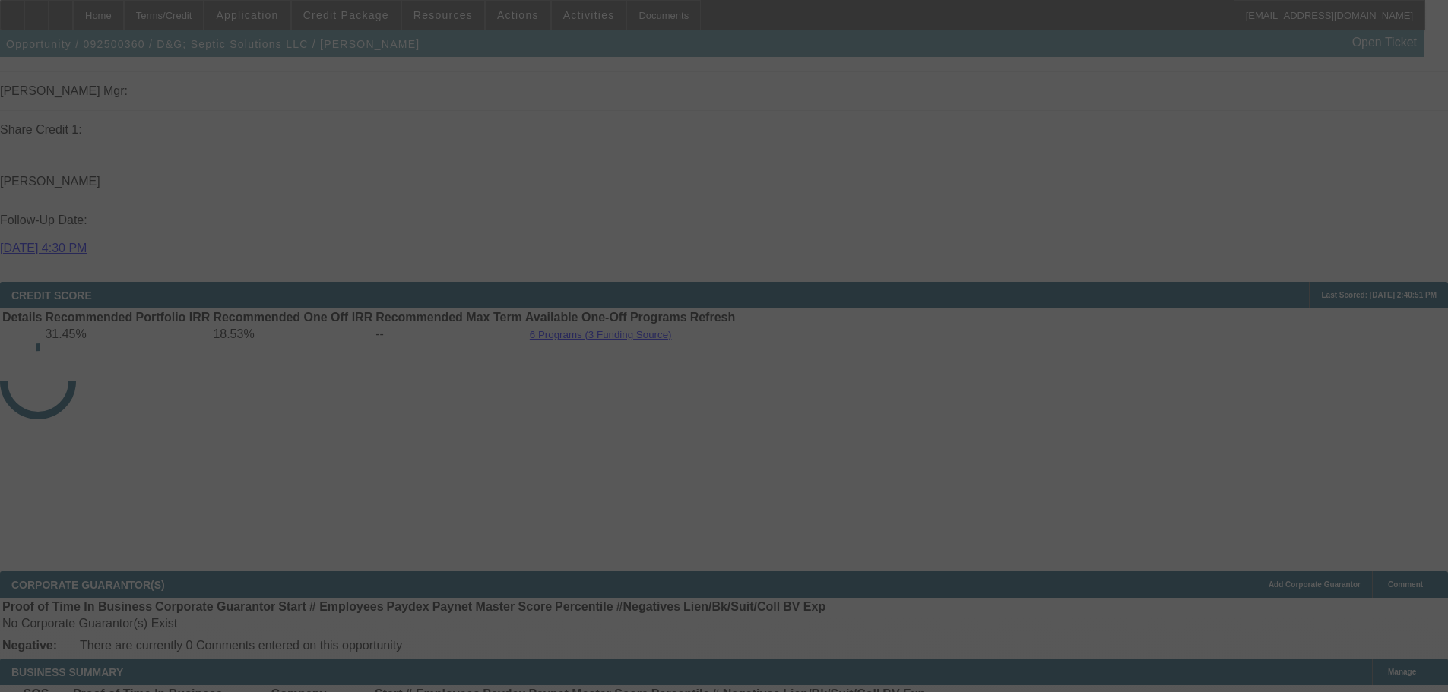
select select "0.2"
select select "2"
select select "0"
select select "6"
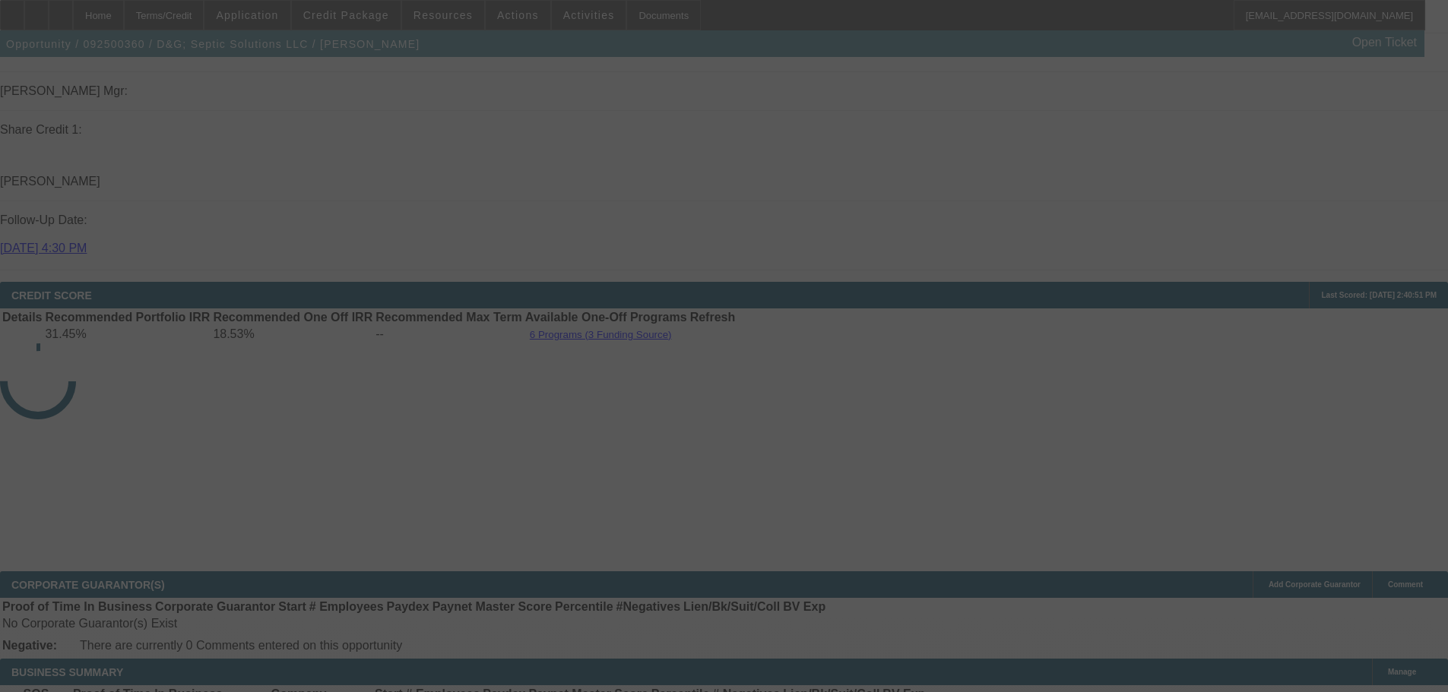
select select "0.15"
select select "2"
select select "0"
select select "6"
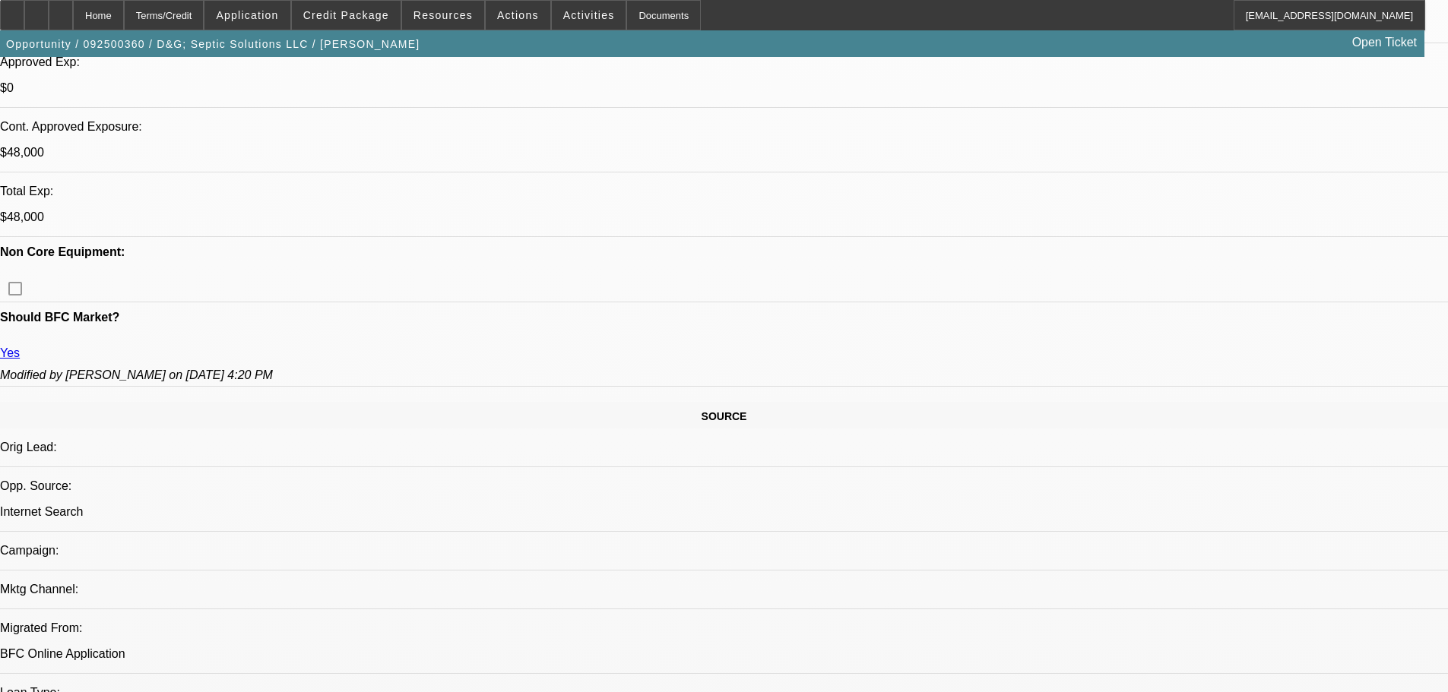
scroll to position [608, 0]
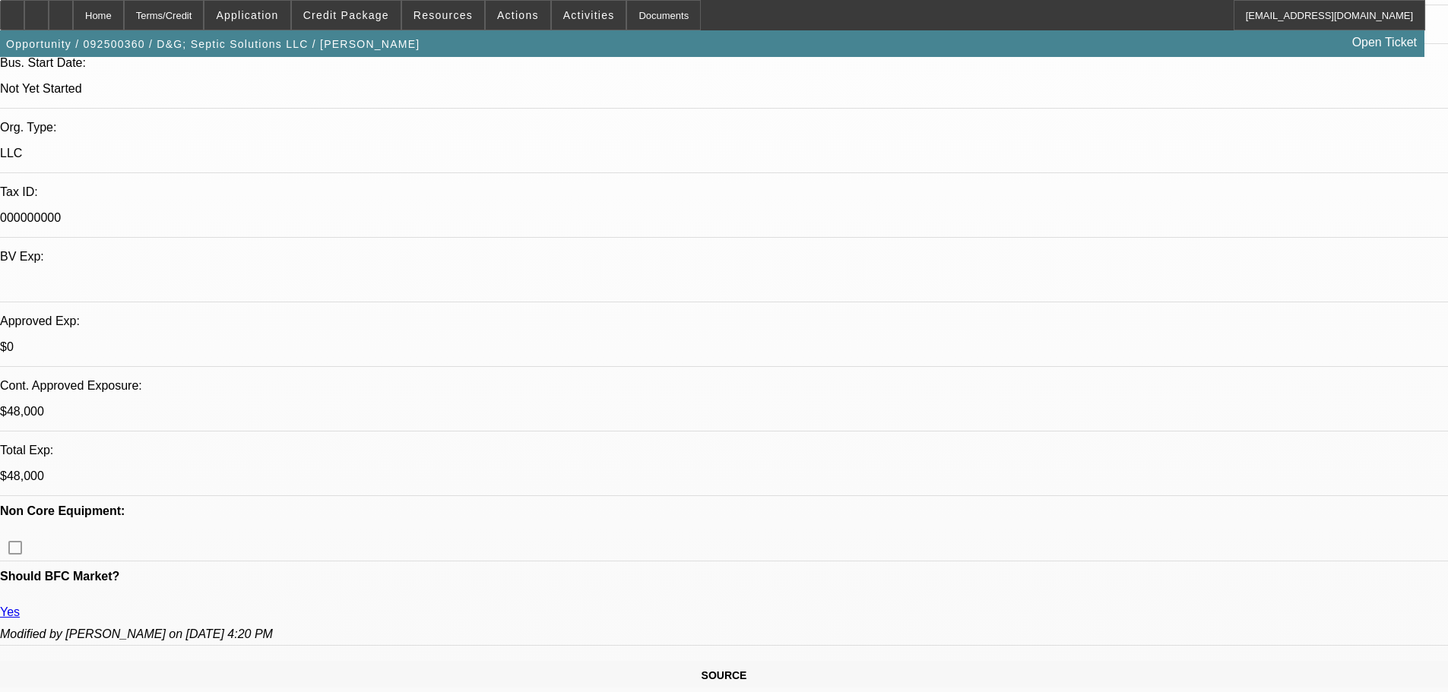
scroll to position [304, 0]
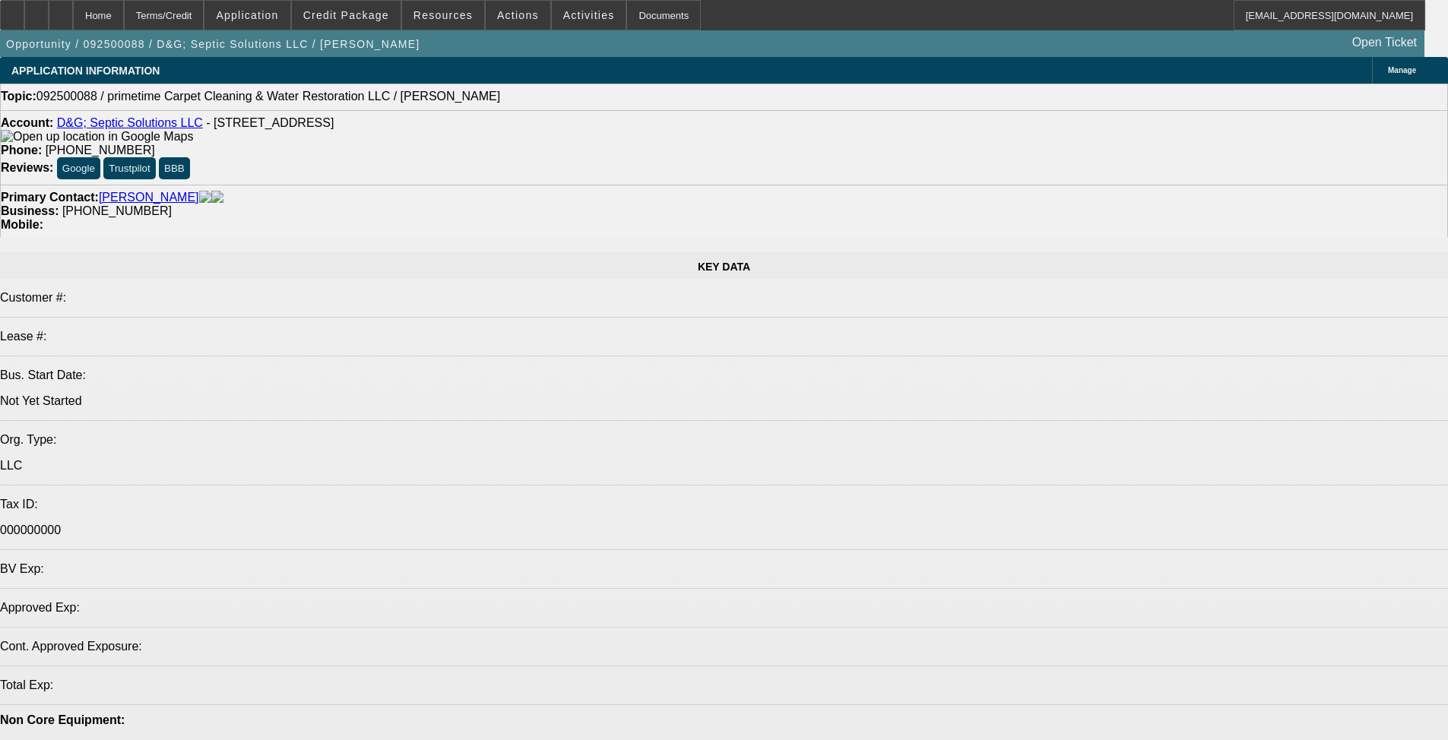
select select "0"
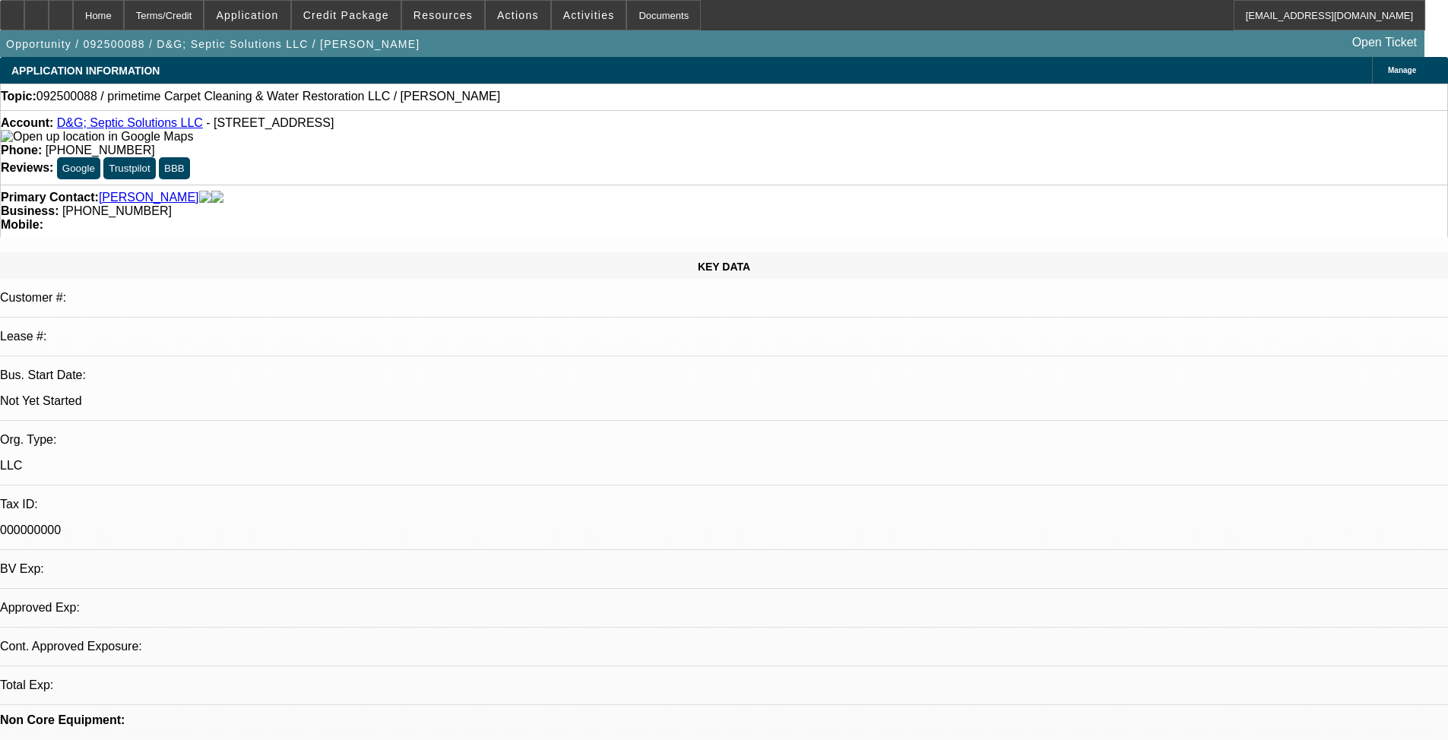
select select "2"
select select "0.1"
select select "4"
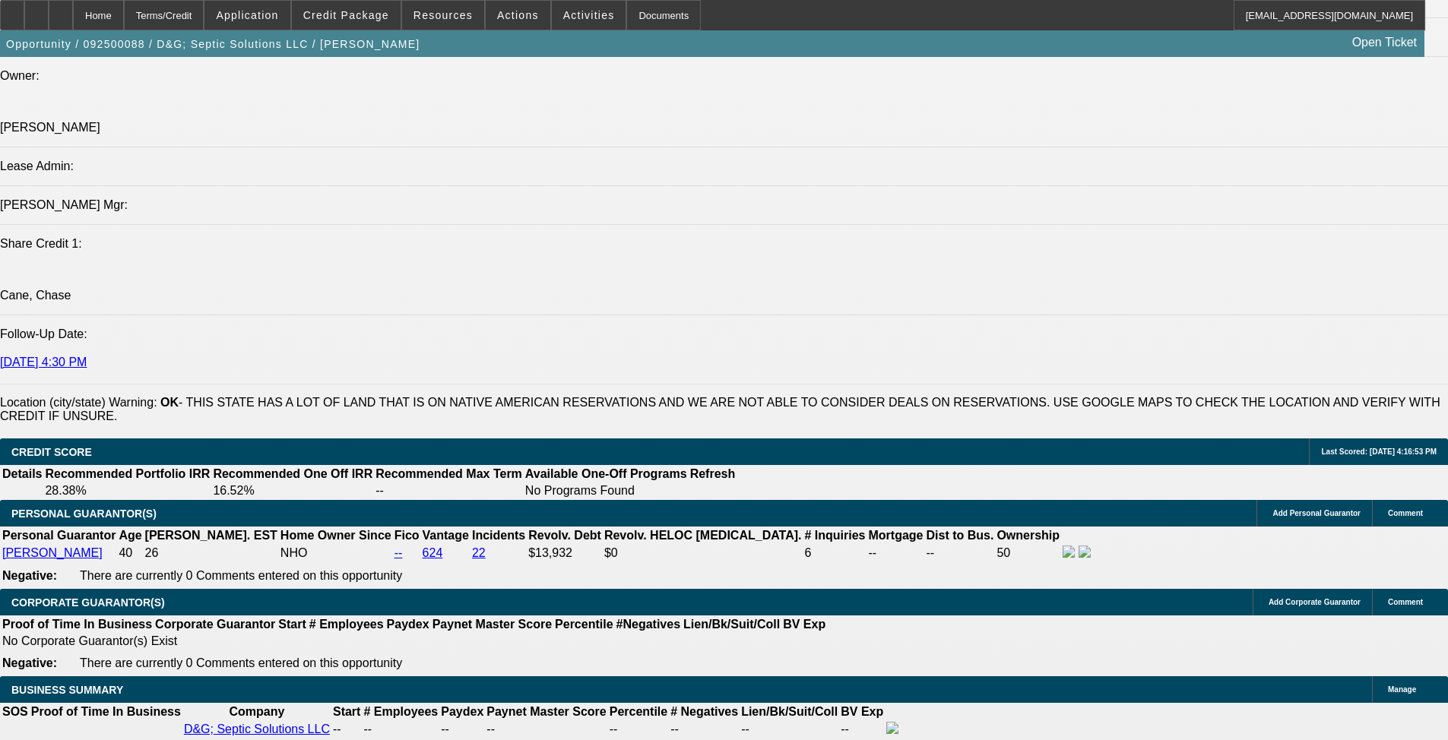
scroll to position [1891, 0]
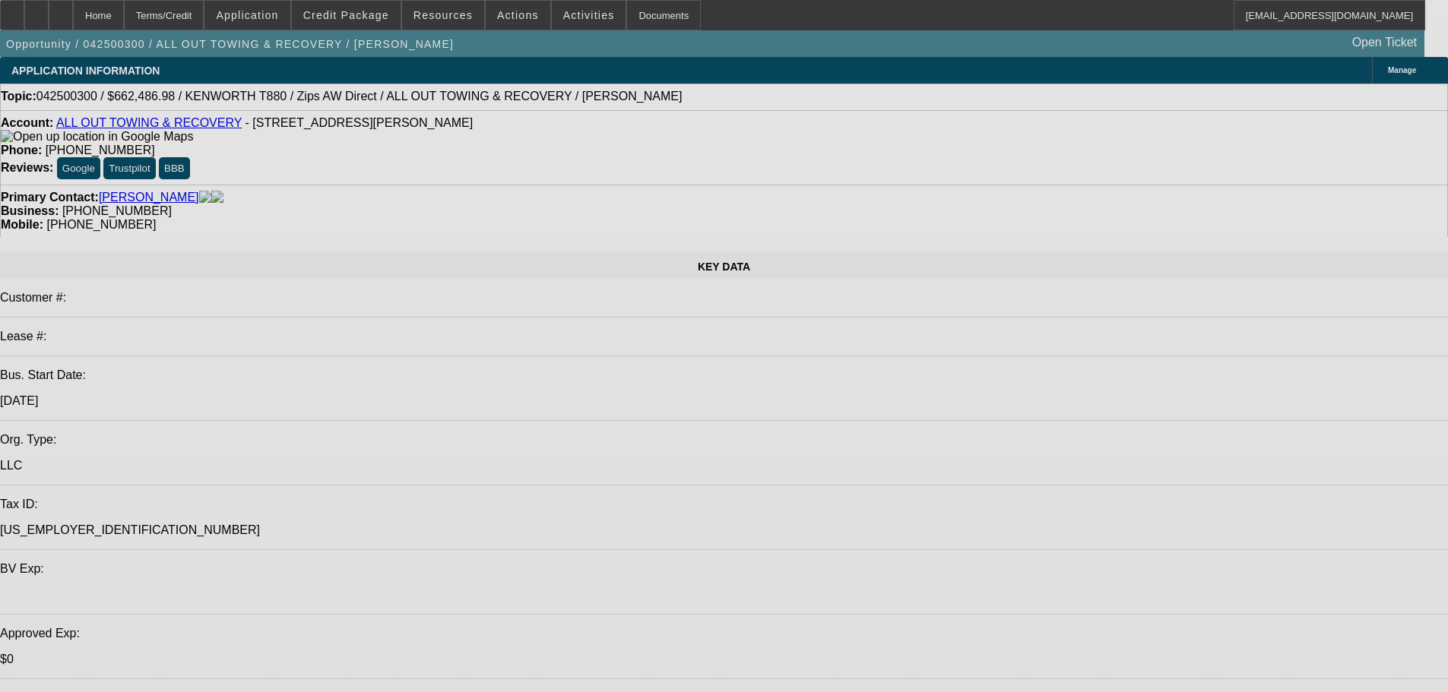
select select "0"
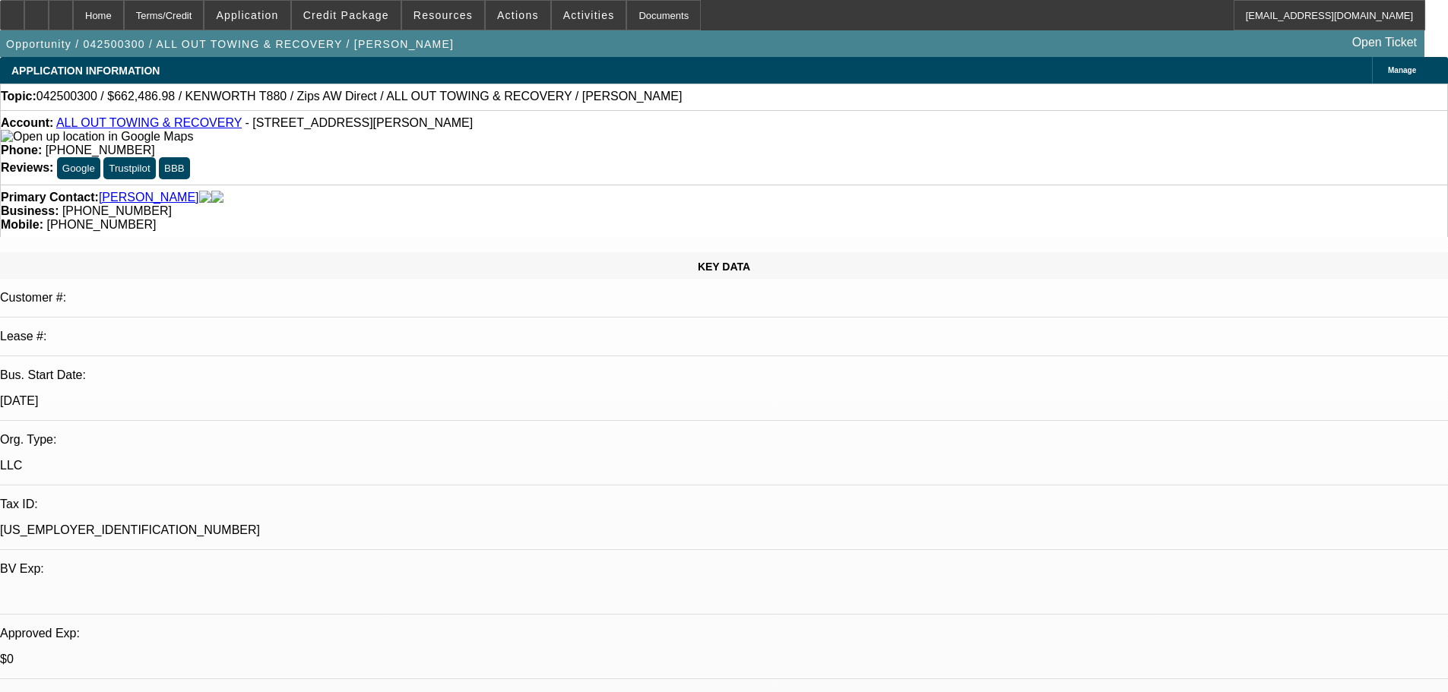
select select "2"
select select "0"
select select "6"
select select "0"
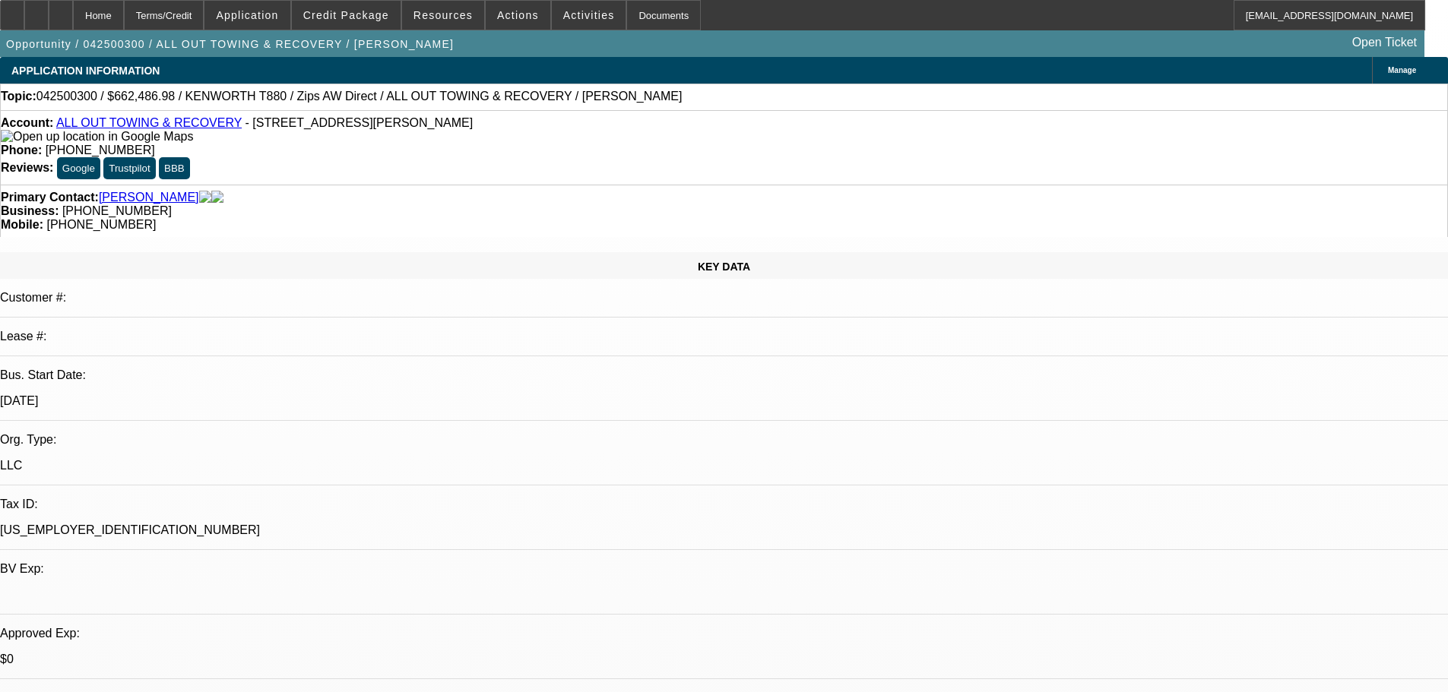
select select "0"
select select "6"
select select "0"
select select "3"
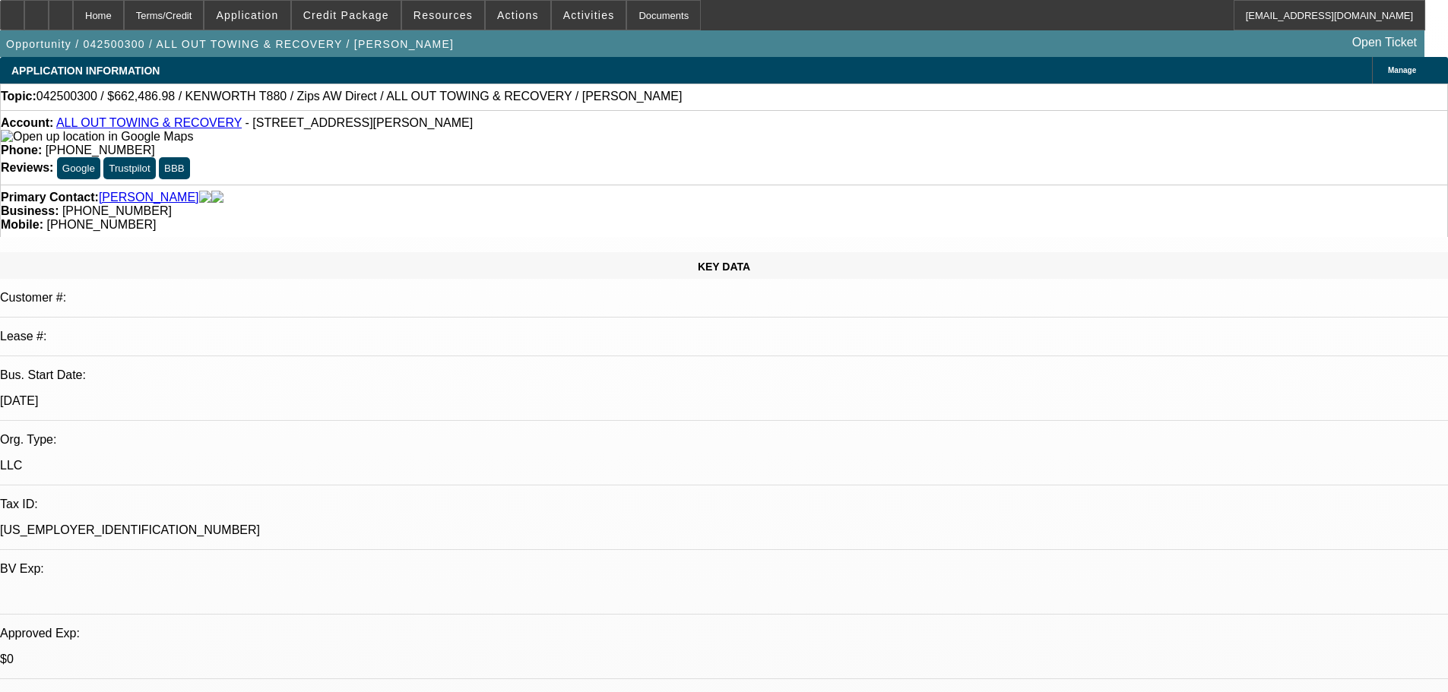
select select "0"
select select "6"
select select "0"
select select "2"
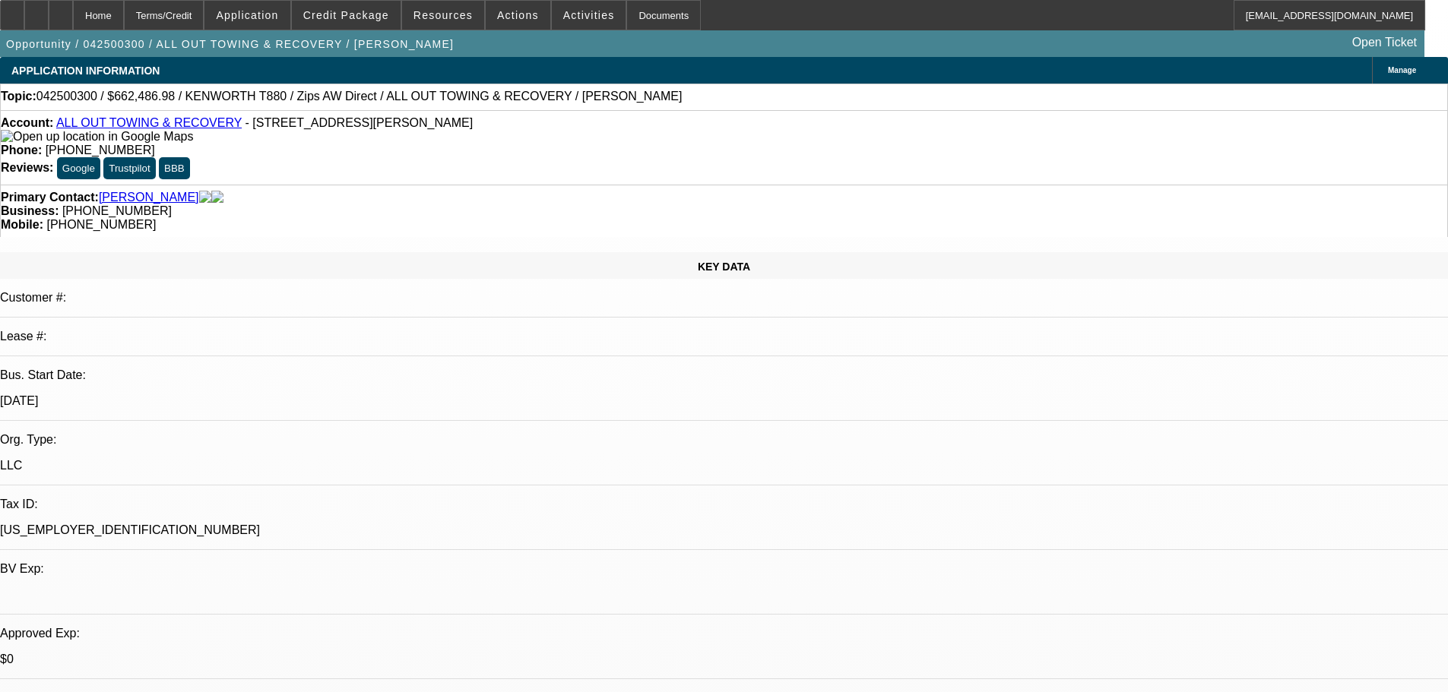
select select "0"
select select "6"
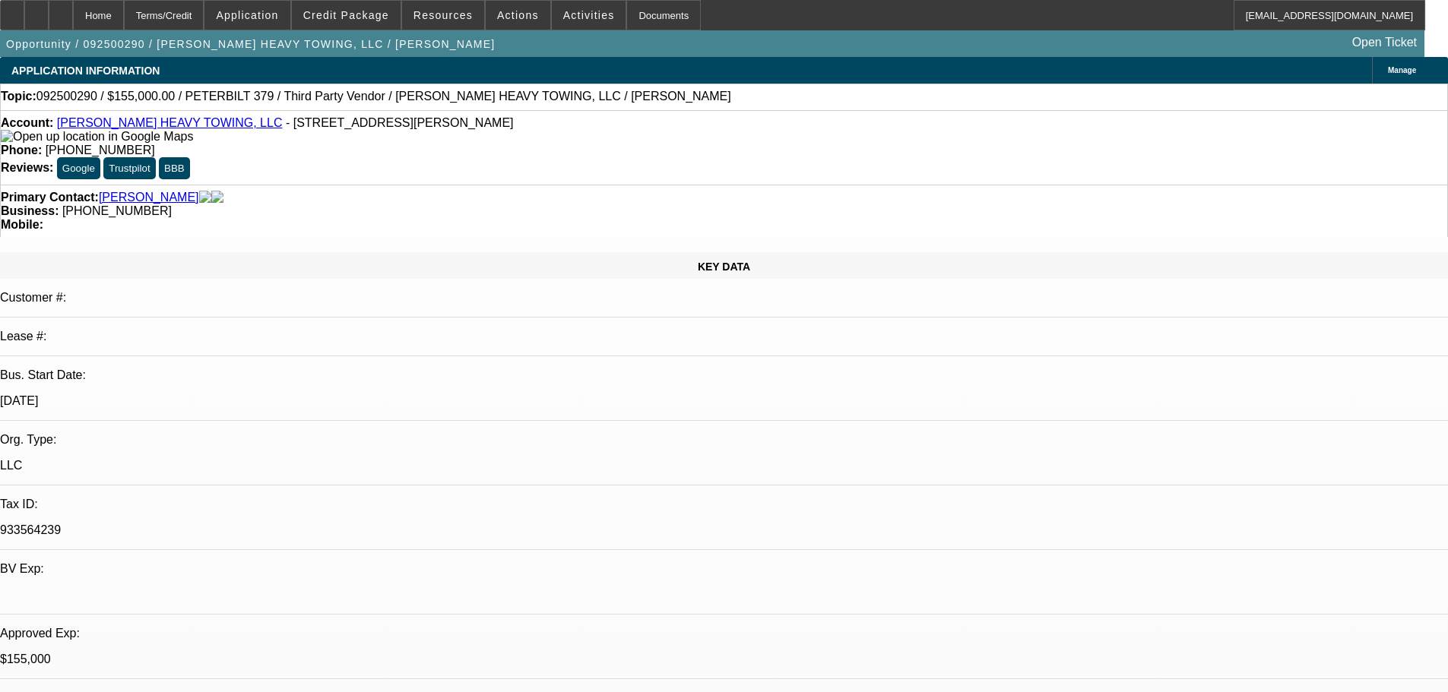
select select "0"
select select "6"
select select "0"
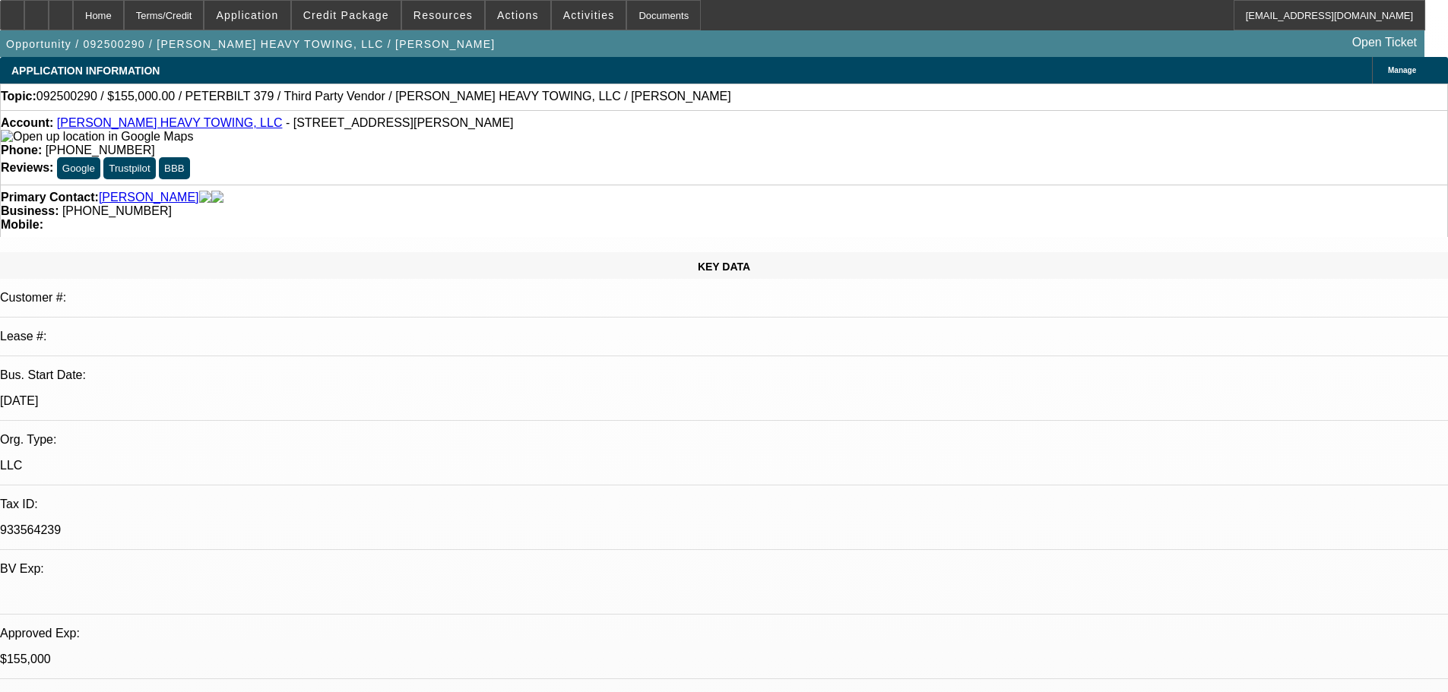
select select "0"
select select "6"
select select "0"
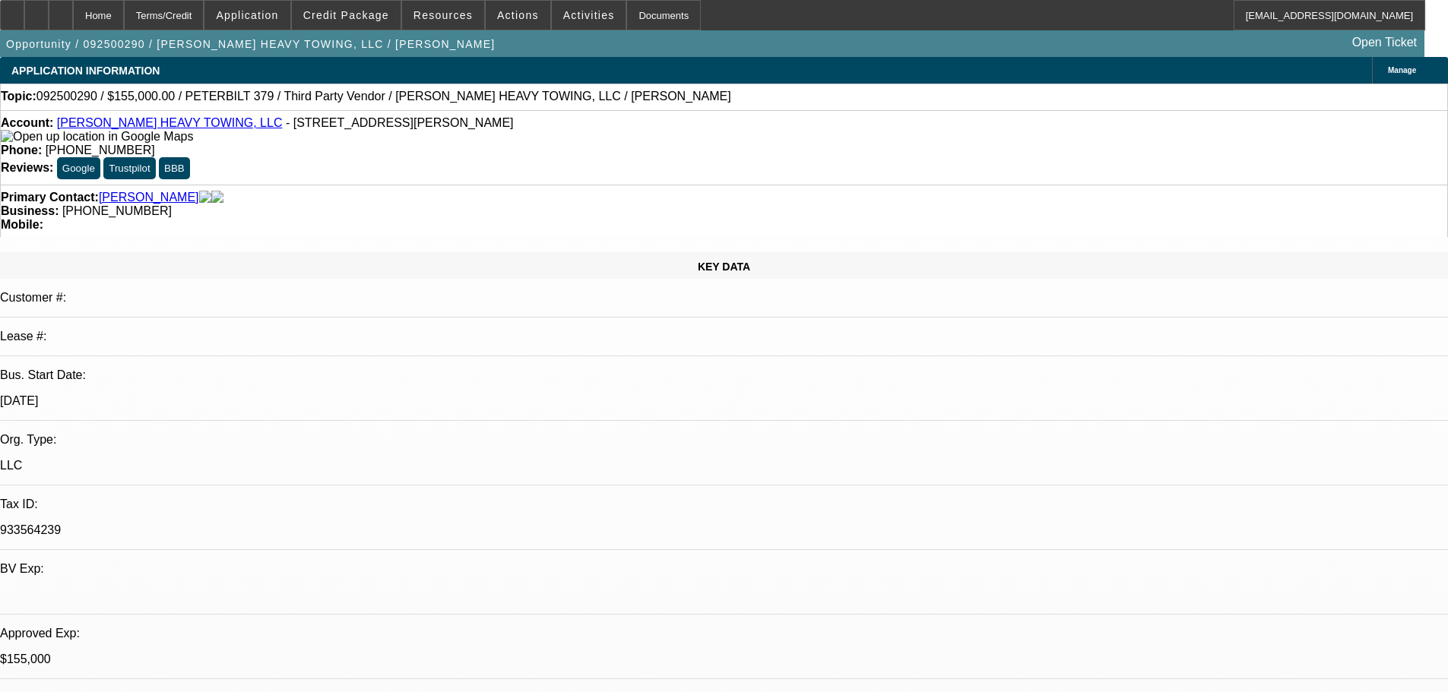
select select "0"
select select "6"
select select "0"
select select "2"
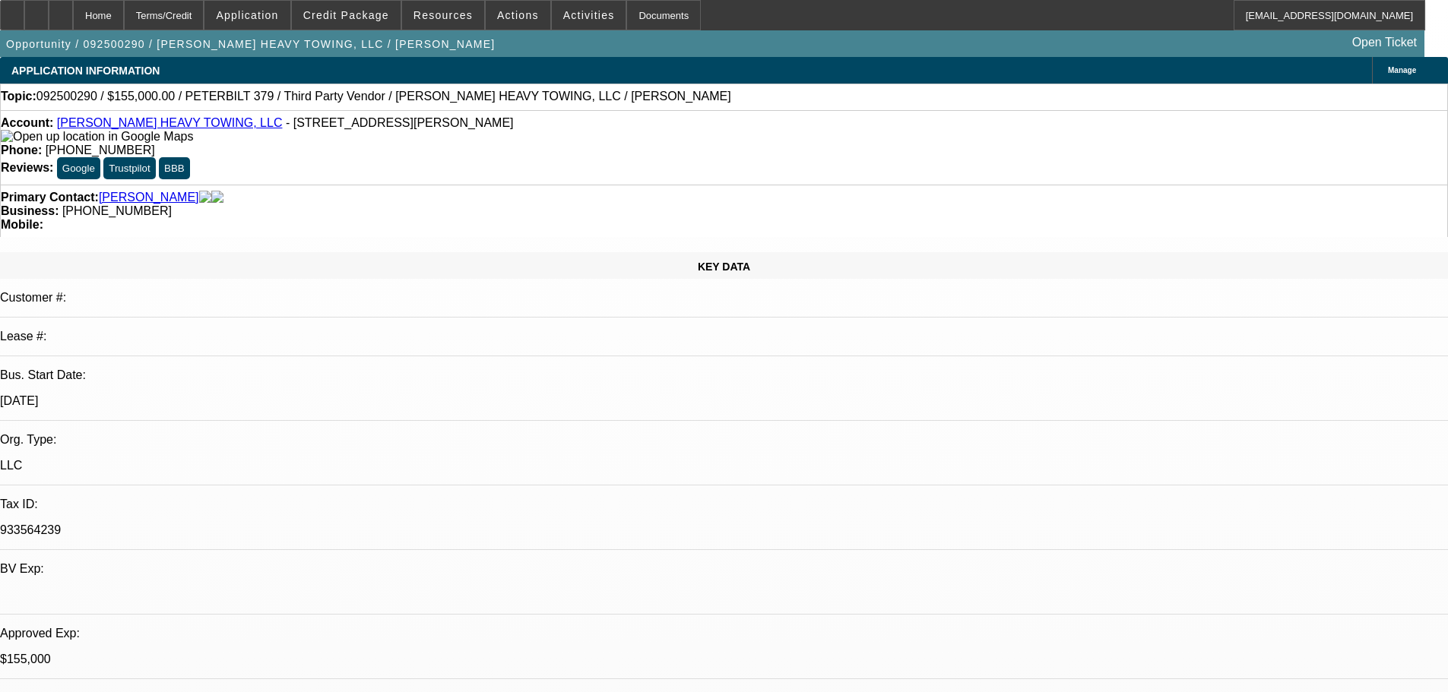
select select "0"
select select "6"
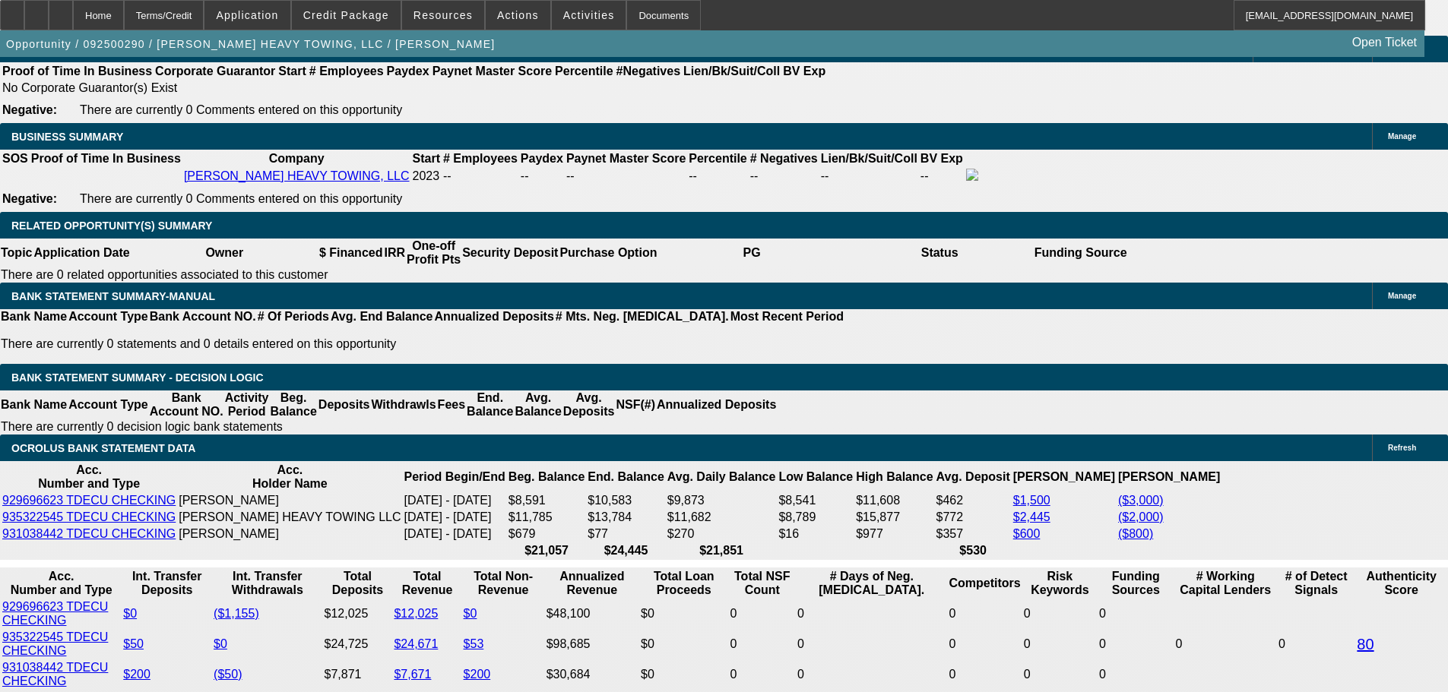
scroll to position [2280, 0]
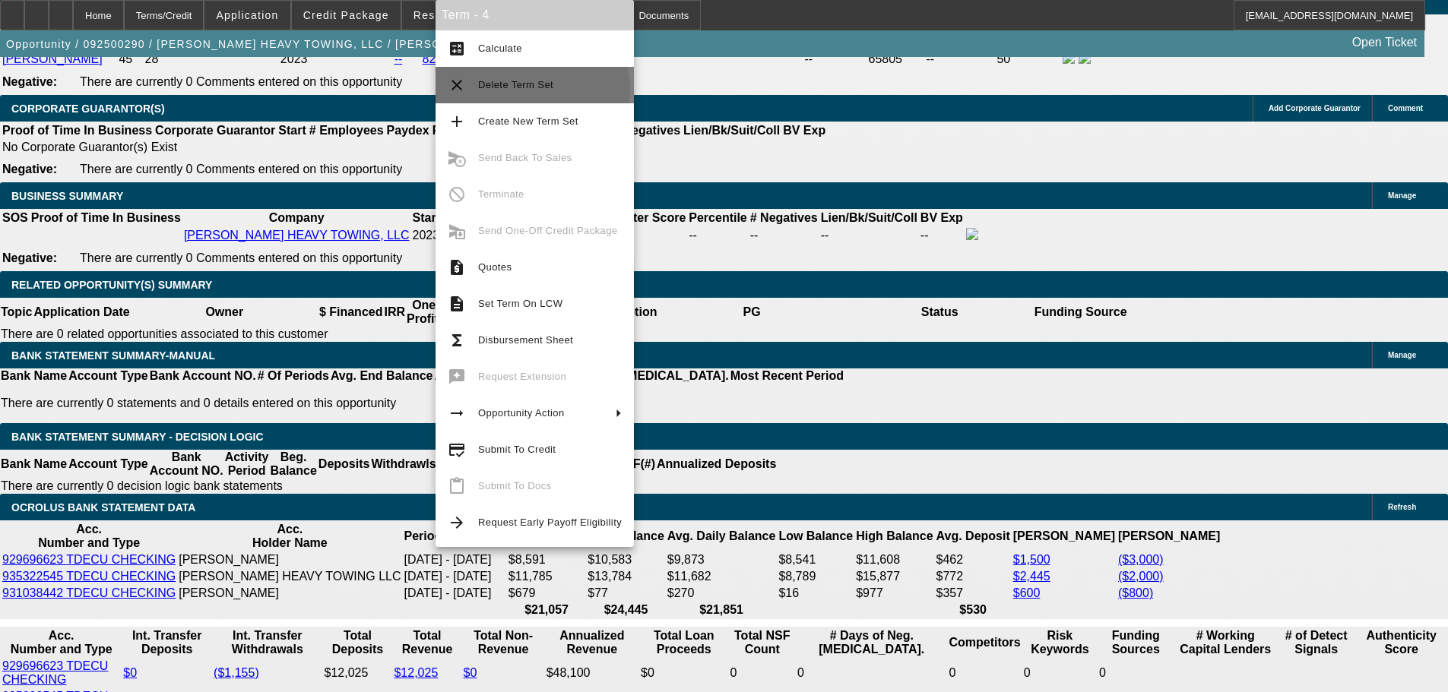
click at [531, 90] on span "Delete Term Set" at bounding box center [515, 84] width 75 height 11
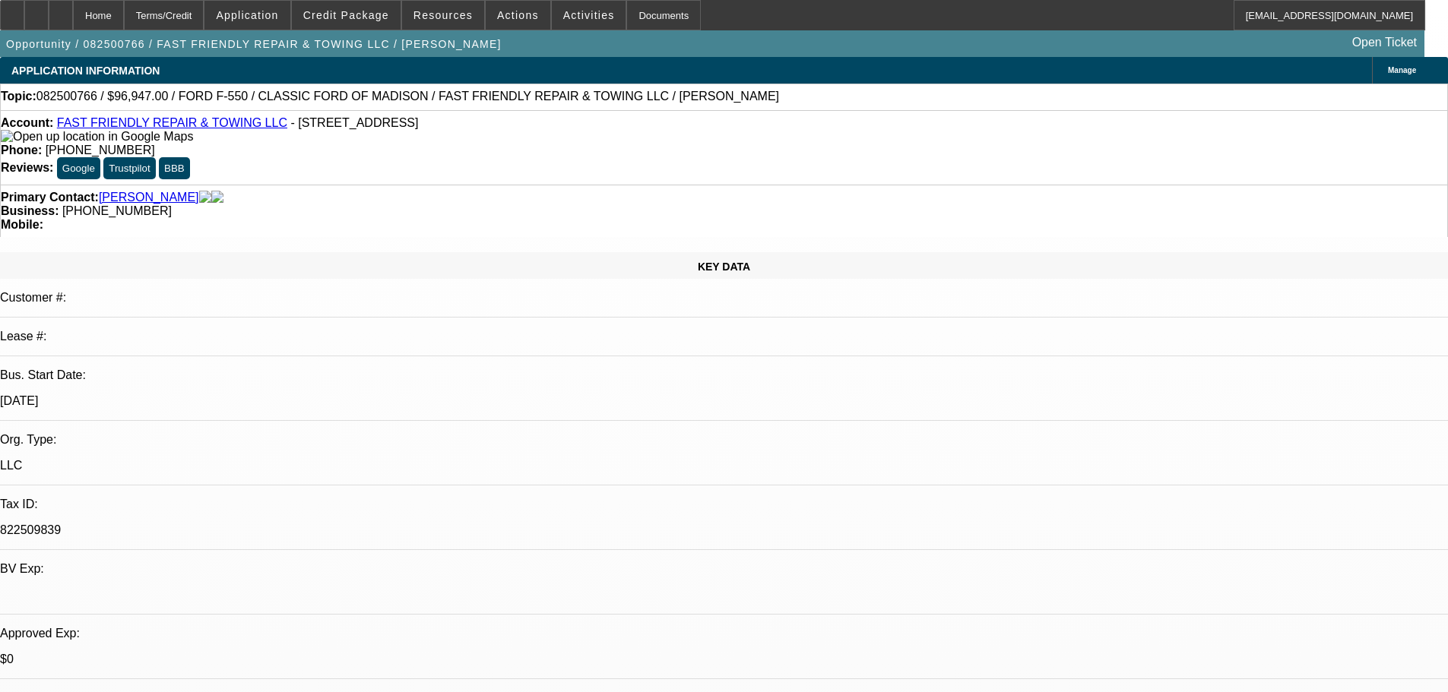
select select "0"
select select "3"
select select "0"
select select "6"
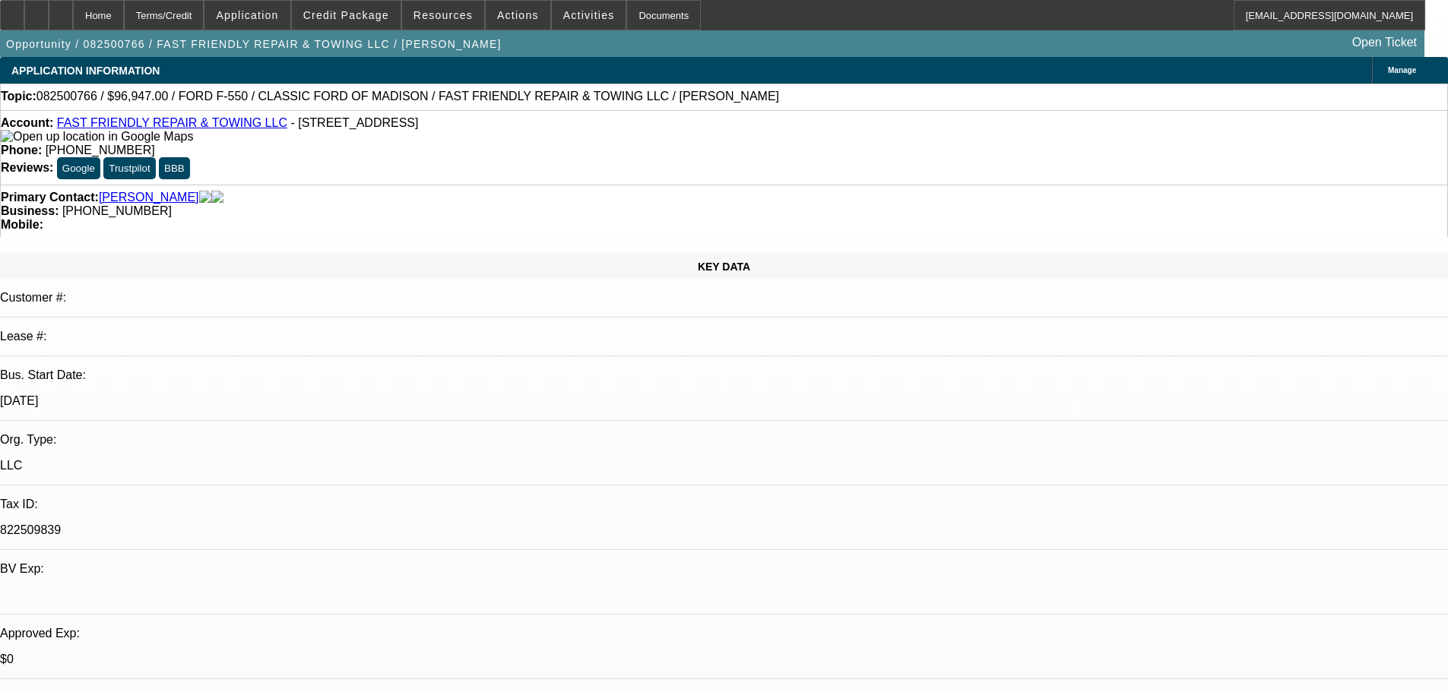
select select "0"
select select "3"
select select "0"
select select "6"
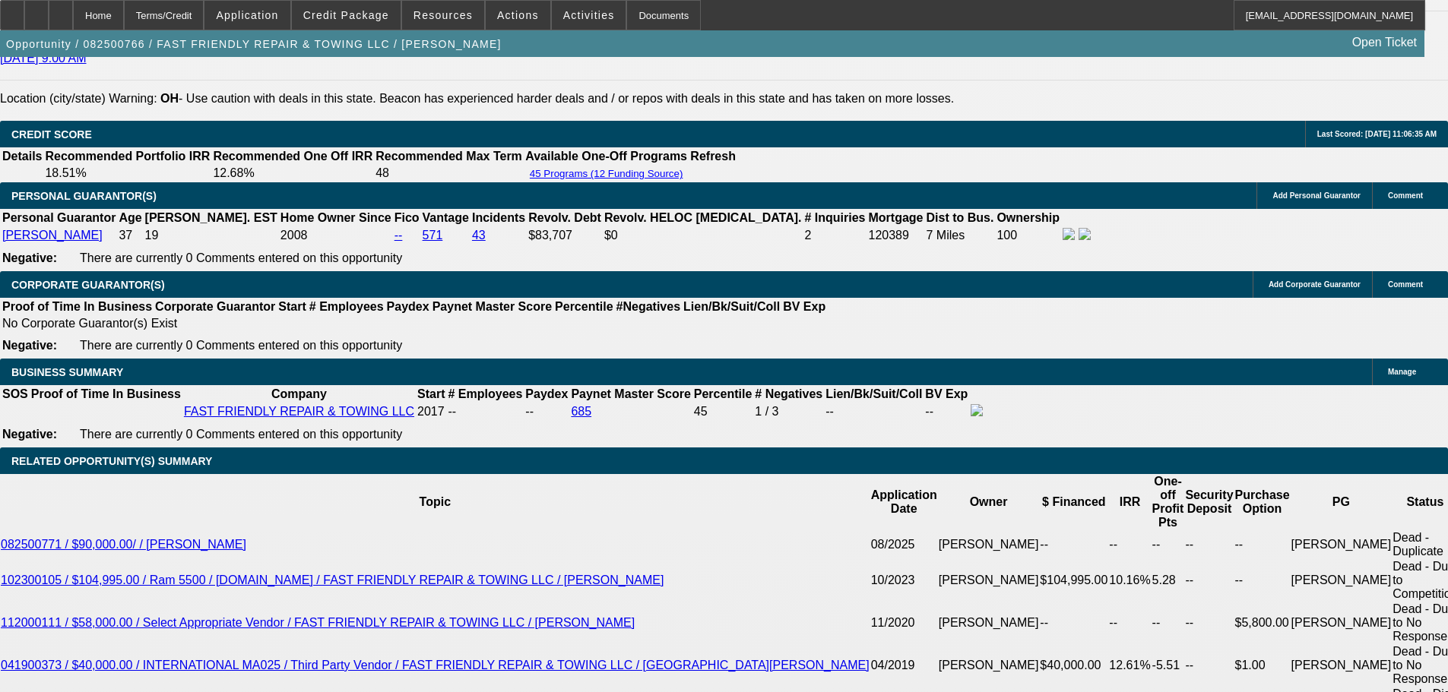
scroll to position [2280, 0]
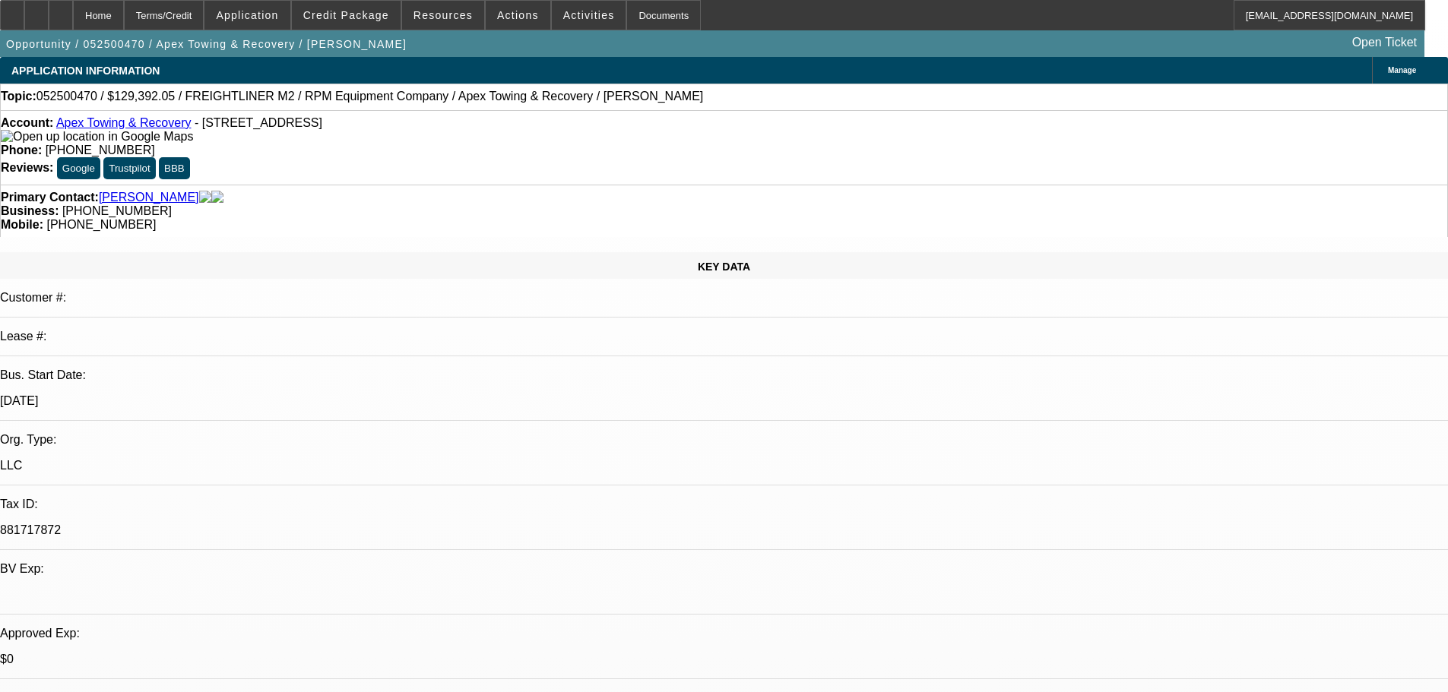
select select "0"
select select "6"
select select "0"
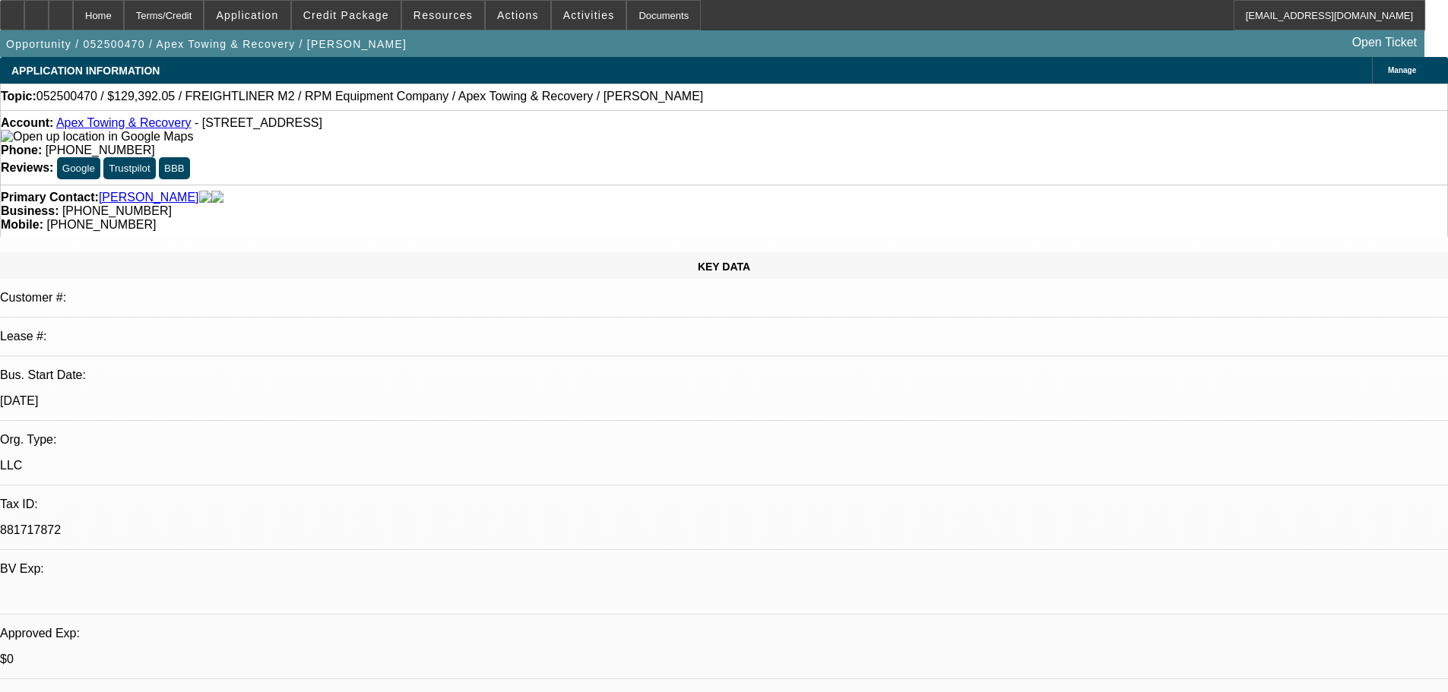
select select "0"
select select "6"
select select "0"
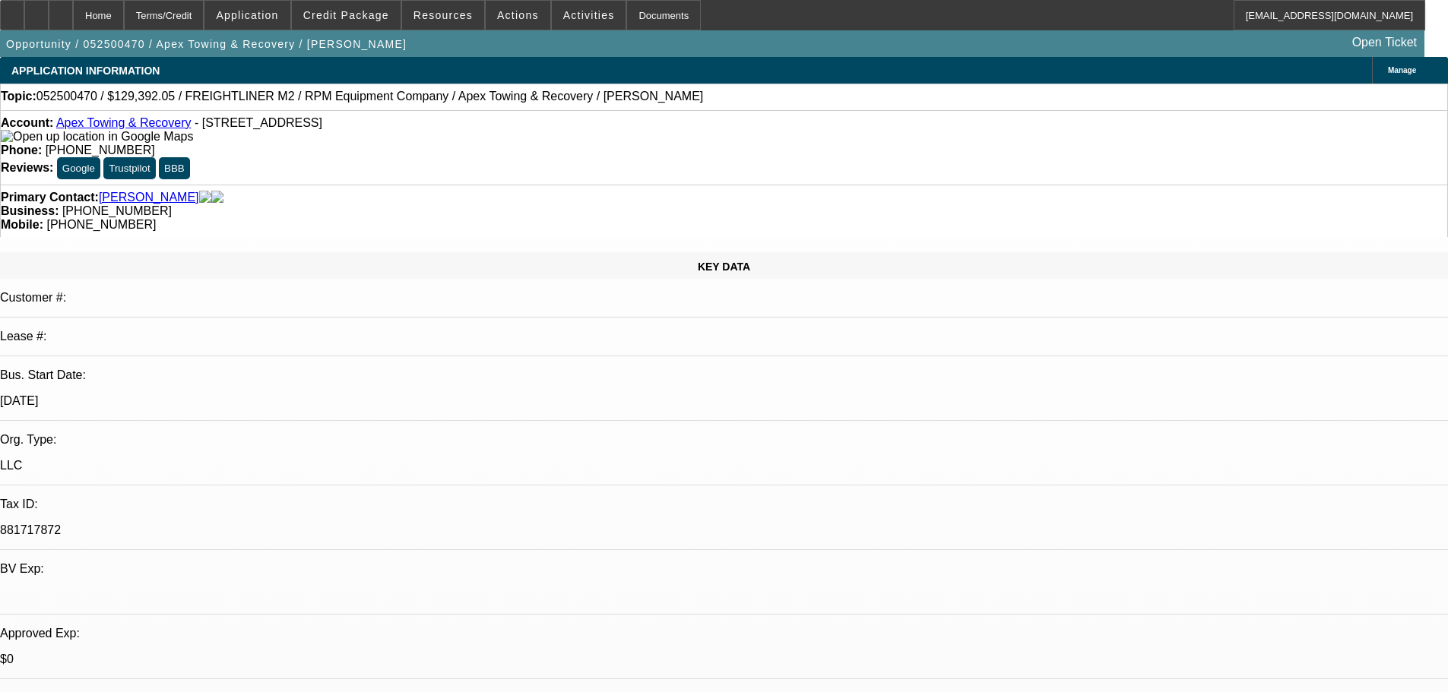
select select "0"
select select "6"
select select "0"
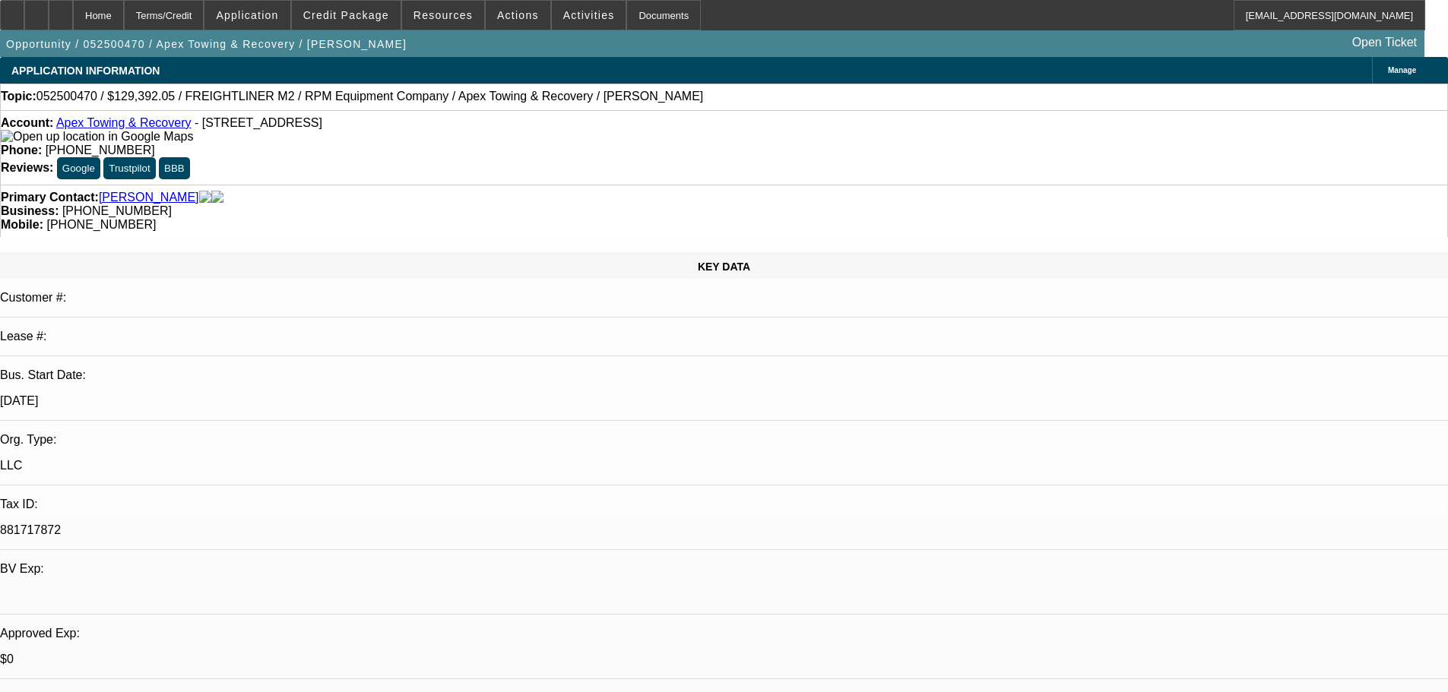
select select "6"
drag, startPoint x: 1097, startPoint y: 481, endPoint x: 1013, endPoint y: 468, distance: 84.6
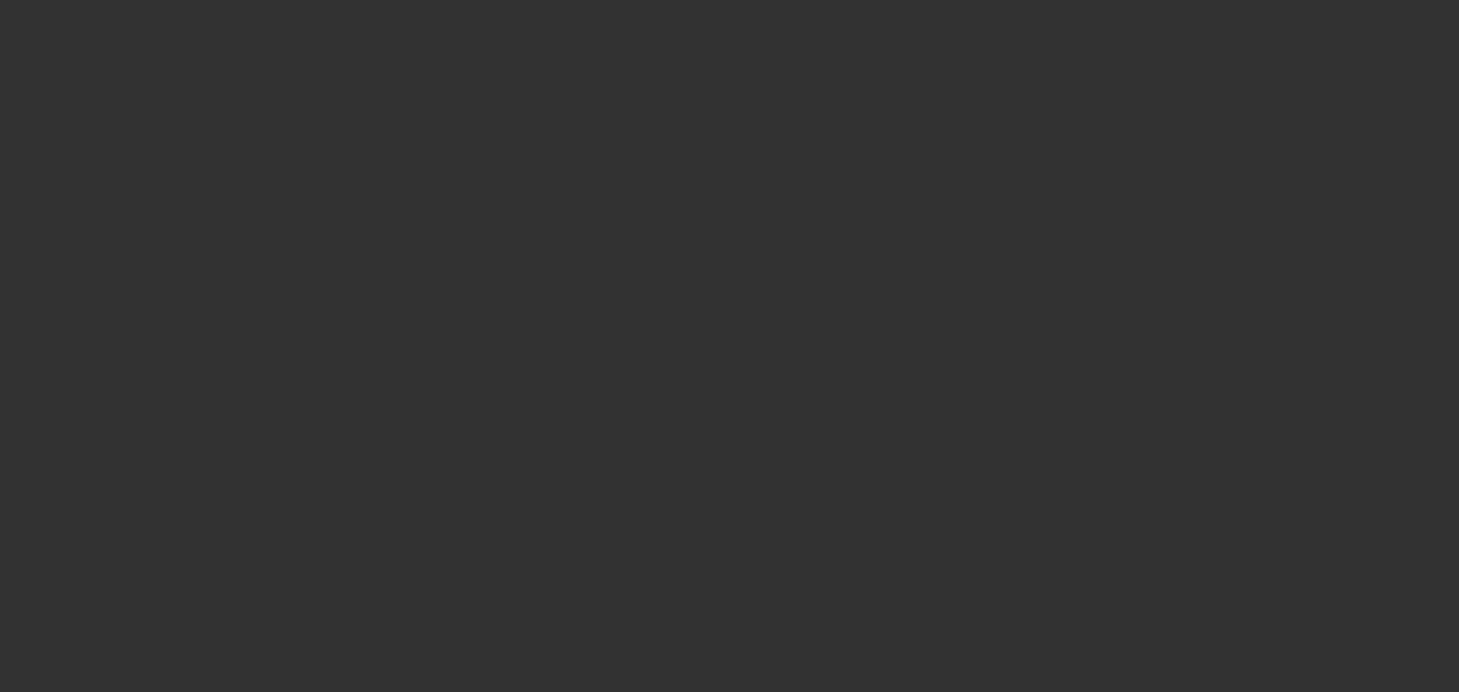
select select "0"
select select "2"
select select "0"
select select "9"
select select "0"
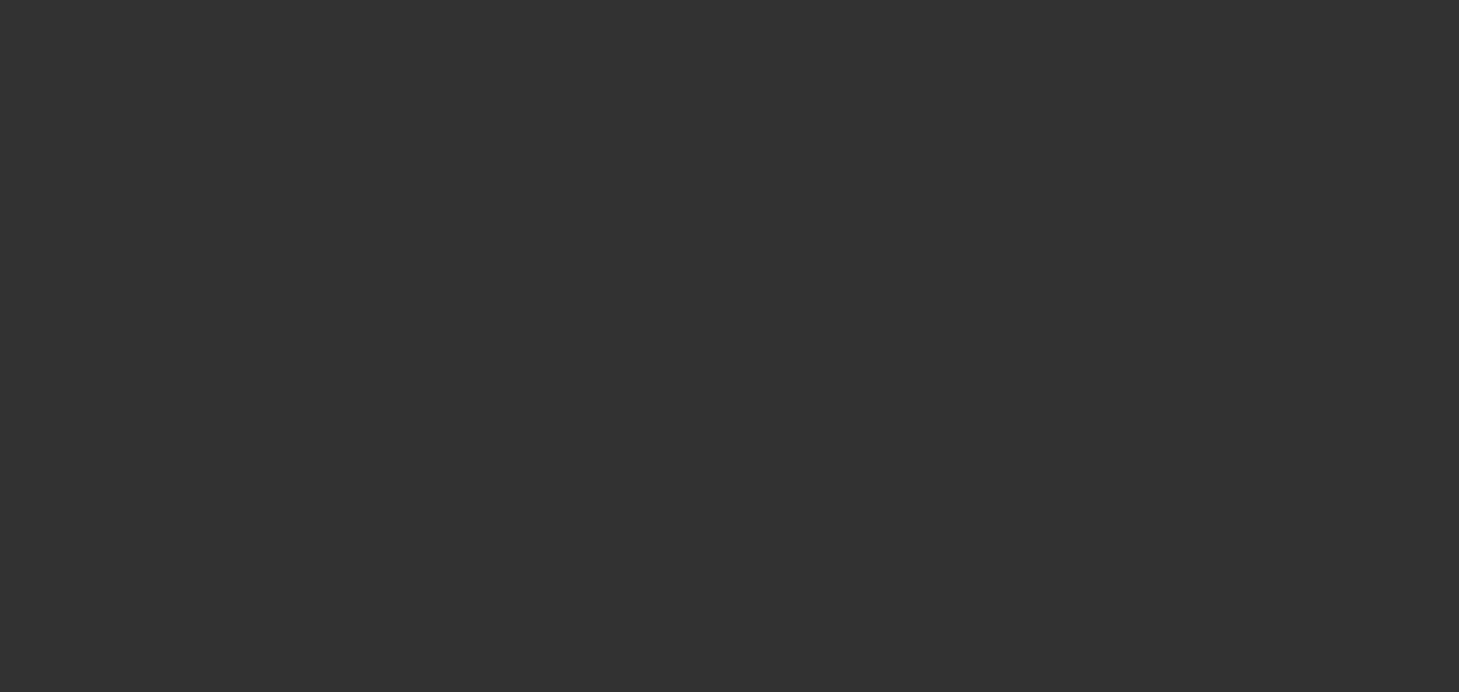
select select "2"
select select "0"
select select "9"
select select "0"
select select "2"
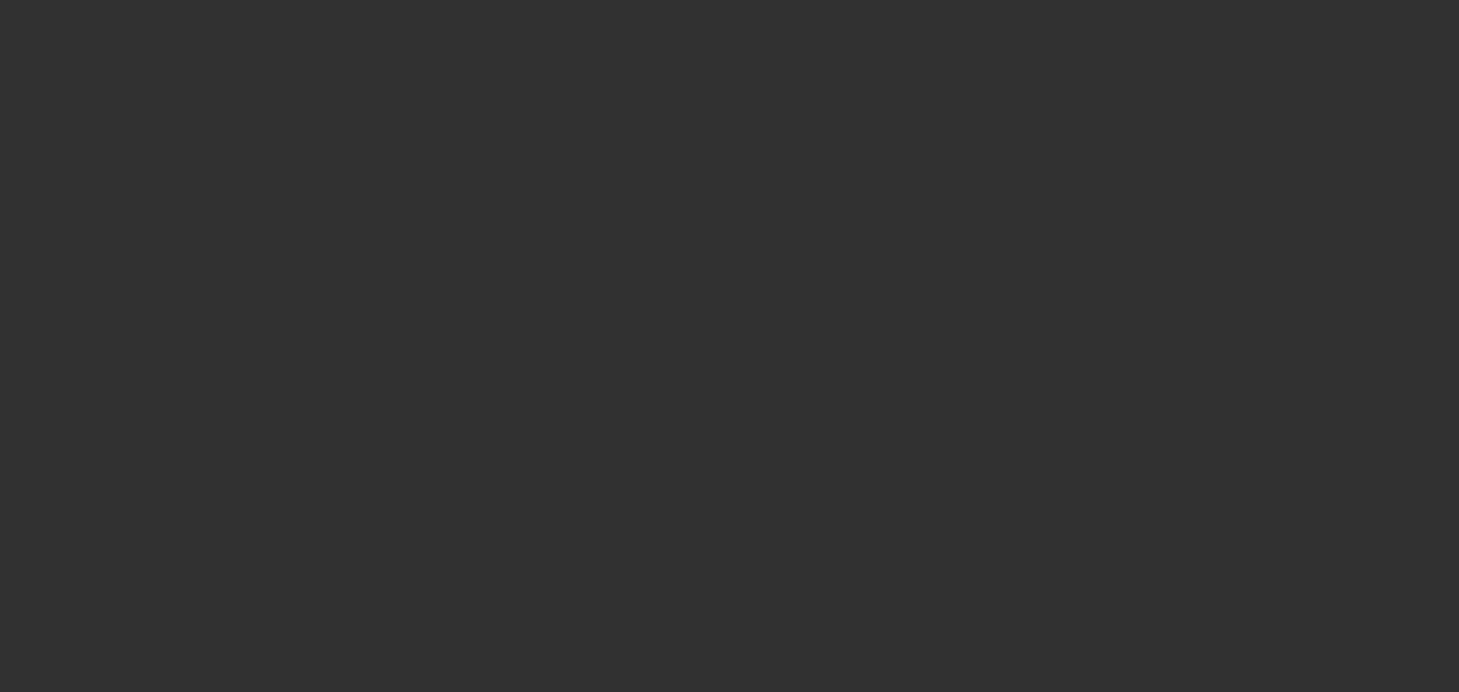
select select "0"
select select "9"
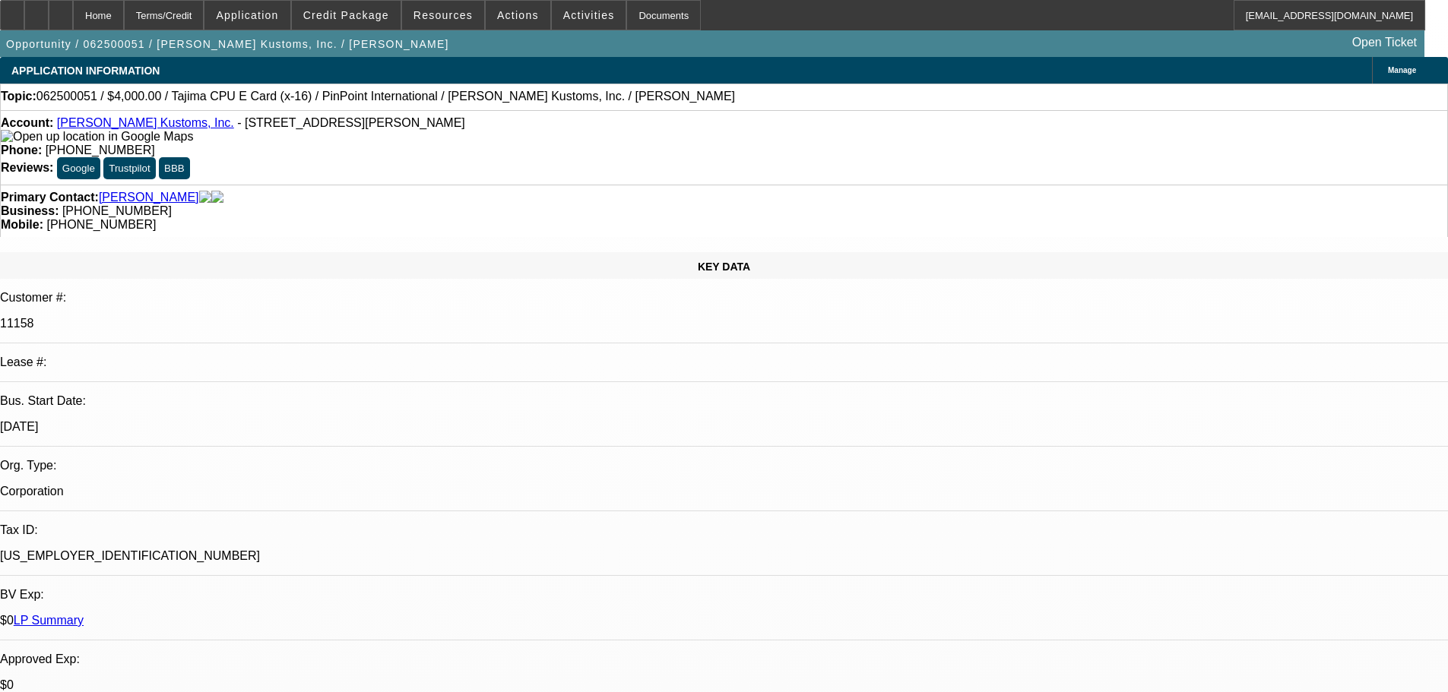
drag, startPoint x: 1350, startPoint y: 477, endPoint x: 1255, endPoint y: 480, distance: 95.1
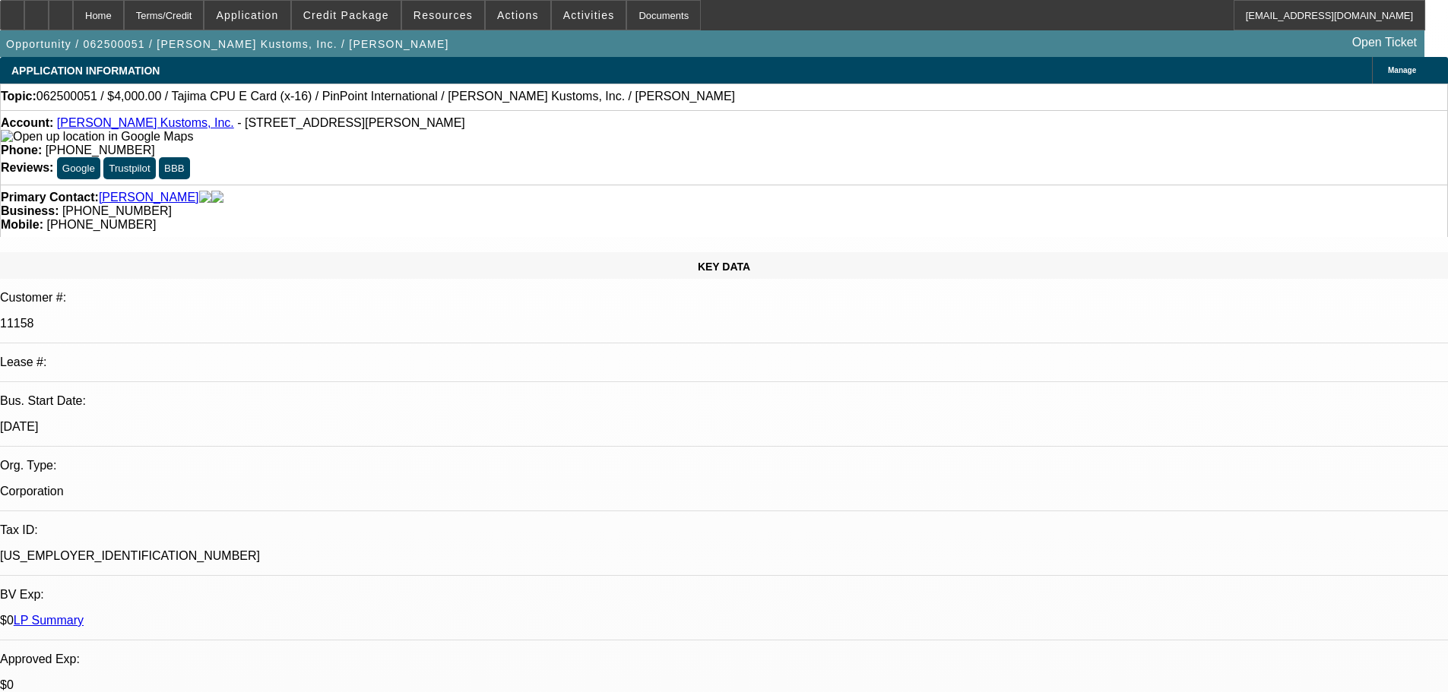
drag, startPoint x: 1255, startPoint y: 477, endPoint x: 1381, endPoint y: 477, distance: 126.2
drag, startPoint x: 1348, startPoint y: 476, endPoint x: 1252, endPoint y: 479, distance: 96.6
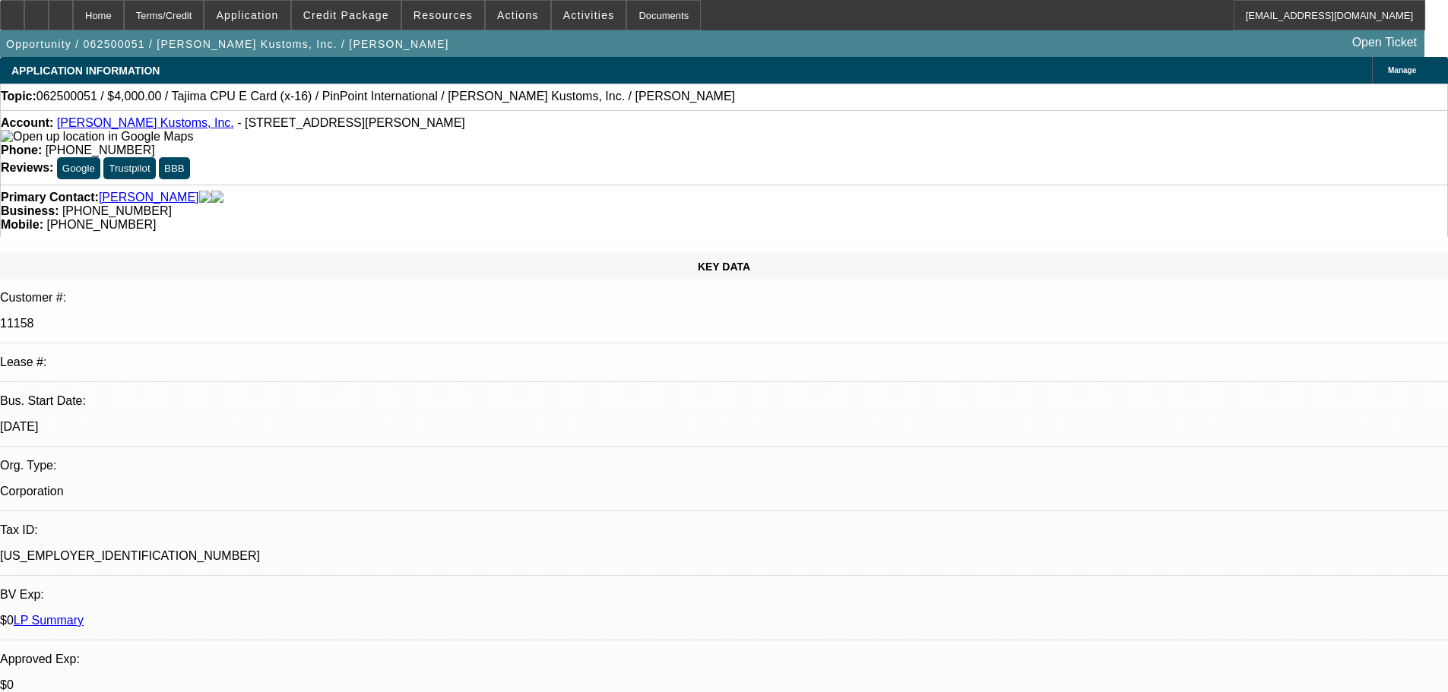
drag, startPoint x: 1256, startPoint y: 478, endPoint x: 1347, endPoint y: 477, distance: 91.2
drag, startPoint x: 1348, startPoint y: 478, endPoint x: 1253, endPoint y: 481, distance: 95.8
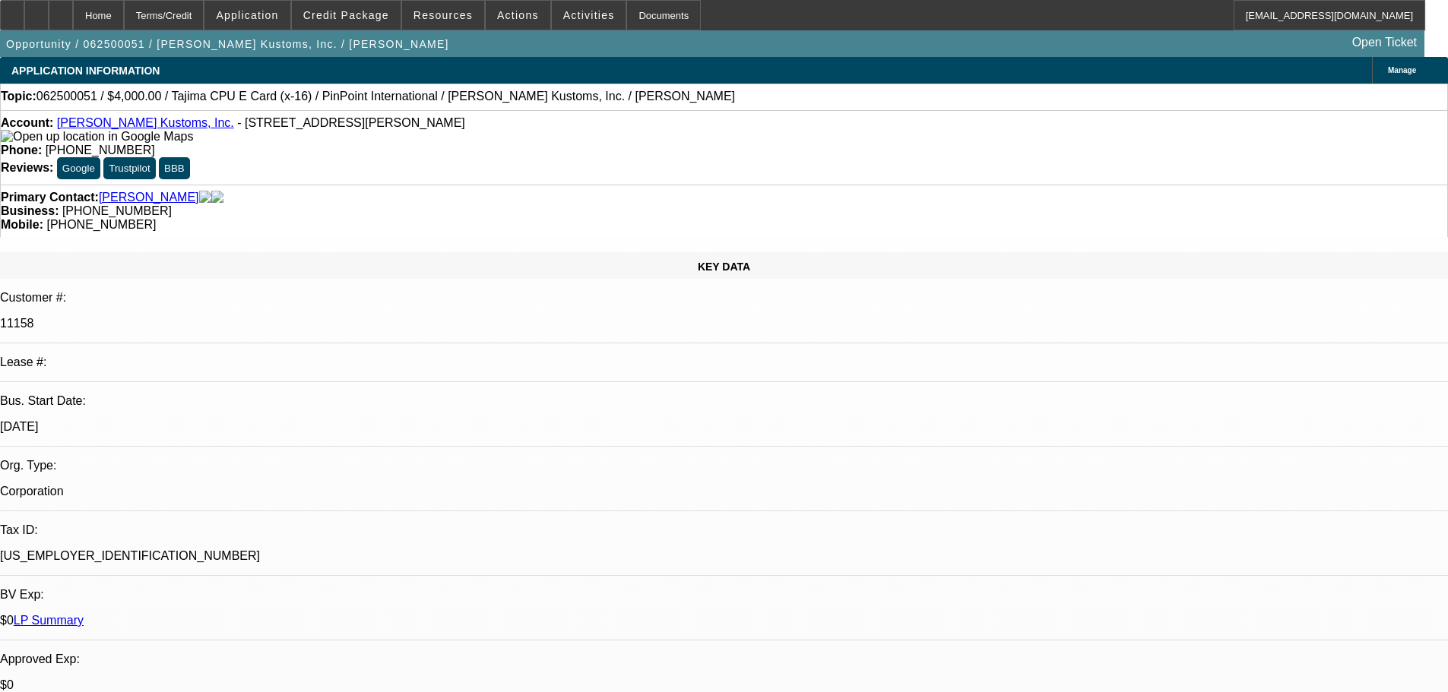
drag, startPoint x: 1257, startPoint y: 477, endPoint x: 1352, endPoint y: 477, distance: 95.0
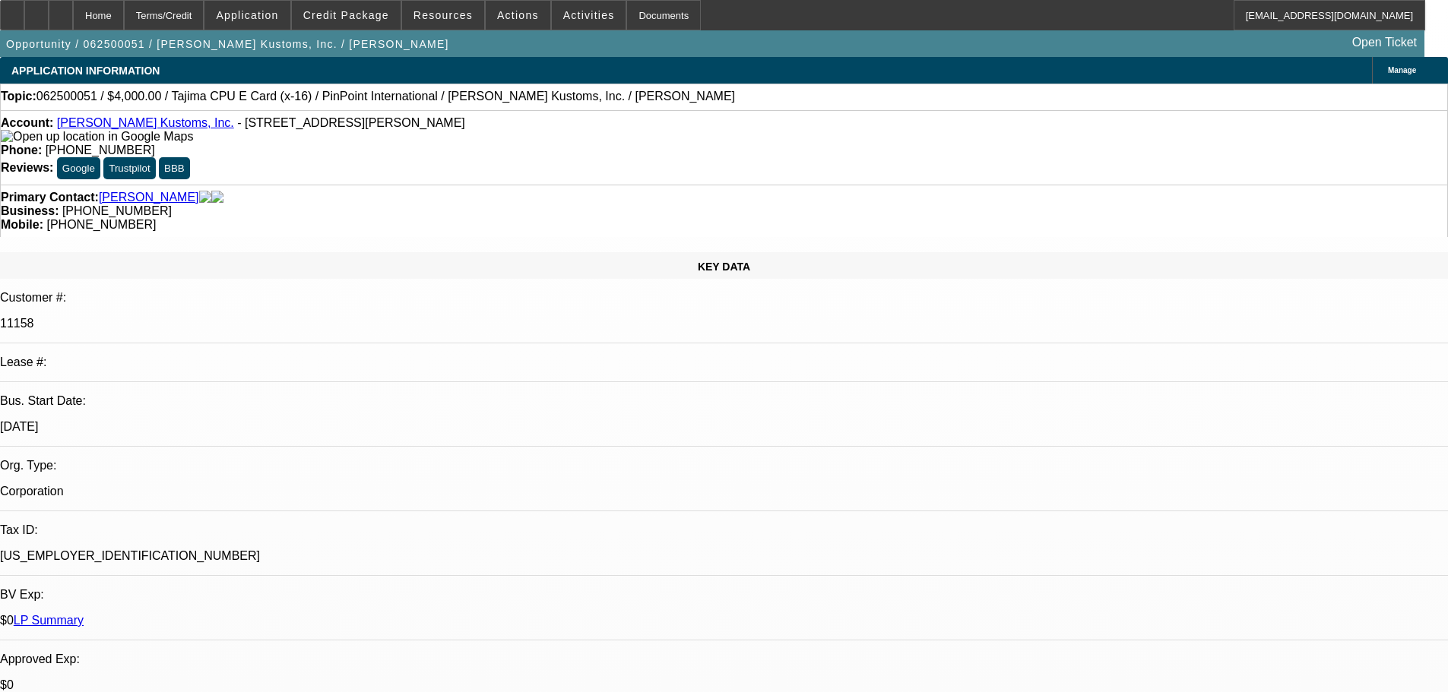
drag, startPoint x: 1346, startPoint y: 478, endPoint x: 1258, endPoint y: 476, distance: 88.2
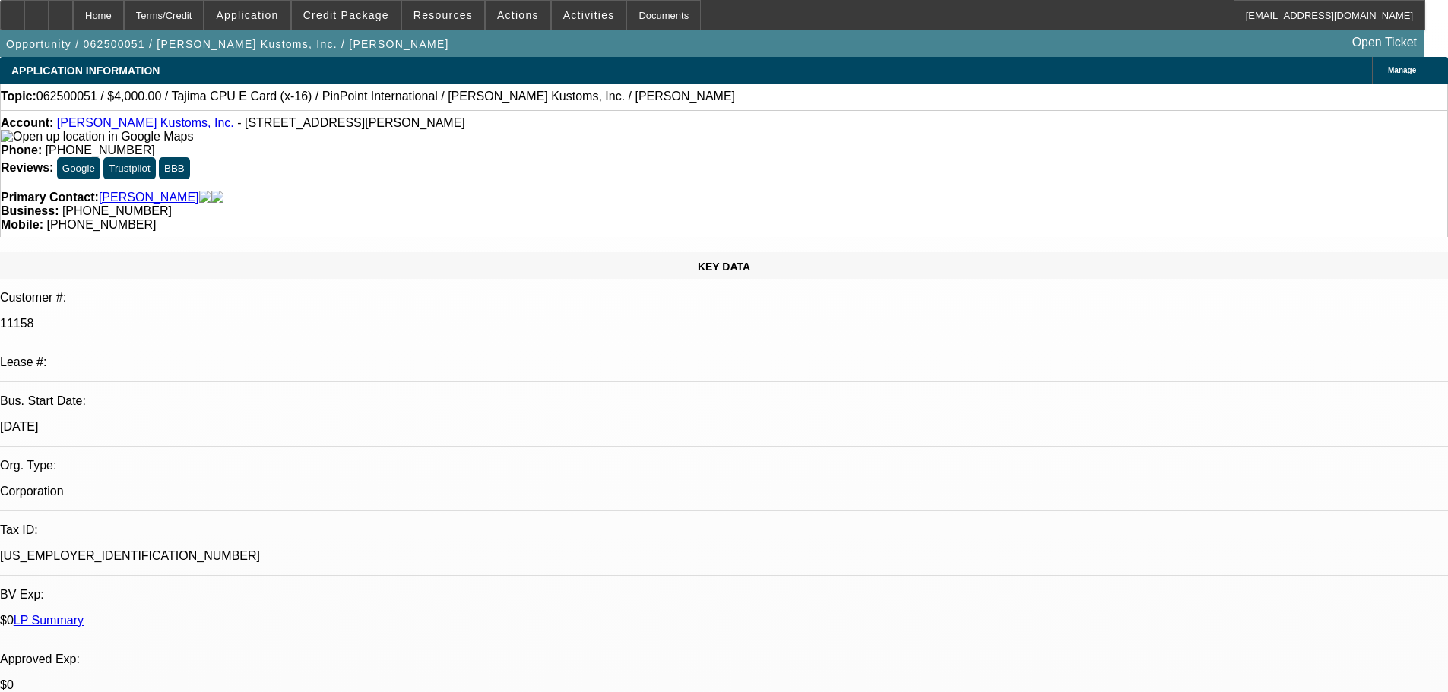
drag, startPoint x: 1256, startPoint y: 477, endPoint x: 1354, endPoint y: 473, distance: 98.1
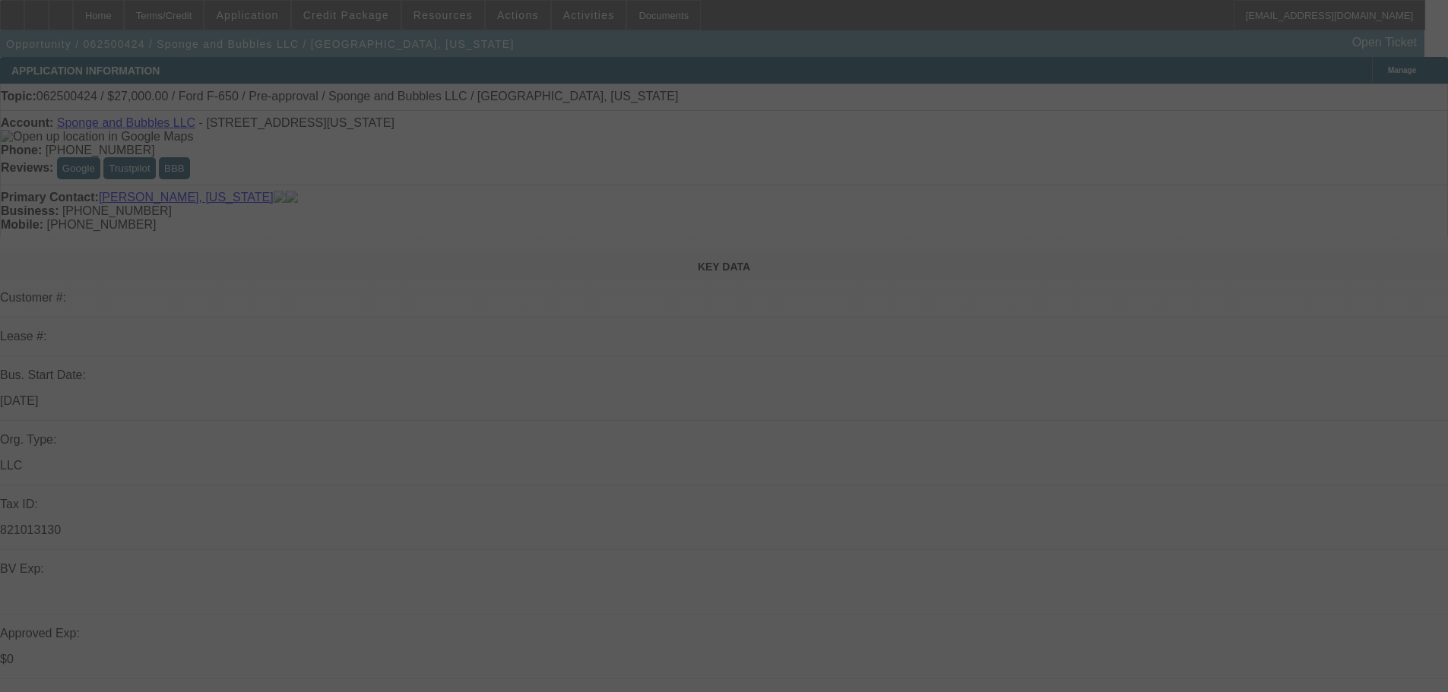
select select "0"
select select "6"
select select "0"
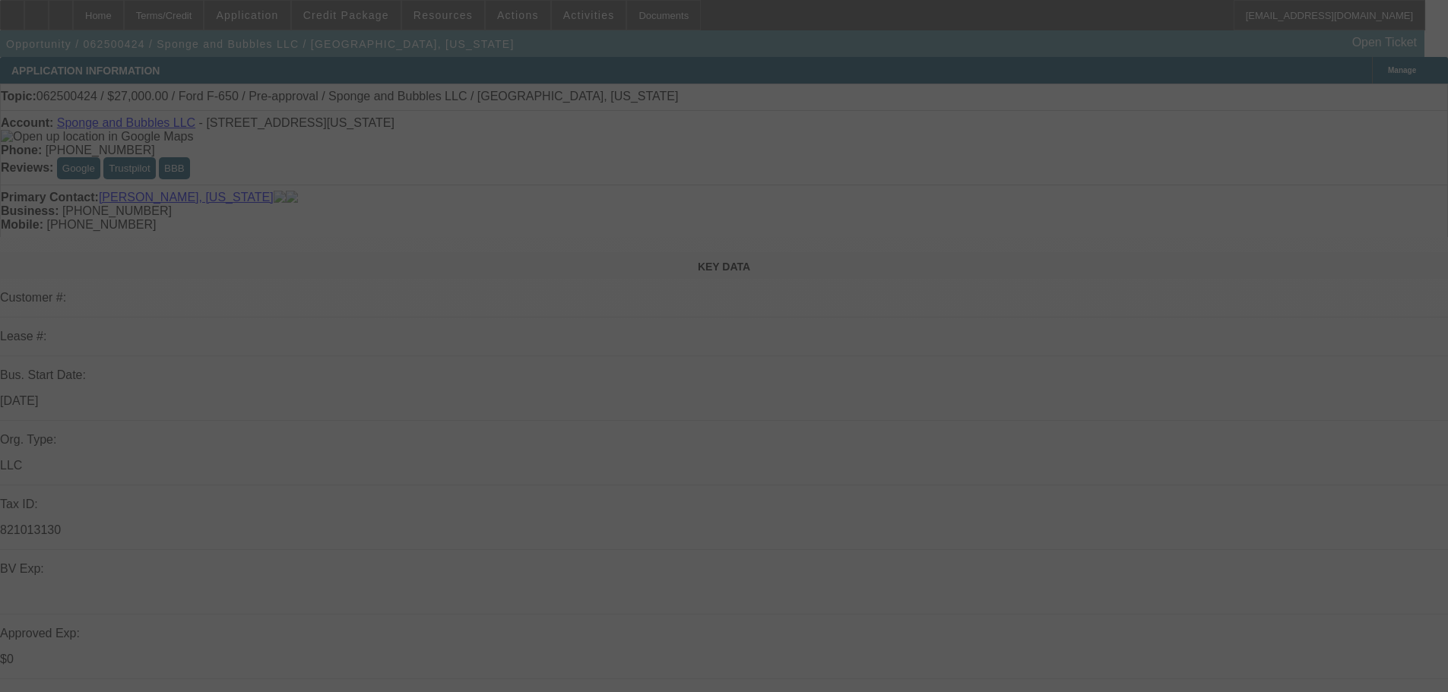
select select "0"
select select "6"
select select "0"
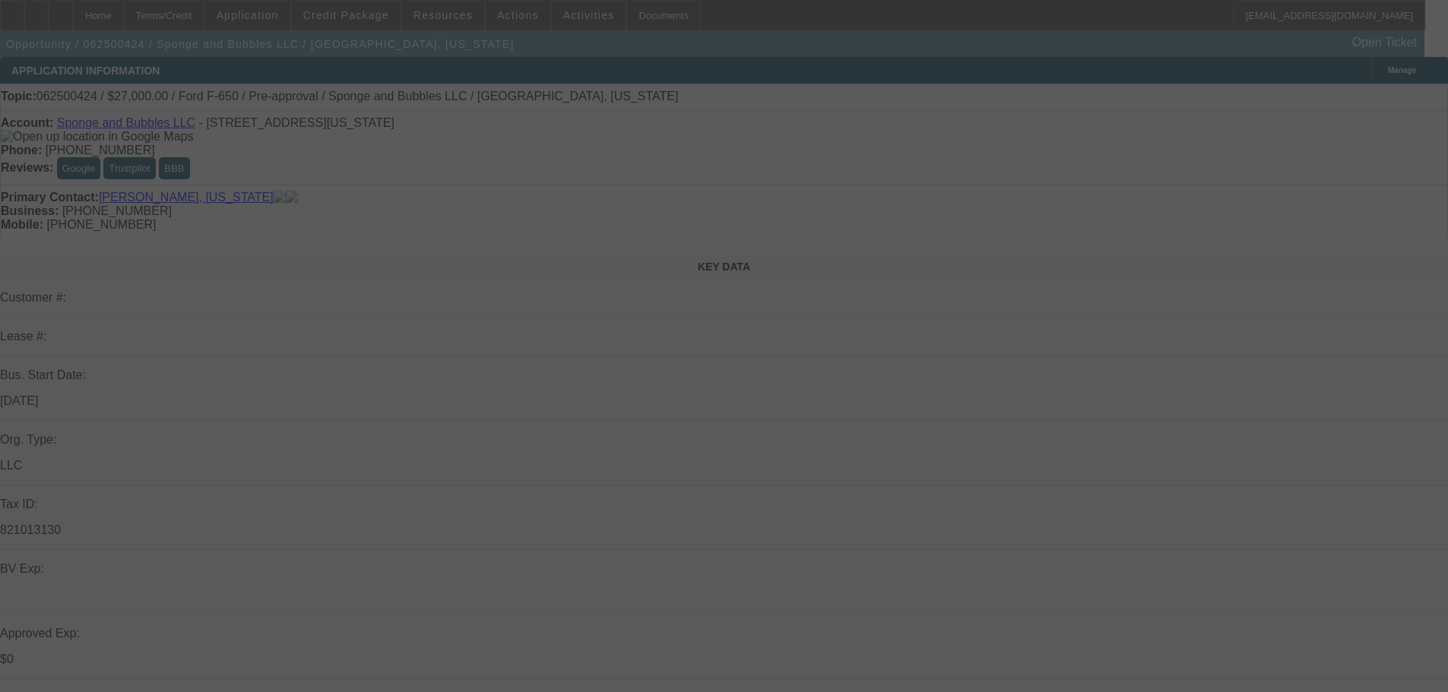
select select "0"
select select "6"
select select "0"
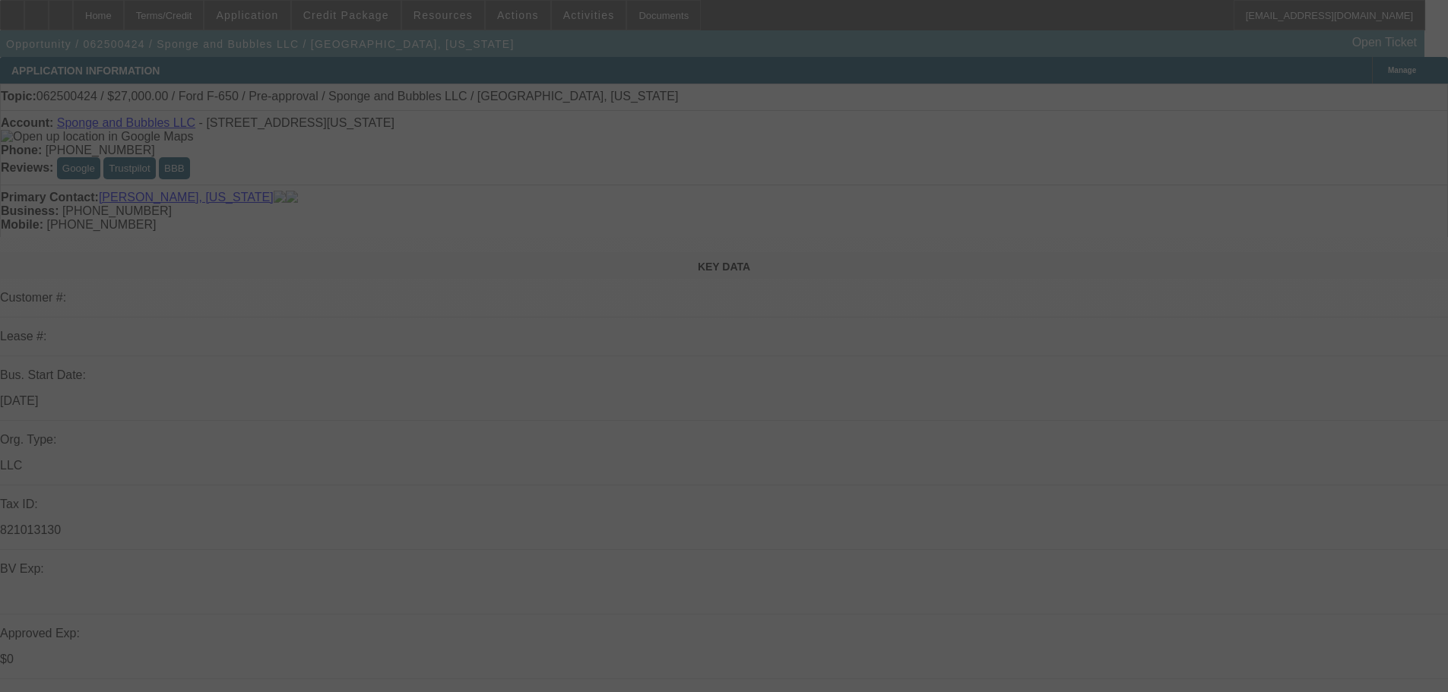
select select "6"
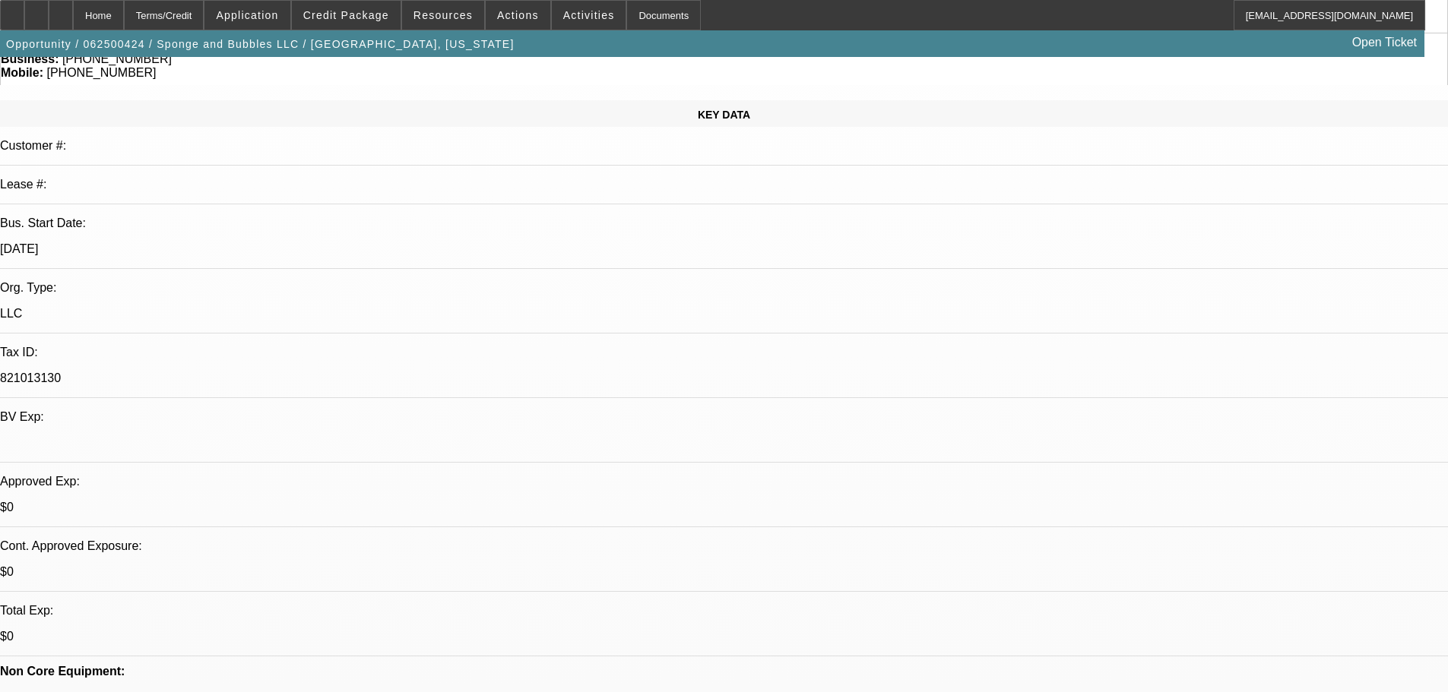
scroll to position [304, 0]
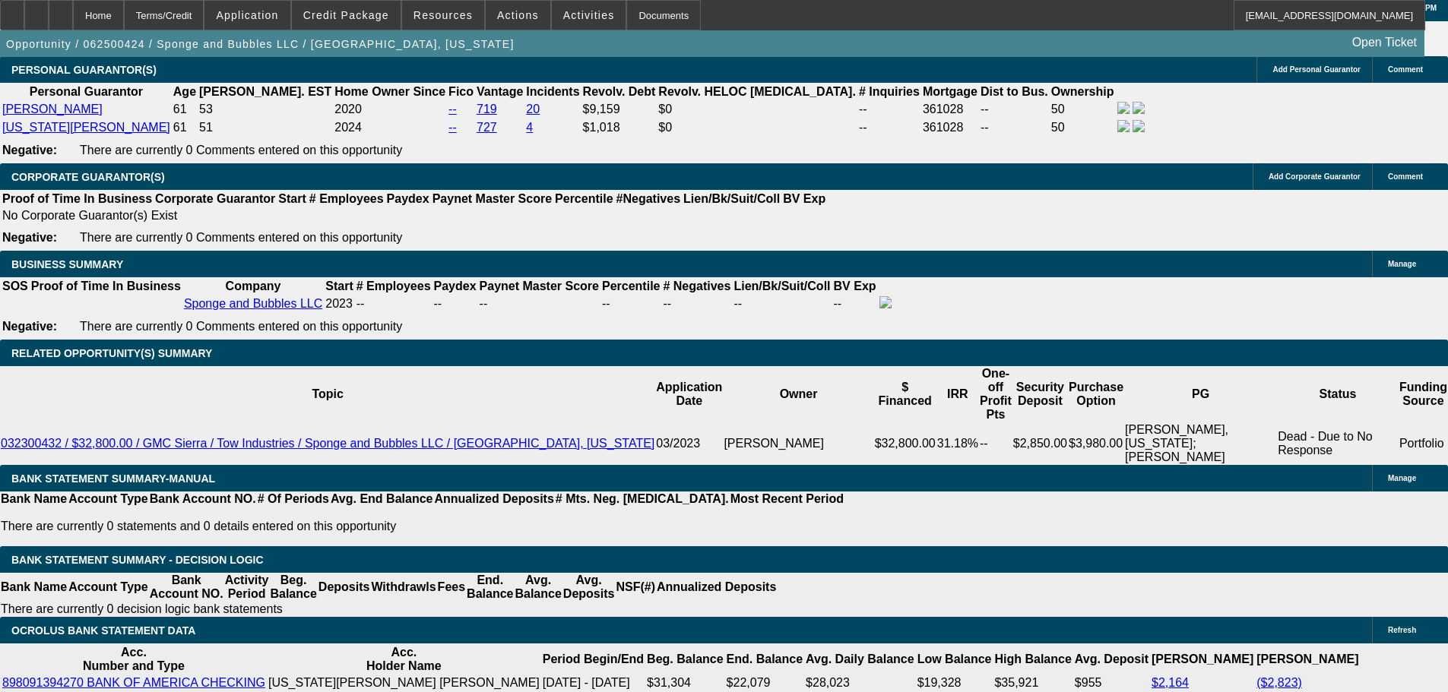
scroll to position [445, 0]
drag, startPoint x: 1372, startPoint y: 473, endPoint x: 1161, endPoint y: 467, distance: 210.6
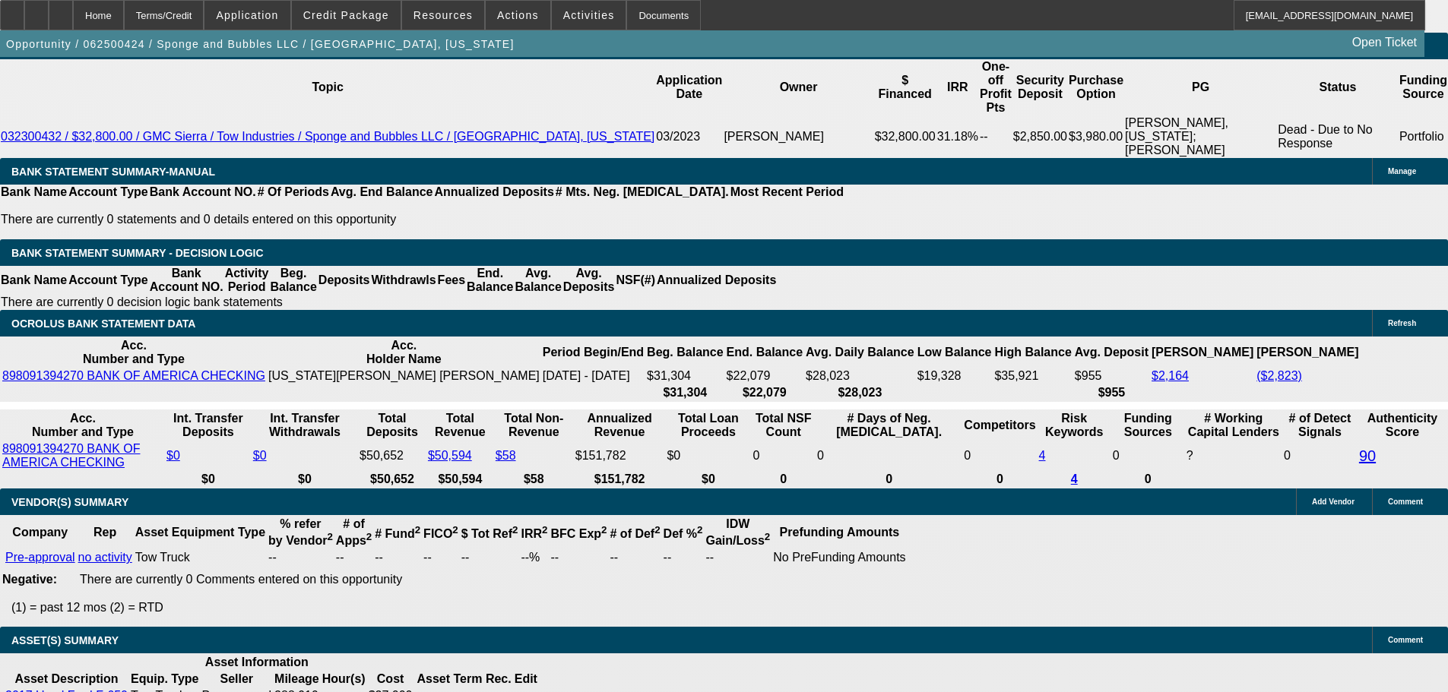
scroll to position [2736, 0]
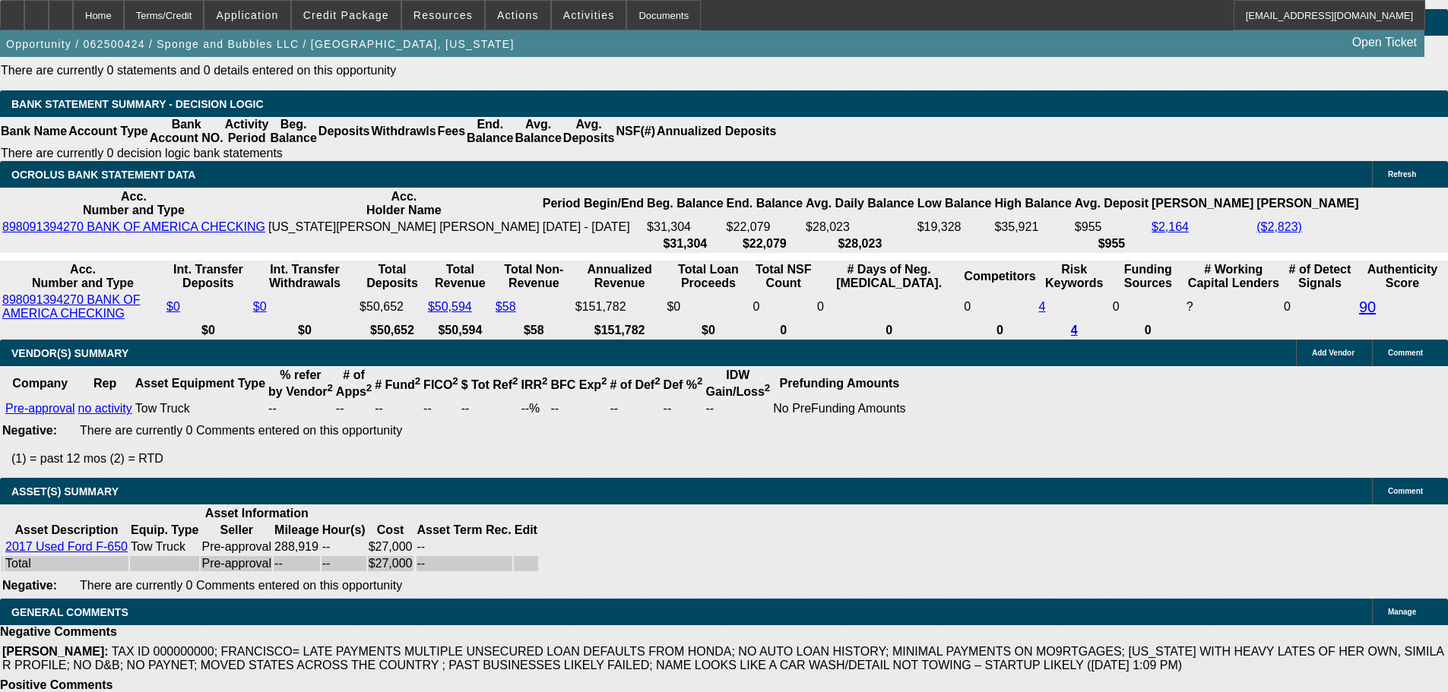
drag, startPoint x: 706, startPoint y: 562, endPoint x: 758, endPoint y: 562, distance: 51.7
drag, startPoint x: 754, startPoint y: 557, endPoint x: 696, endPoint y: 559, distance: 57.8
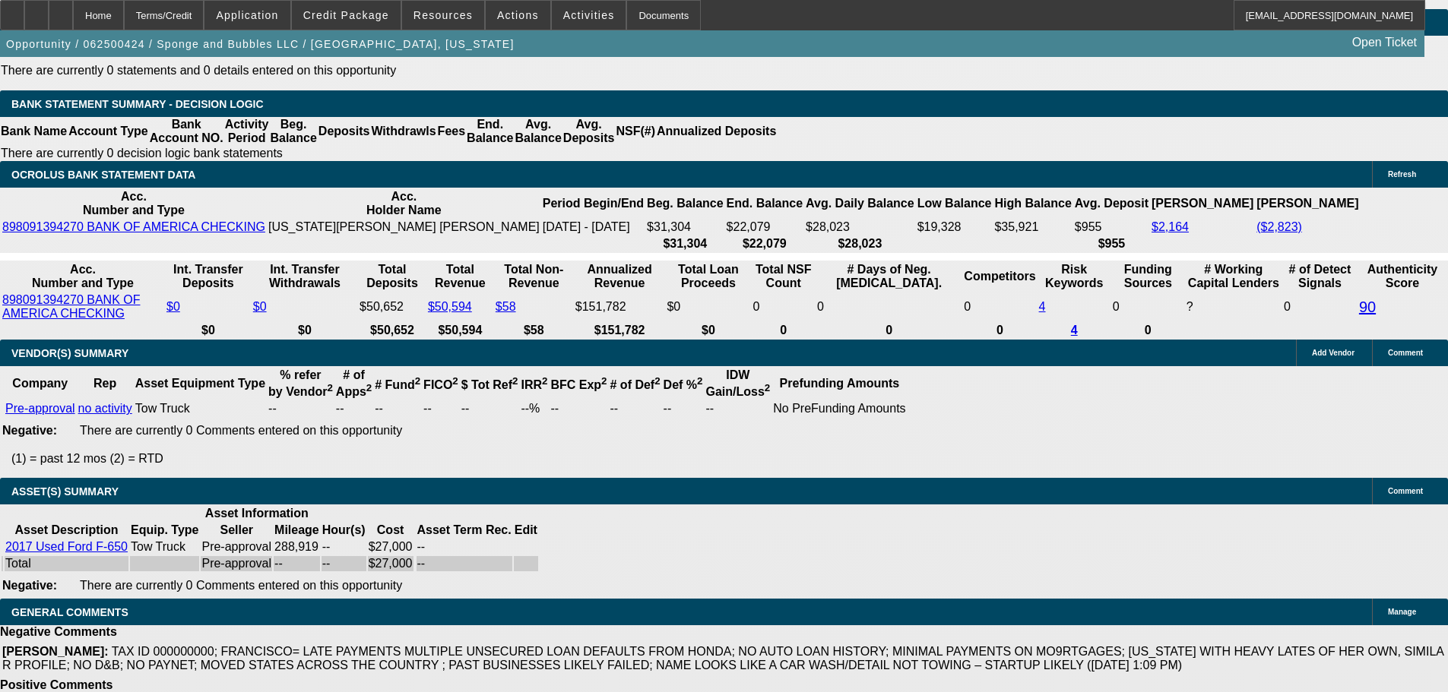
drag, startPoint x: 703, startPoint y: 559, endPoint x: 757, endPoint y: 563, distance: 54.1
drag, startPoint x: 752, startPoint y: 562, endPoint x: 702, endPoint y: 560, distance: 50.2
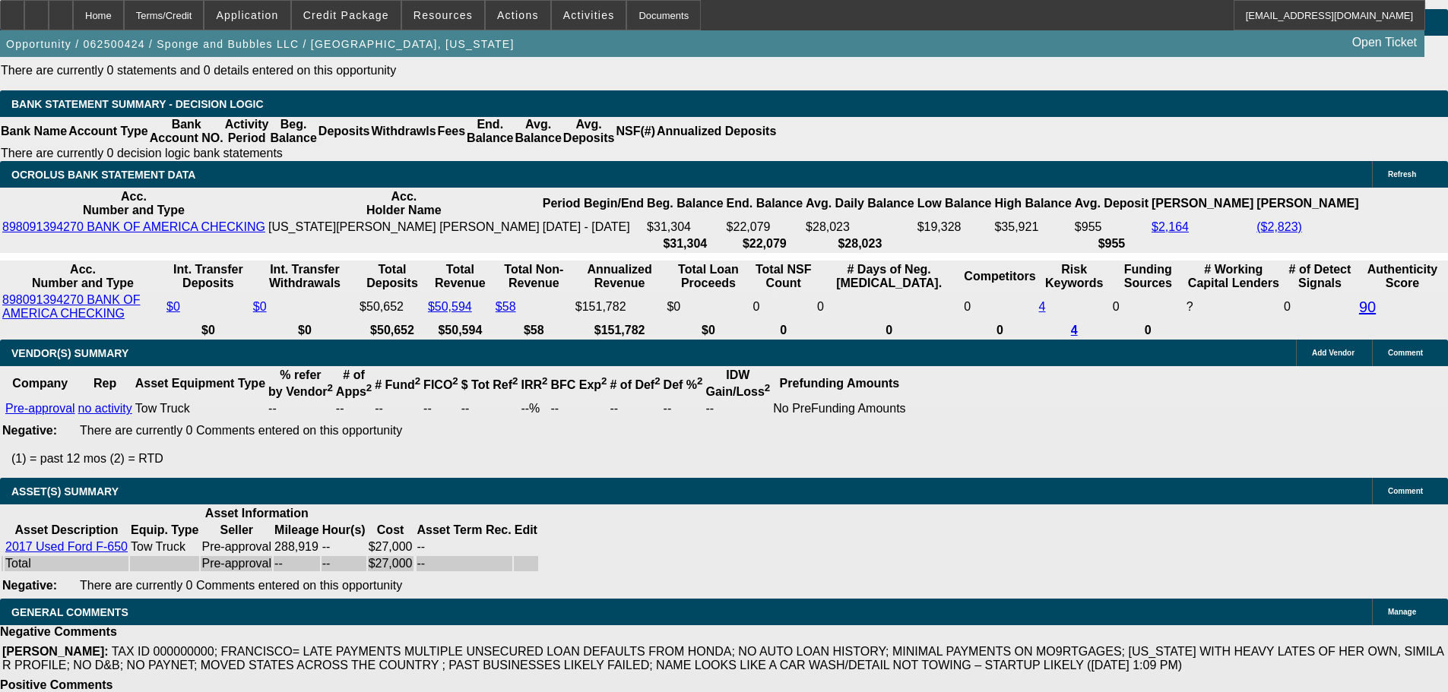
drag, startPoint x: 706, startPoint y: 559, endPoint x: 751, endPoint y: 564, distance: 45.2
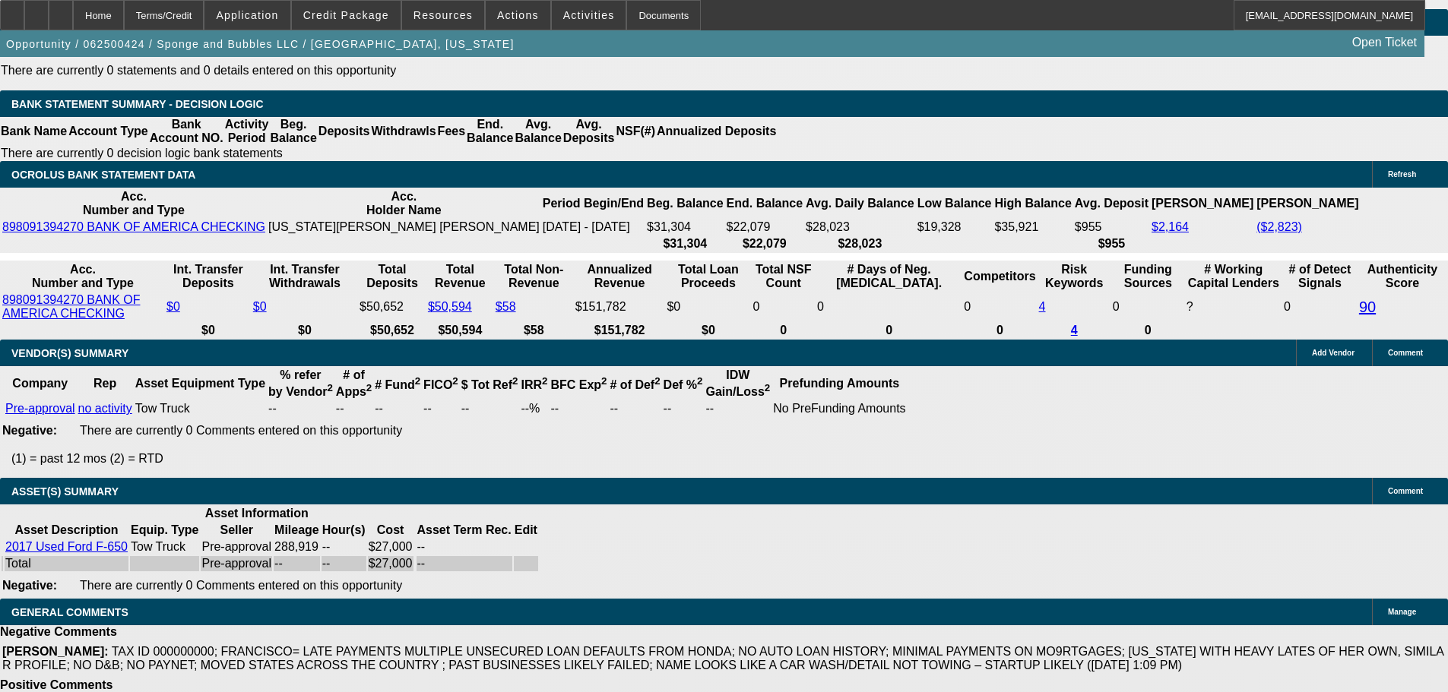
drag, startPoint x: 710, startPoint y: 558, endPoint x: 693, endPoint y: 558, distance: 16.7
drag, startPoint x: 693, startPoint y: 558, endPoint x: 716, endPoint y: 571, distance: 26.2
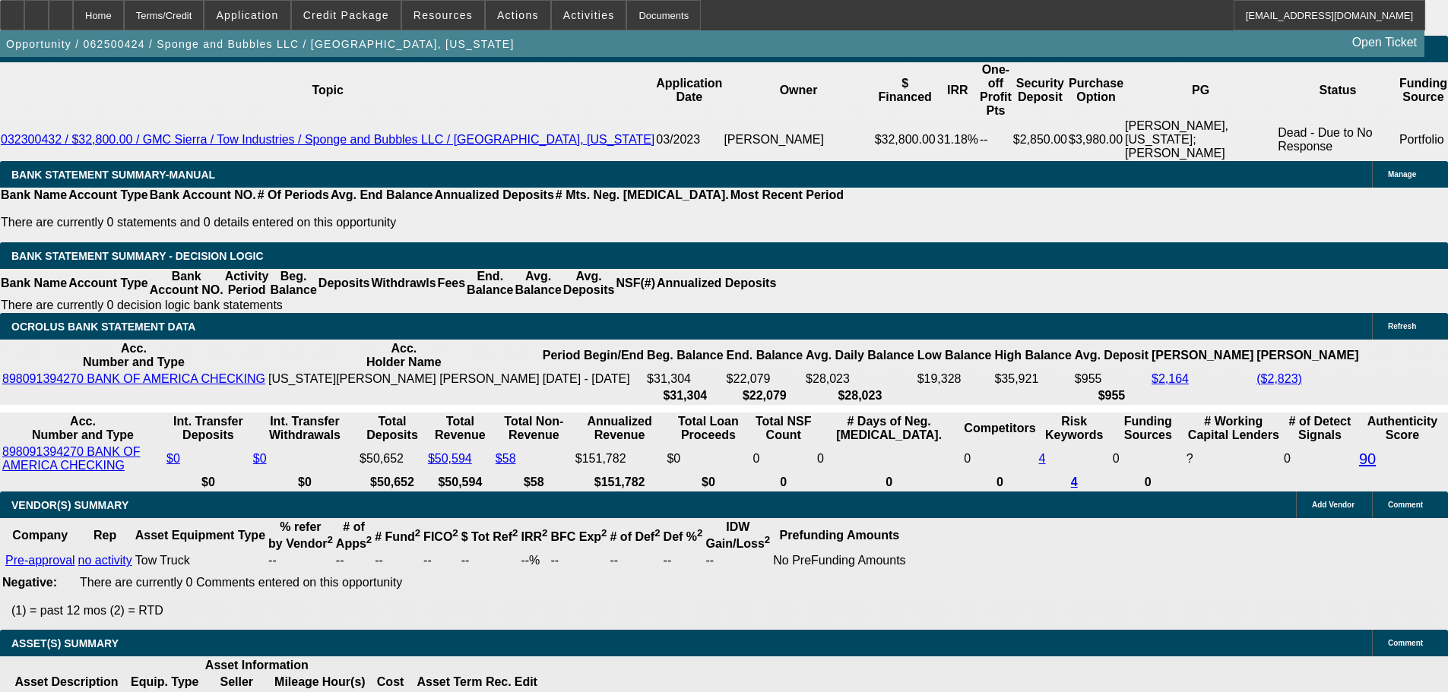
scroll to position [2432, 0]
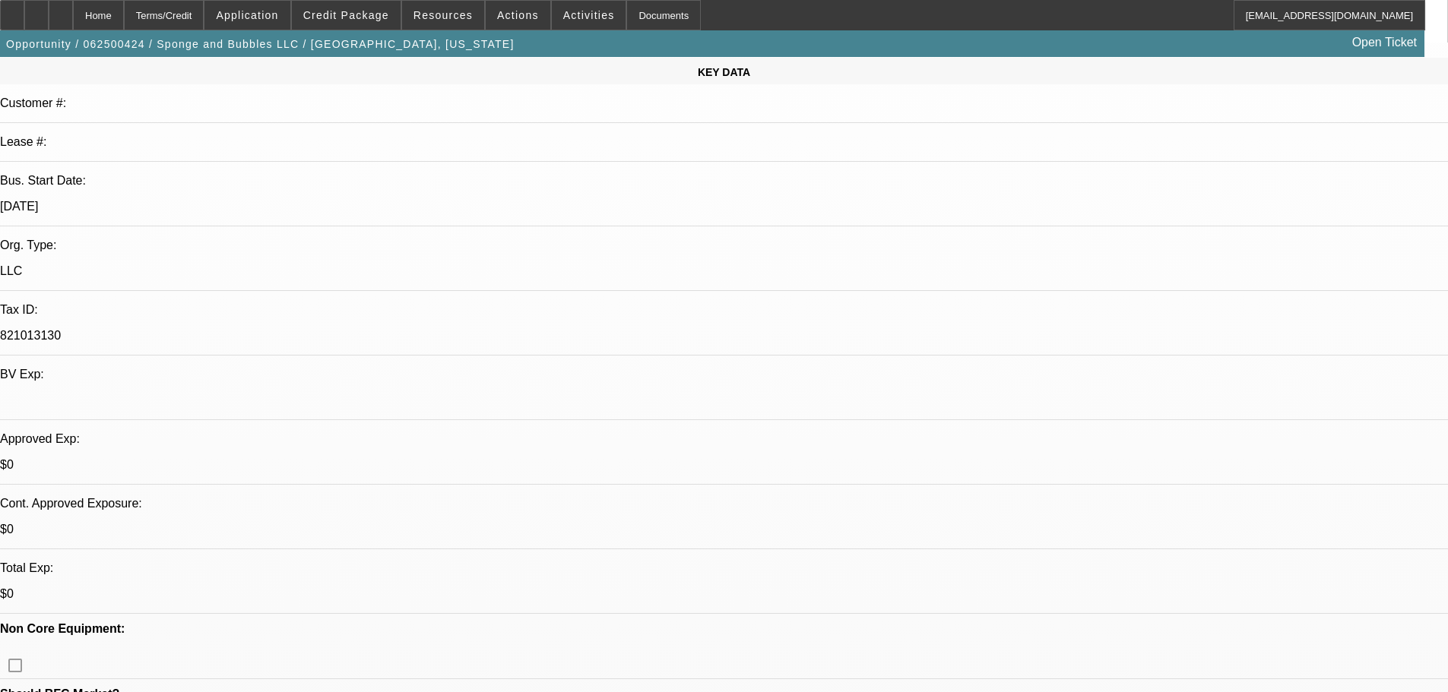
scroll to position [304, 0]
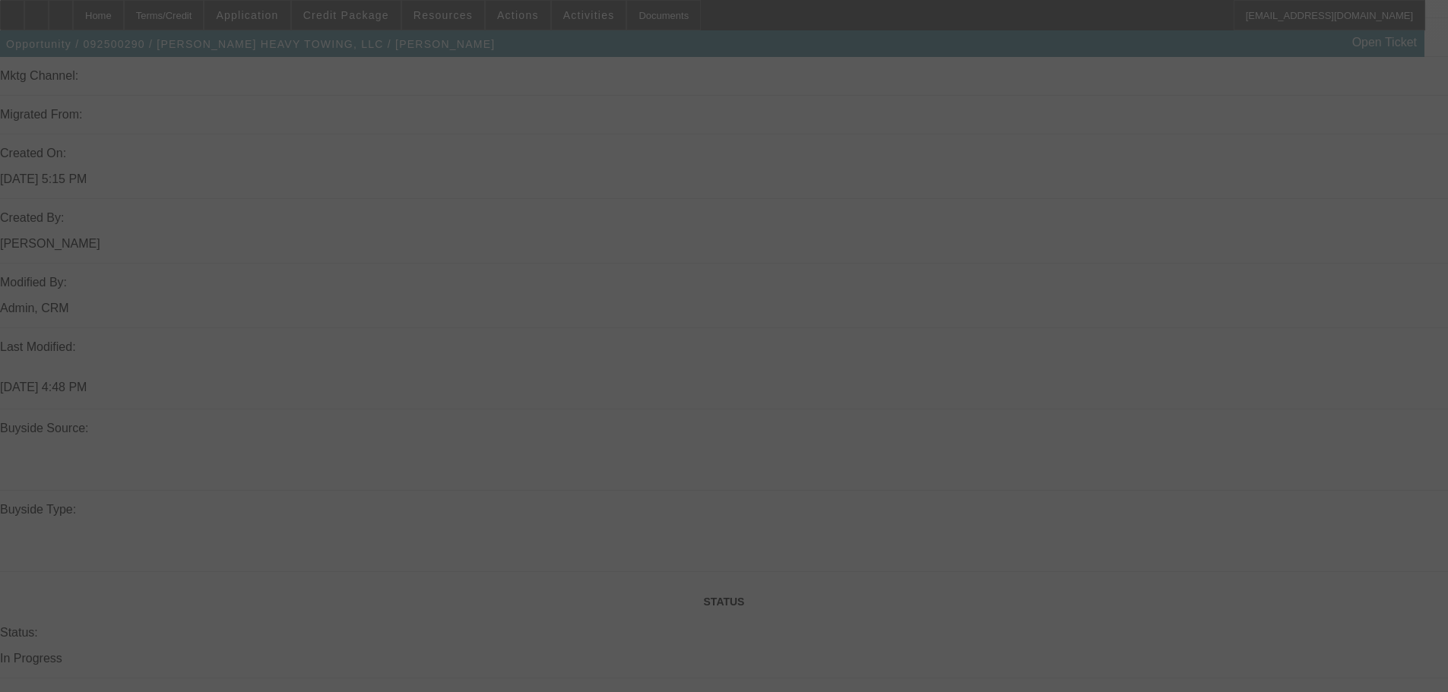
scroll to position [1362, 0]
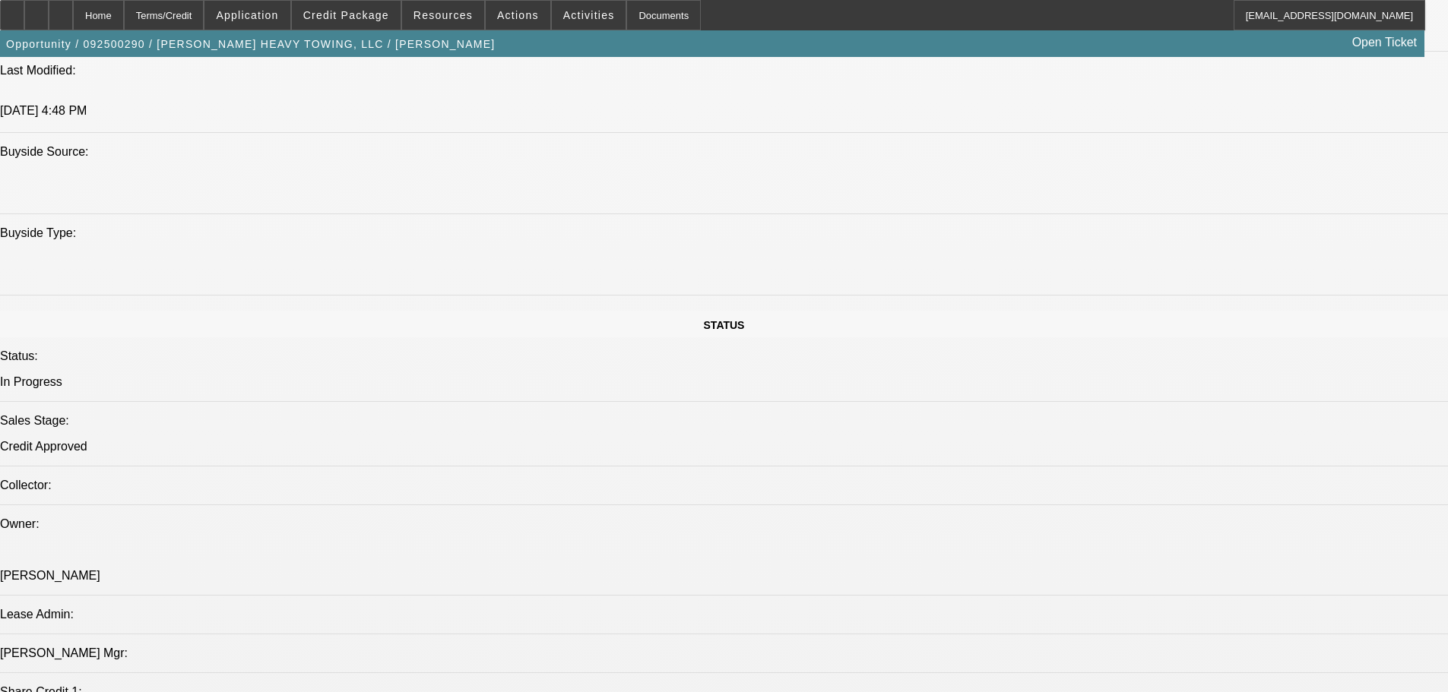
select select "0"
select select "6"
select select "0"
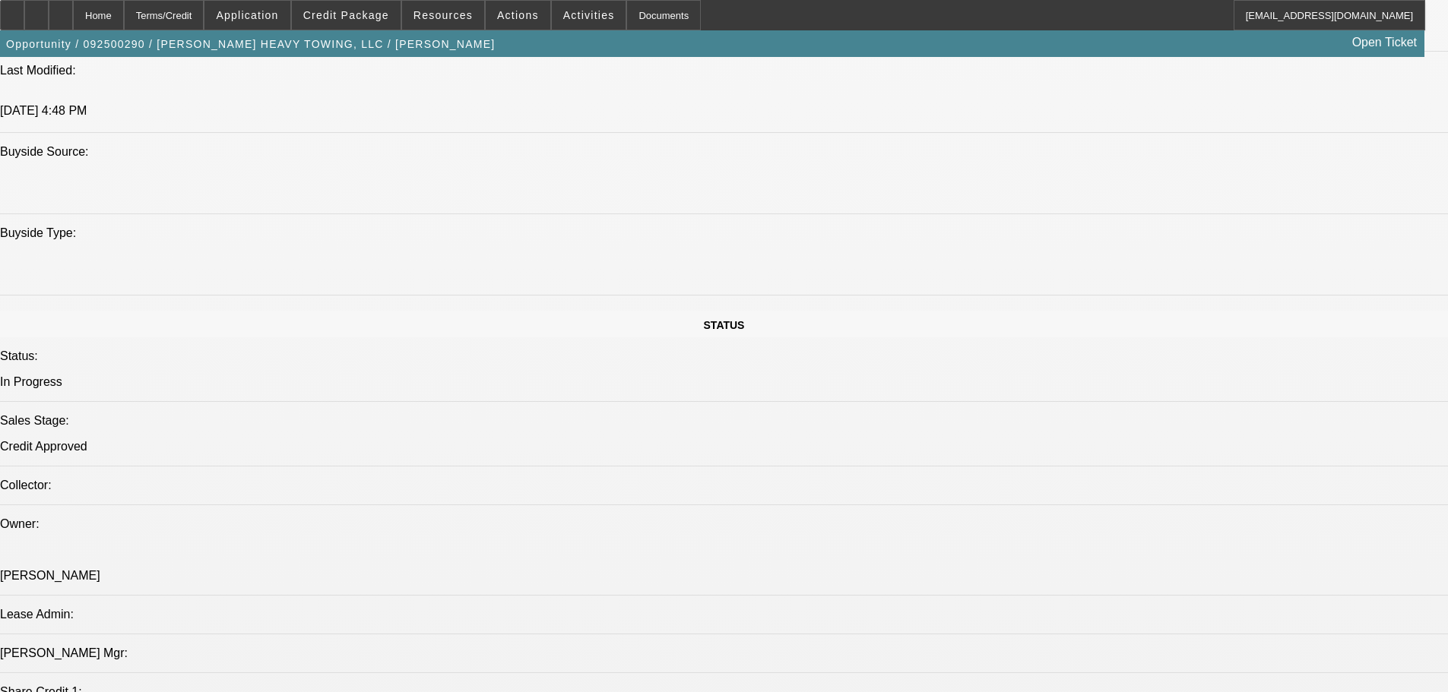
select select "0"
select select "6"
select select "0"
select select "2"
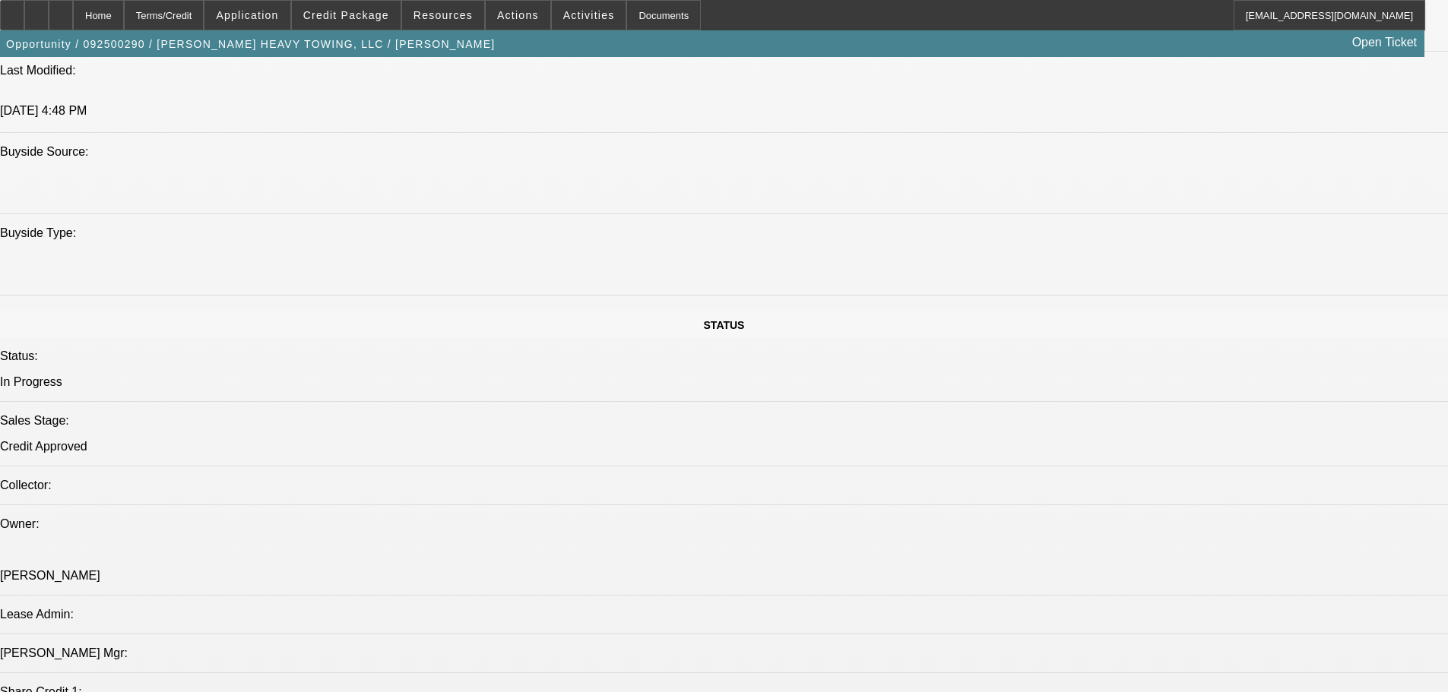
select select "2"
select select "0"
select select "6"
select select "0.1"
select select "2"
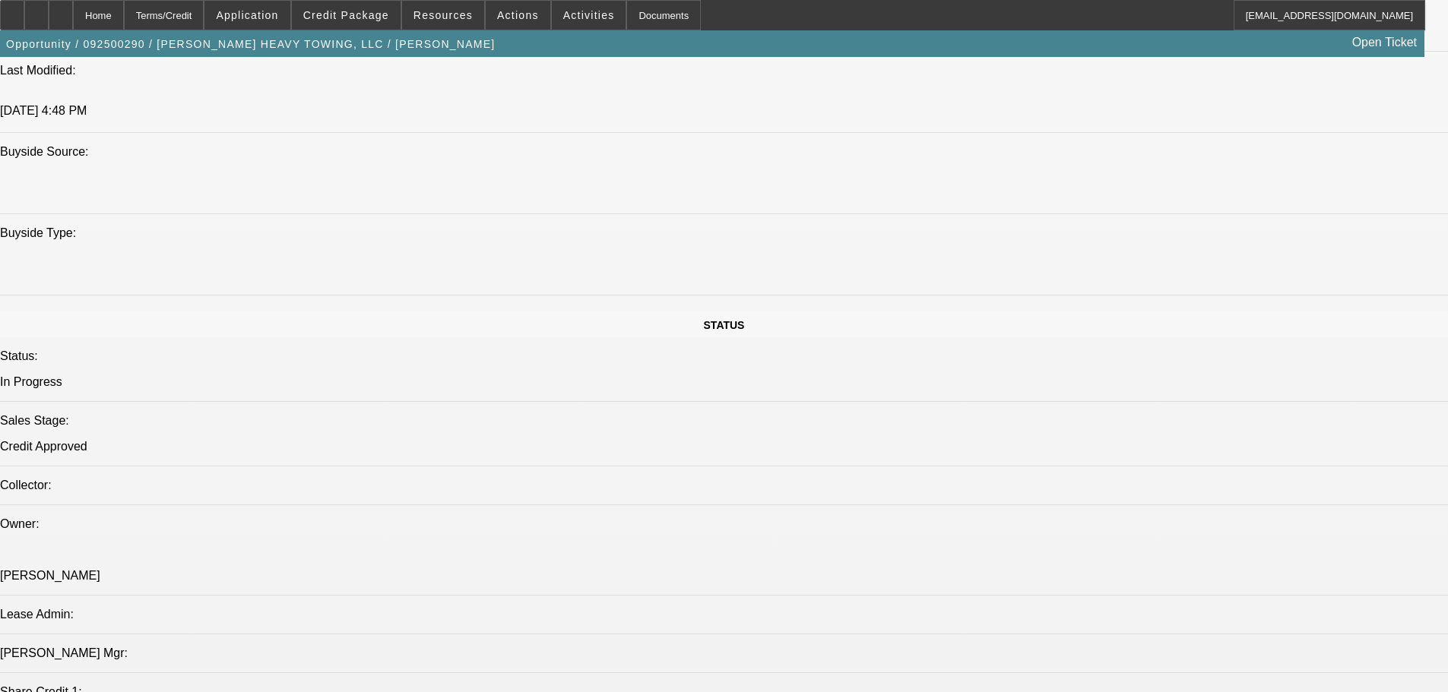
select select "2"
select select "0"
select select "6"
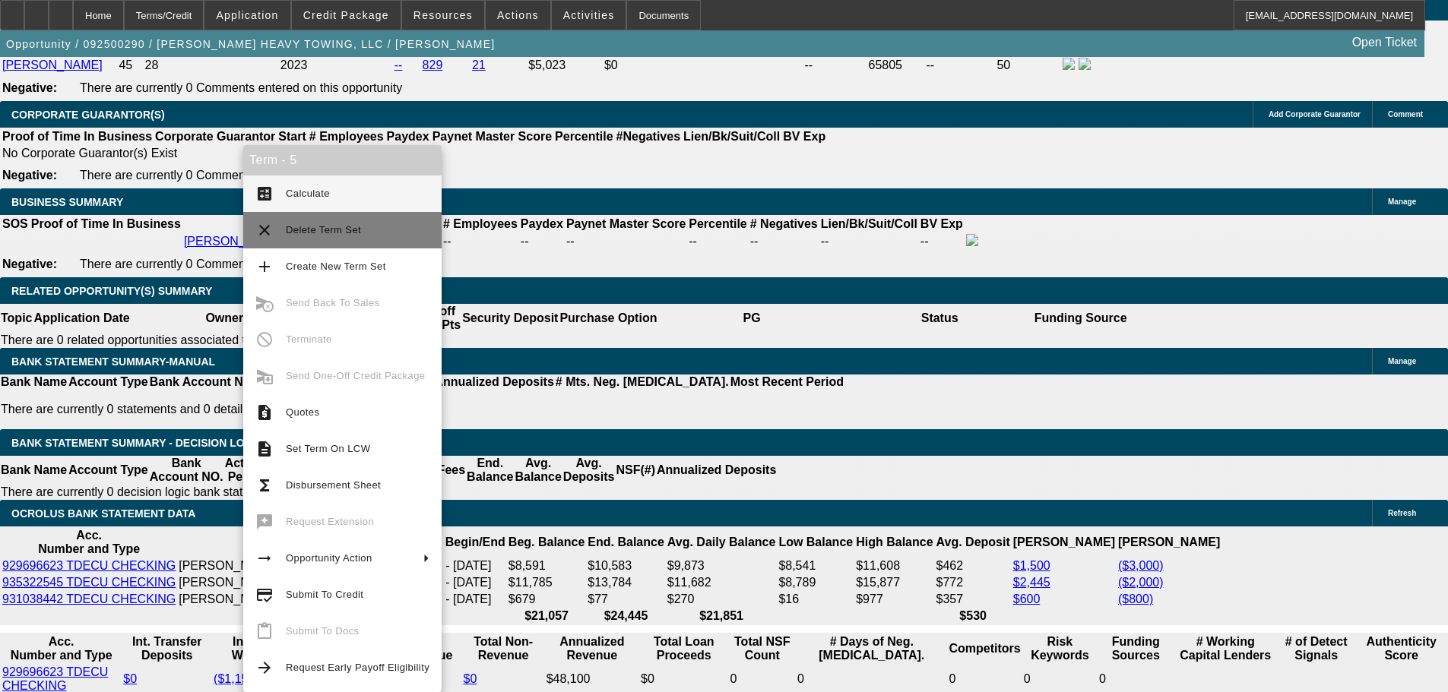
click at [311, 238] on span "Delete Term Set" at bounding box center [358, 230] width 144 height 18
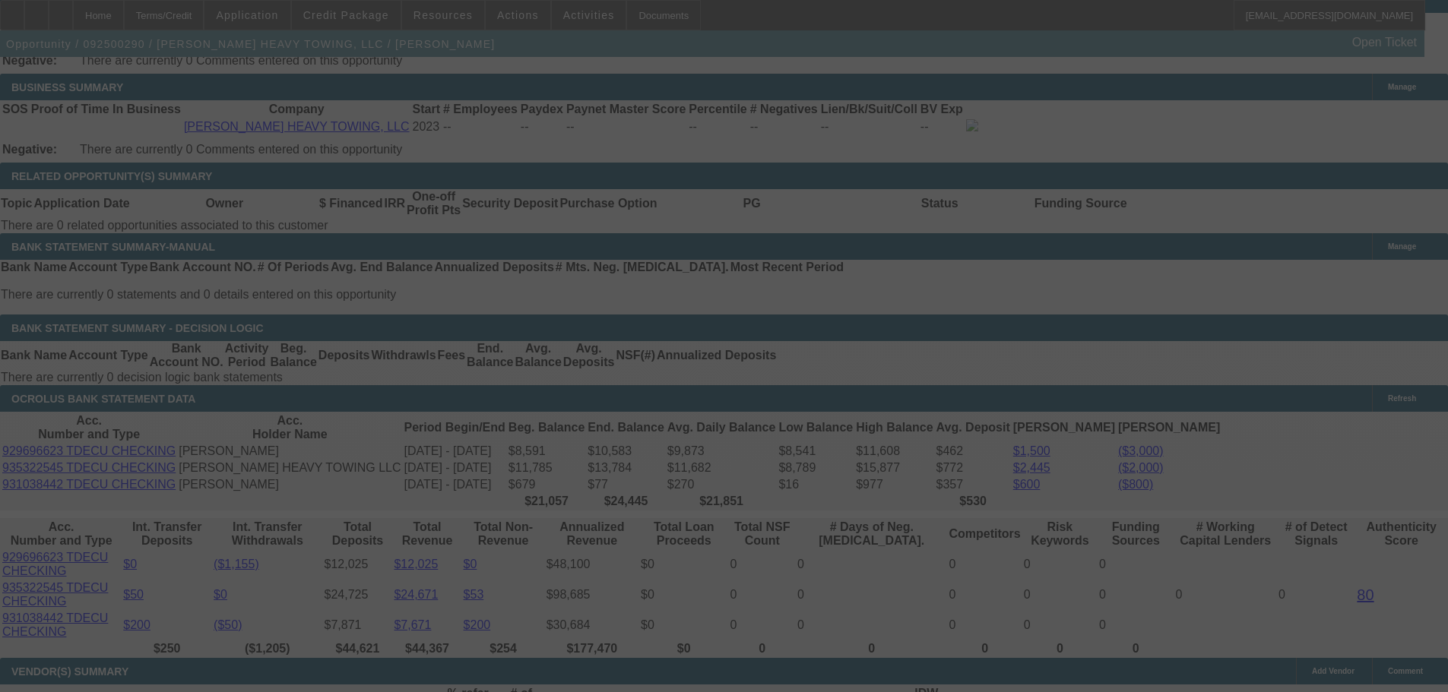
scroll to position [2426, 0]
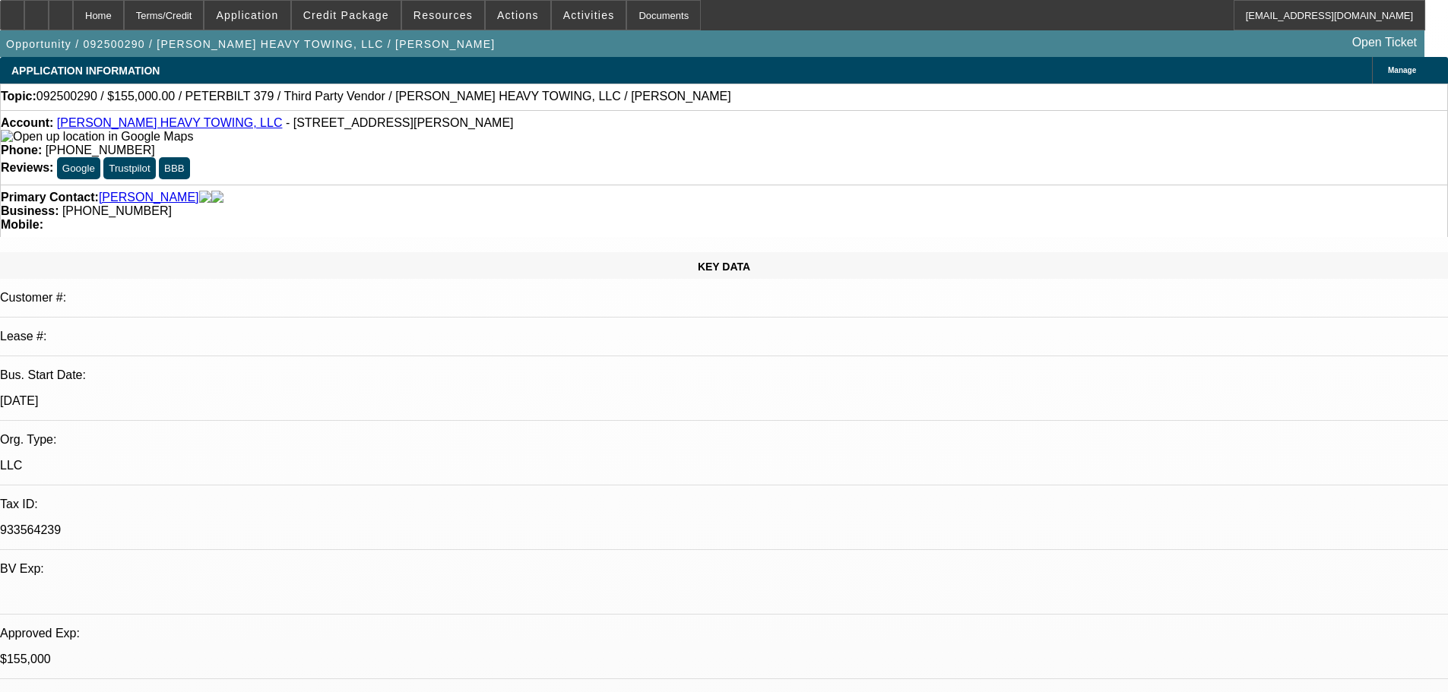
select select "0"
select select "6"
select select "0"
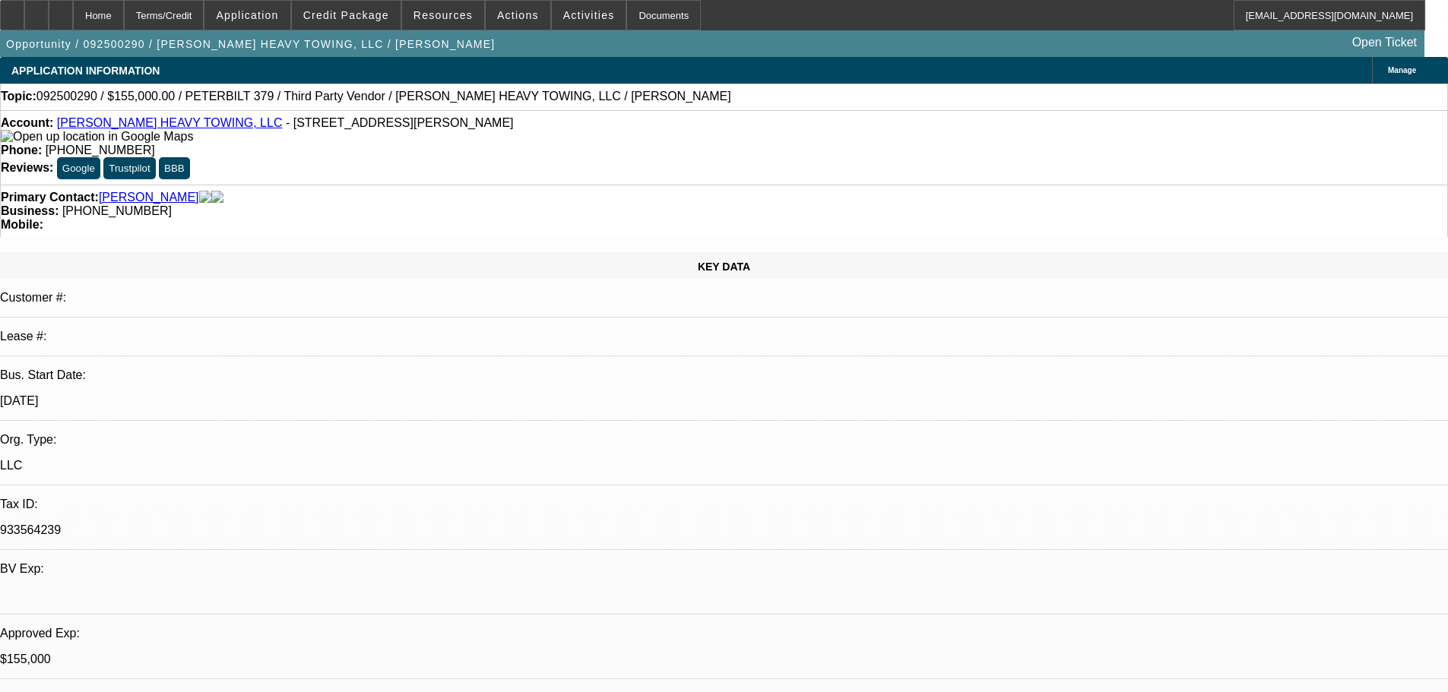
select select "2"
select select "0"
select select "6"
select select "0.1"
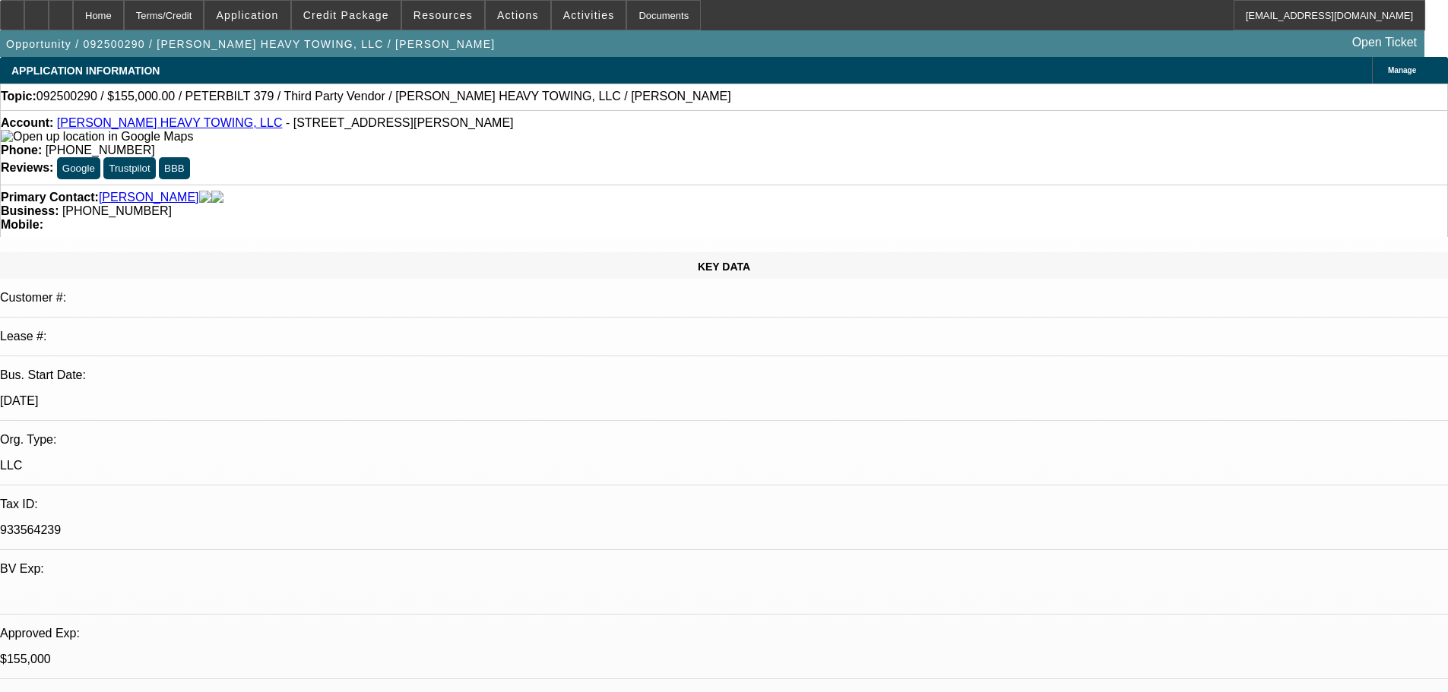
select select "2"
select select "0"
select select "6"
drag, startPoint x: 530, startPoint y: 128, endPoint x: 605, endPoint y: 131, distance: 74.5
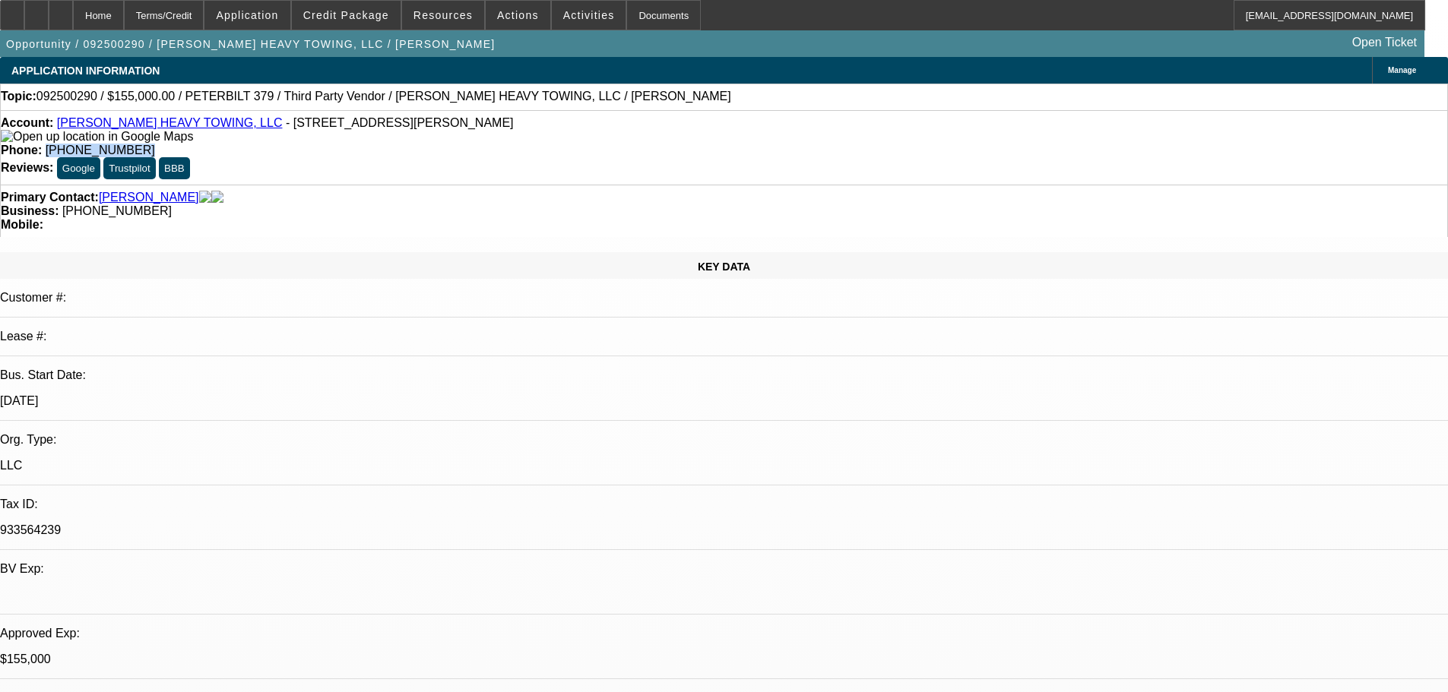
click at [605, 144] on div "Phone: (979) 329-2697" at bounding box center [724, 151] width 1446 height 14
copy span "[PHONE_NUMBER]"
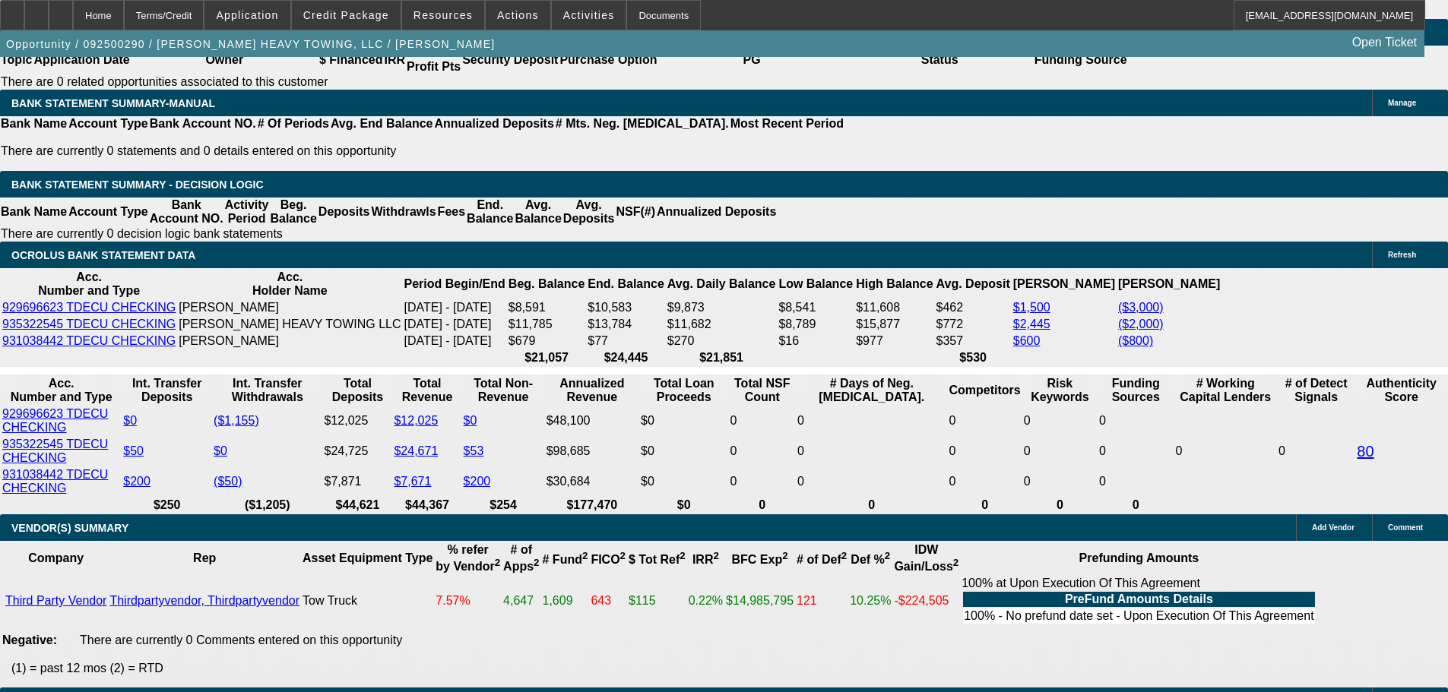
scroll to position [2584, 0]
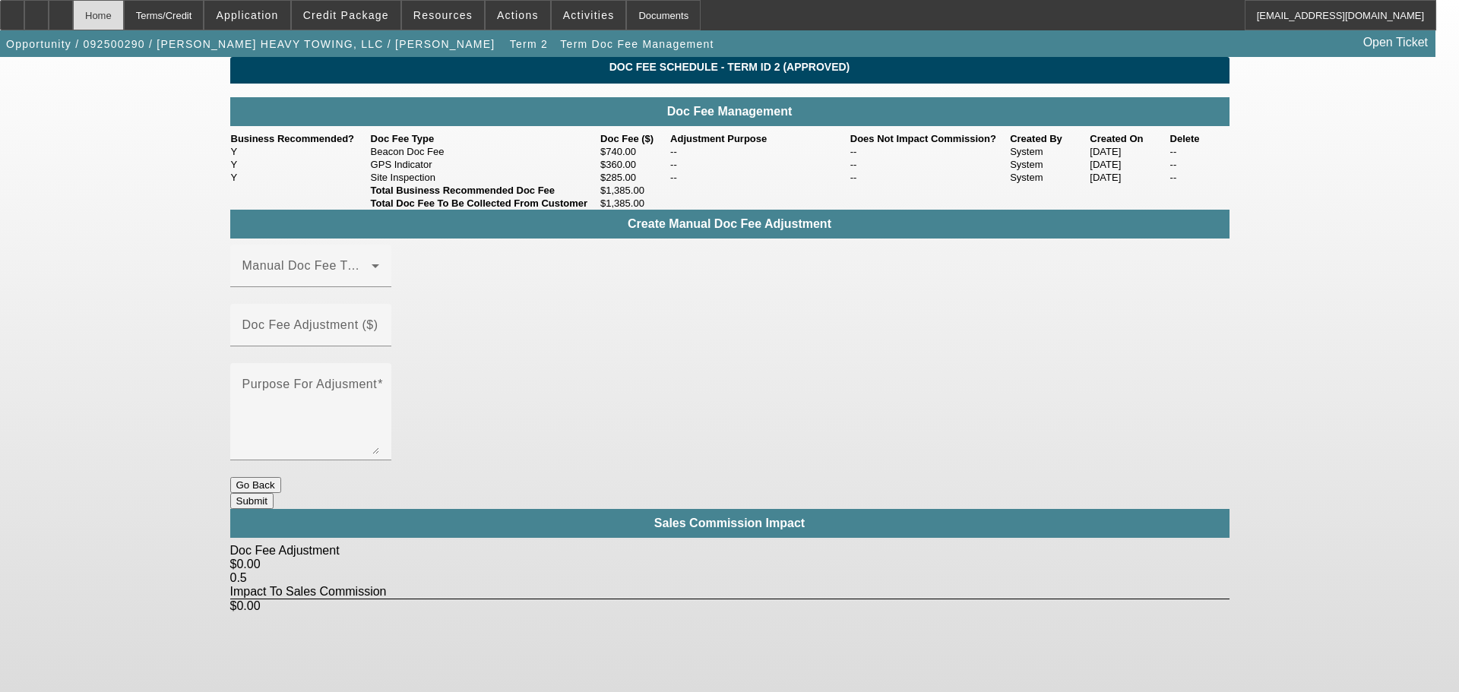
click at [124, 10] on div "Home" at bounding box center [98, 15] width 51 height 30
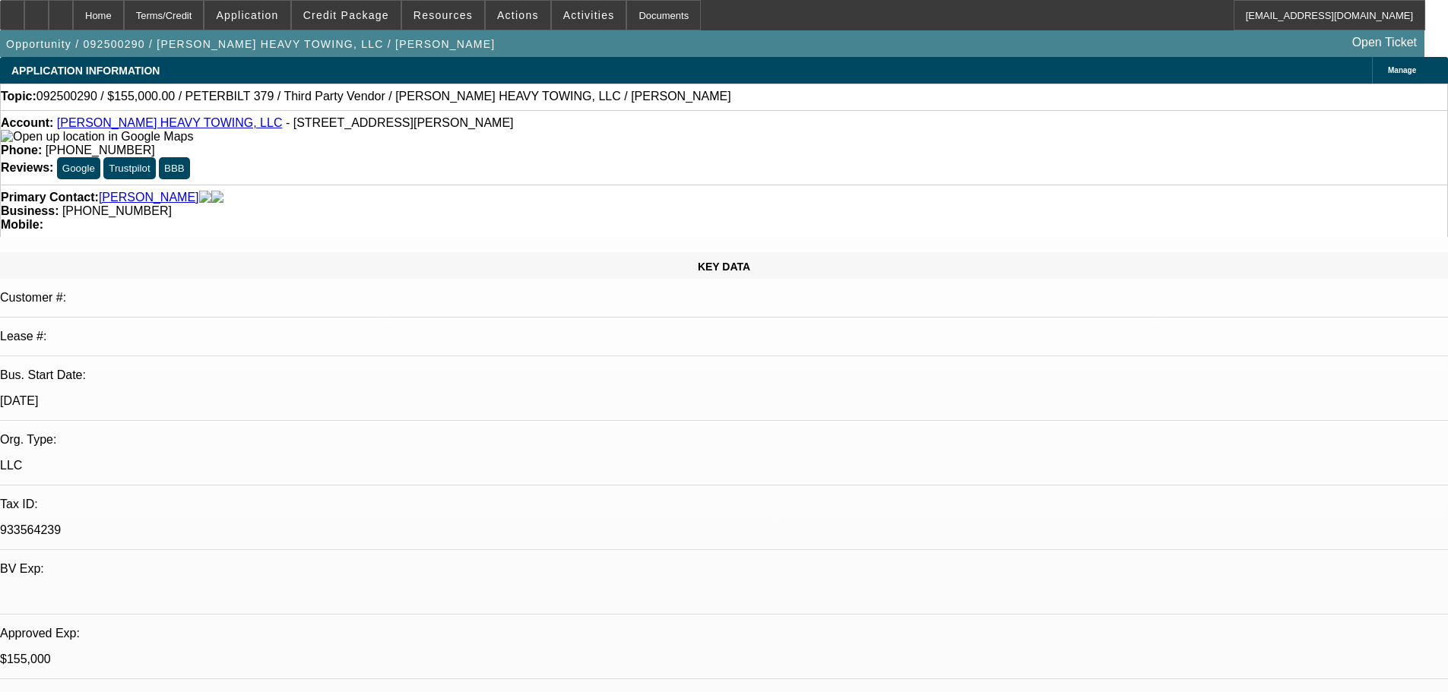
select select "0"
select select "6"
select select "0"
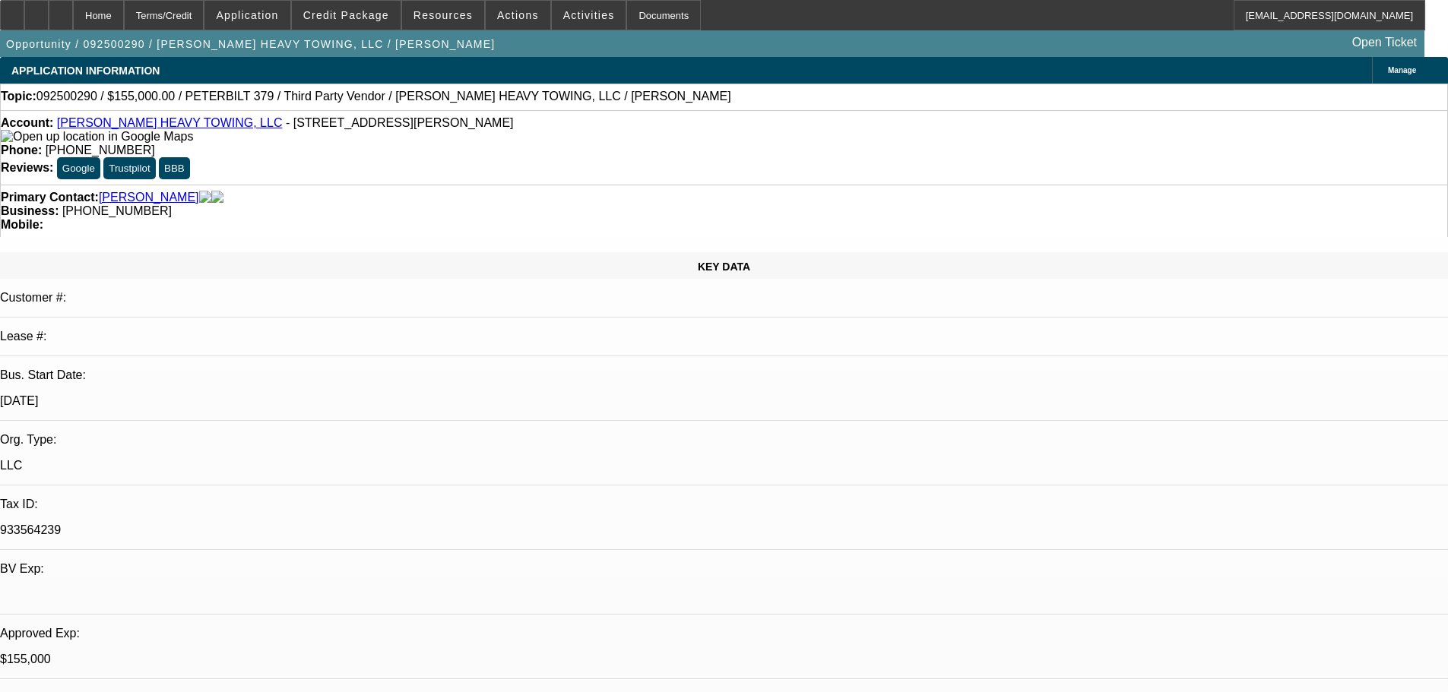
select select "2"
select select "0"
select select "6"
select select "0.1"
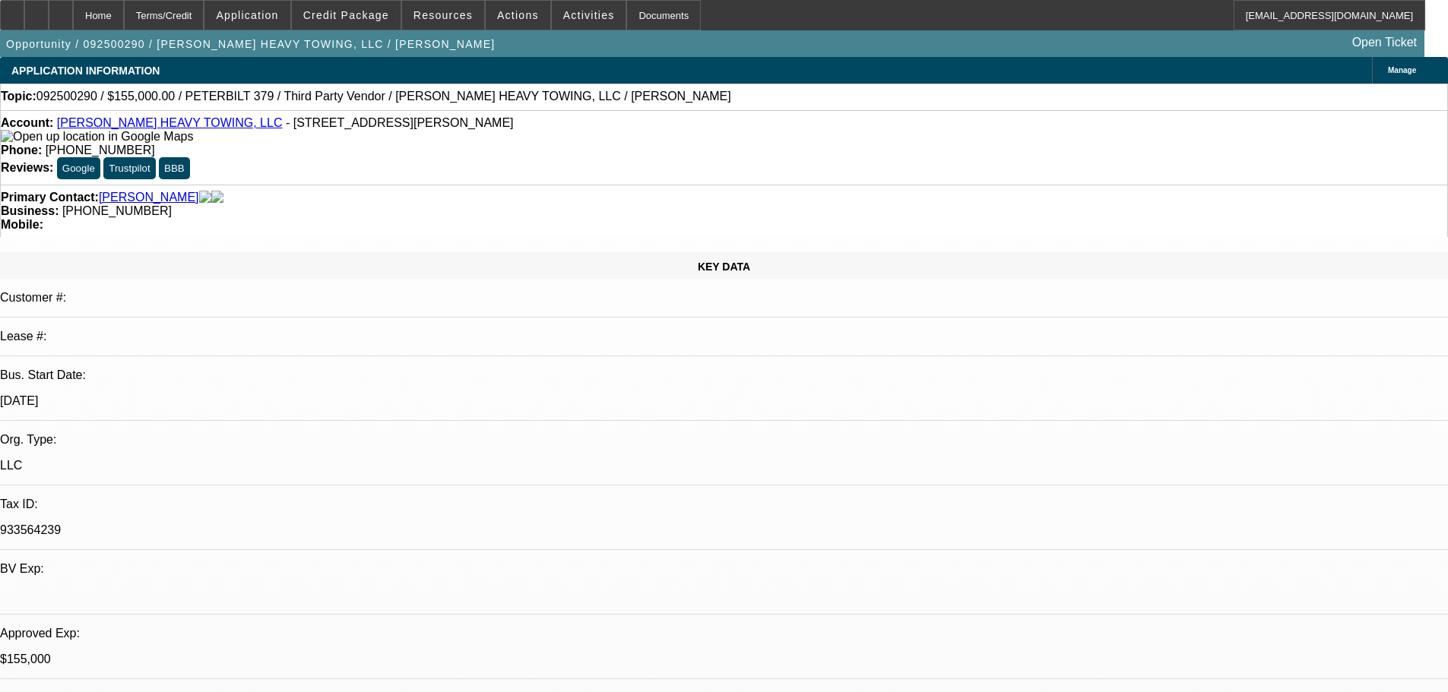
select select "2"
select select "0"
select select "6"
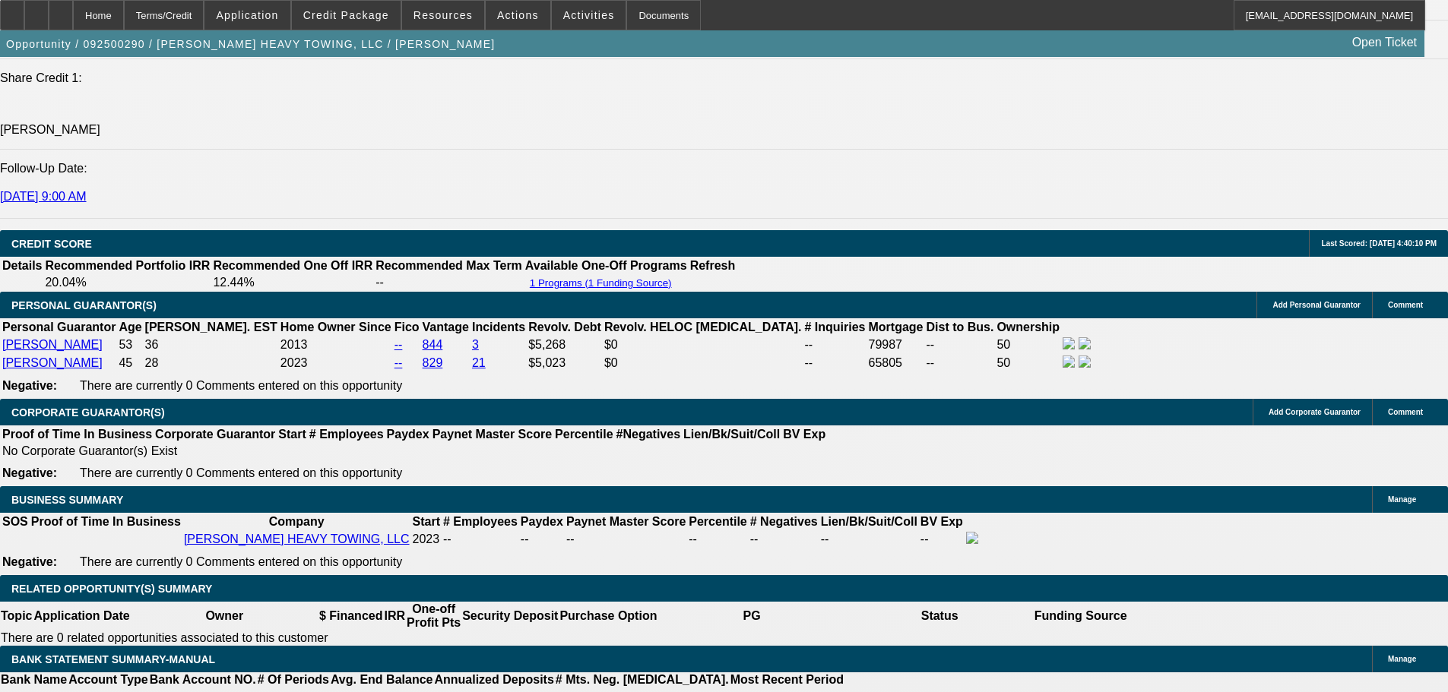
scroll to position [2432, 0]
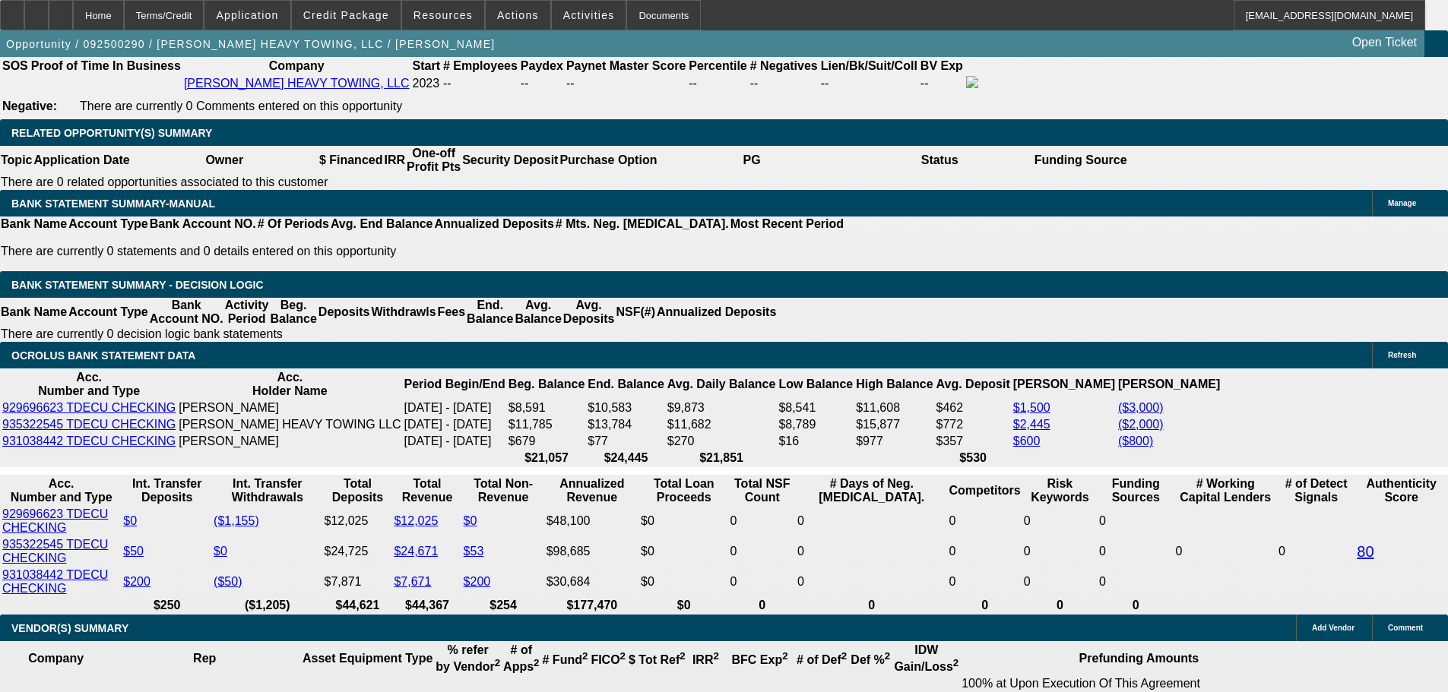
drag, startPoint x: 512, startPoint y: 325, endPoint x: 578, endPoint y: 322, distance: 66.2
drag, startPoint x: 516, startPoint y: 421, endPoint x: 537, endPoint y: 420, distance: 20.6
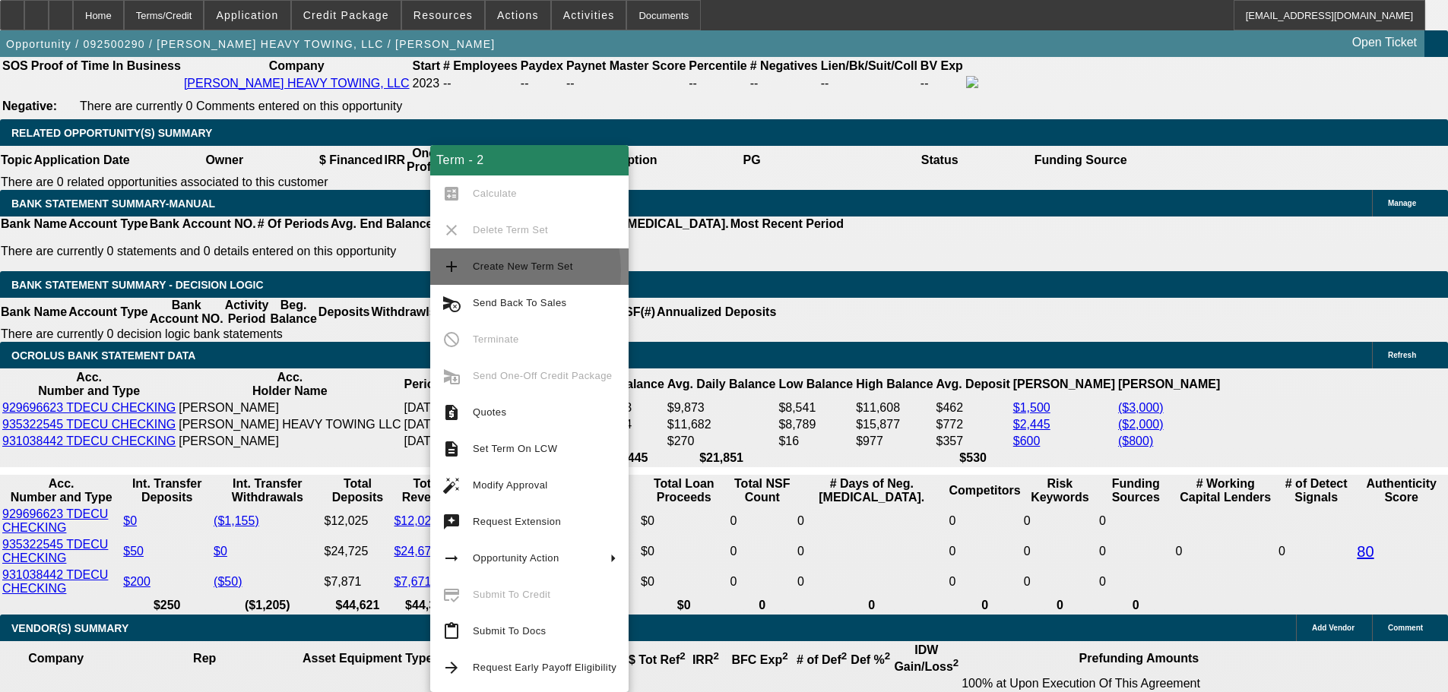
click at [493, 271] on span "Create New Term Set" at bounding box center [523, 266] width 100 height 11
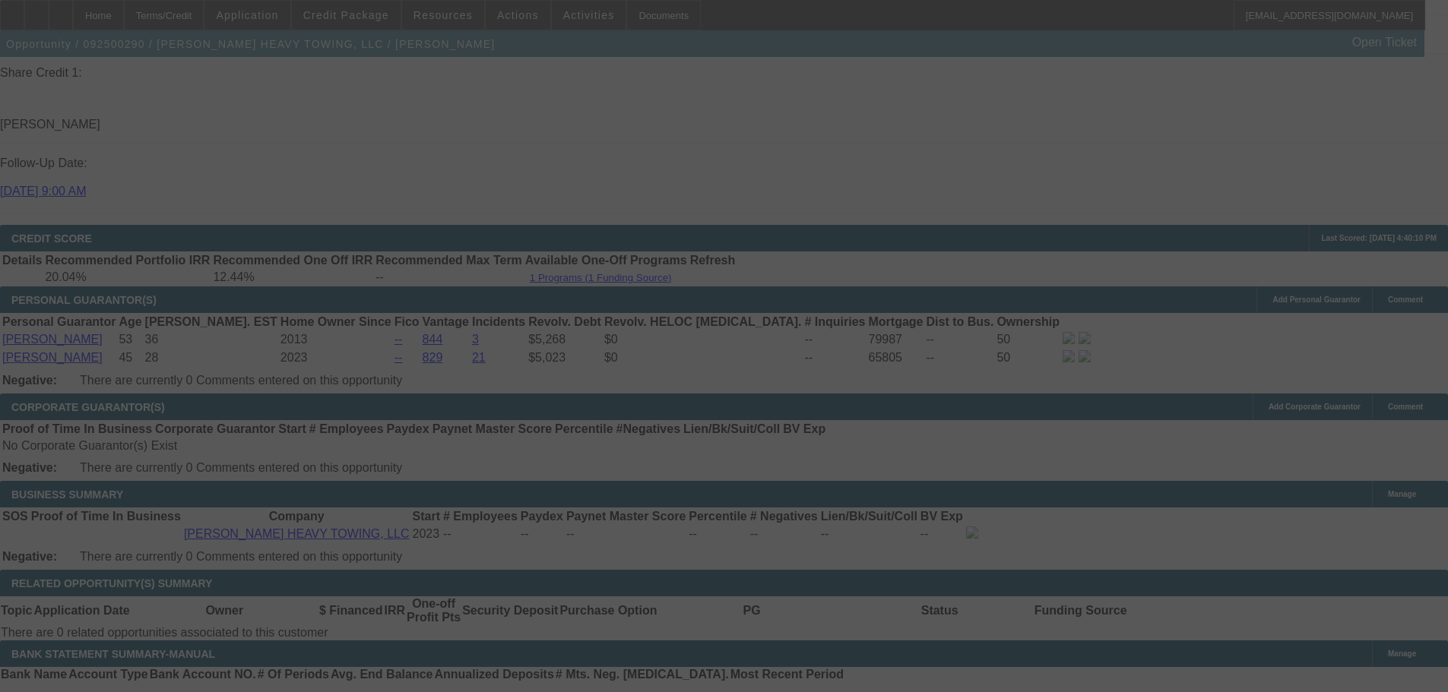
scroll to position [1976, 0]
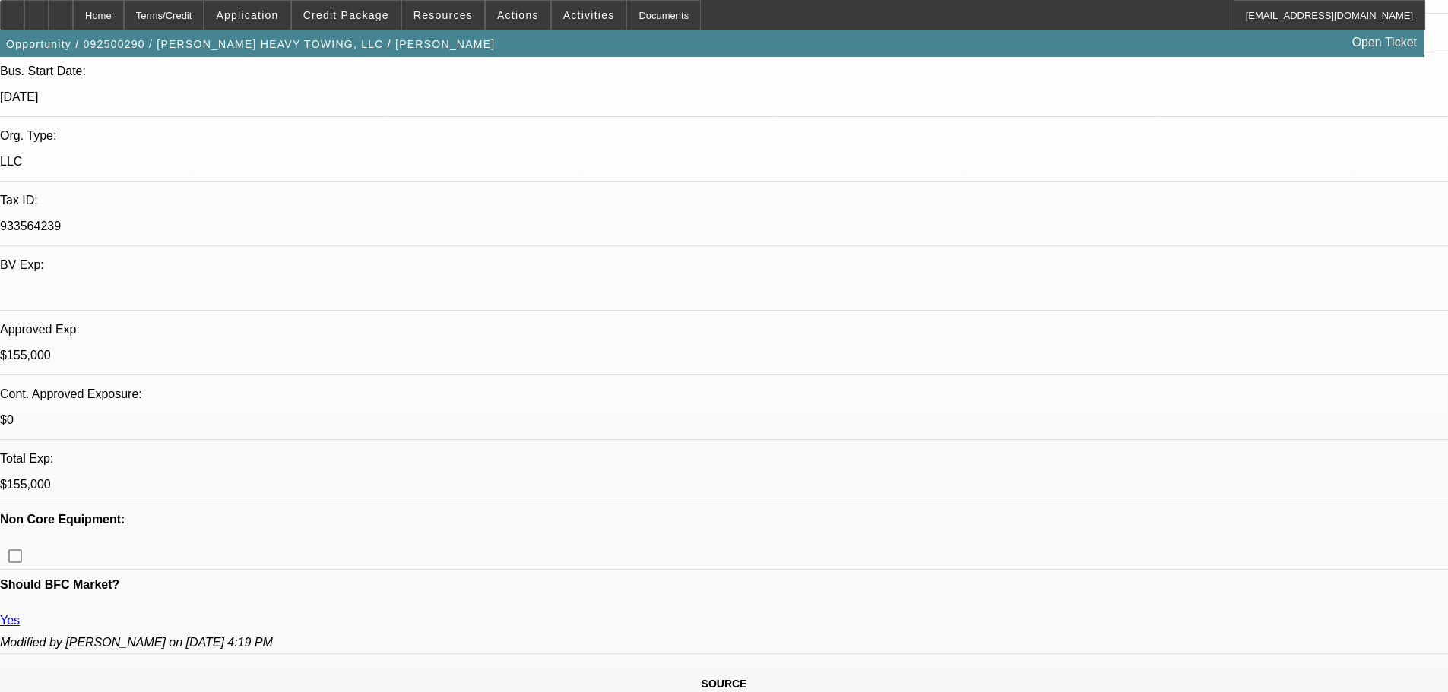
select select "0"
select select "2"
select select "0"
select select "6"
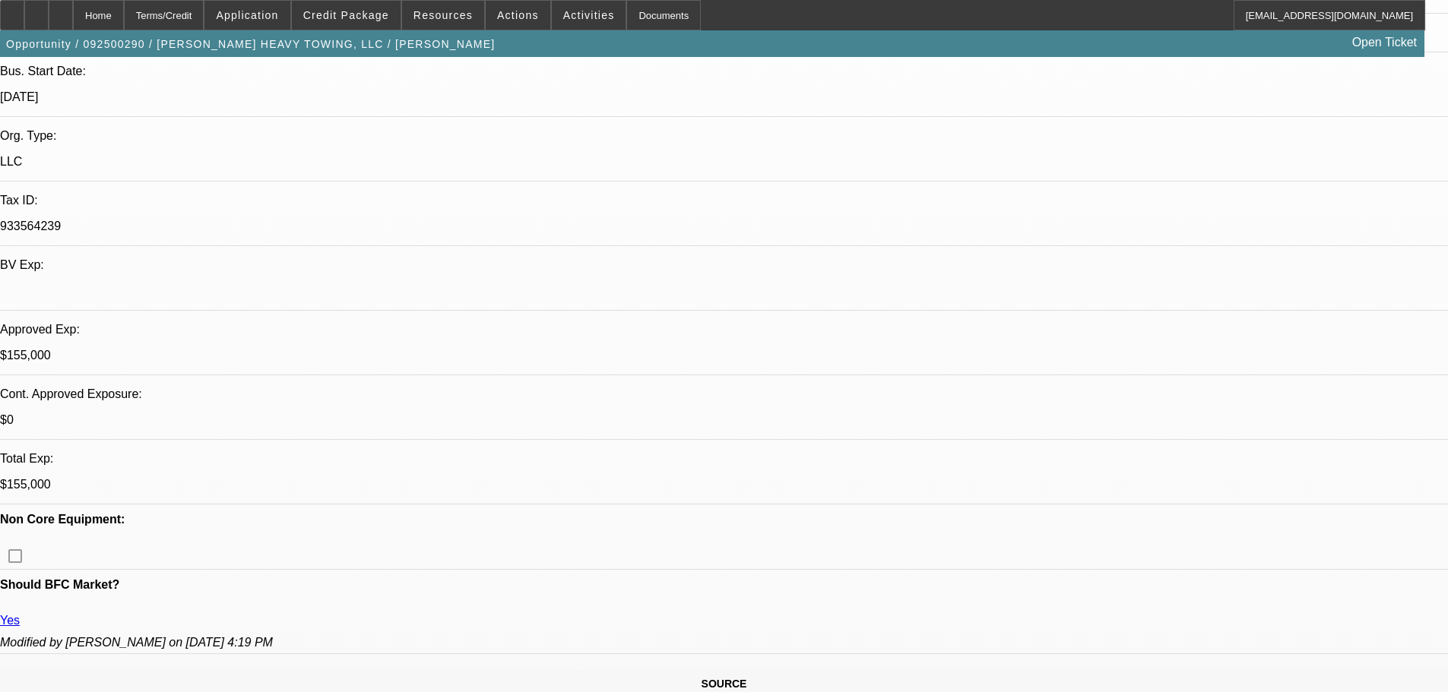
select select "0"
select select "6"
select select "0"
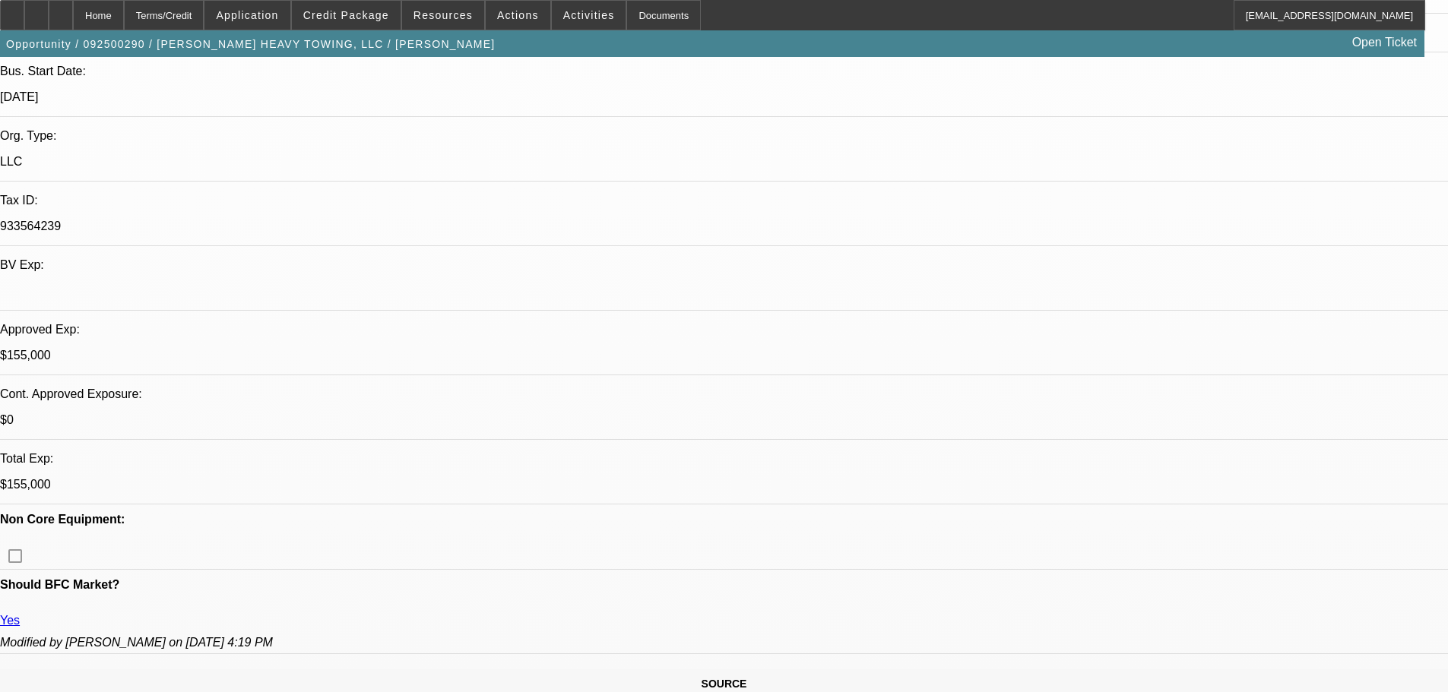
select select "2"
select select "0"
select select "6"
select select "0.1"
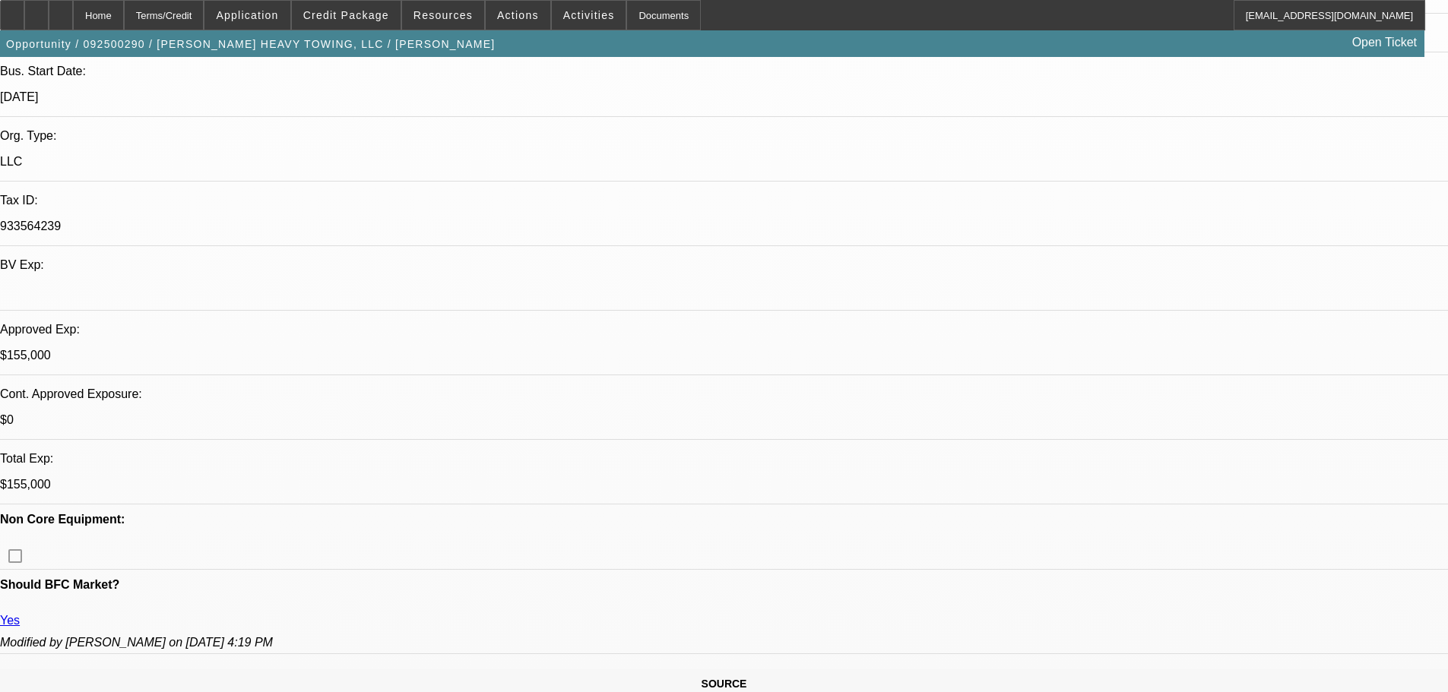
select select "2"
select select "0"
select select "6"
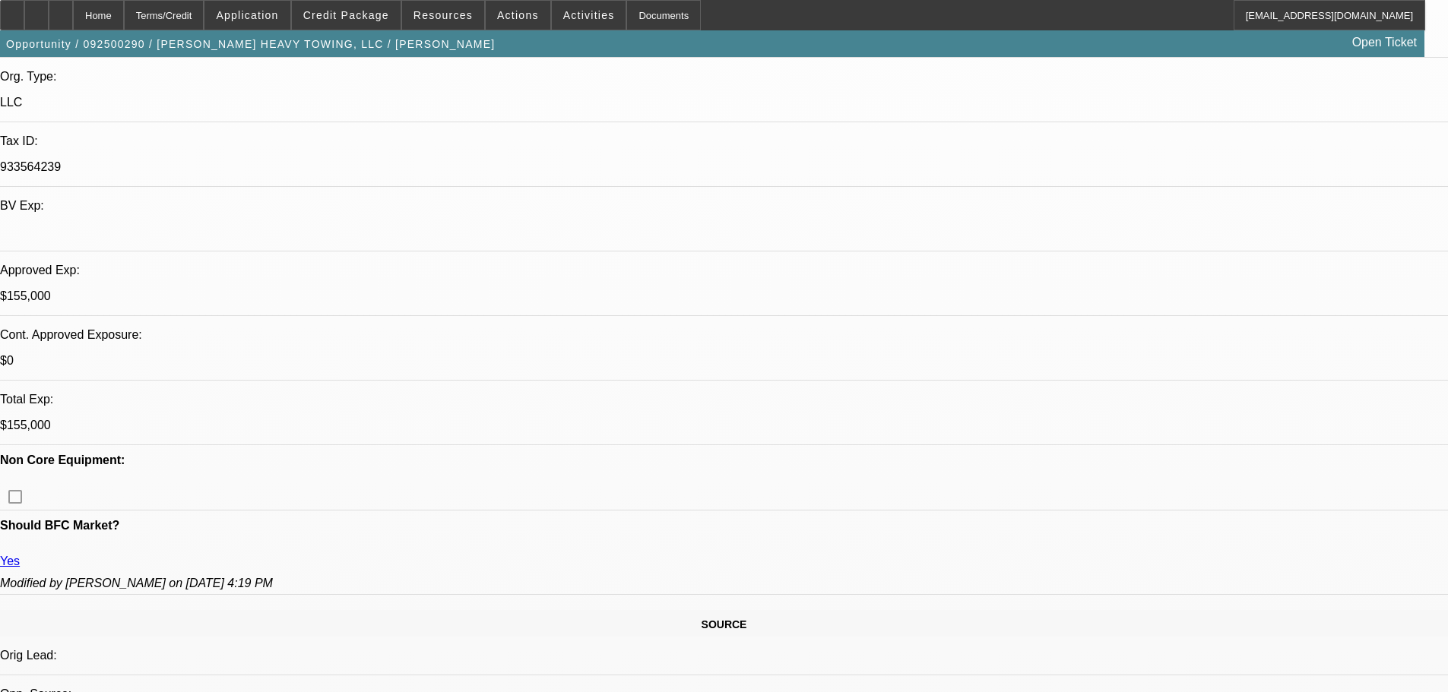
scroll to position [304, 0]
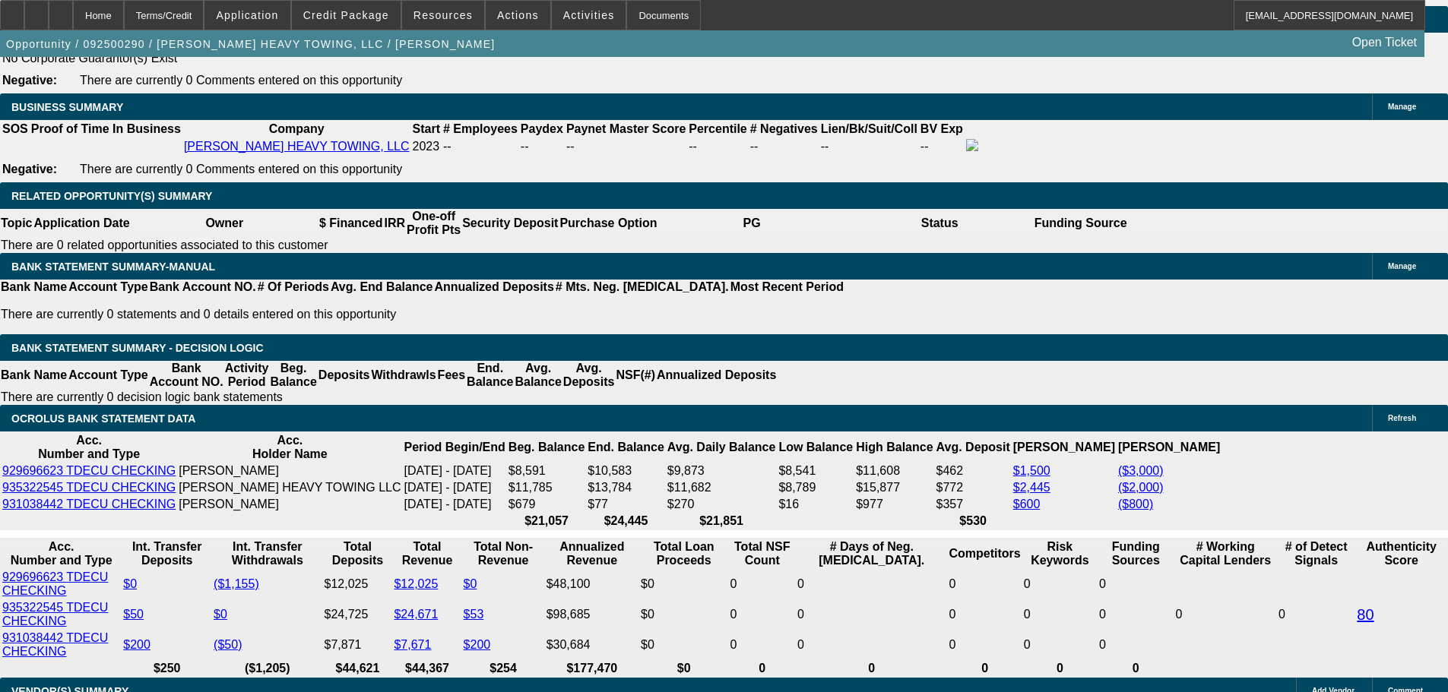
scroll to position [2432, 0]
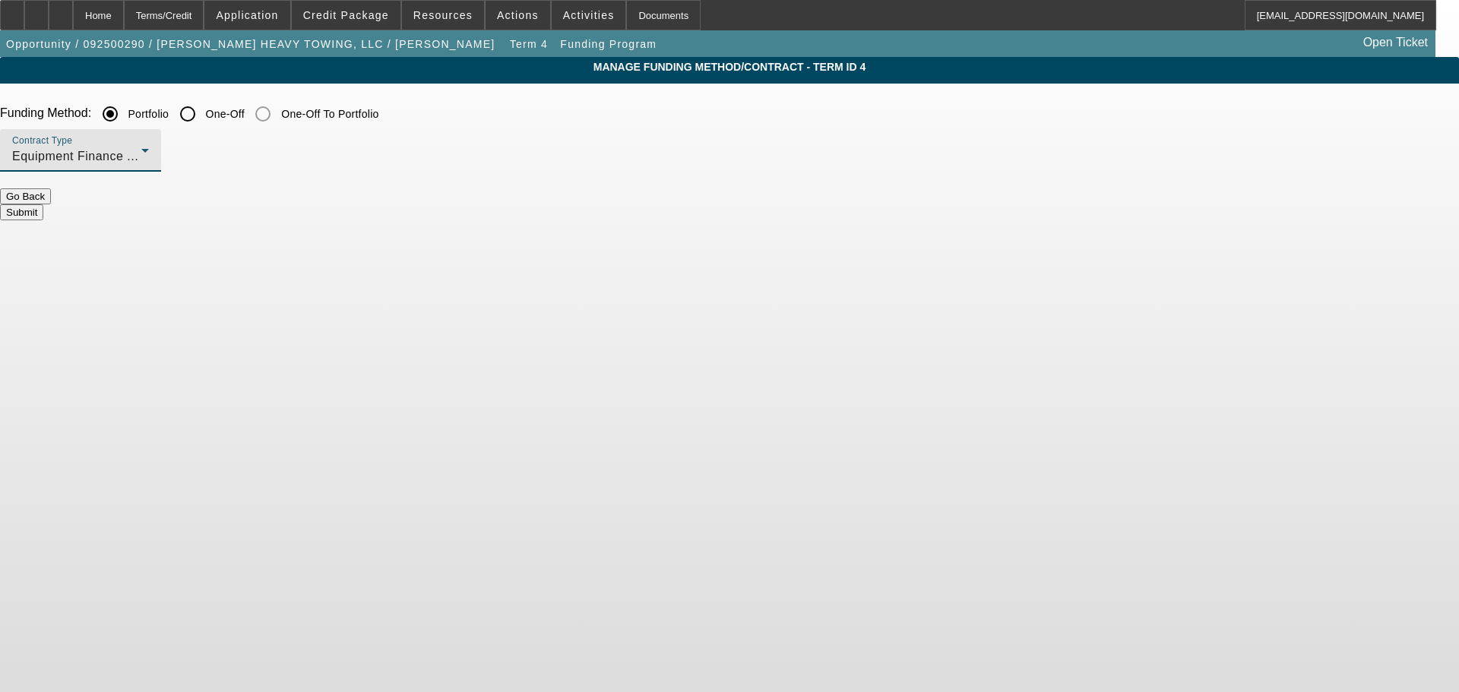
click at [189, 156] on span "Equipment Finance Agreement" at bounding box center [100, 156] width 177 height 13
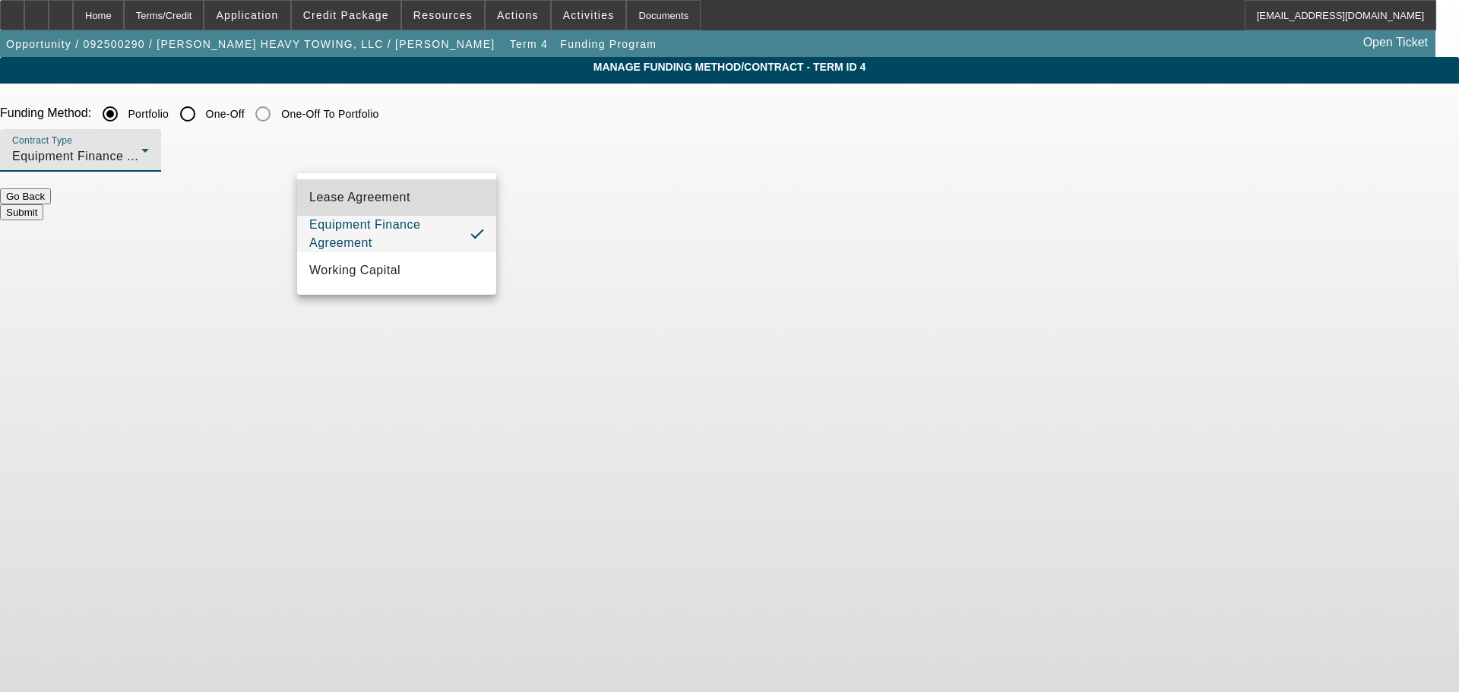
click at [439, 194] on mat-option "Lease Agreement" at bounding box center [396, 197] width 199 height 36
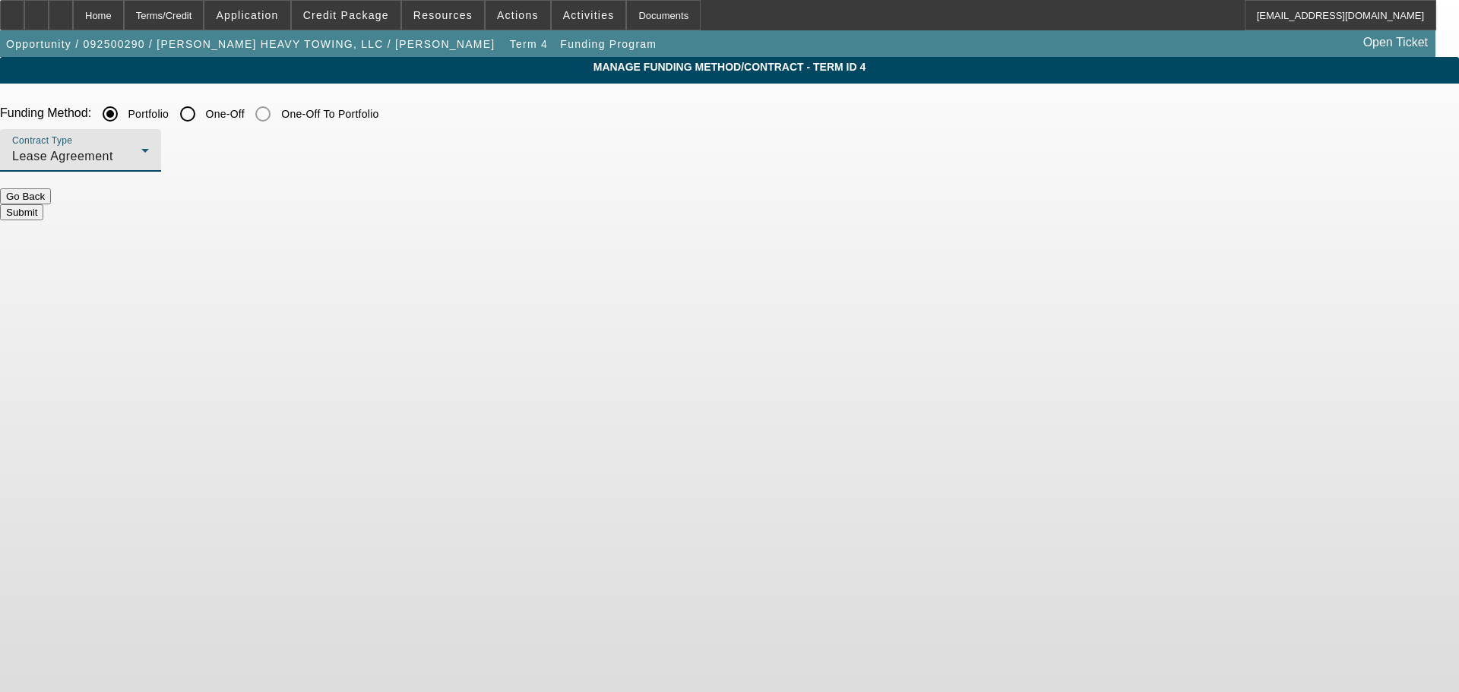
click at [43, 206] on button "Submit" at bounding box center [21, 212] width 43 height 16
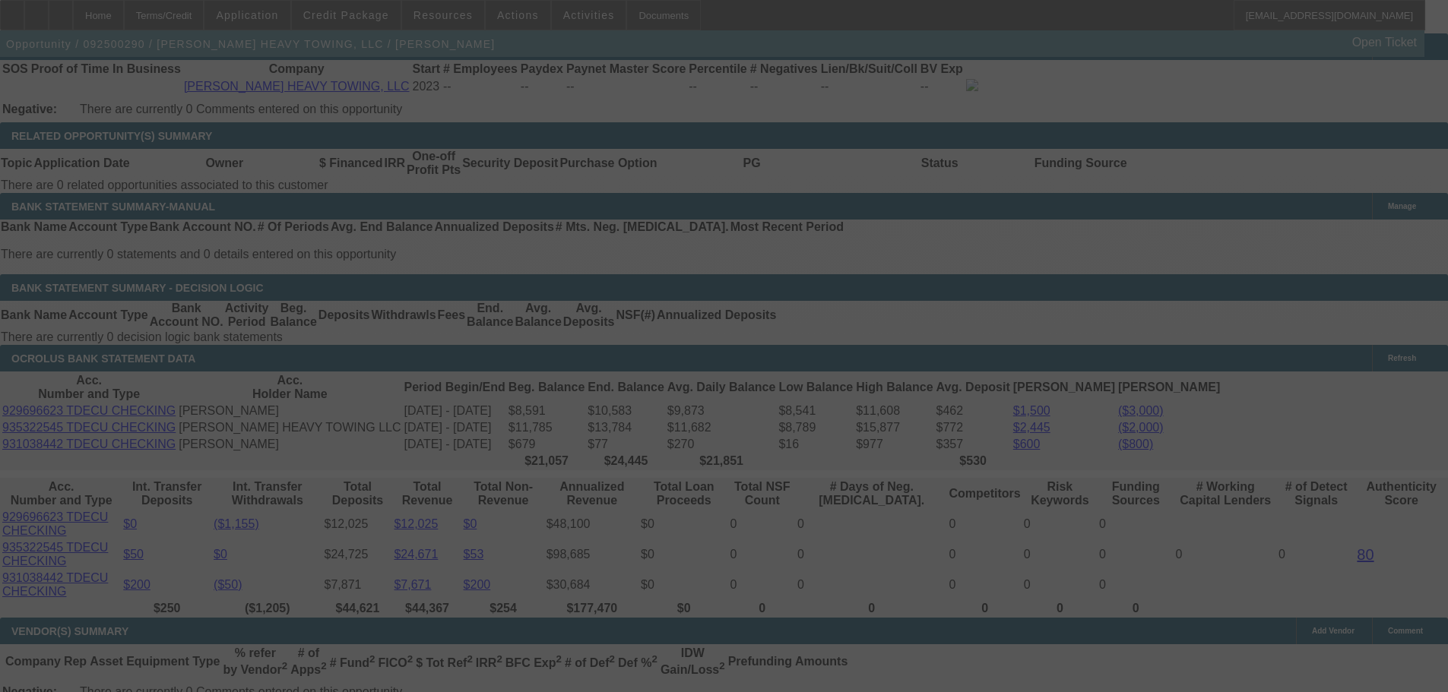
scroll to position [2852, 0]
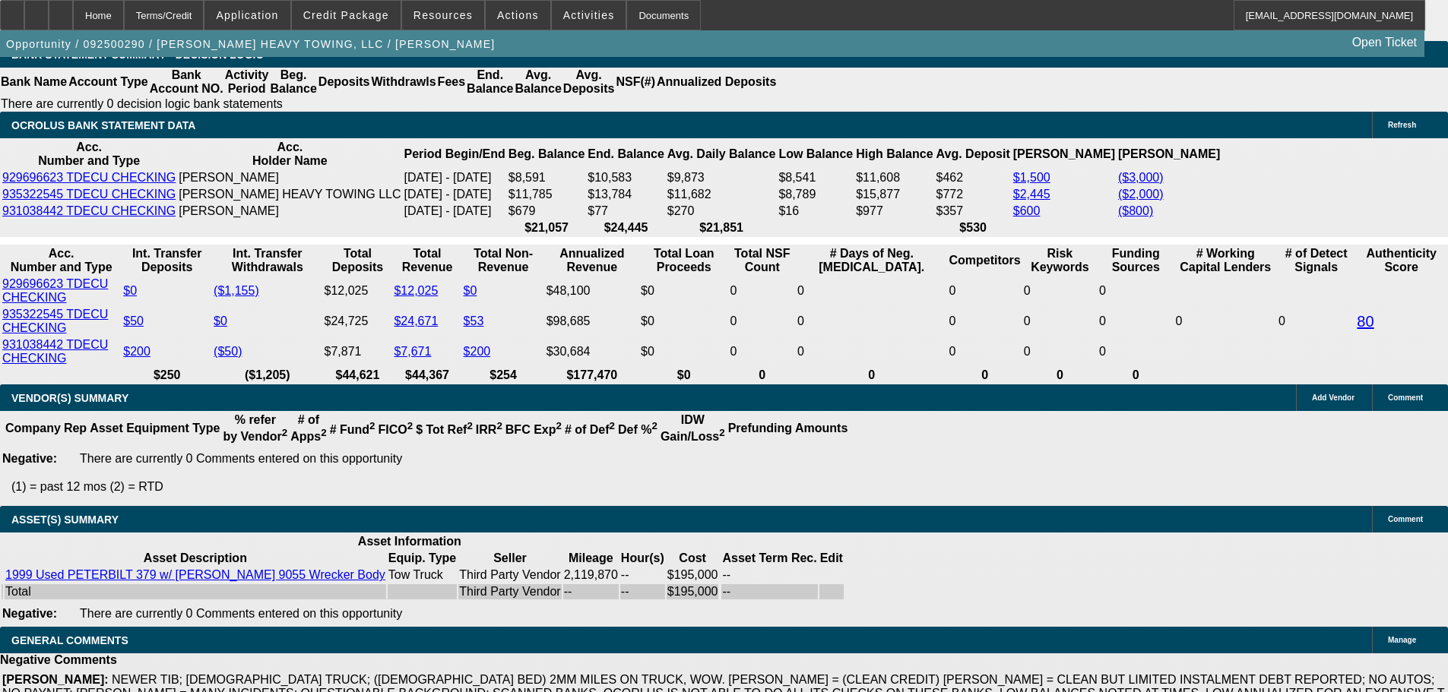
select select "0"
select select "2"
select select "0"
select select "6"
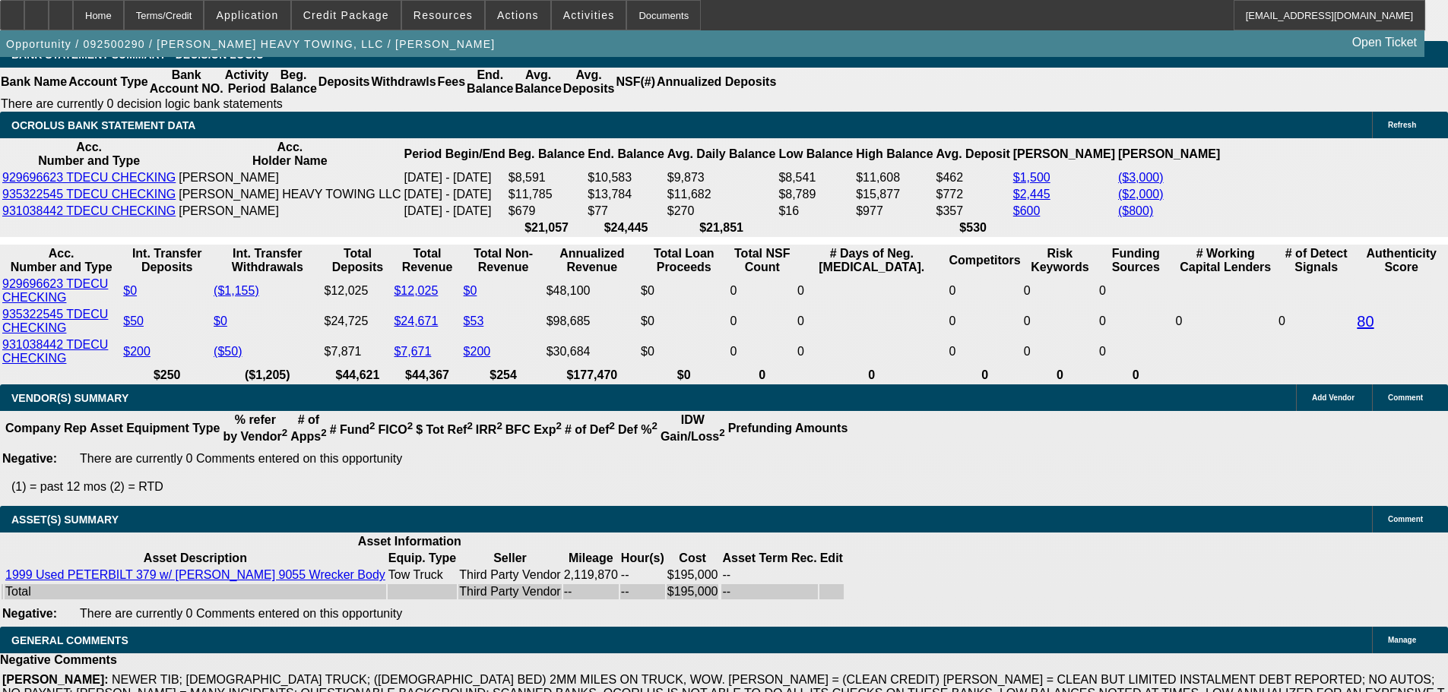
select select "0"
select select "6"
select select "0"
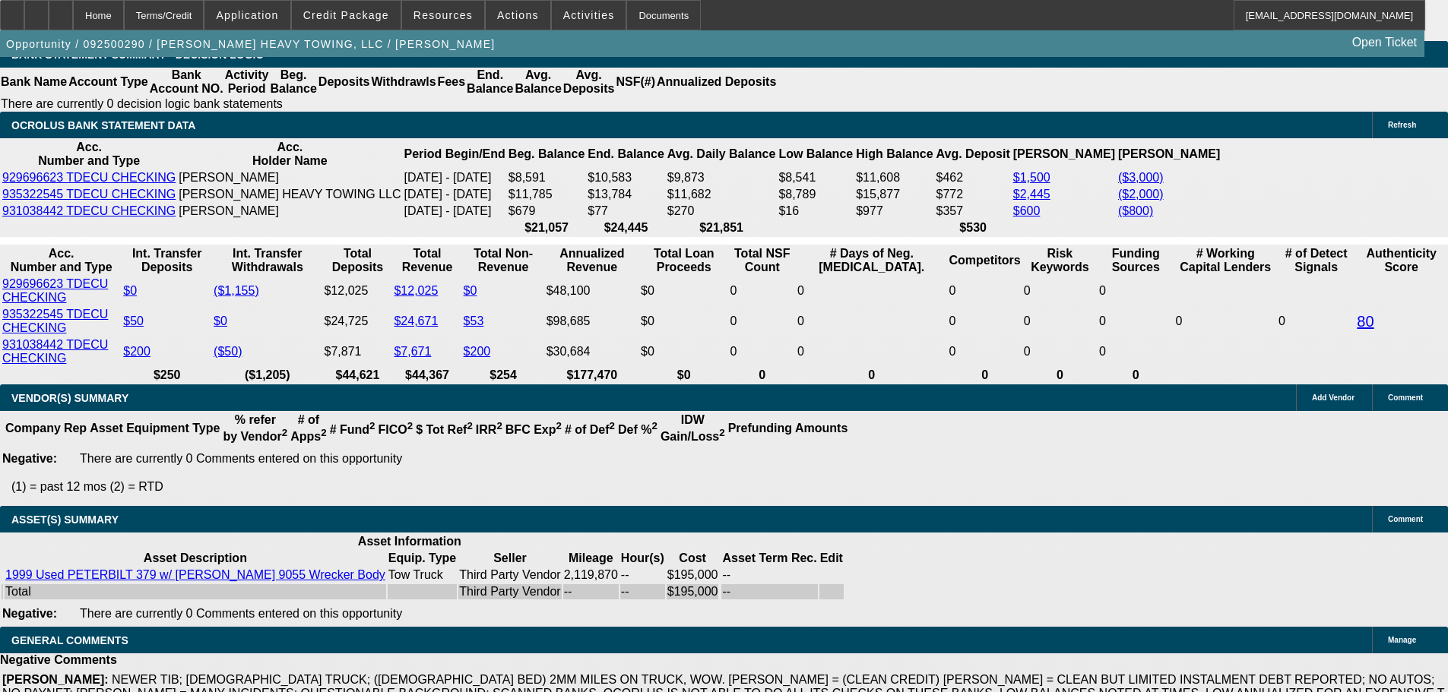
select select "2"
select select "0"
select select "6"
select select "0.1"
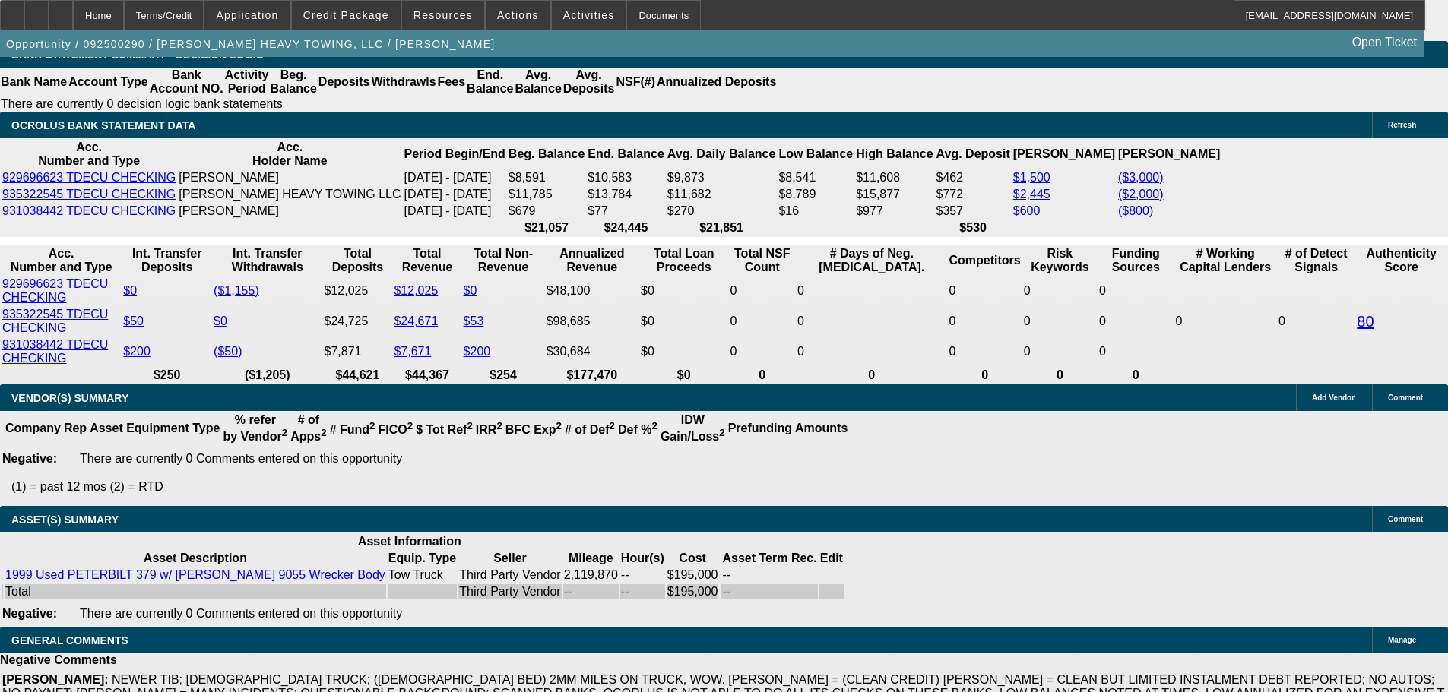
select select "2"
select select "0"
select select "6"
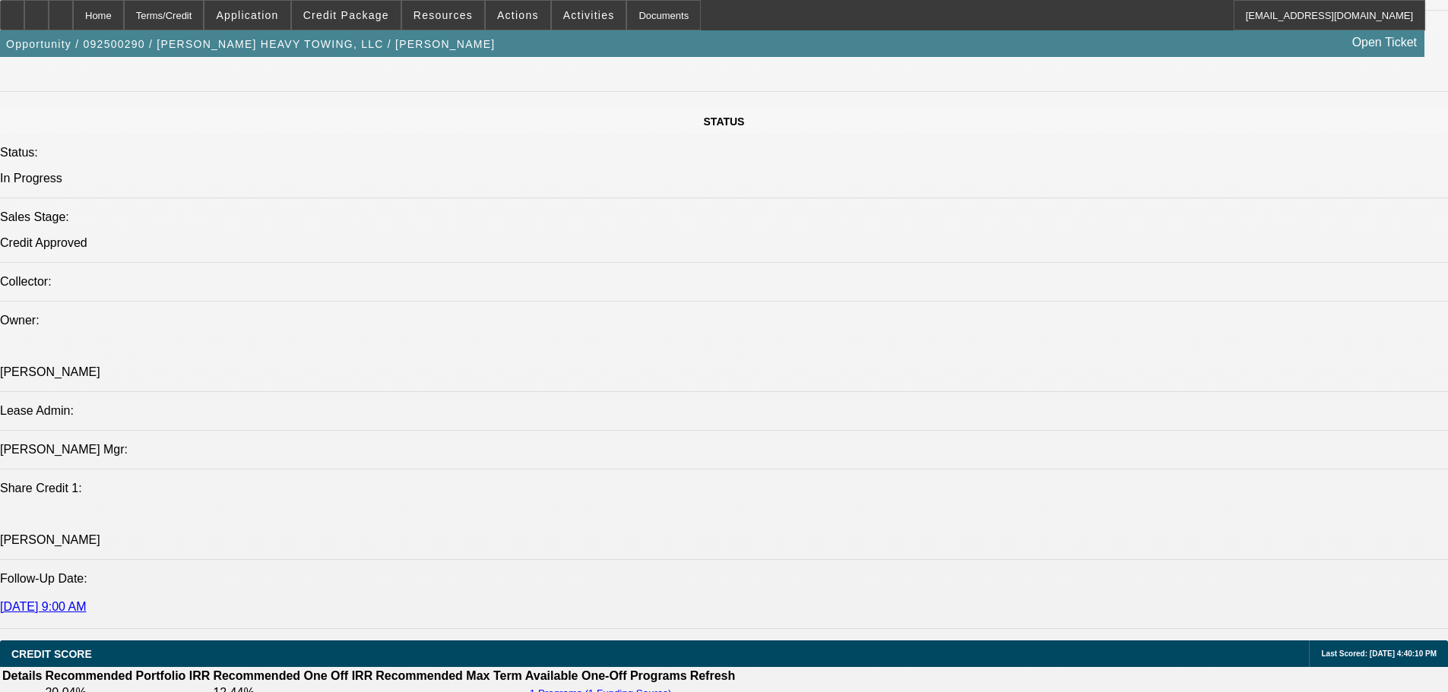
scroll to position [1414, 0]
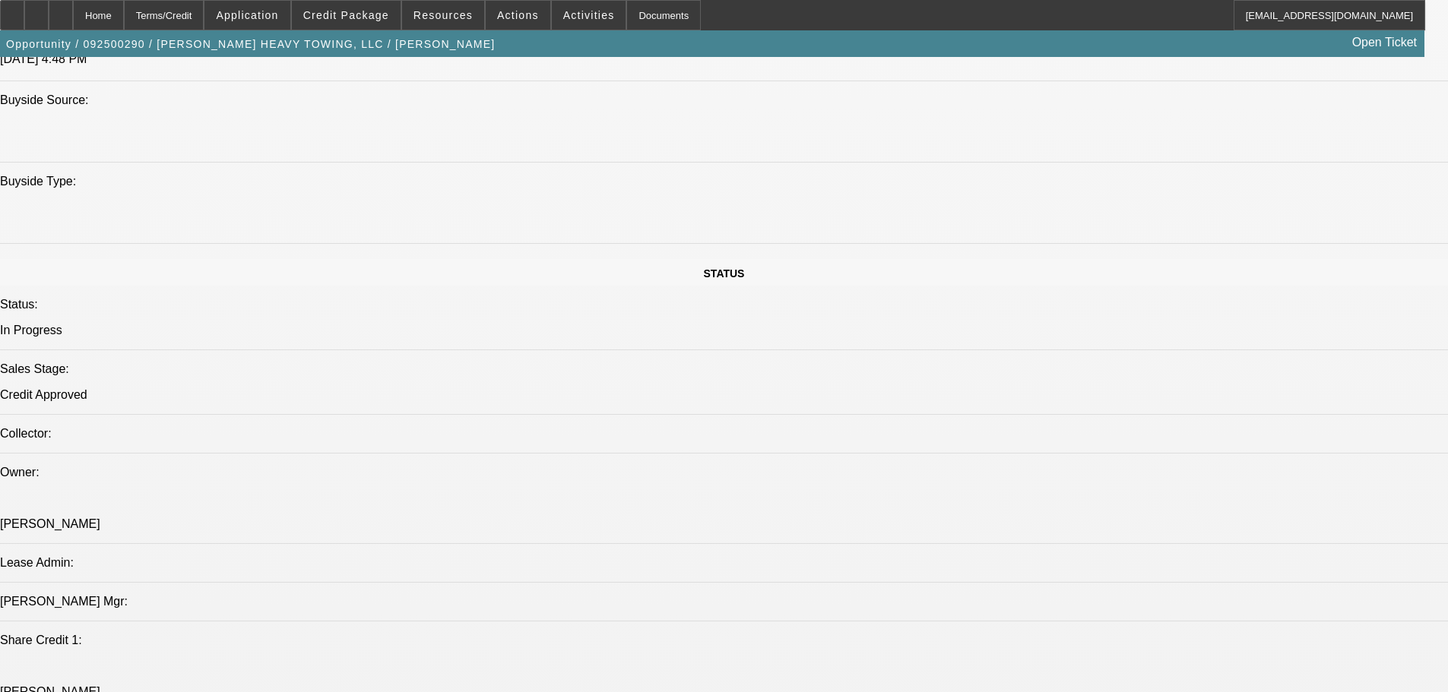
drag, startPoint x: 393, startPoint y: 207, endPoint x: 427, endPoint y: 205, distance: 34.3
drag, startPoint x: 435, startPoint y: 211, endPoint x: 394, endPoint y: 212, distance: 40.3
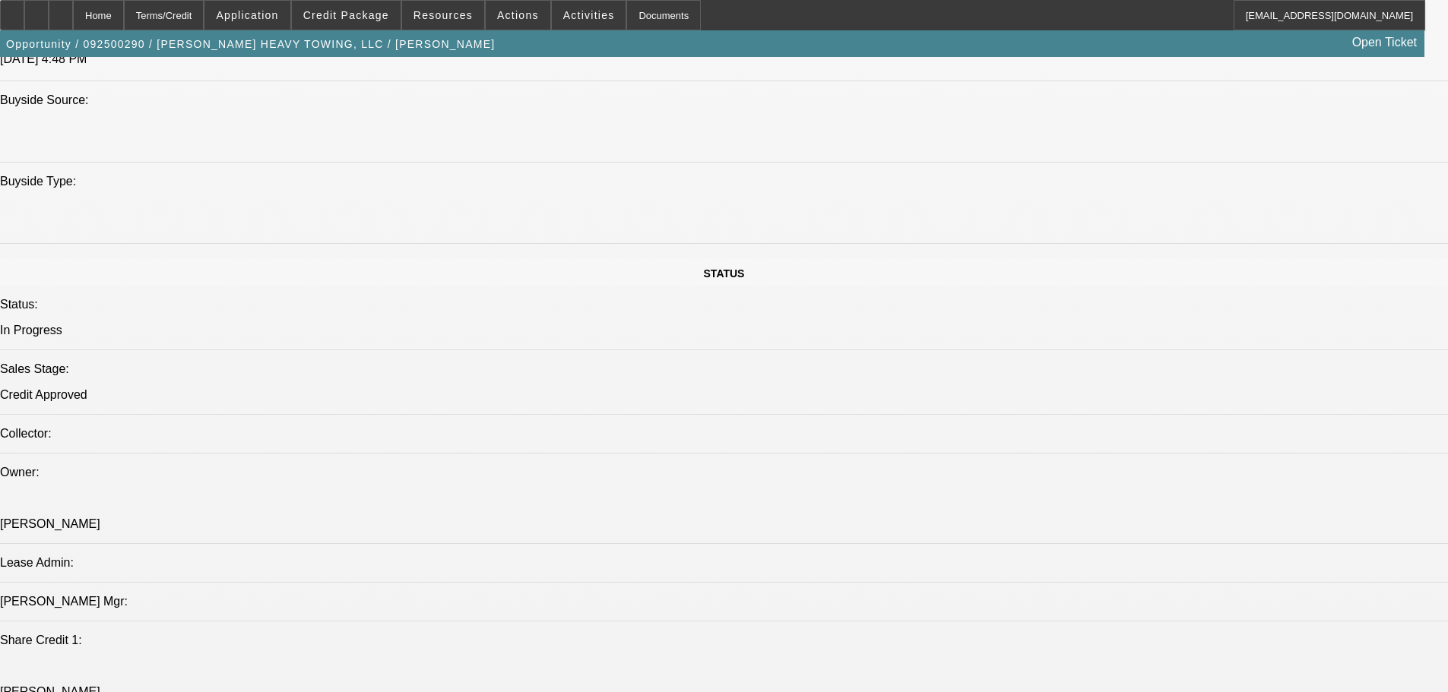
drag, startPoint x: 397, startPoint y: 207, endPoint x: 438, endPoint y: 206, distance: 41.1
drag, startPoint x: 433, startPoint y: 152, endPoint x: 387, endPoint y: 150, distance: 46.4
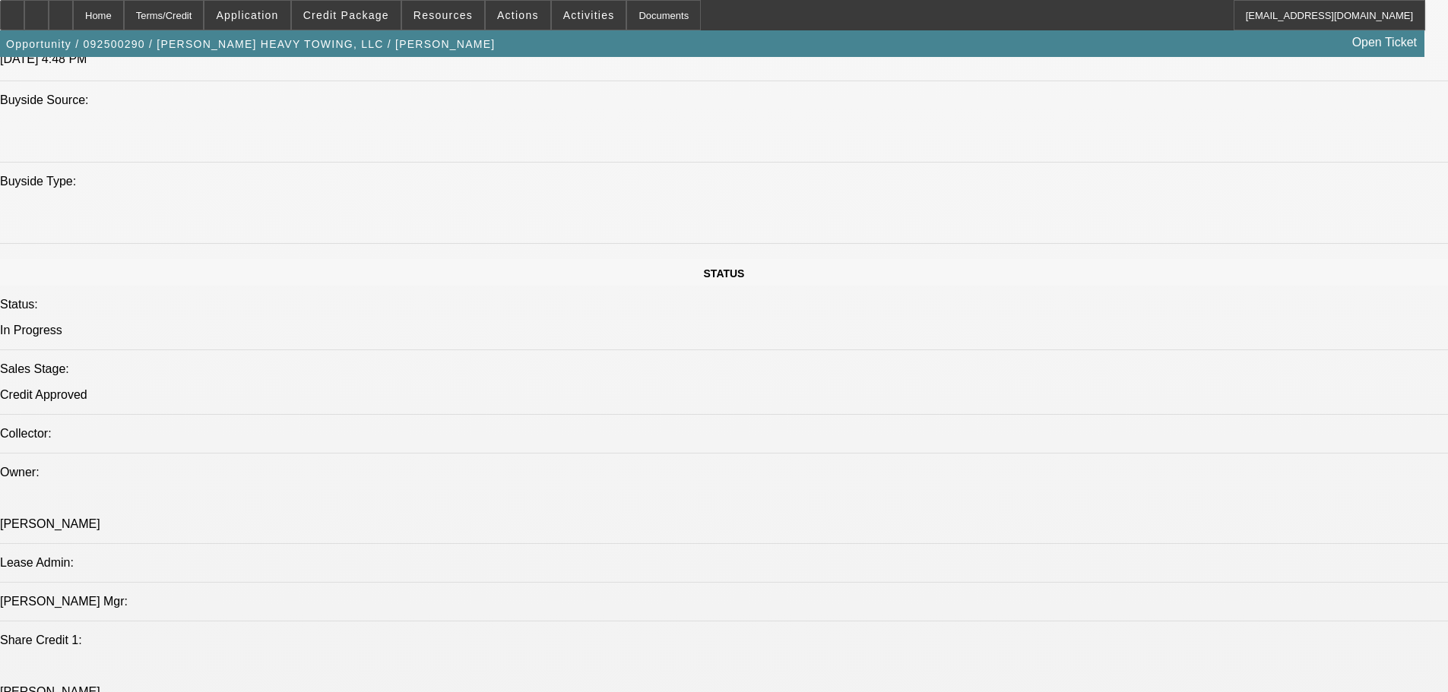
drag, startPoint x: 414, startPoint y: 205, endPoint x: 436, endPoint y: 209, distance: 22.4
drag, startPoint x: 432, startPoint y: 211, endPoint x: 390, endPoint y: 207, distance: 42.7
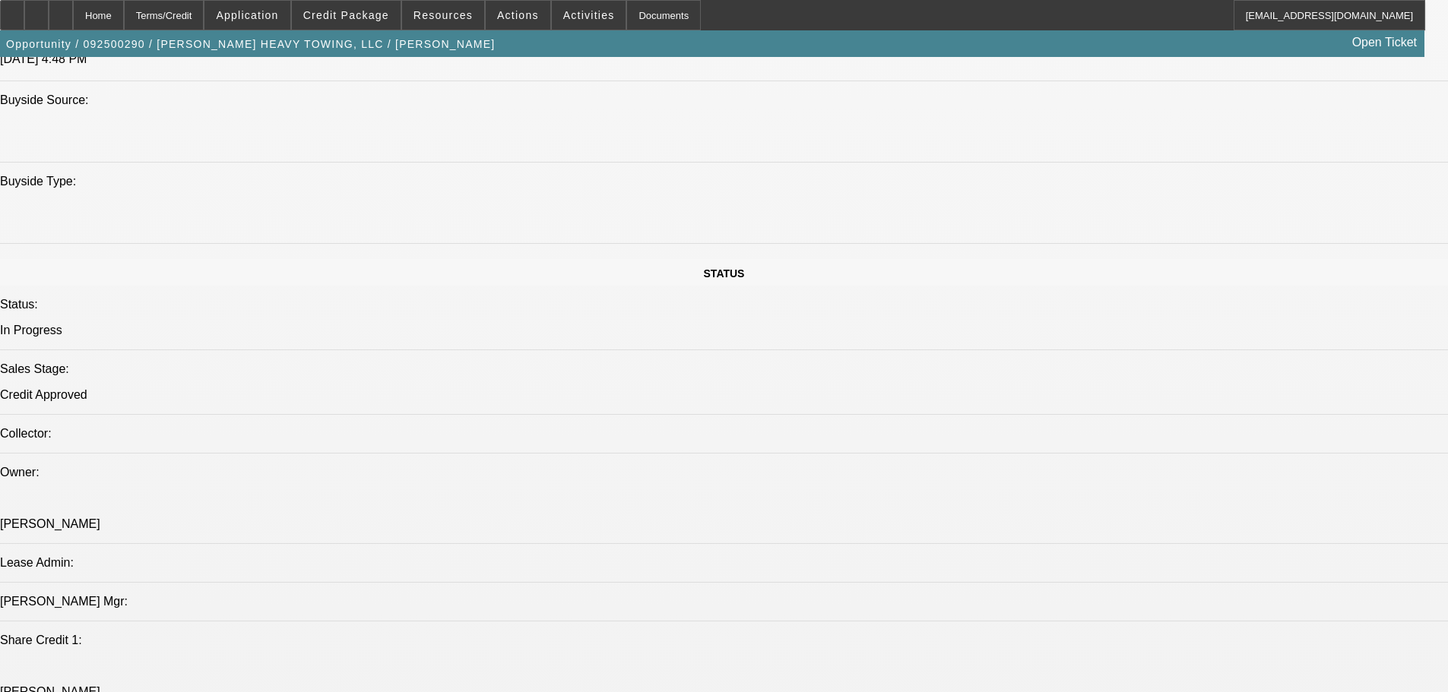
drag, startPoint x: 394, startPoint y: 205, endPoint x: 434, endPoint y: 211, distance: 39.9
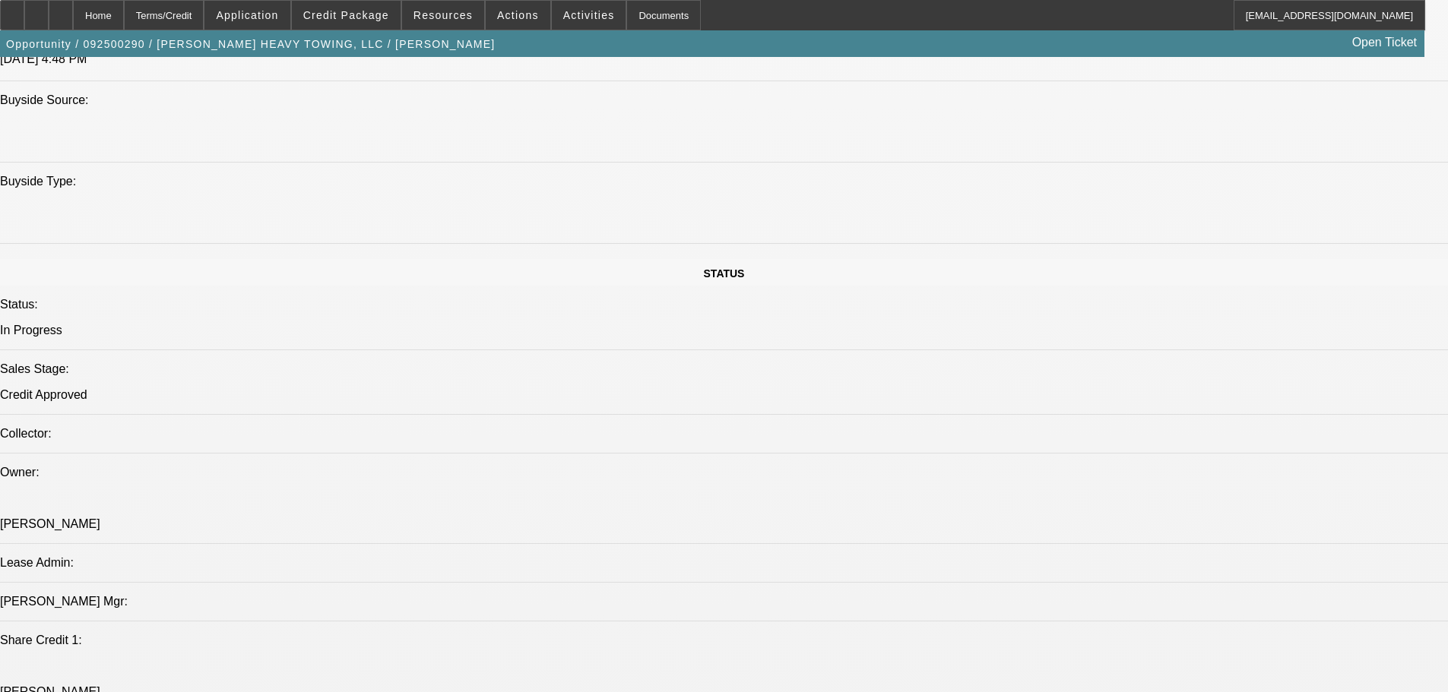
drag, startPoint x: 435, startPoint y: 208, endPoint x: 394, endPoint y: 208, distance: 41.0
drag, startPoint x: 396, startPoint y: 205, endPoint x: 433, endPoint y: 205, distance: 37.2
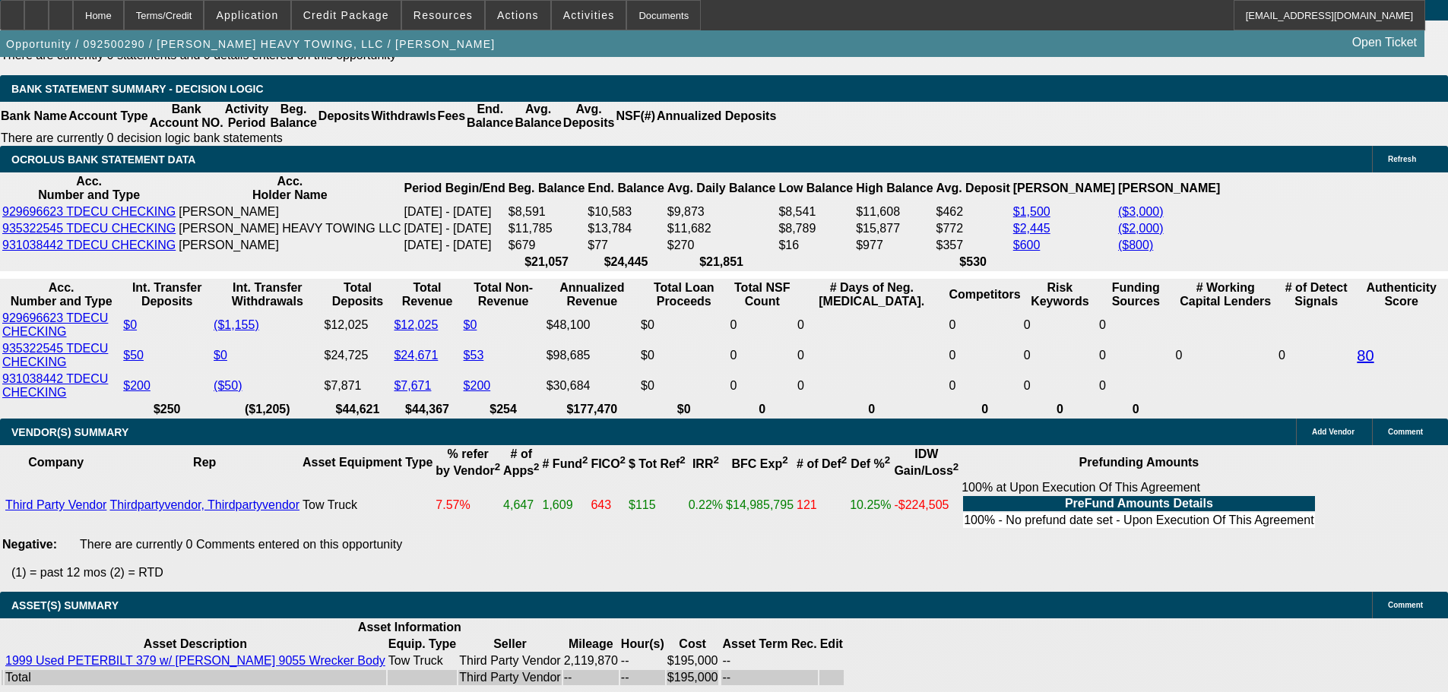
scroll to position [2630, 0]
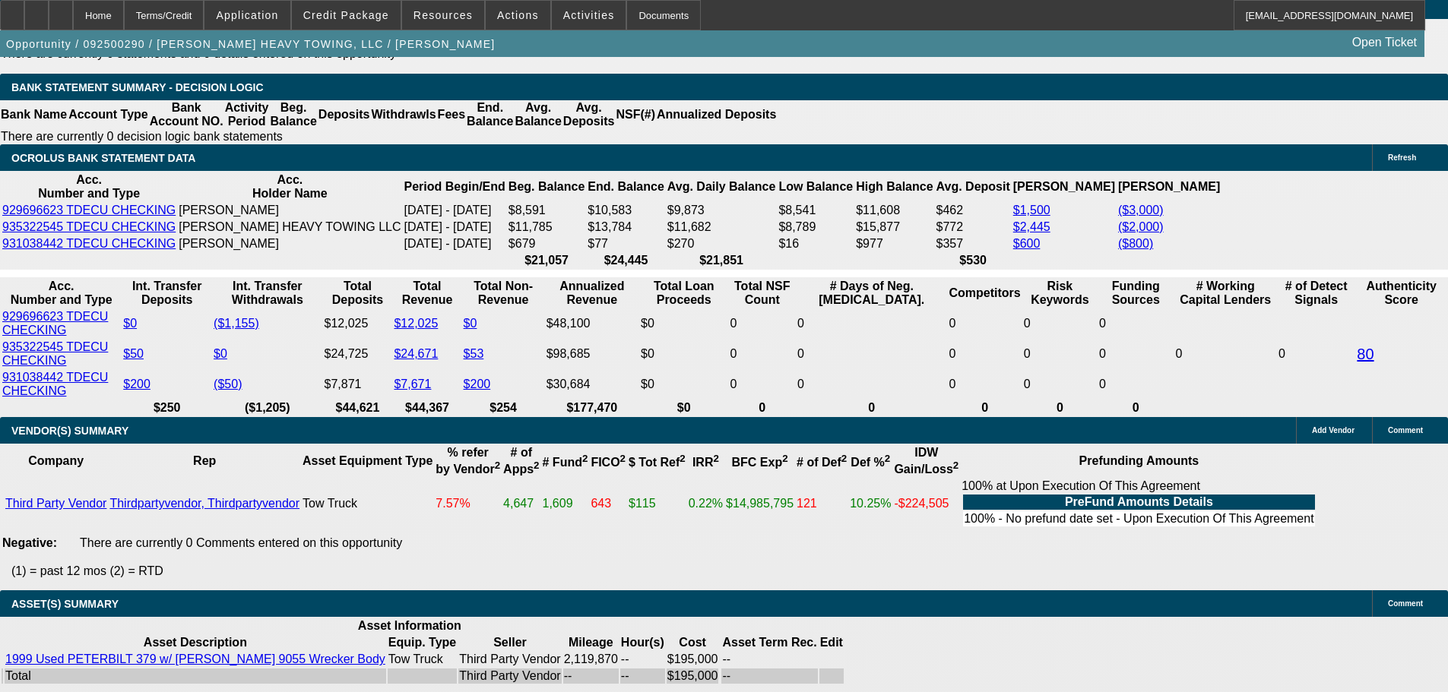
select select "0.1"
type input "$19,500.00"
type input "UNKNOWN"
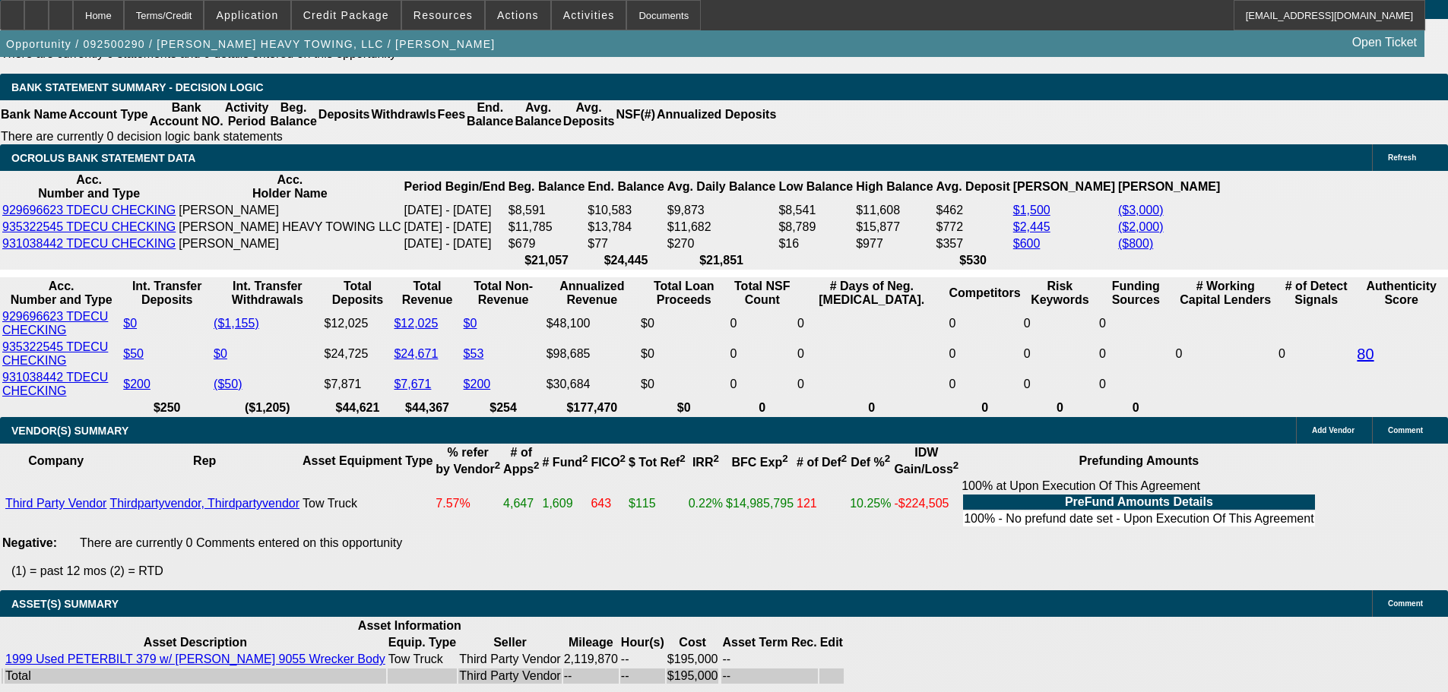
select select "4"
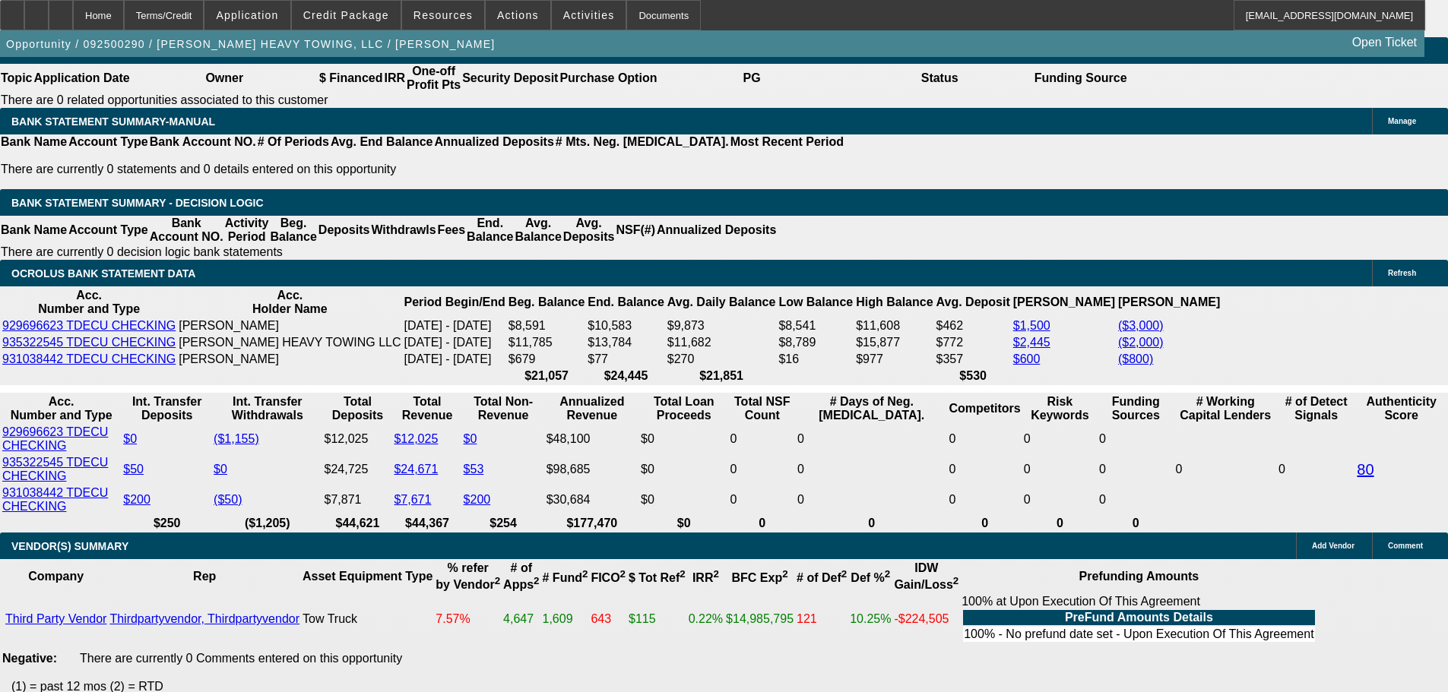
scroll to position [2478, 0]
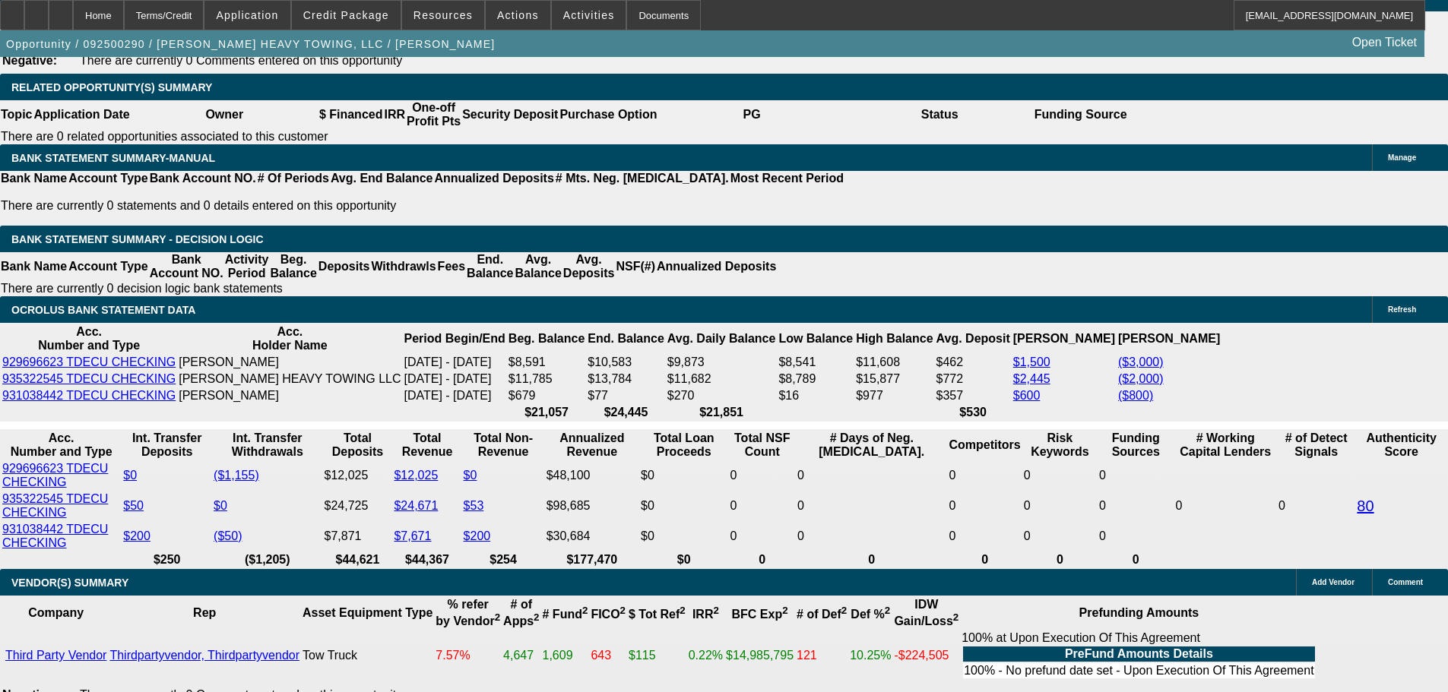
drag, startPoint x: 327, startPoint y: 378, endPoint x: 356, endPoint y: 379, distance: 28.9
type input "16"
type input "$3,769.30"
type input "$7,538.60"
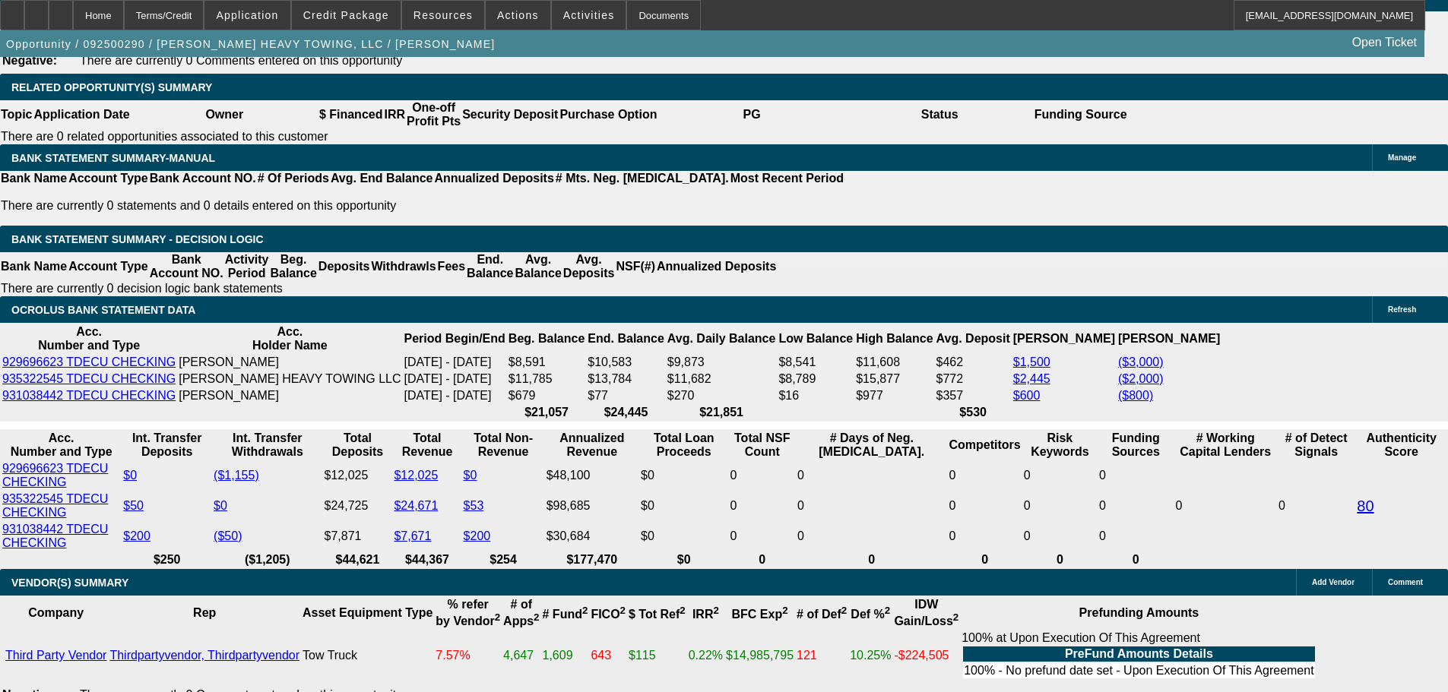
type input "$2,649.53"
type input "$5,299.06"
type input "16"
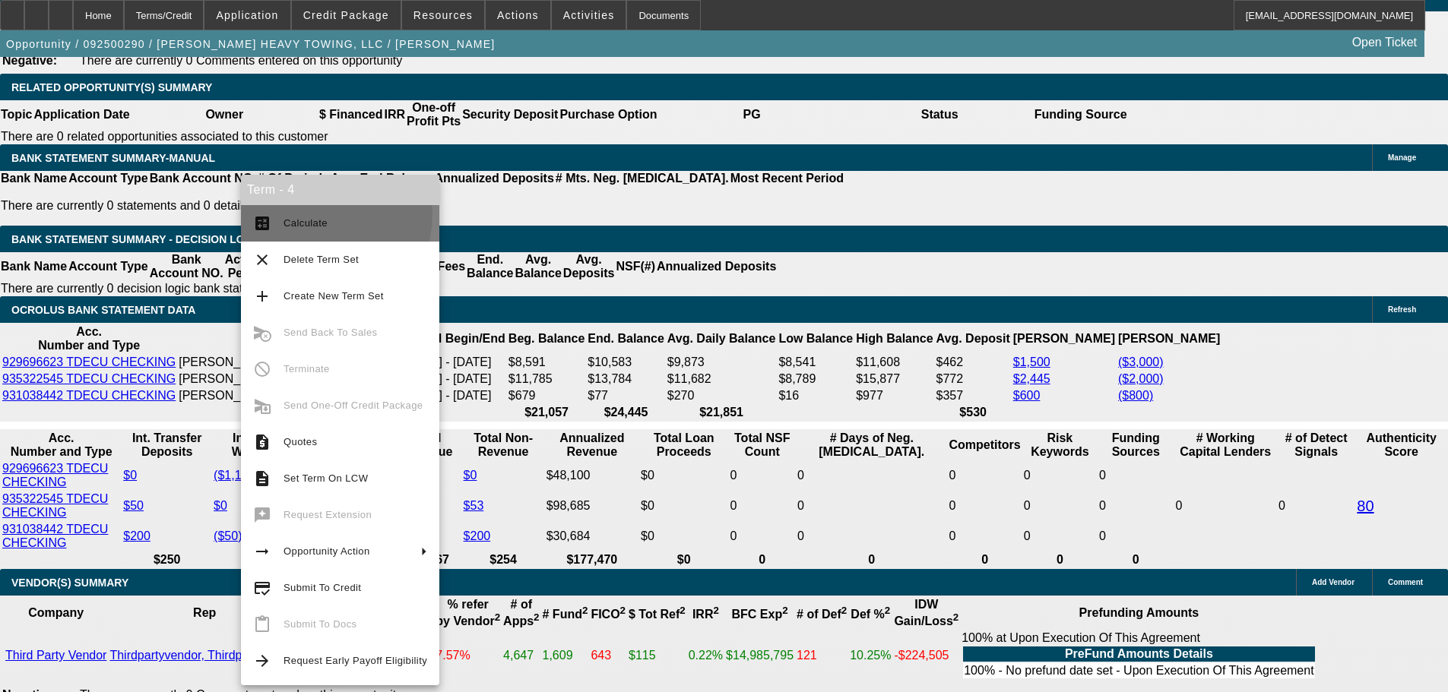
click at [312, 215] on span "Calculate" at bounding box center [355, 223] width 144 height 18
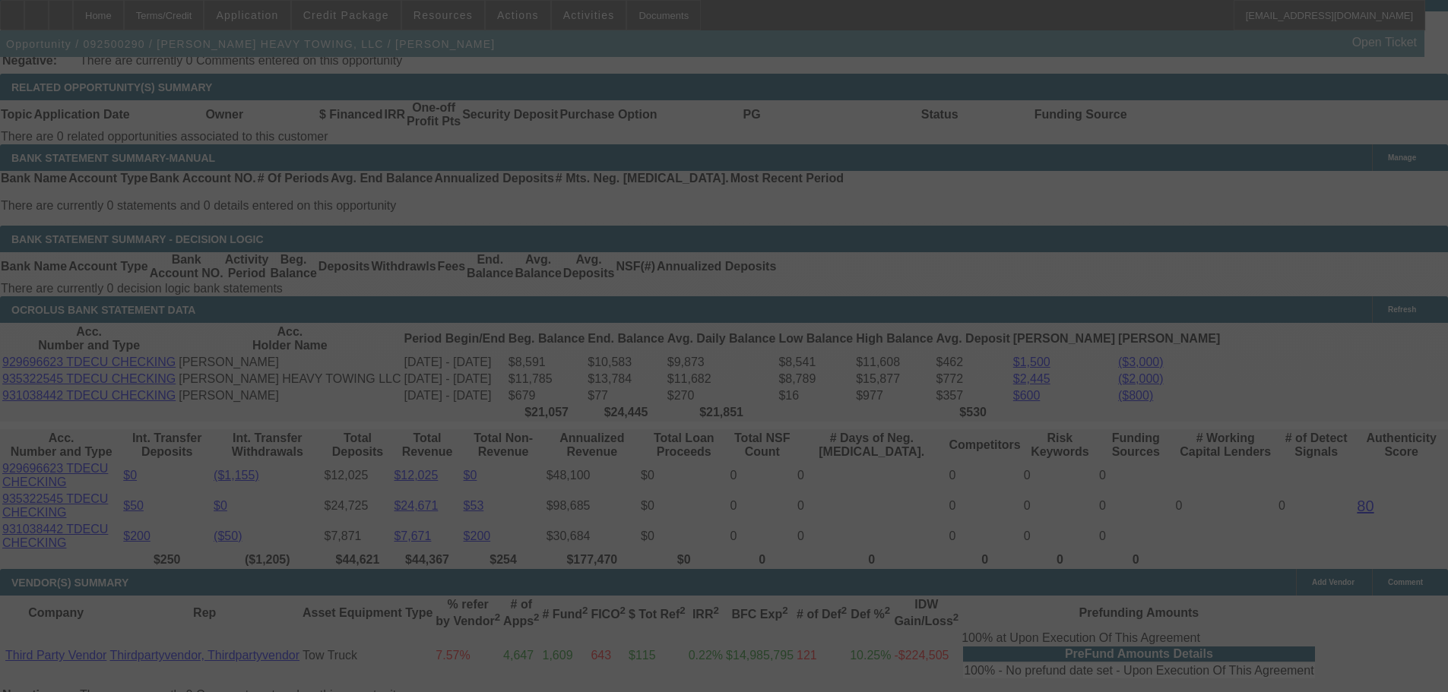
select select "0"
select select "2"
select select "0.1"
select select "4"
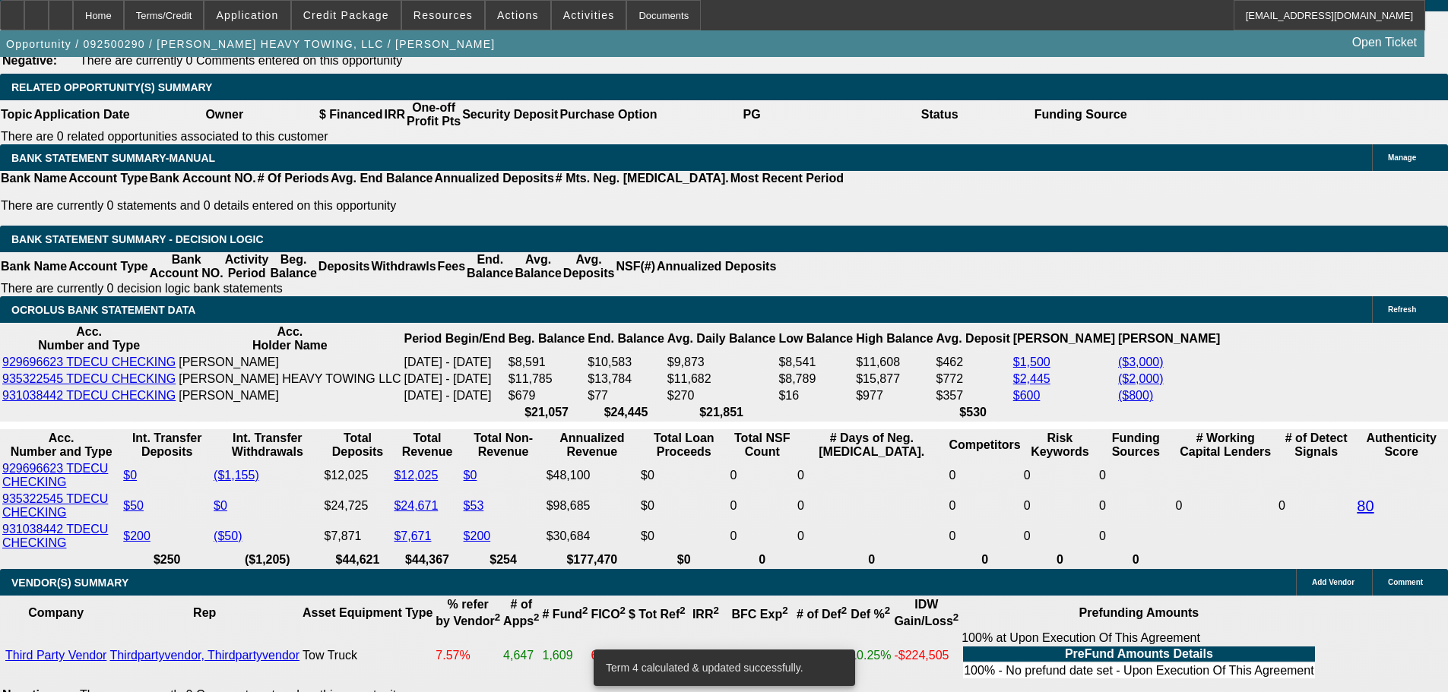
drag, startPoint x: 331, startPoint y: 377, endPoint x: 369, endPoint y: 380, distance: 38.1
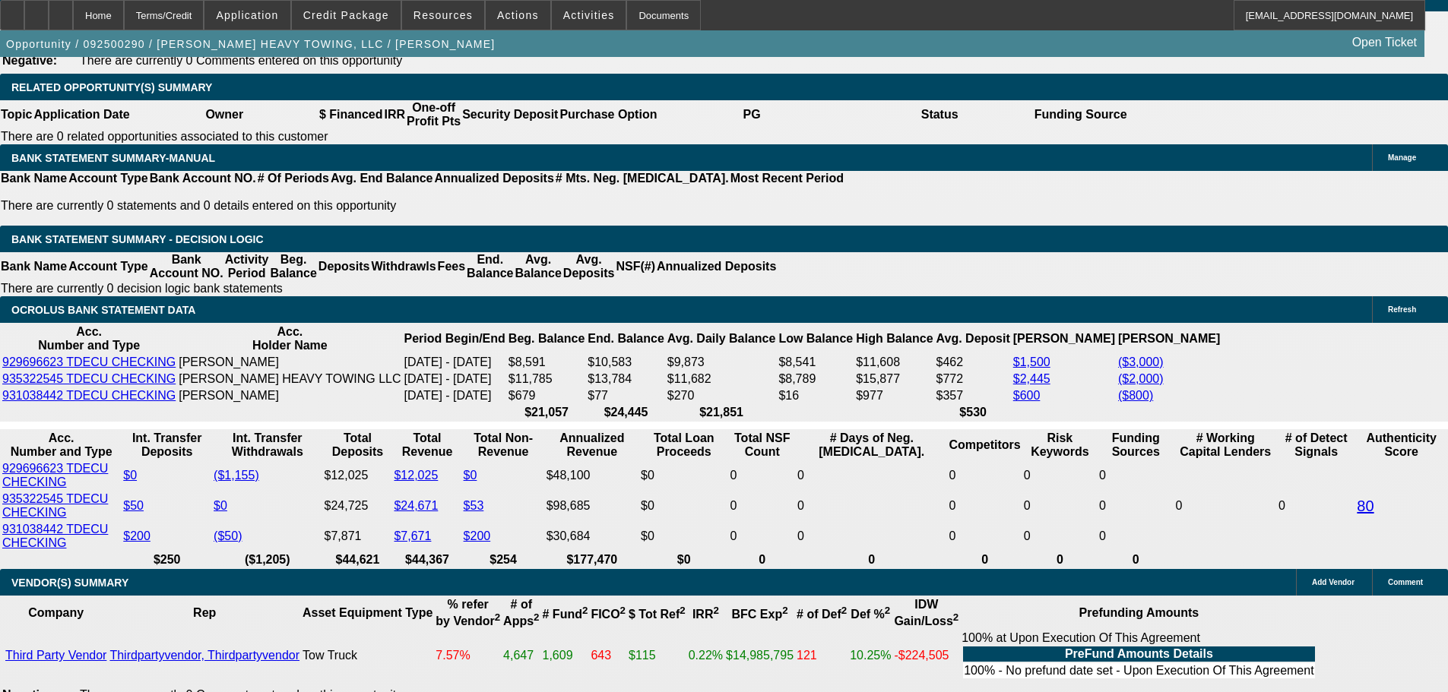
type input "UNKNOWN"
type input "126"
type input "$6,895.78"
type input "$3,447.89"
type input "$32,631.64"
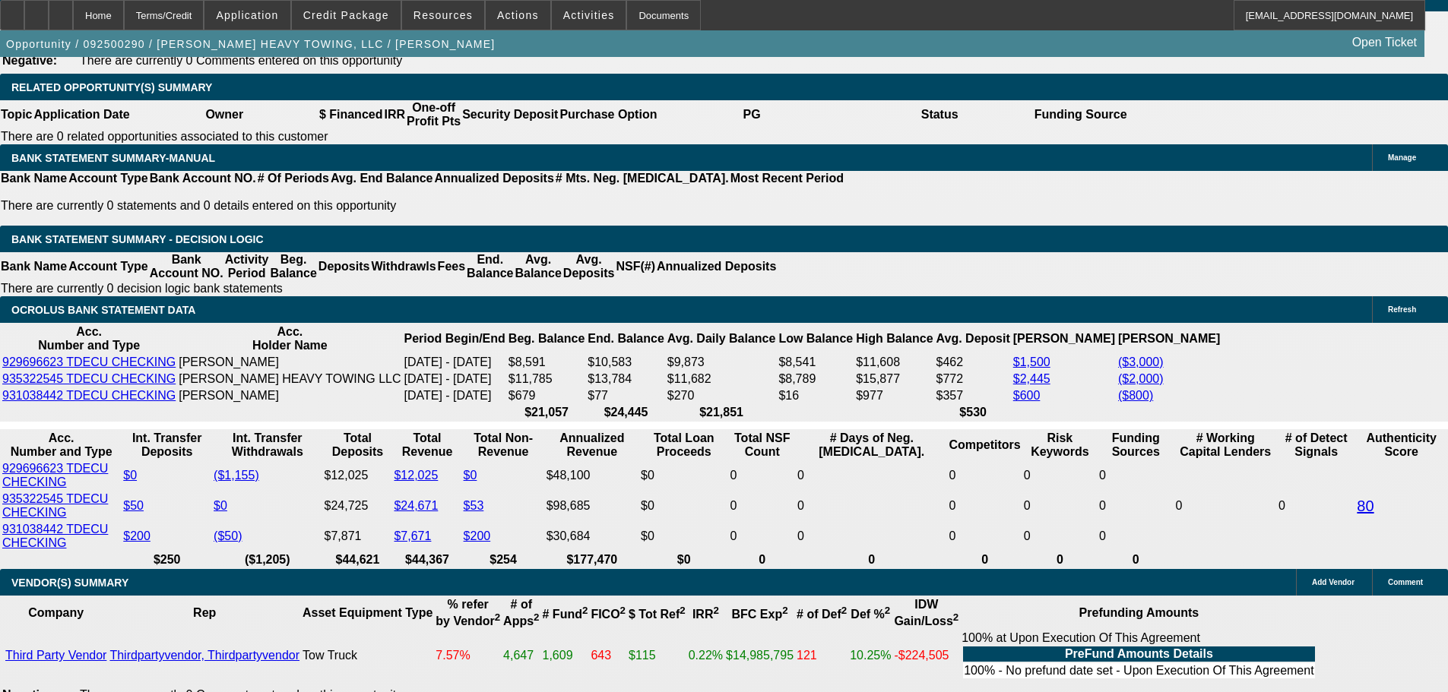
type input "$16,315.82"
type input "1"
type input "$6,895.78"
type input "$3,447.89"
type input "$5,299.06"
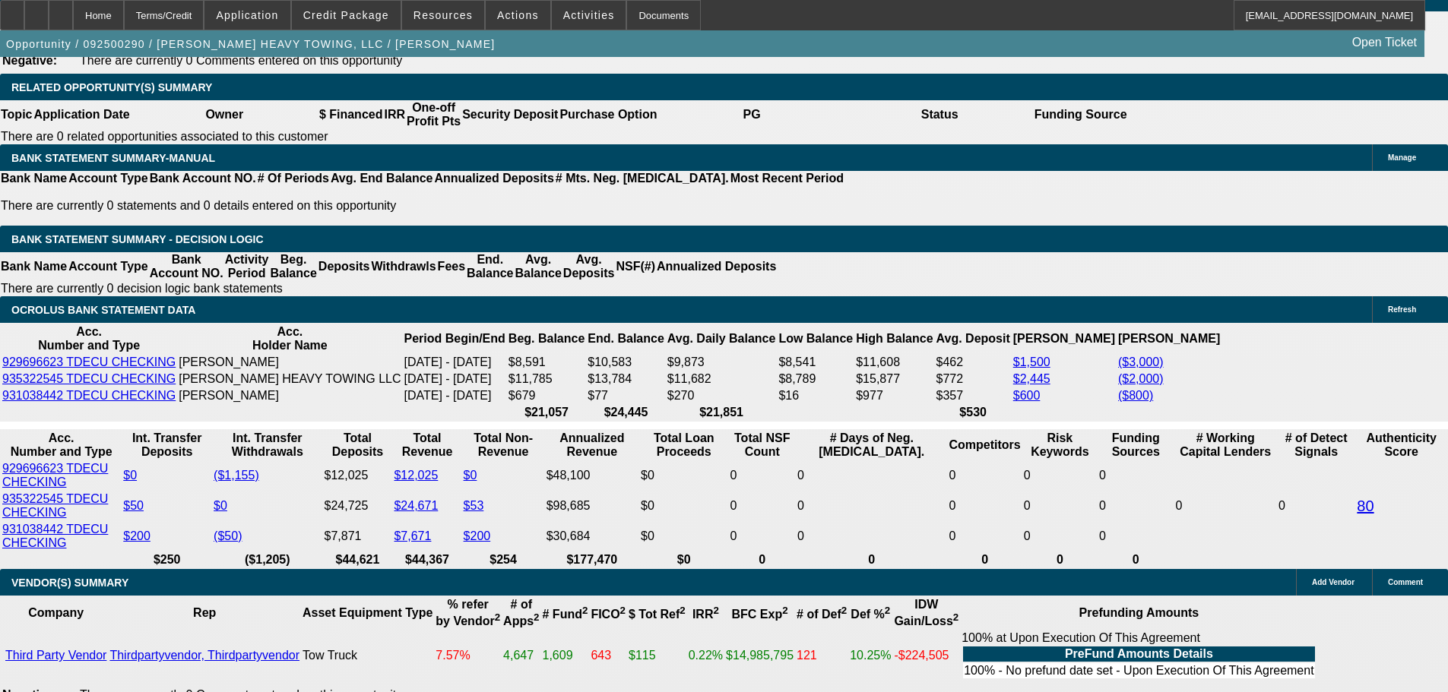
type input "$2,649.53"
type input "16"
type input "$7,538.60"
type input "$3,769.30"
type input "16"
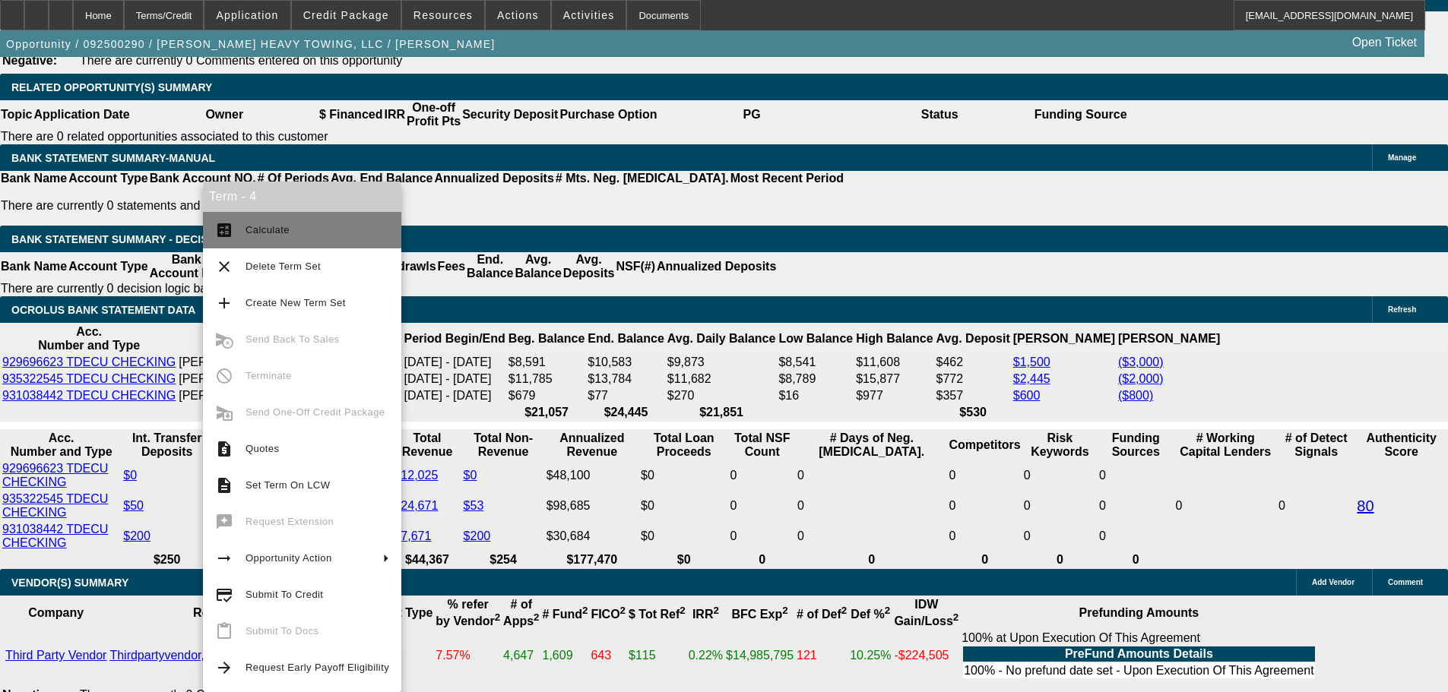
click at [255, 231] on span "Calculate" at bounding box center [267, 229] width 44 height 11
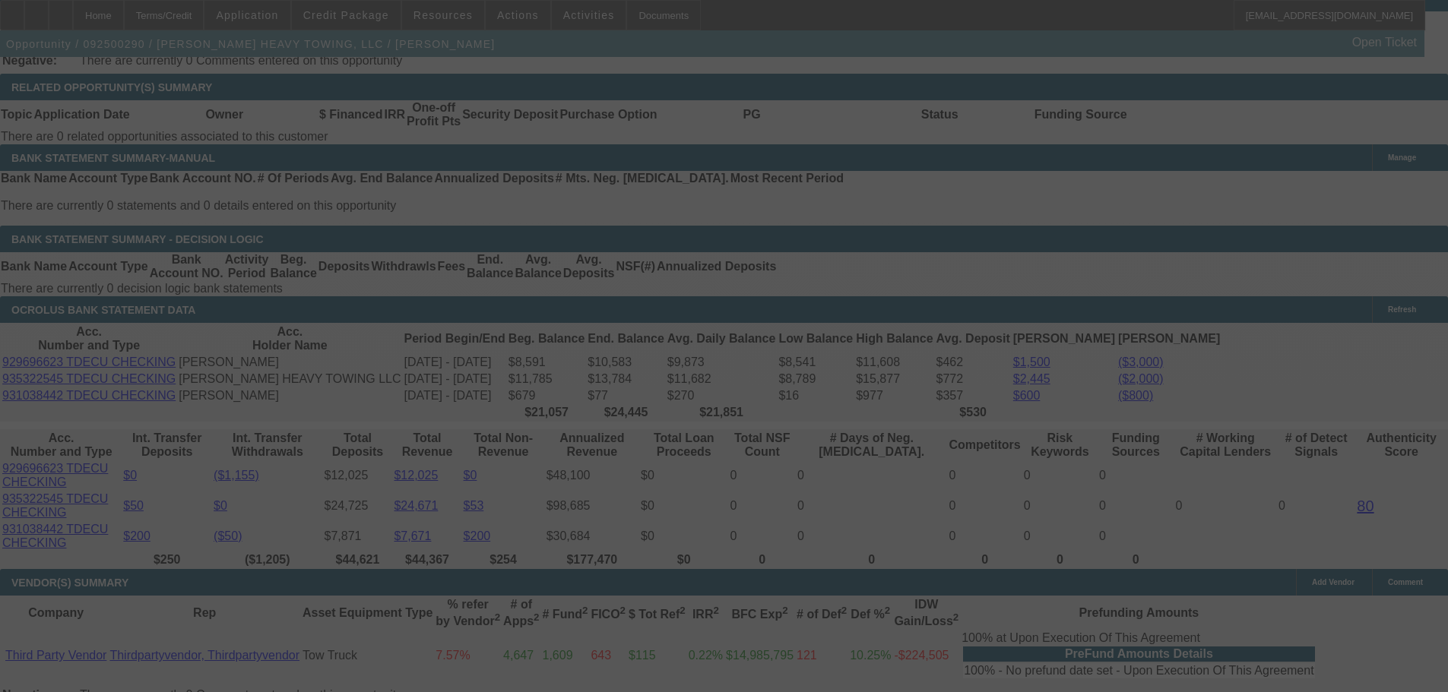
select select "0"
select select "2"
select select "0.1"
select select "4"
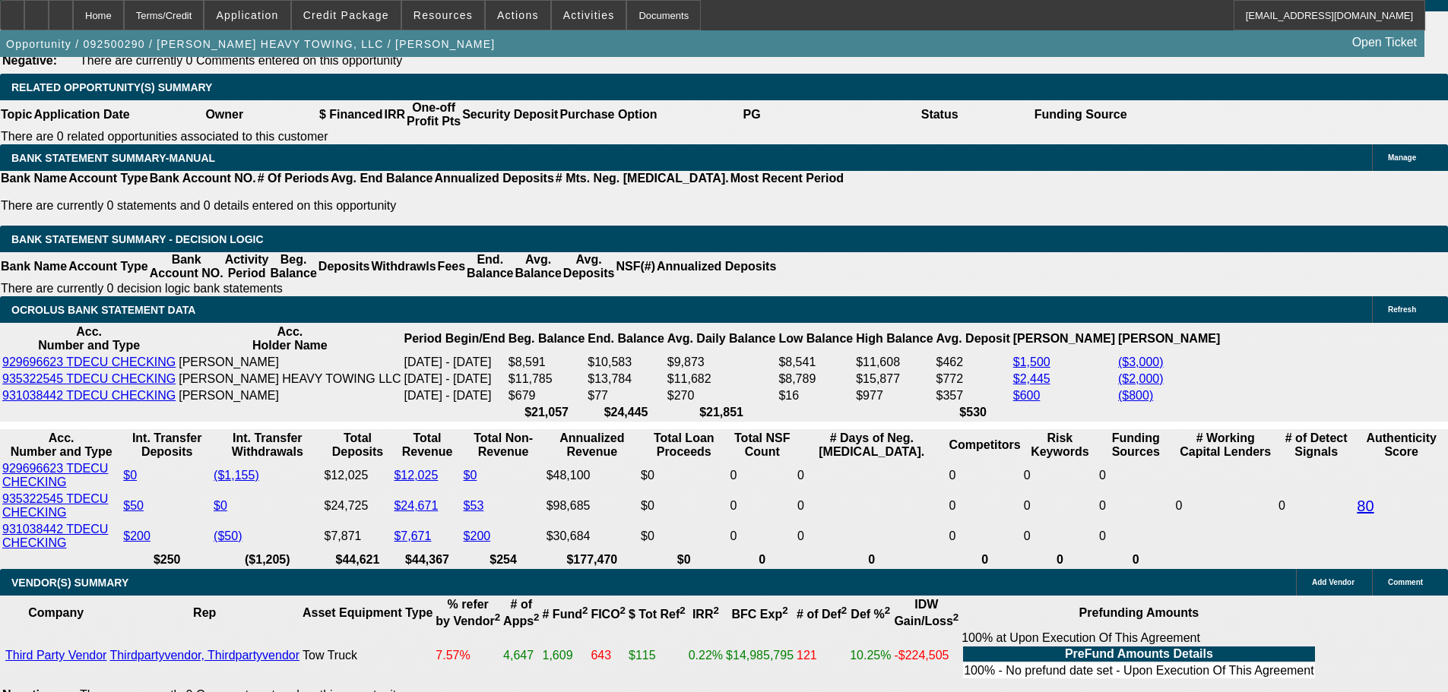
type input "UNKNOWN"
type input "163"
type input "$42,128.54"
type input "$21,064.27"
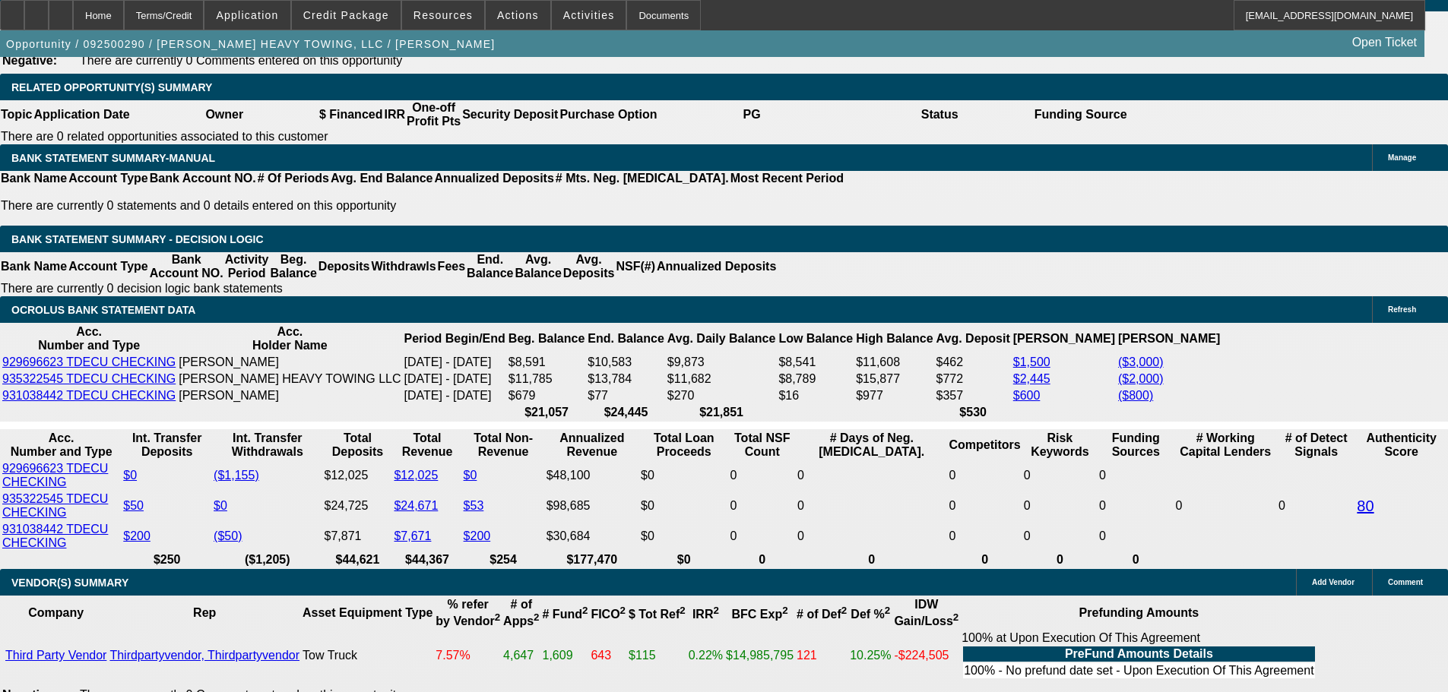
type input "16.3"
type input "$7,588.10"
type input "$3,794.05"
type input "16.3"
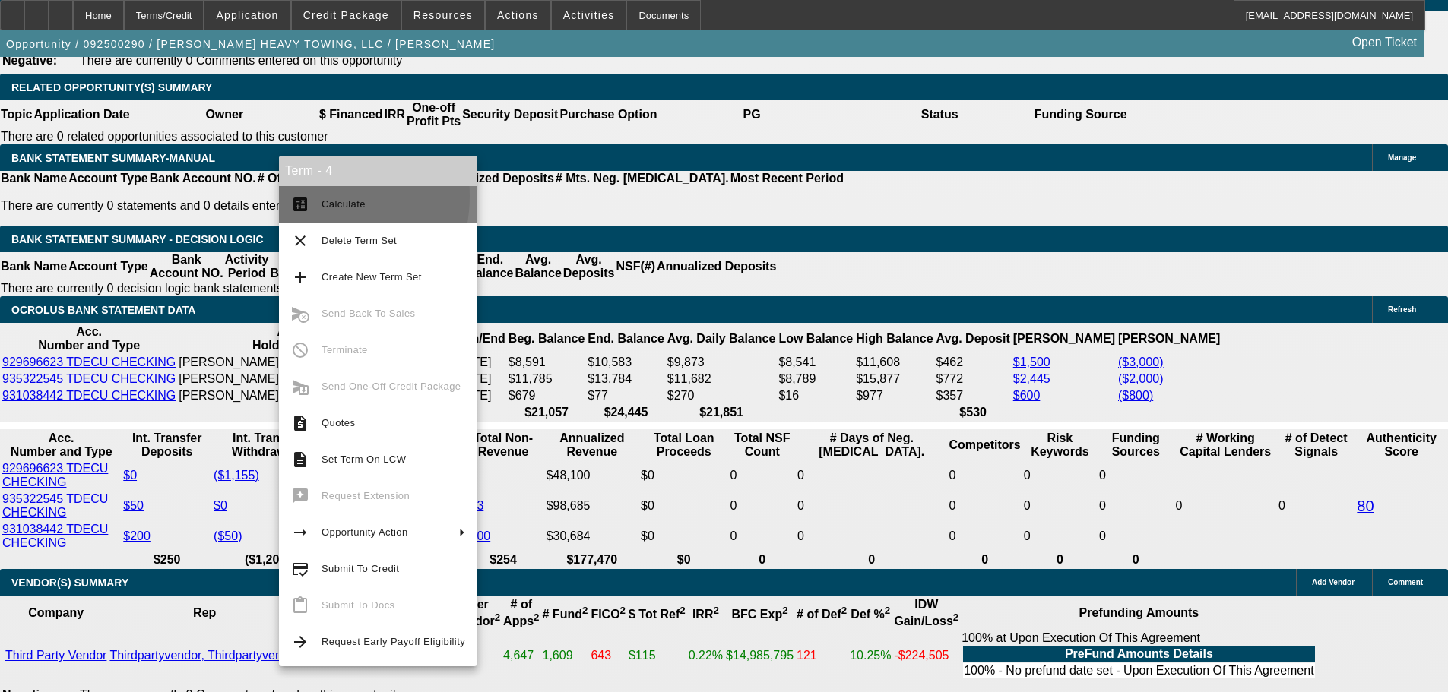
click at [312, 198] on button "calculate Calculate" at bounding box center [378, 204] width 198 height 36
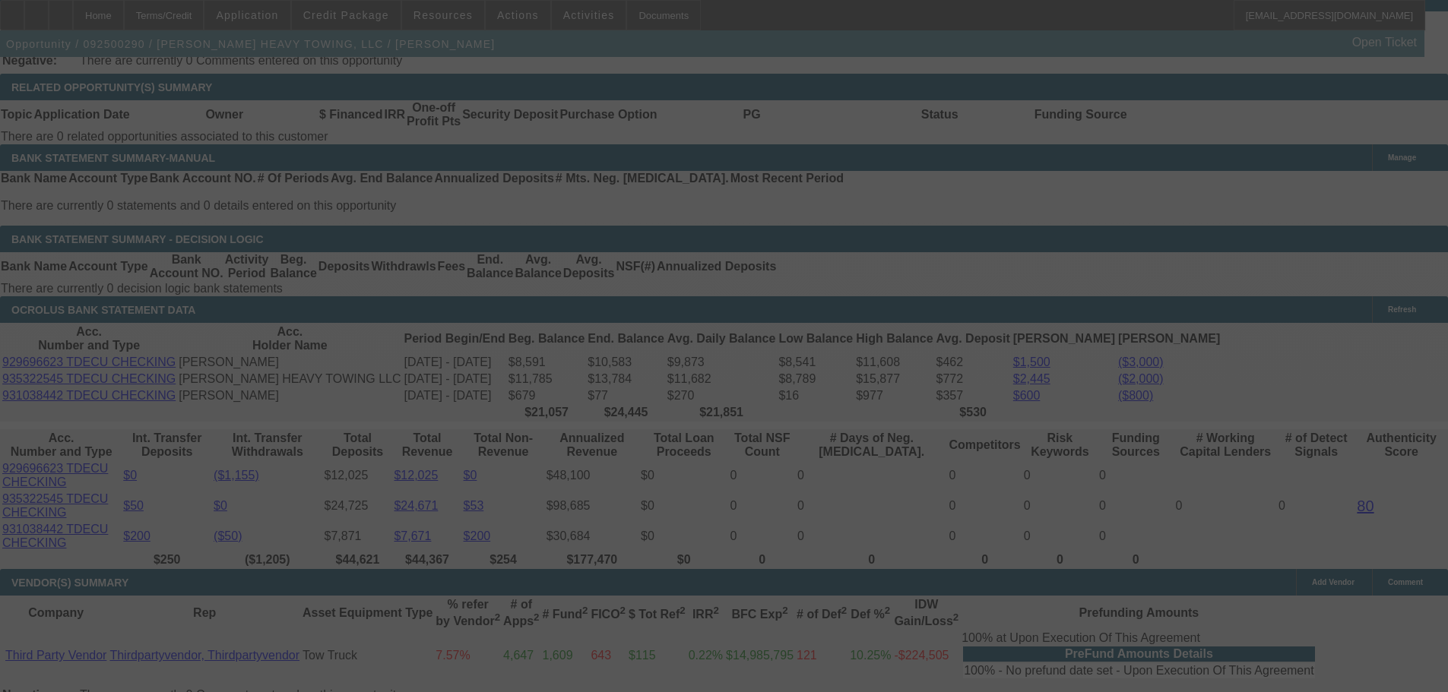
select select "0"
select select "2"
select select "0.1"
select select "4"
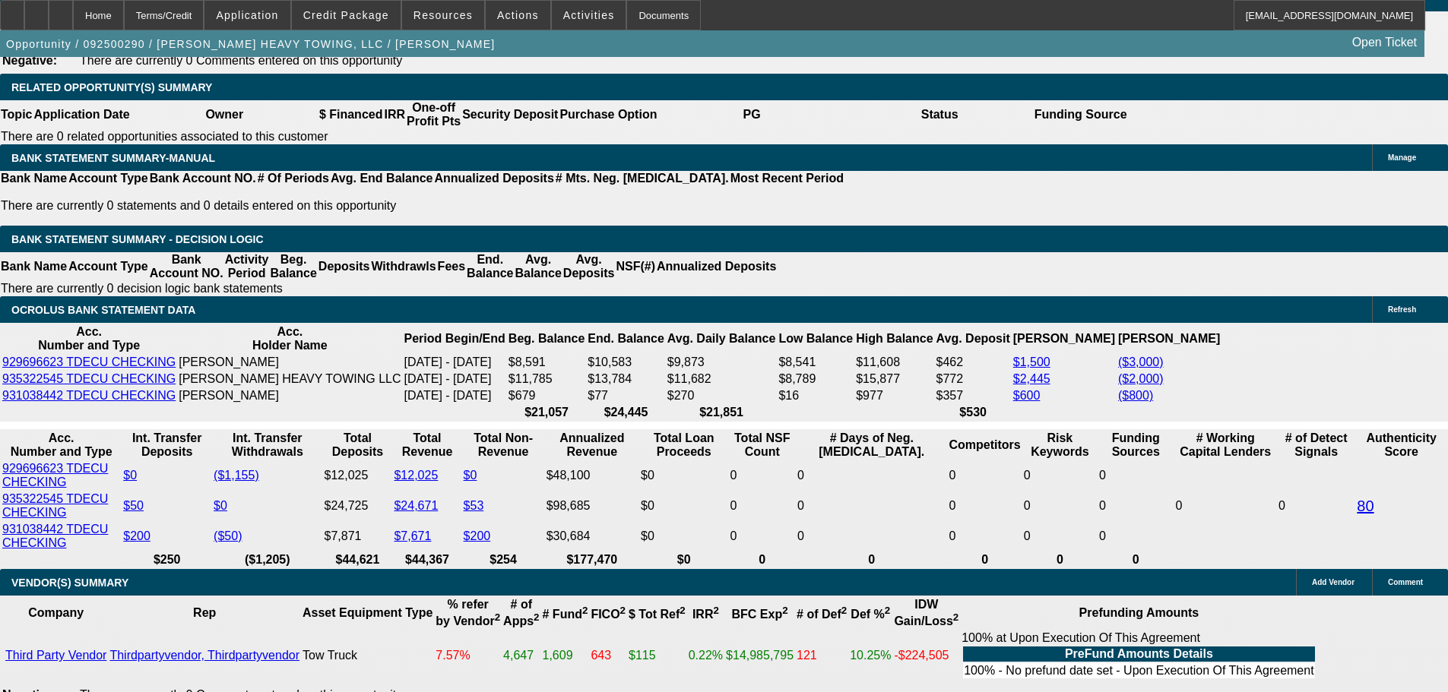
drag, startPoint x: 344, startPoint y: 375, endPoint x: 367, endPoint y: 385, distance: 25.5
type input "UNKNOWN"
type input "16.15"
type input "$7,555.08"
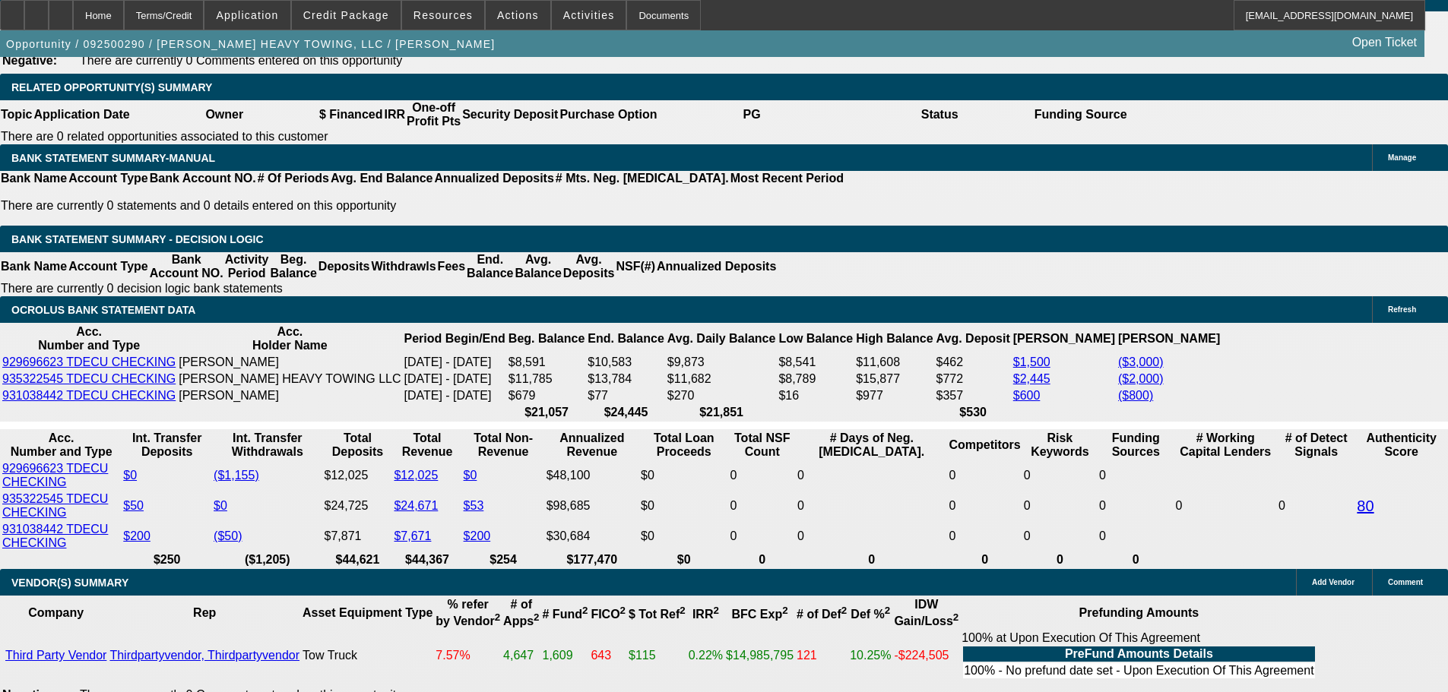
type input "$3,777.54"
type input "16.15"
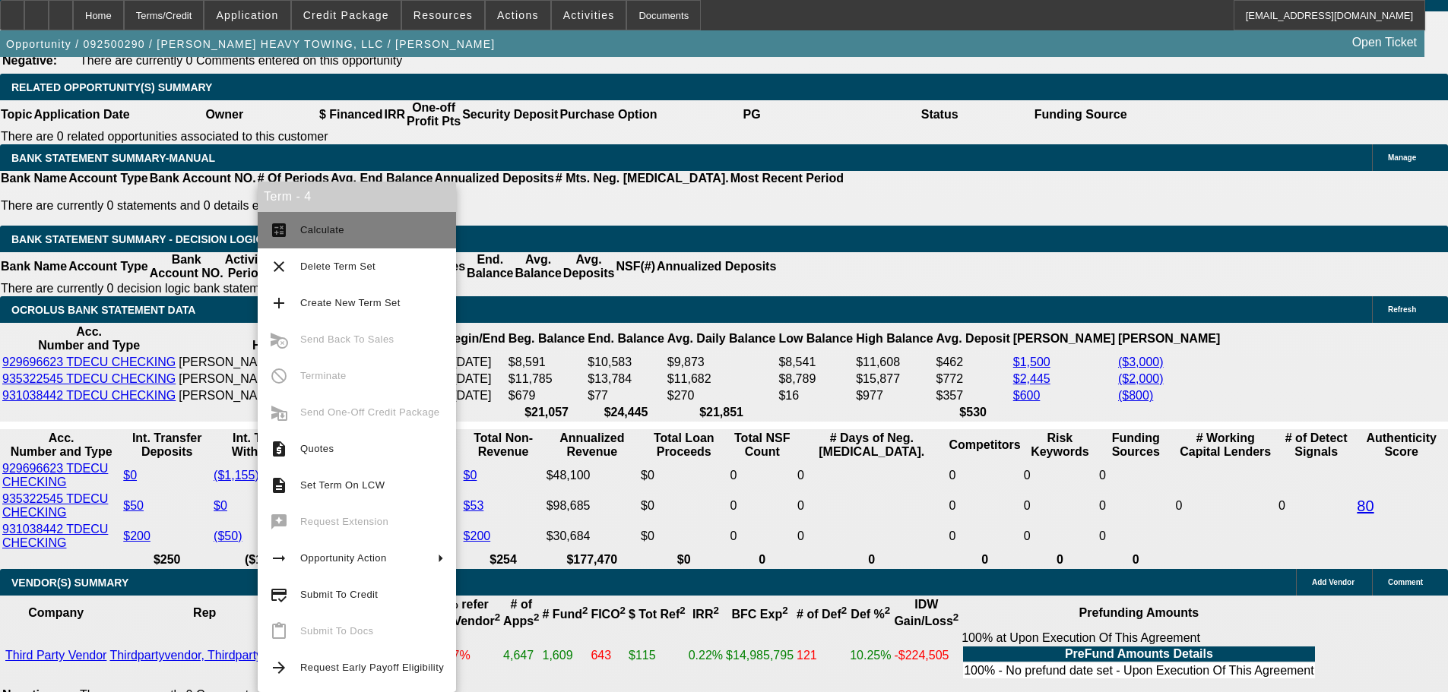
click at [309, 233] on span "Calculate" at bounding box center [322, 229] width 44 height 11
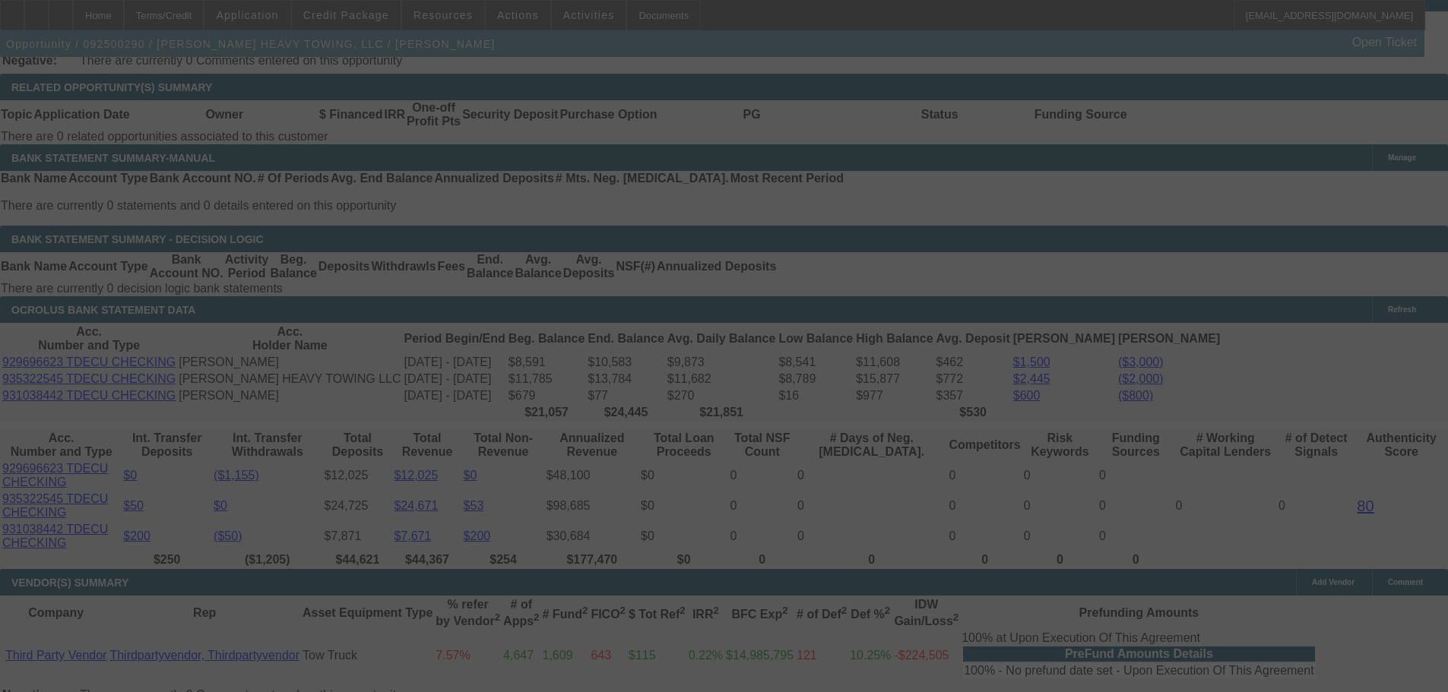
select select "0"
select select "2"
select select "0.1"
select select "4"
